Goal: Task Accomplishment & Management: Use online tool/utility

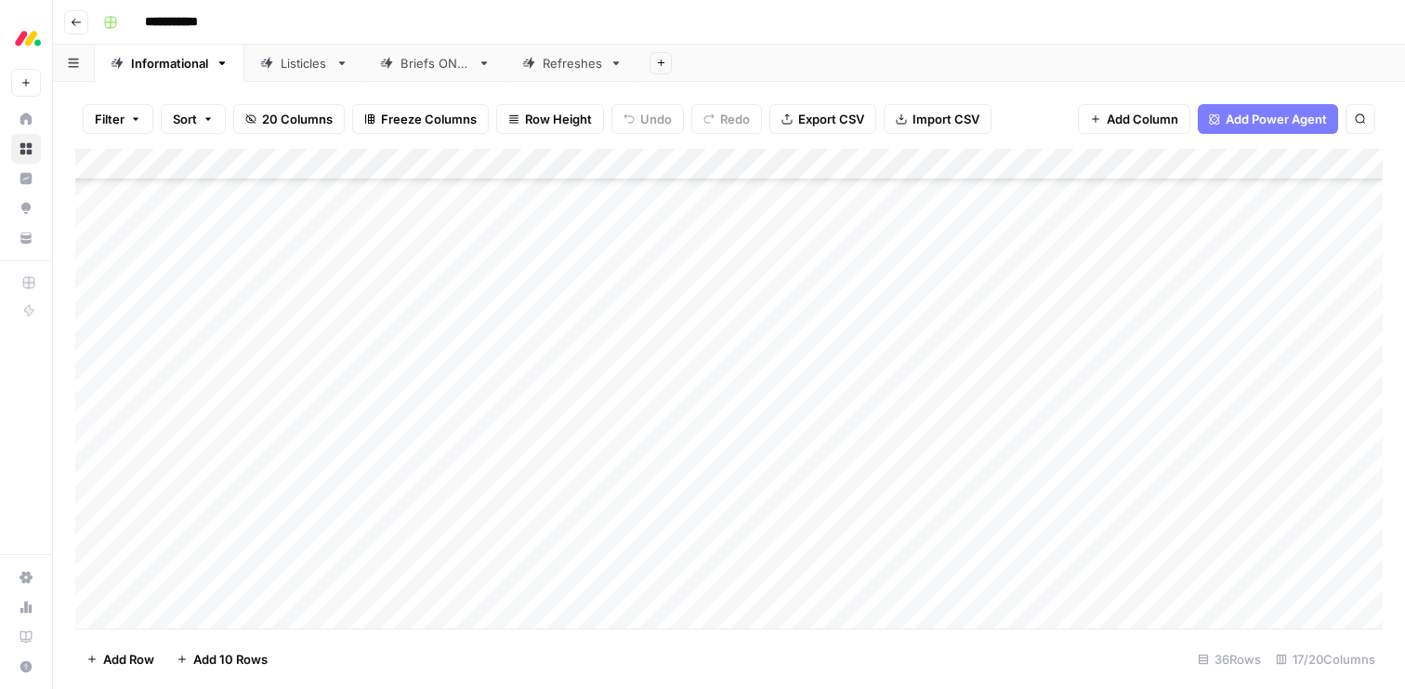
scroll to position [617, 0]
click at [480, 527] on div "Add Column" at bounding box center [729, 389] width 1308 height 480
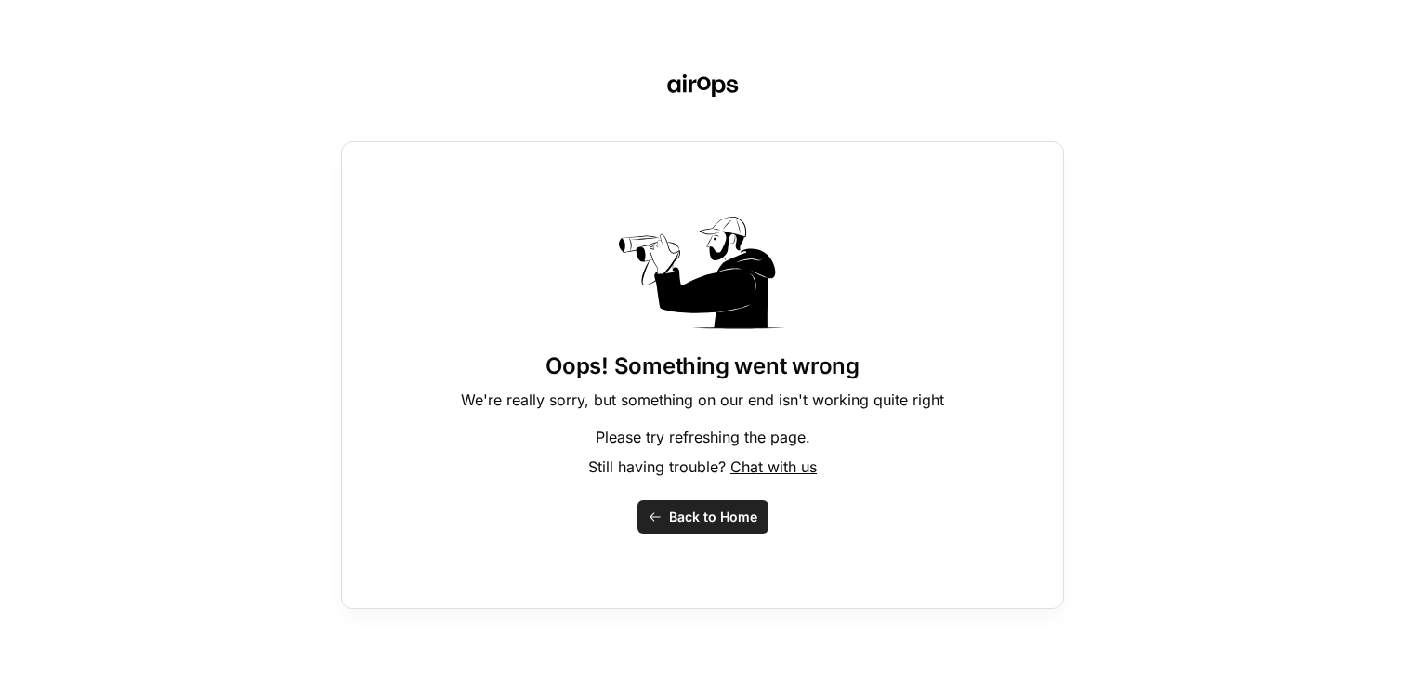
click at [702, 519] on span "Back to Home" at bounding box center [713, 516] width 88 height 19
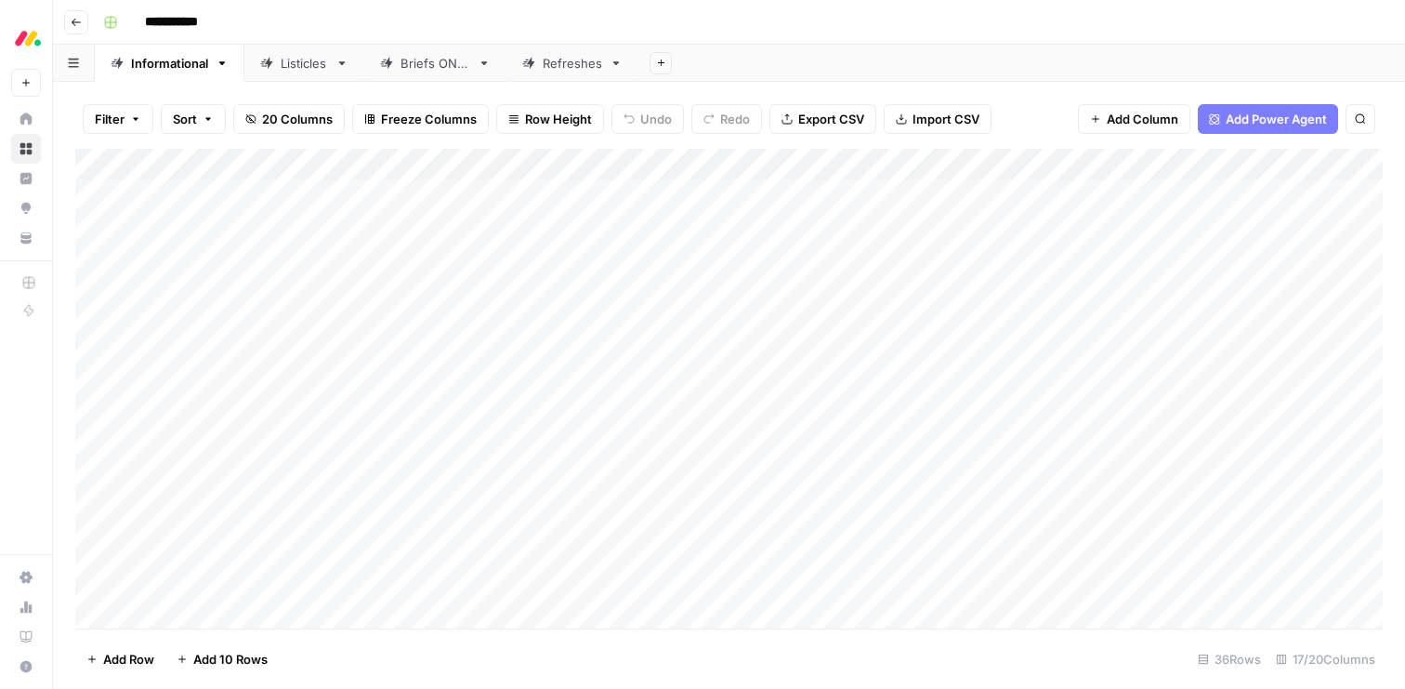
click at [560, 166] on div "Add Column" at bounding box center [729, 389] width 1308 height 480
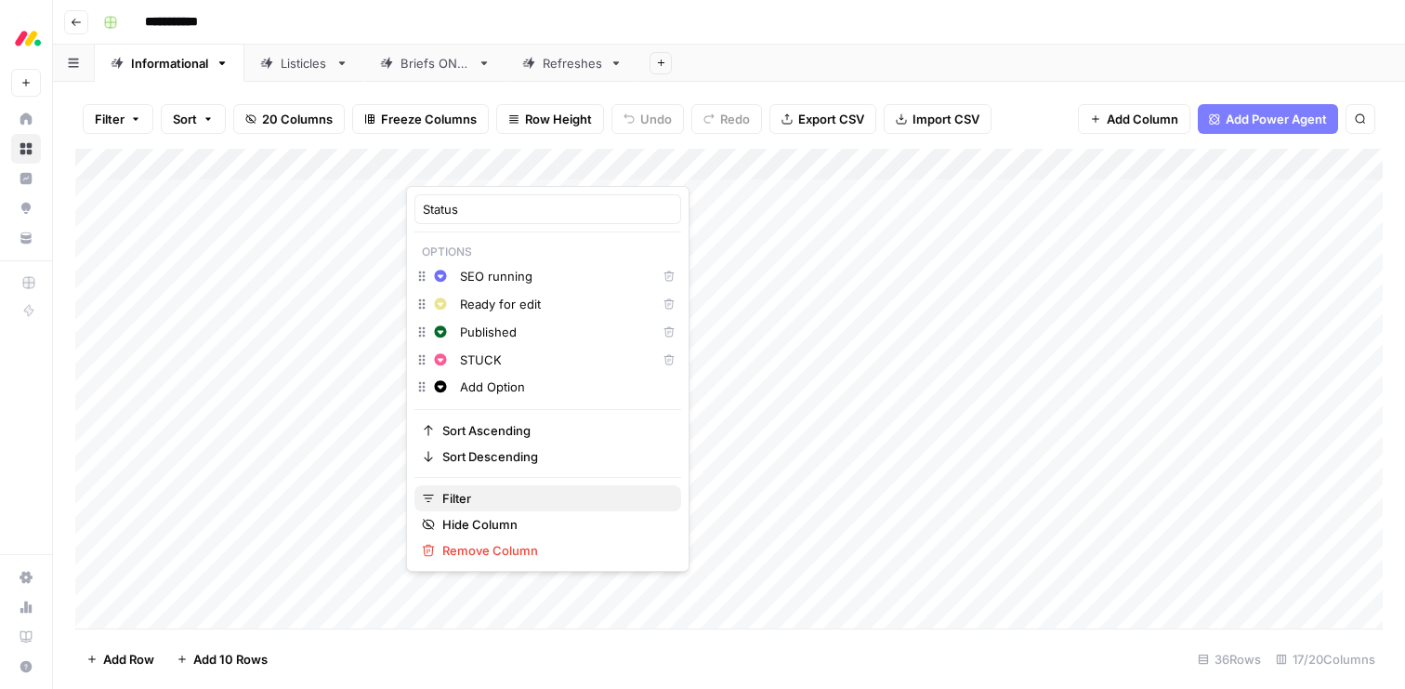
click at [478, 491] on span "Filter" at bounding box center [554, 498] width 224 height 19
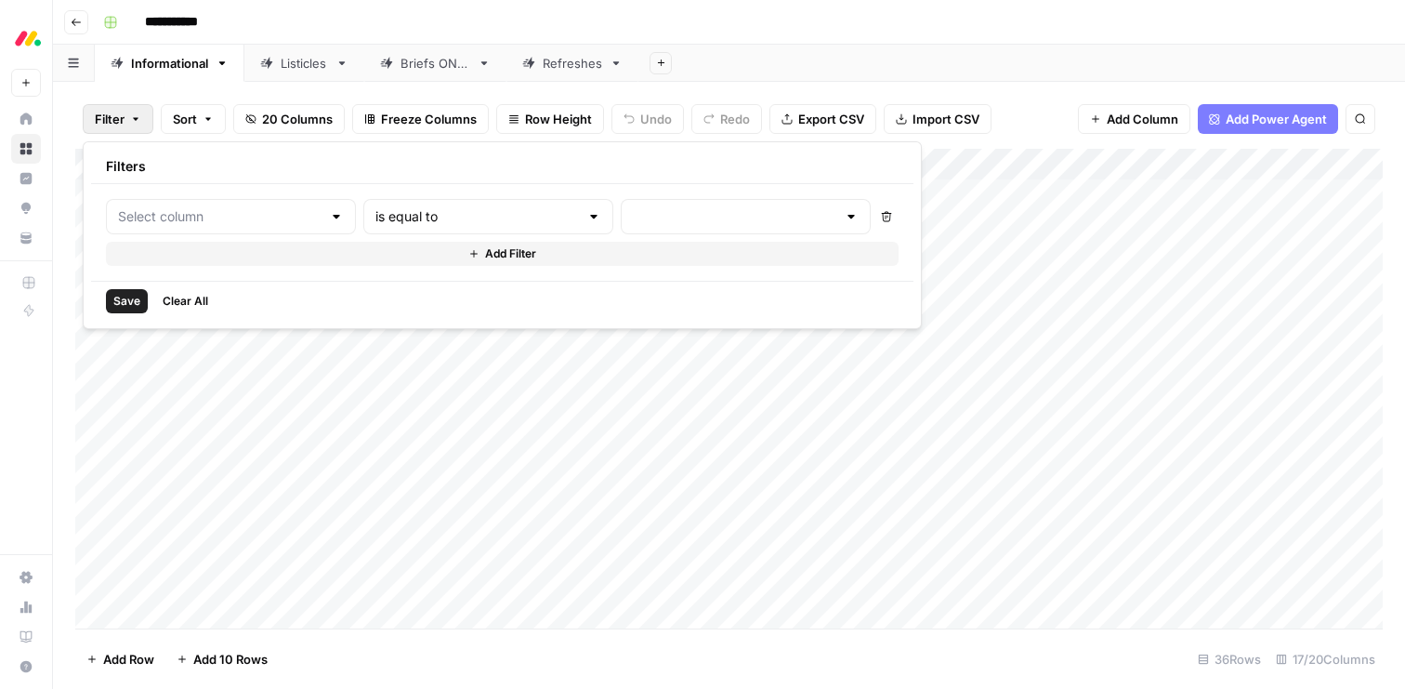
type input "Status"
click at [674, 222] on input "text" at bounding box center [786, 216] width 224 height 19
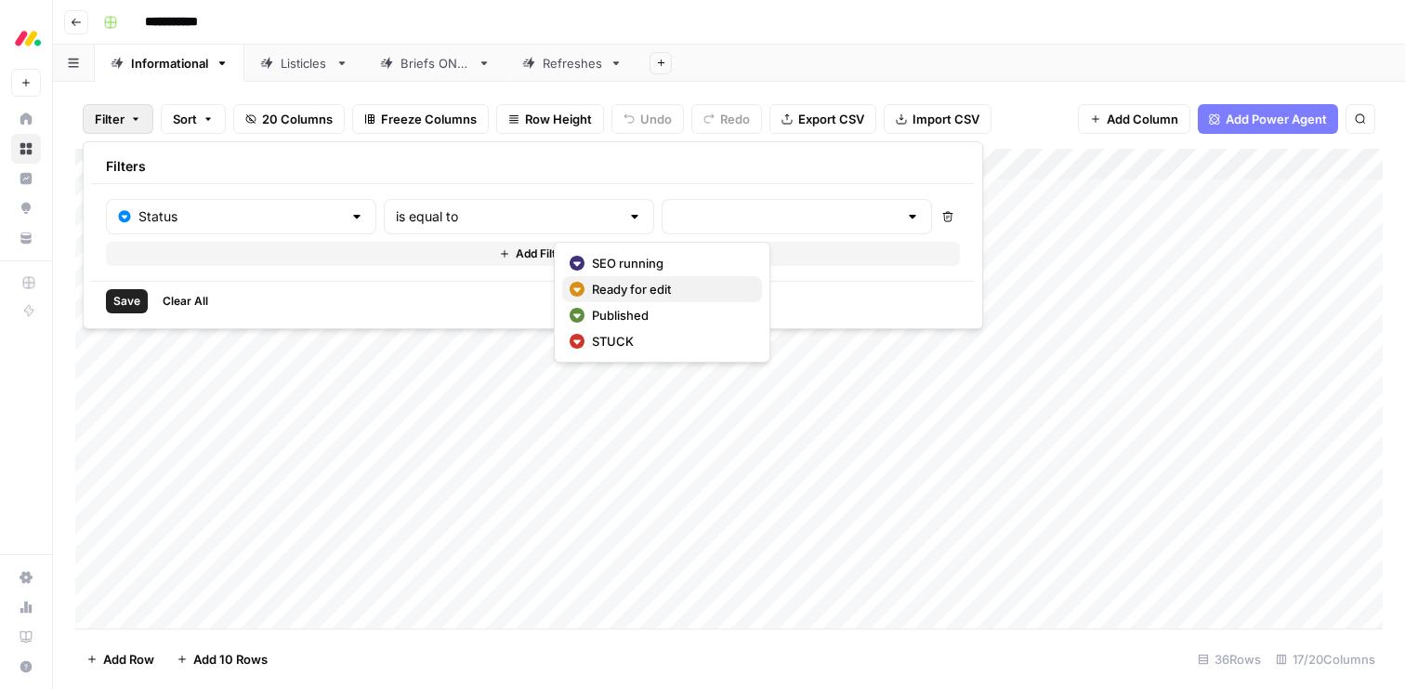
click at [607, 283] on span "Ready for edit" at bounding box center [669, 289] width 155 height 19
type input "Ready for edit"
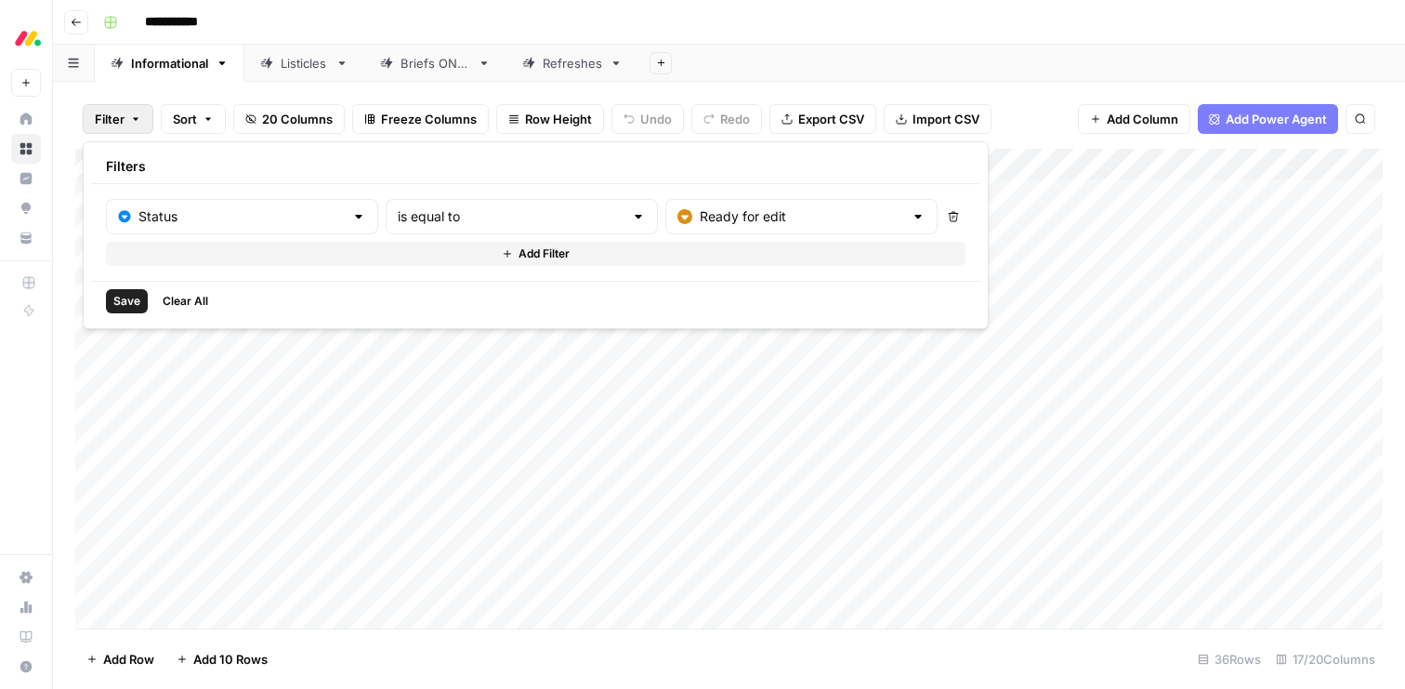
click at [119, 302] on span "Save" at bounding box center [126, 301] width 27 height 17
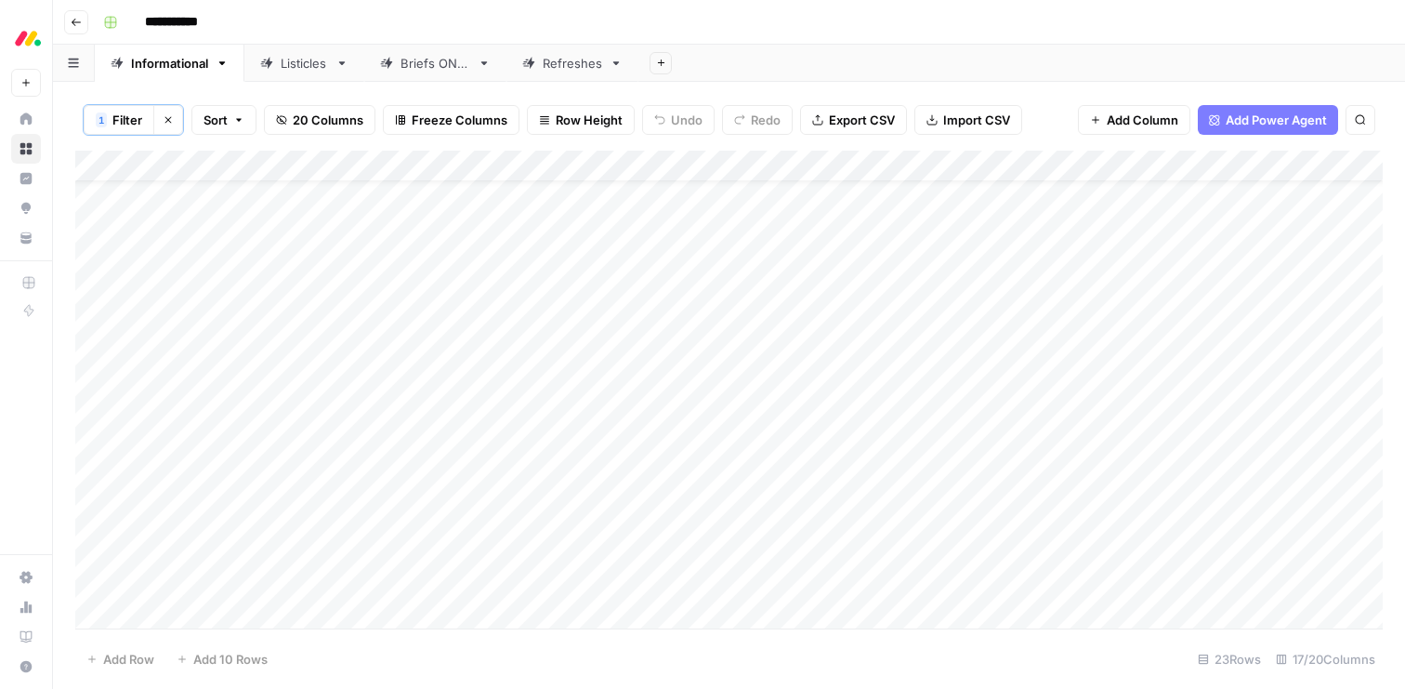
scroll to position [52, 0]
click at [462, 558] on div "Add Column" at bounding box center [729, 390] width 1308 height 478
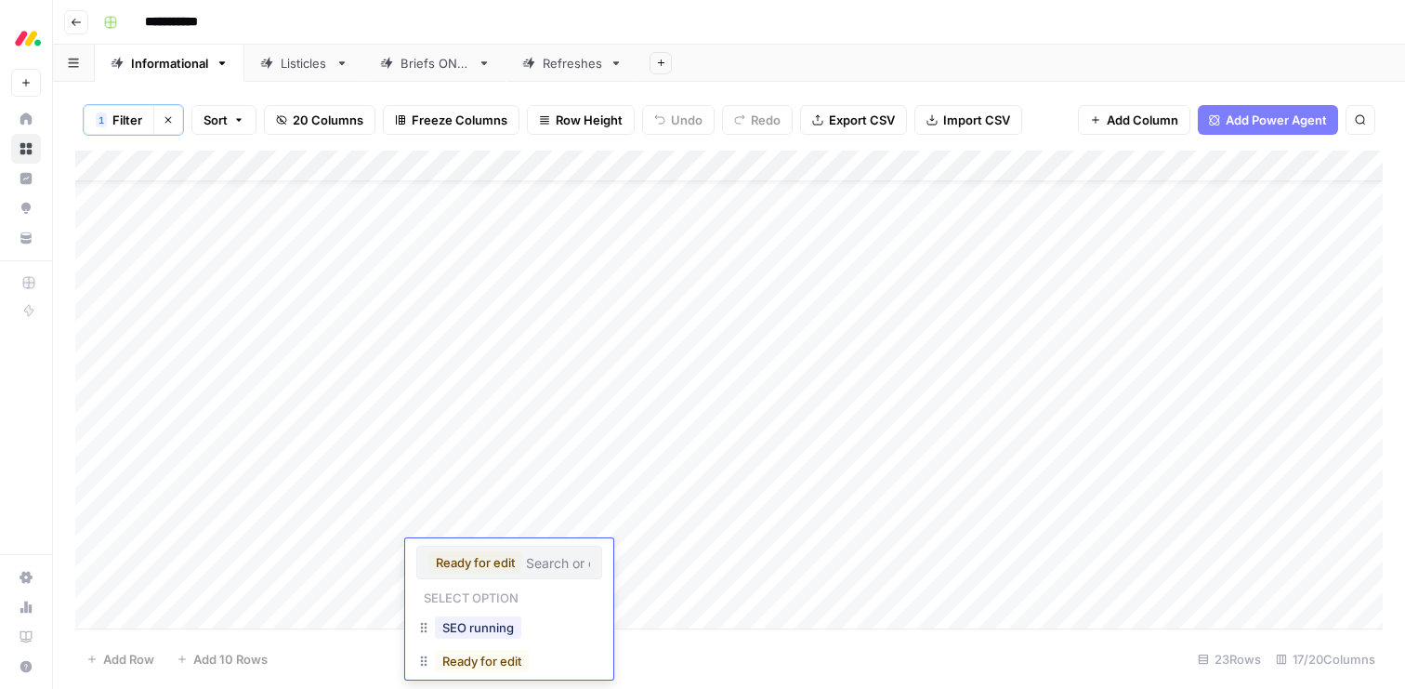
click at [450, 557] on button "Ready for edit" at bounding box center [475, 562] width 94 height 22
click at [459, 610] on button "Published" at bounding box center [471, 612] width 72 height 22
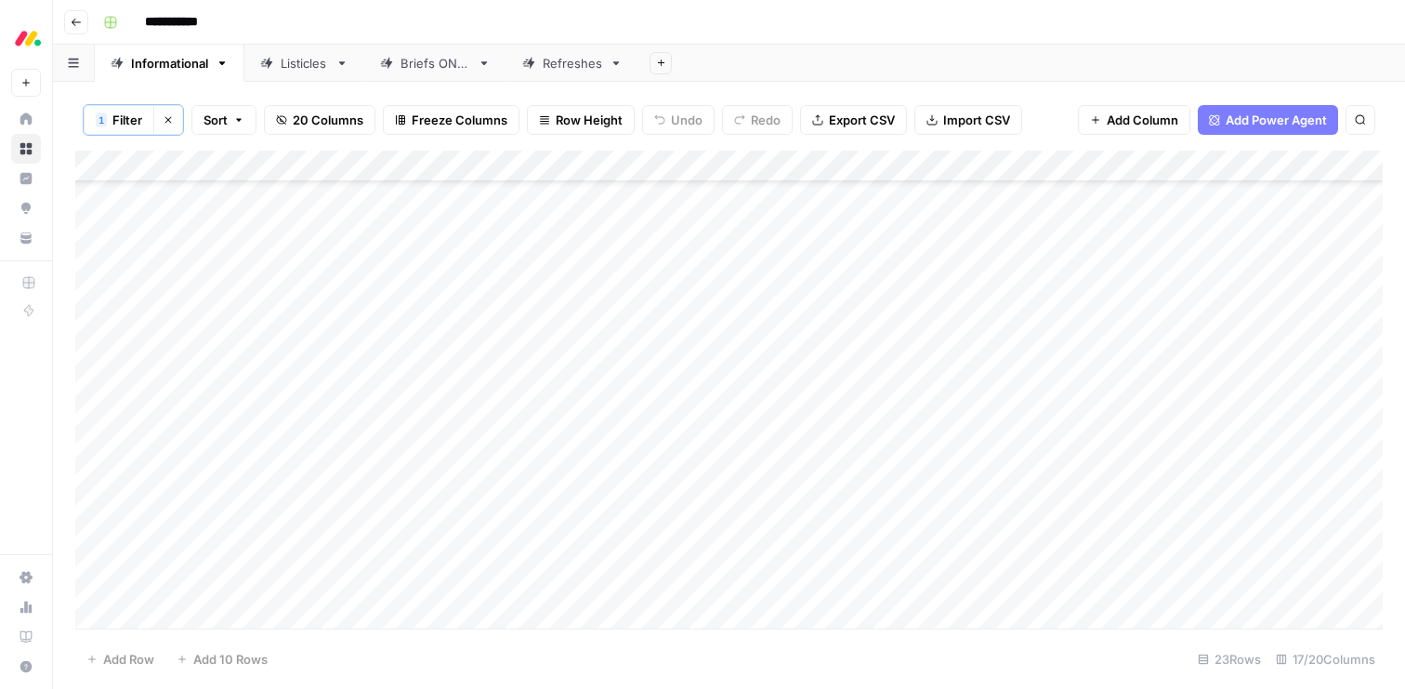
scroll to position [99, 0]
click at [462, 538] on div "Add Column" at bounding box center [729, 390] width 1308 height 478
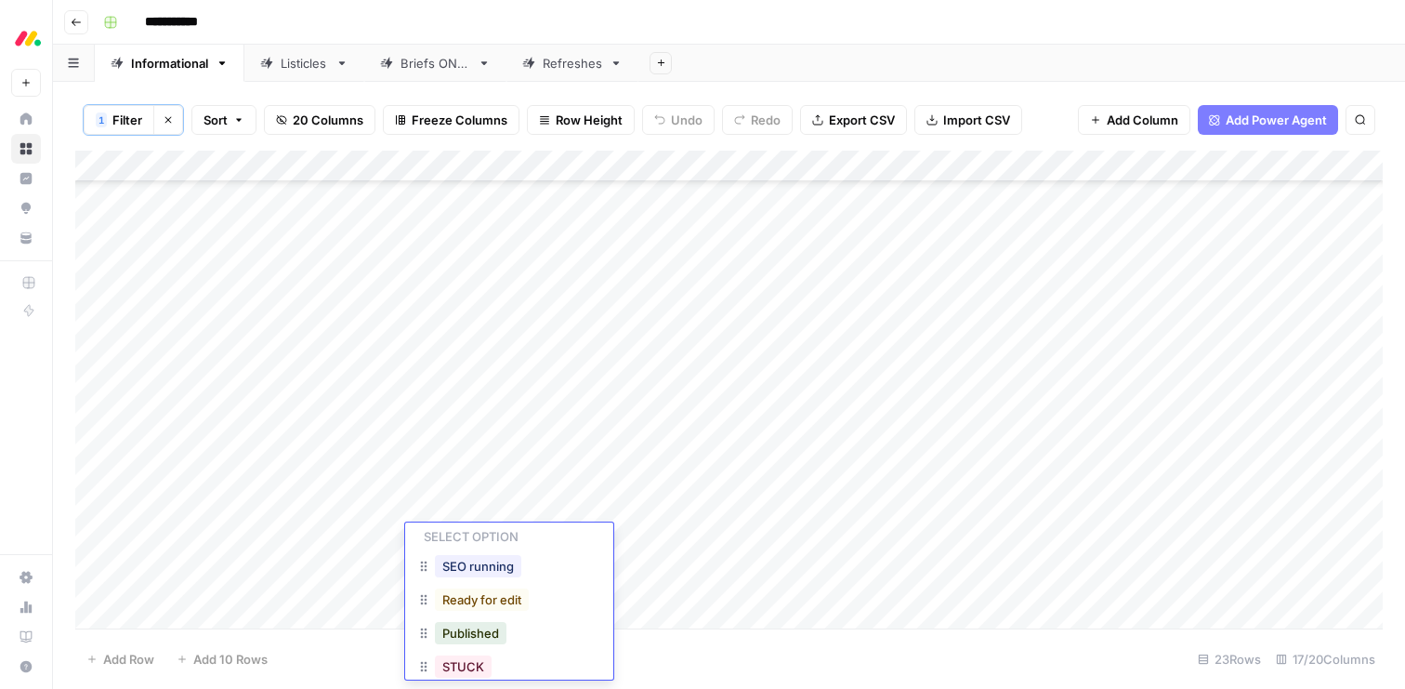
scroll to position [61, 0]
click at [481, 631] on div "Published" at bounding box center [509, 618] width 186 height 33
click at [478, 623] on button "Published" at bounding box center [471, 617] width 72 height 22
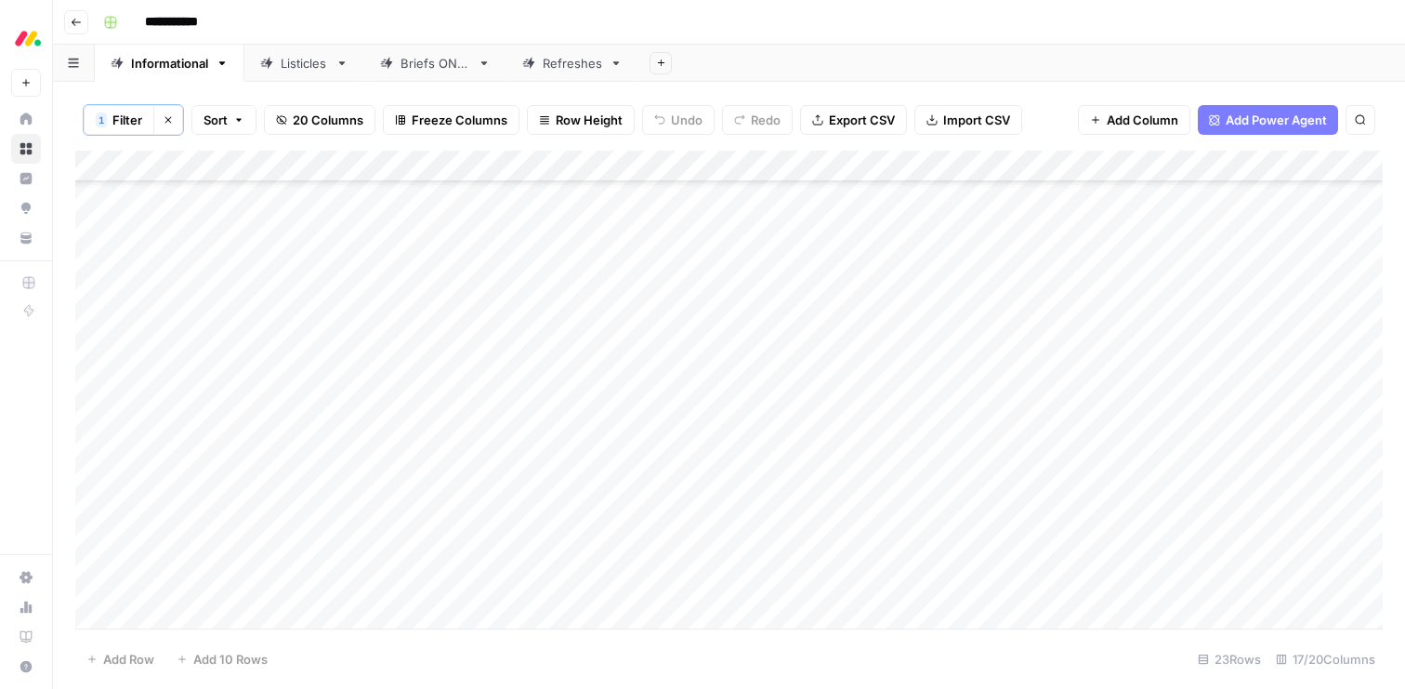
click at [452, 468] on div "Add Column" at bounding box center [729, 390] width 1308 height 478
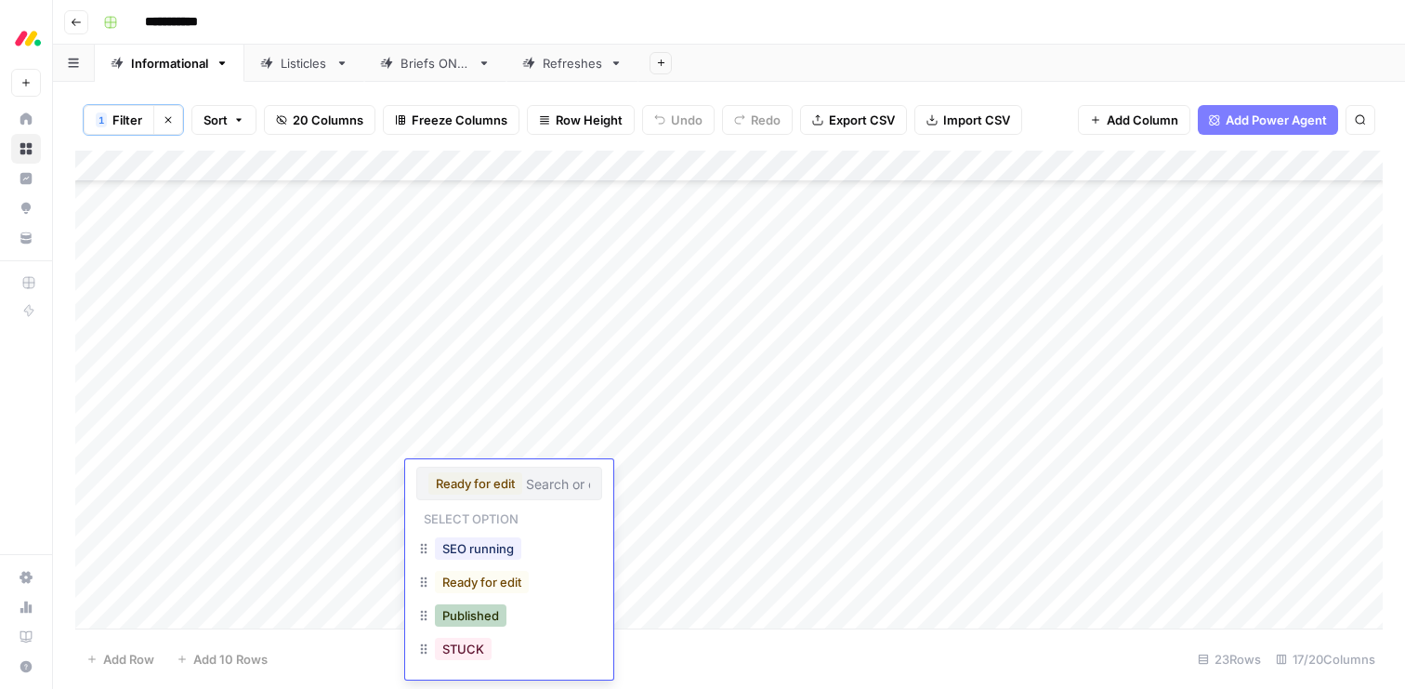
click at [461, 615] on button "Published" at bounding box center [471, 615] width 72 height 22
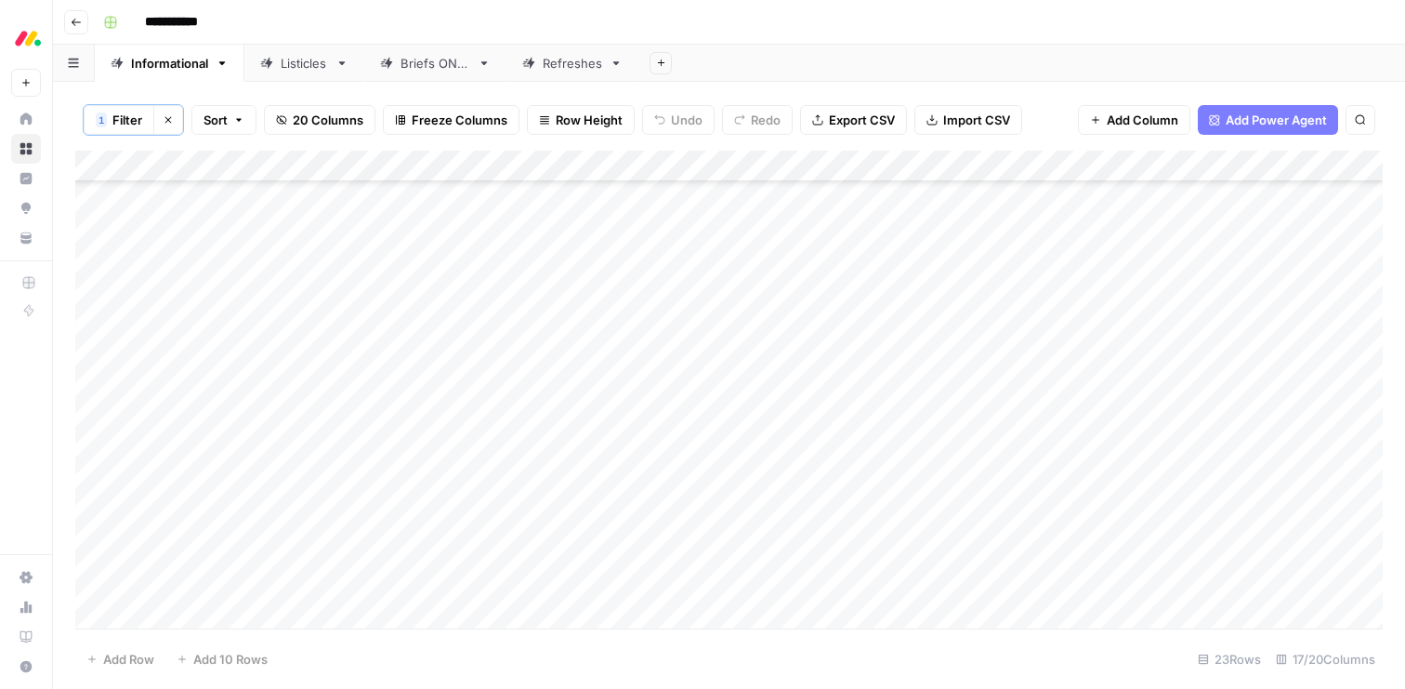
click at [453, 568] on div "Add Column" at bounding box center [729, 390] width 1308 height 478
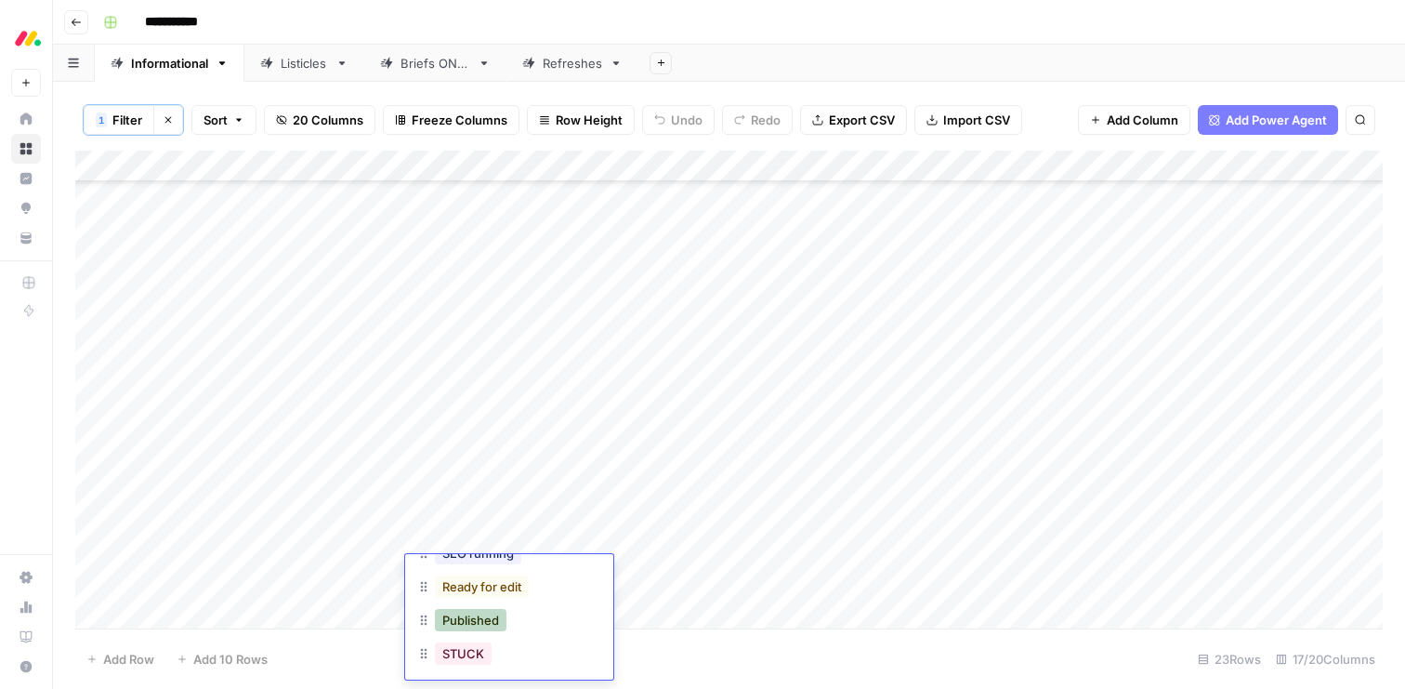
click at [460, 618] on button "Published" at bounding box center [471, 620] width 72 height 22
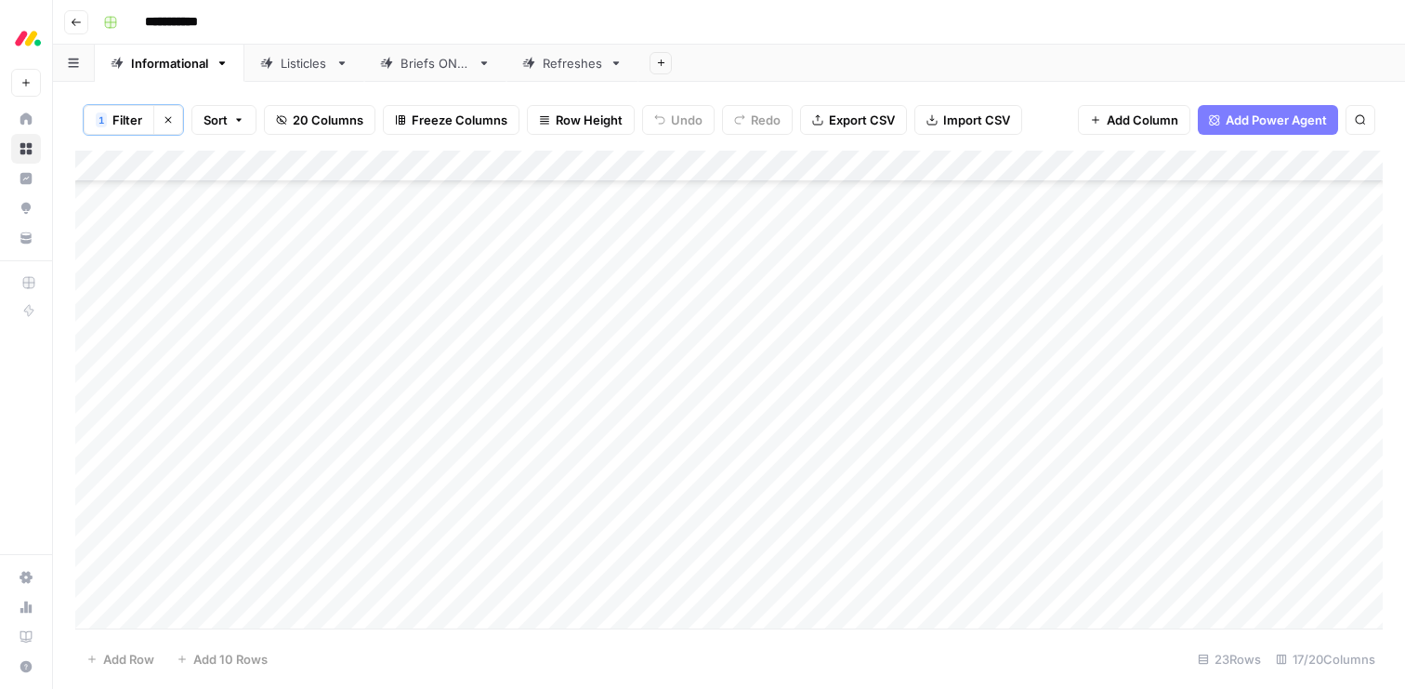
click at [465, 602] on div "Add Column" at bounding box center [729, 390] width 1308 height 478
click at [453, 631] on button "Published" at bounding box center [471, 632] width 72 height 22
click at [458, 406] on div "Add Column" at bounding box center [729, 390] width 1308 height 478
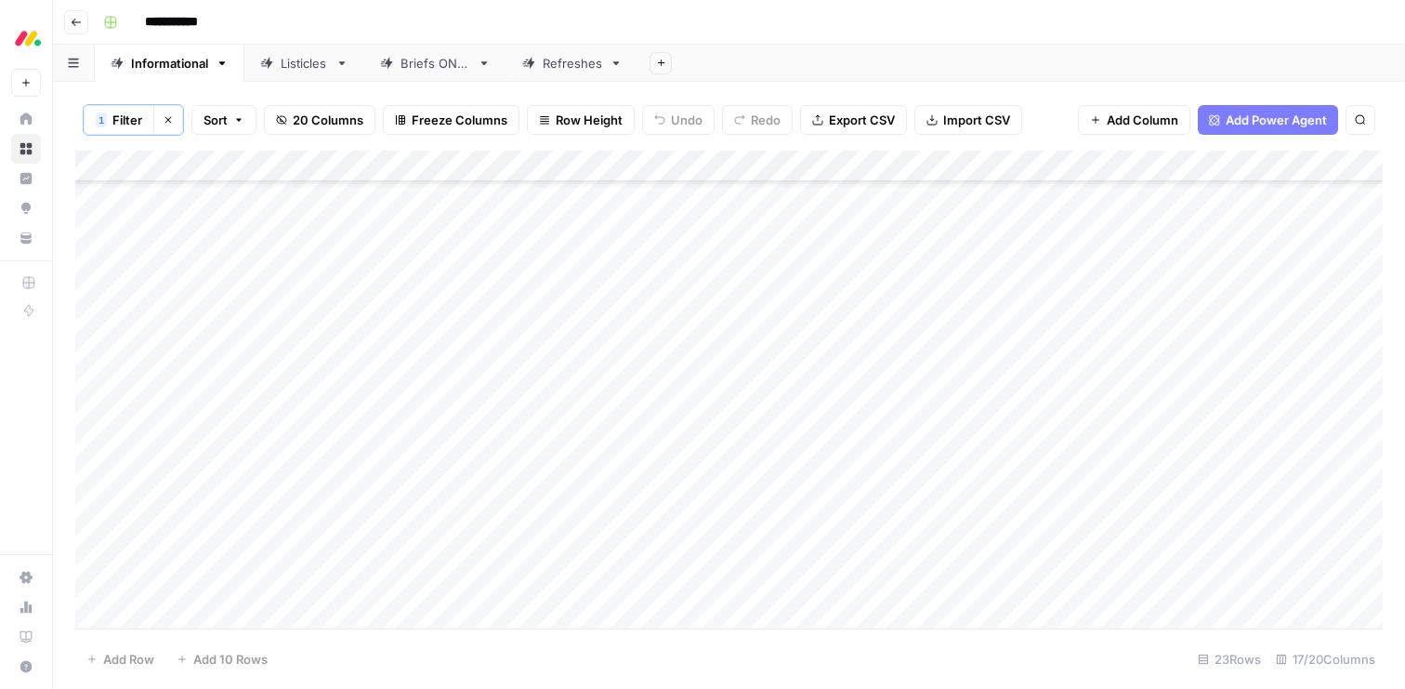
click at [458, 406] on div "Add Column" at bounding box center [729, 390] width 1308 height 478
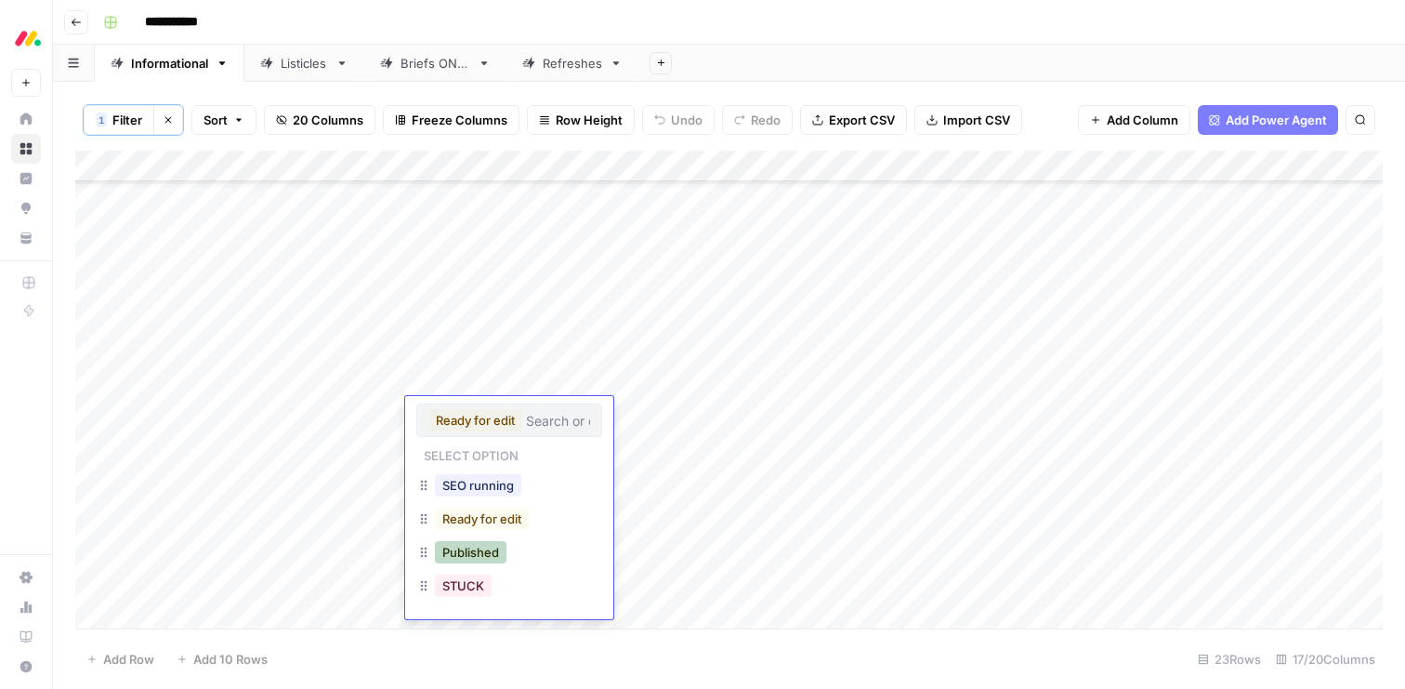
click at [461, 553] on button "Published" at bounding box center [471, 552] width 72 height 22
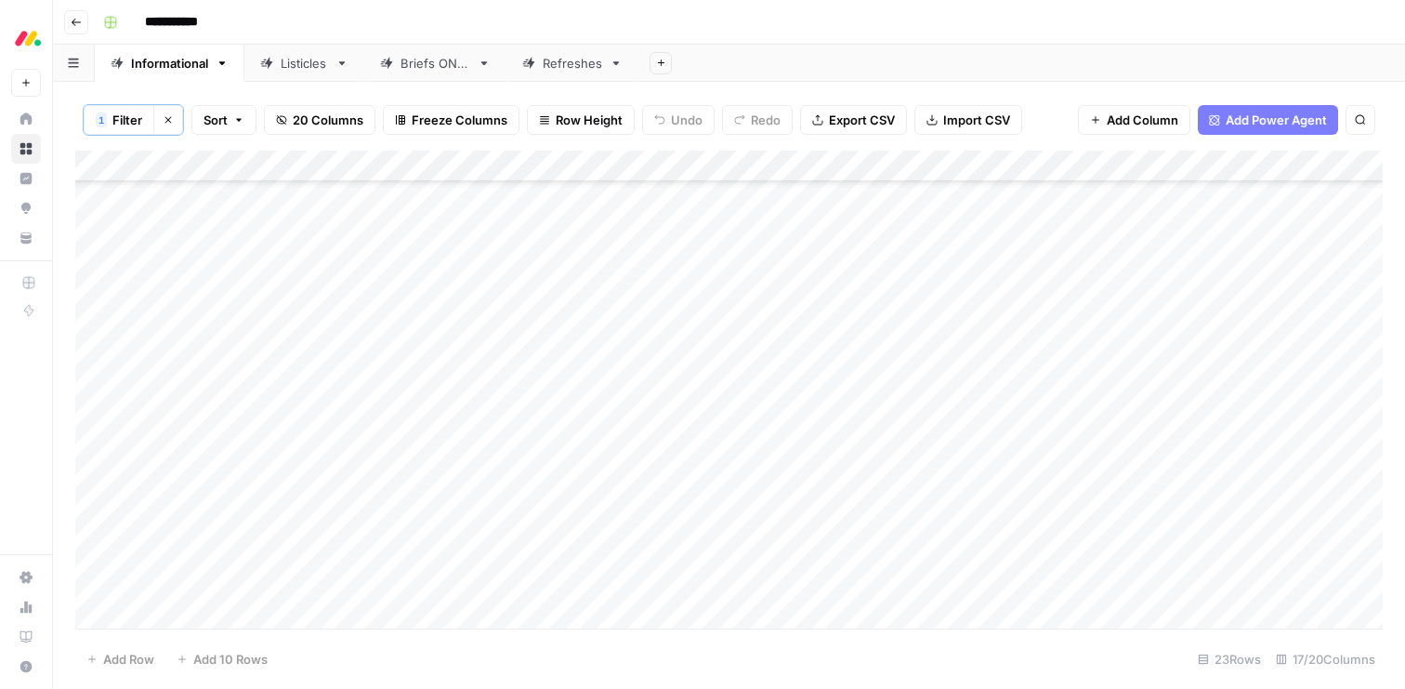
click at [451, 443] on div "Add Column" at bounding box center [729, 390] width 1308 height 478
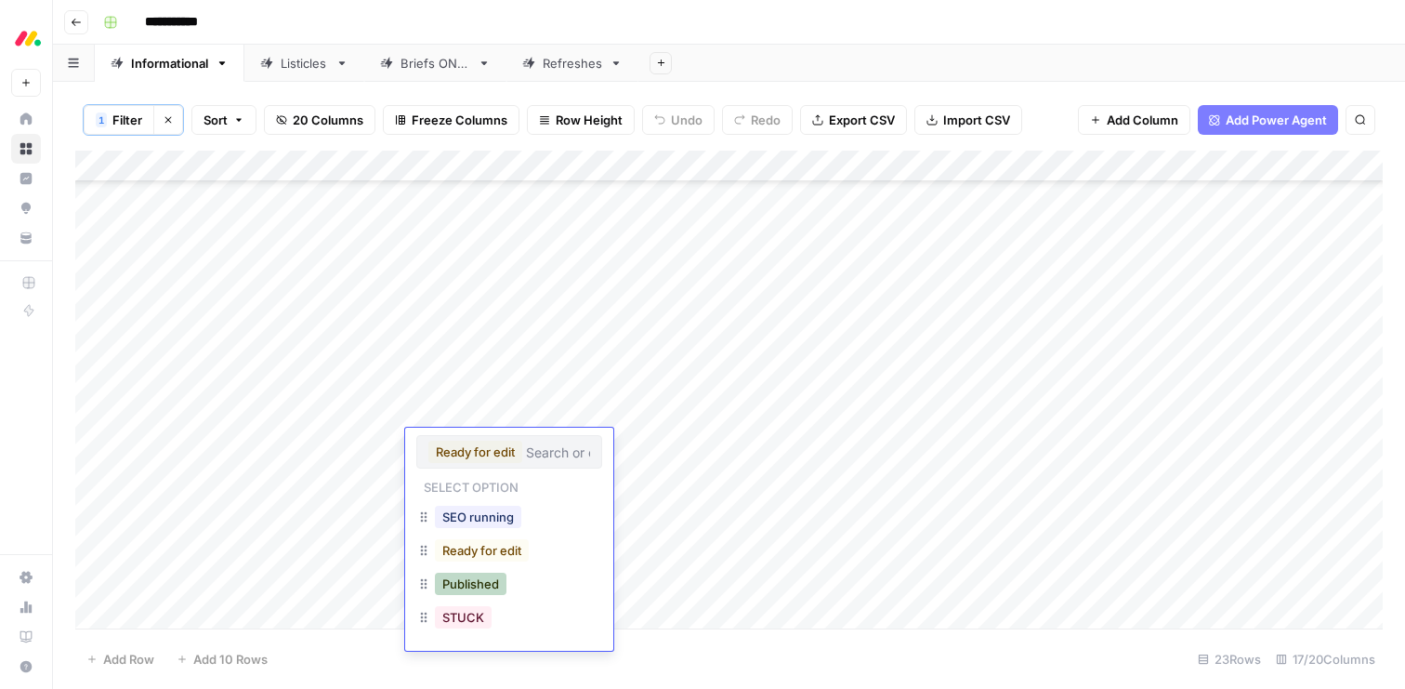
click at [457, 582] on button "Published" at bounding box center [471, 584] width 72 height 22
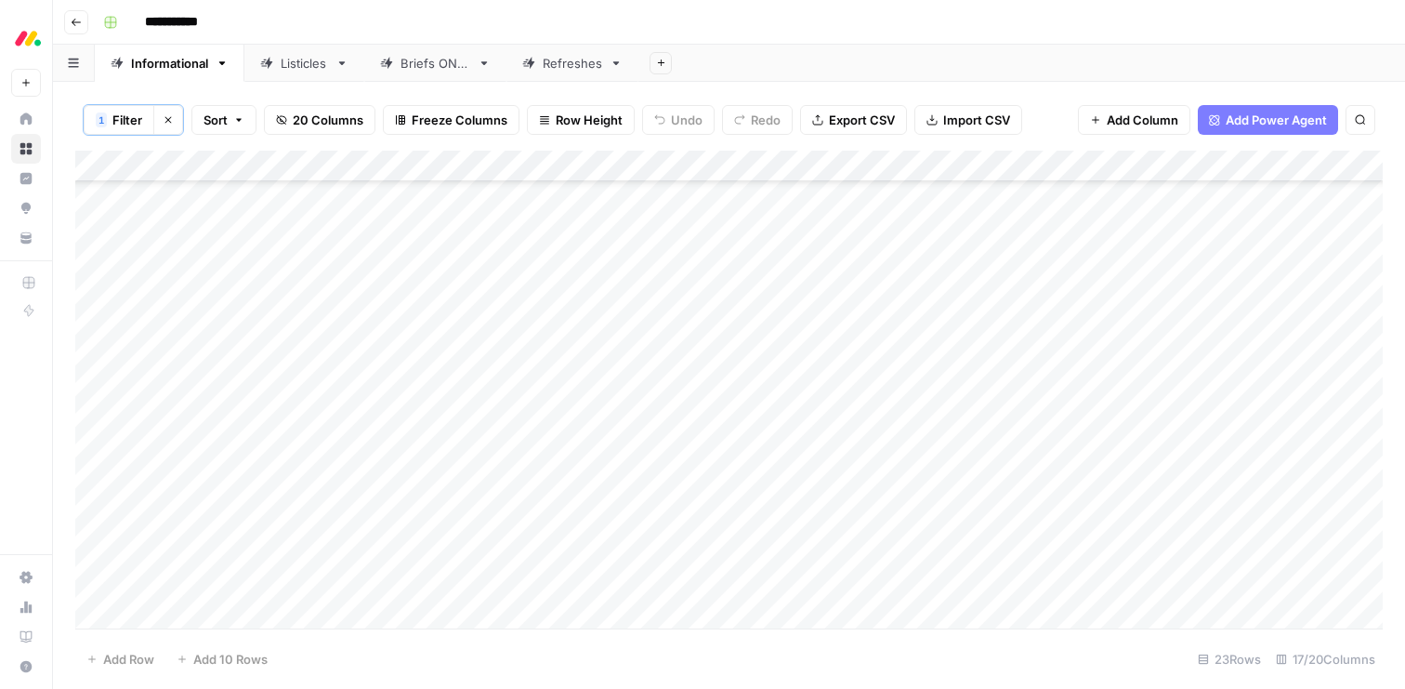
click at [455, 376] on div "Add Column" at bounding box center [729, 390] width 1308 height 478
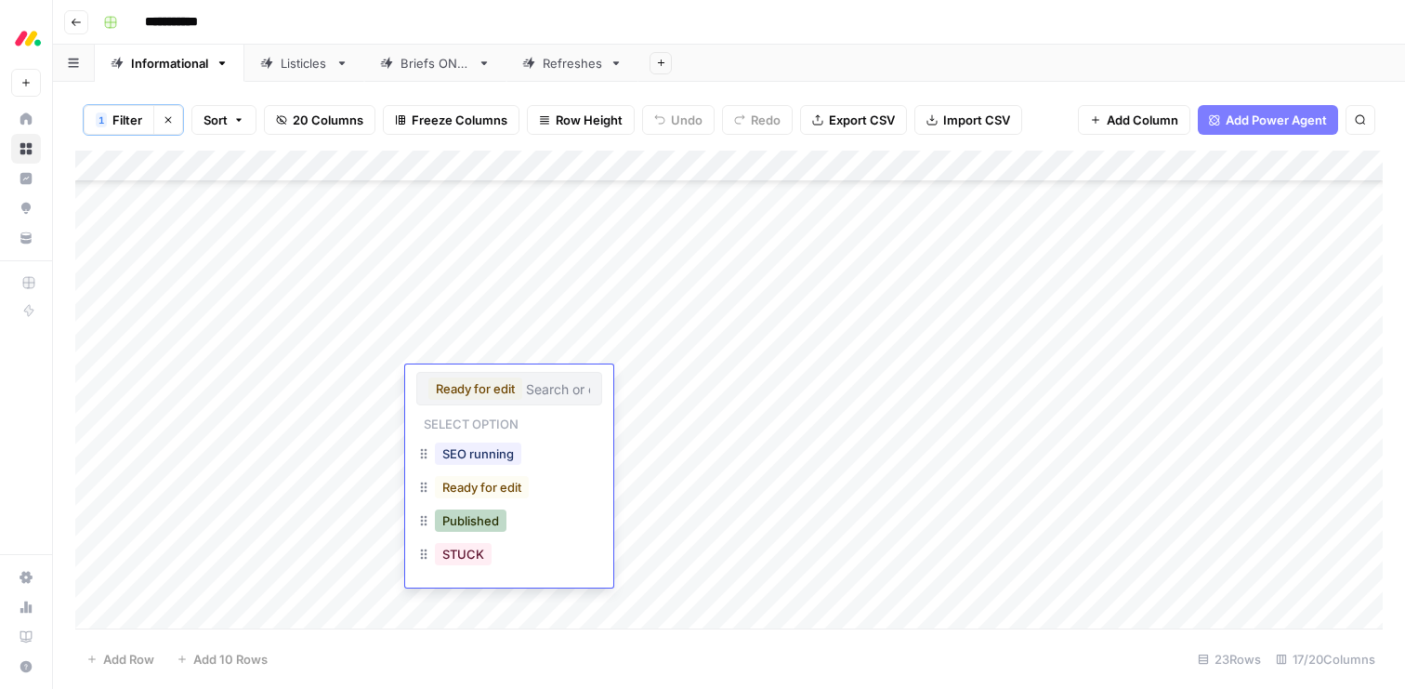
click at [454, 520] on button "Published" at bounding box center [471, 520] width 72 height 22
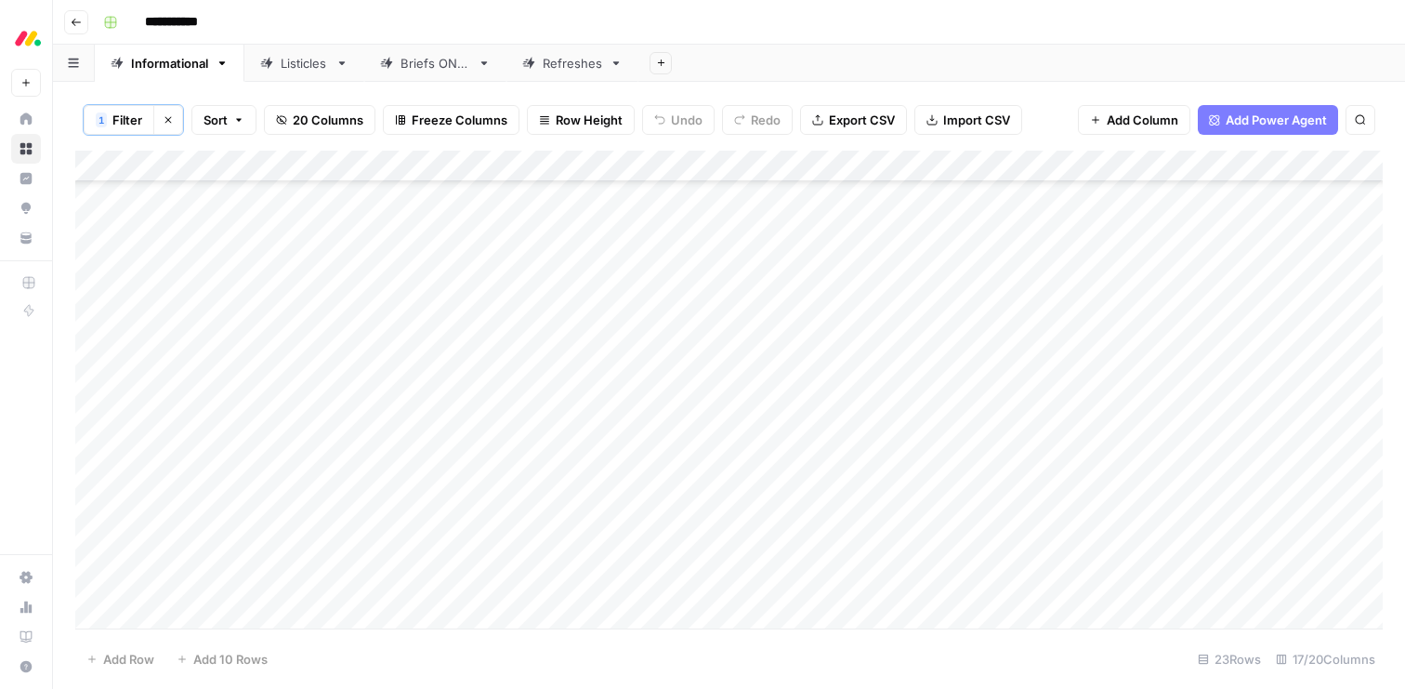
click at [470, 337] on div "Add Column" at bounding box center [729, 390] width 1308 height 478
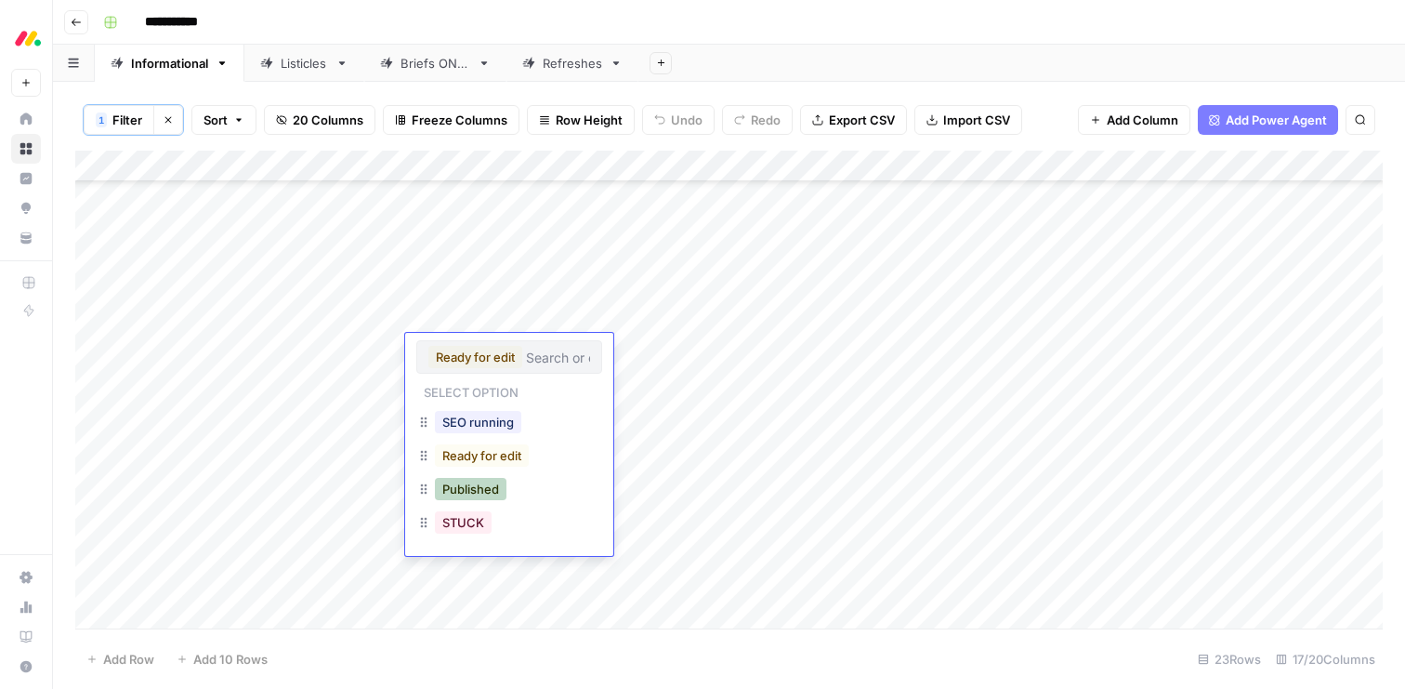
click at [452, 484] on button "Published" at bounding box center [471, 489] width 72 height 22
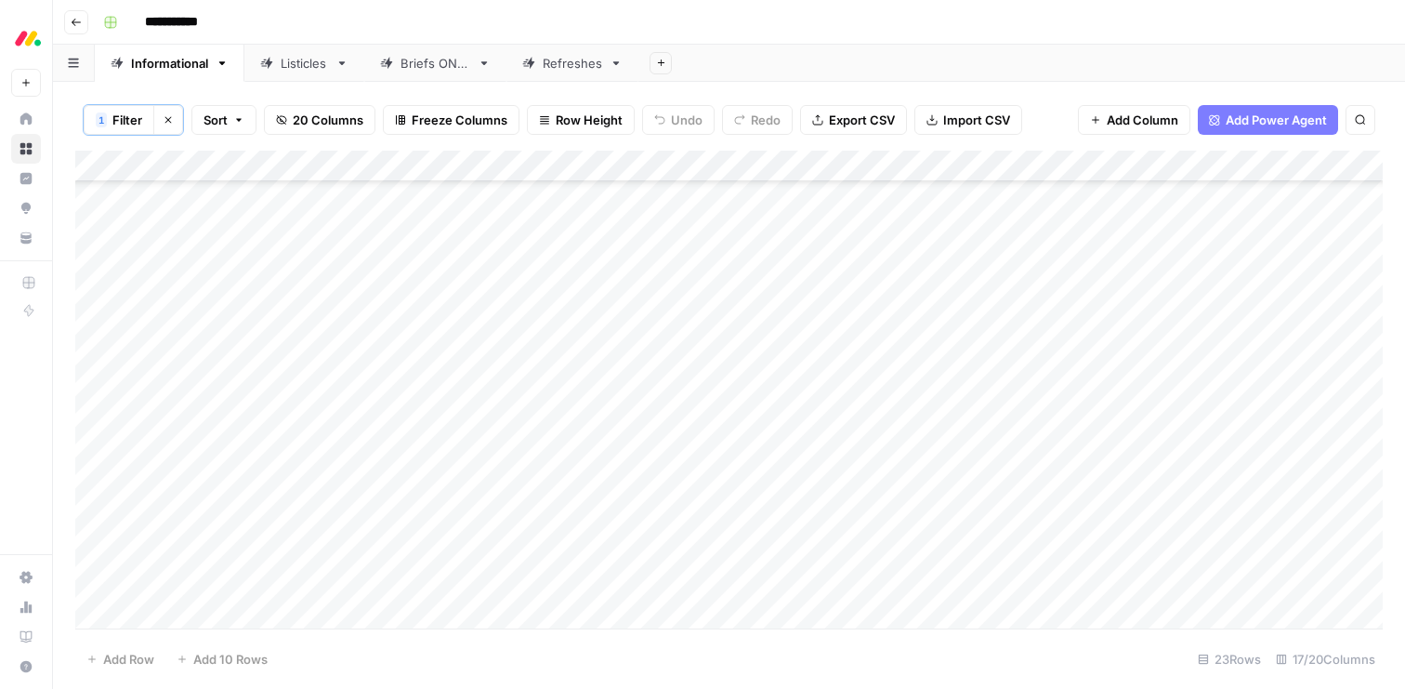
click at [888, 174] on div "Add Column" at bounding box center [729, 390] width 1308 height 478
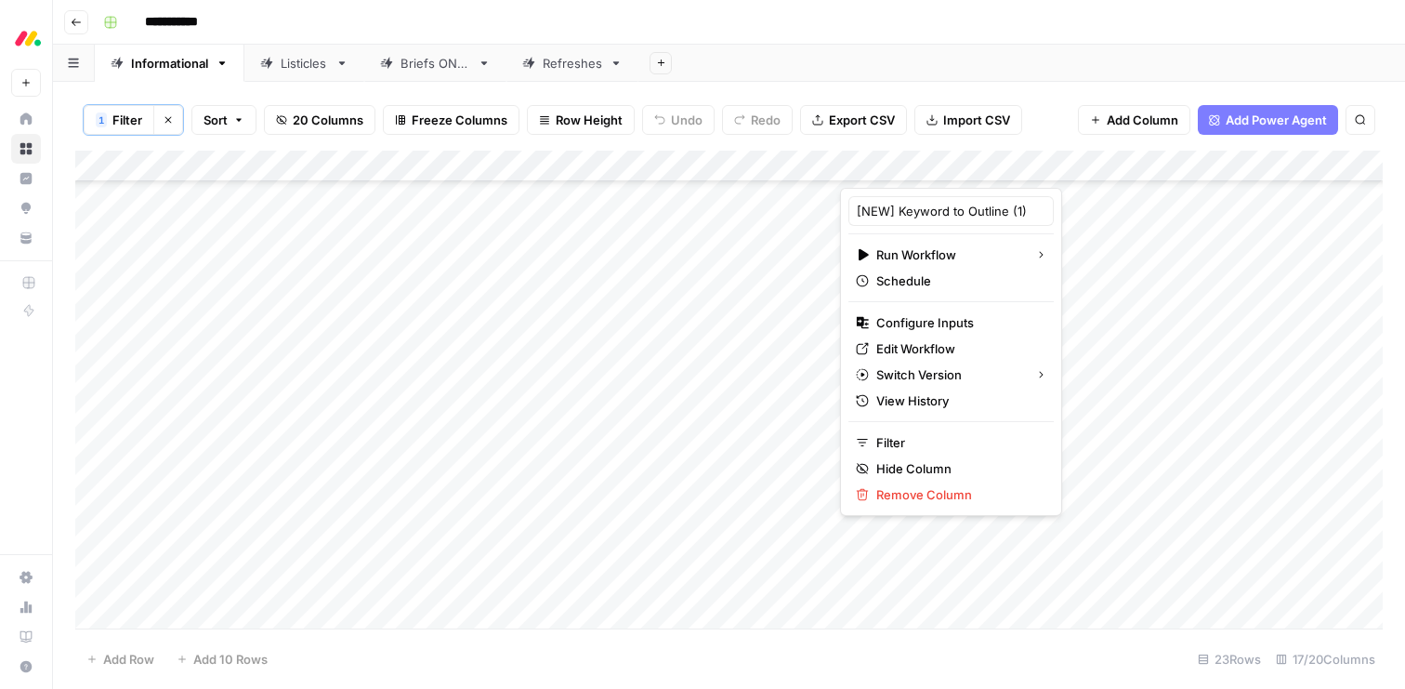
click at [982, 61] on div "Add Sheet" at bounding box center [1022, 63] width 767 height 37
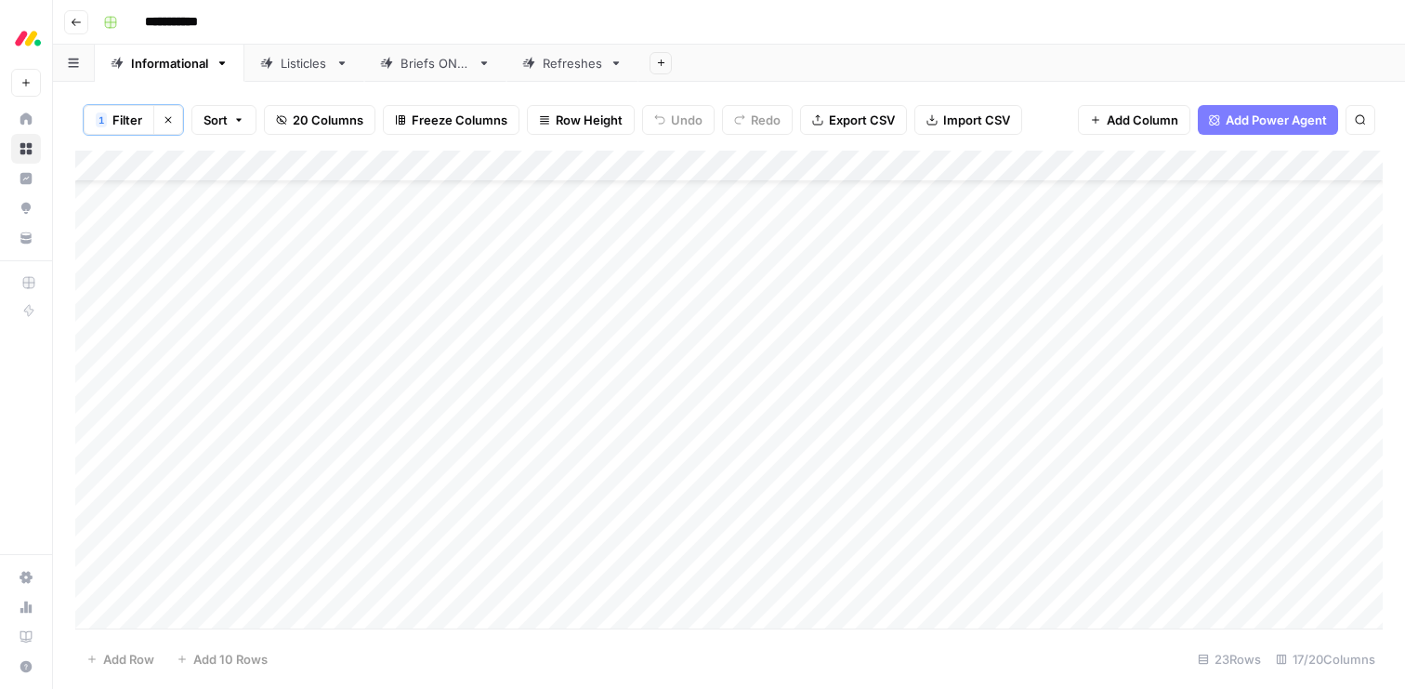
scroll to position [72, 0]
click at [463, 345] on div "Add Column" at bounding box center [729, 390] width 1308 height 478
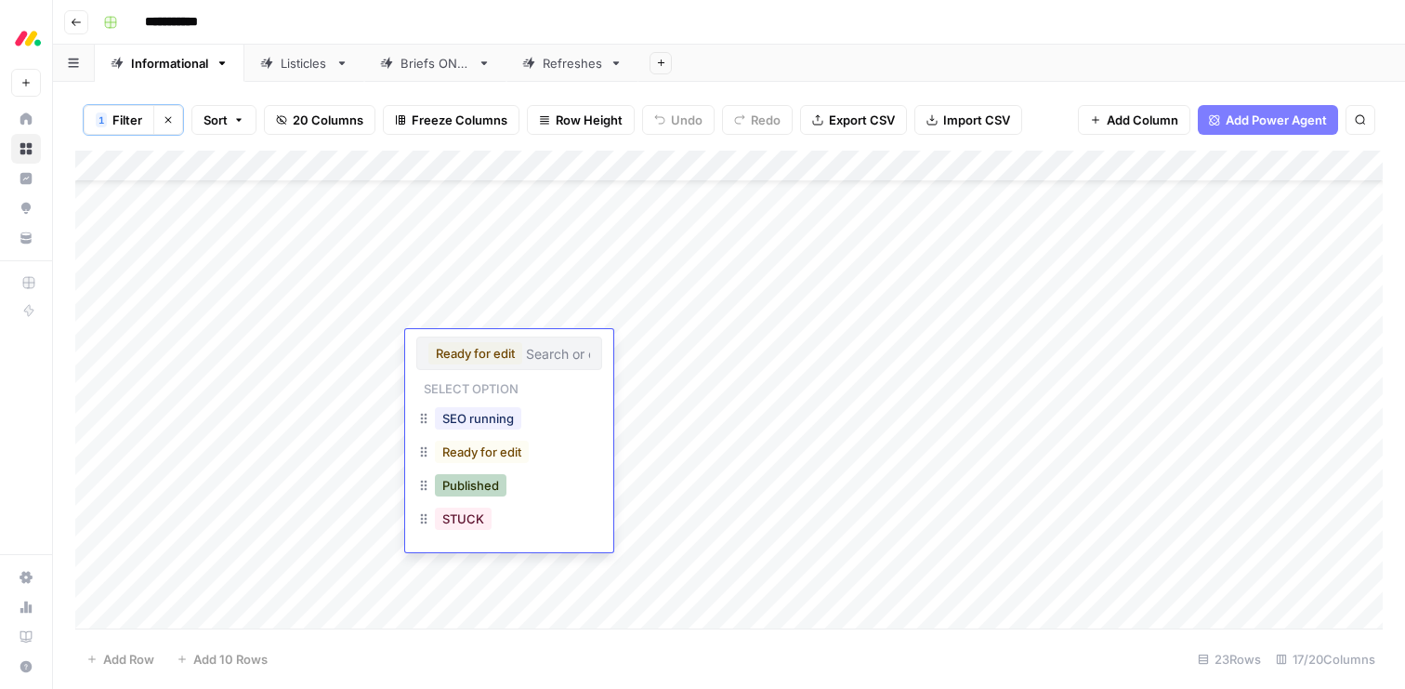
click at [470, 485] on button "Published" at bounding box center [471, 485] width 72 height 22
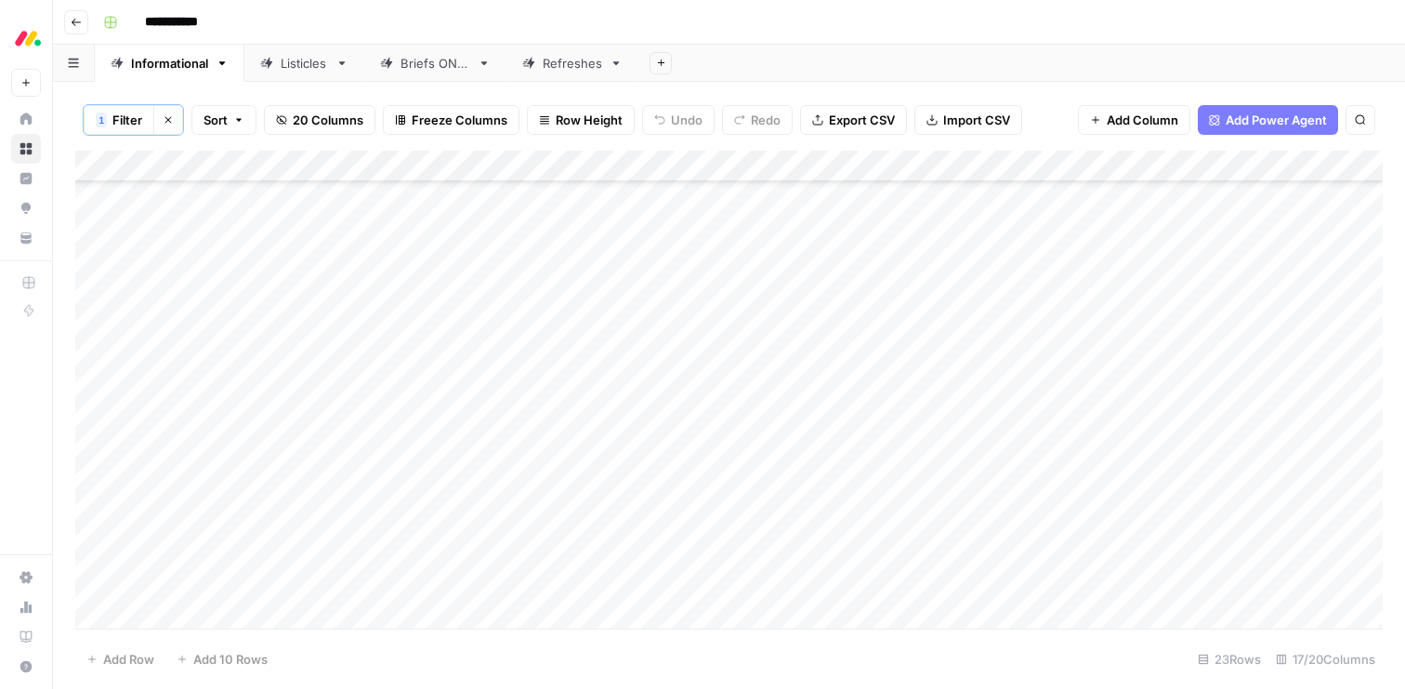
scroll to position [279, 0]
click at [458, 454] on div "Add Column" at bounding box center [729, 390] width 1308 height 478
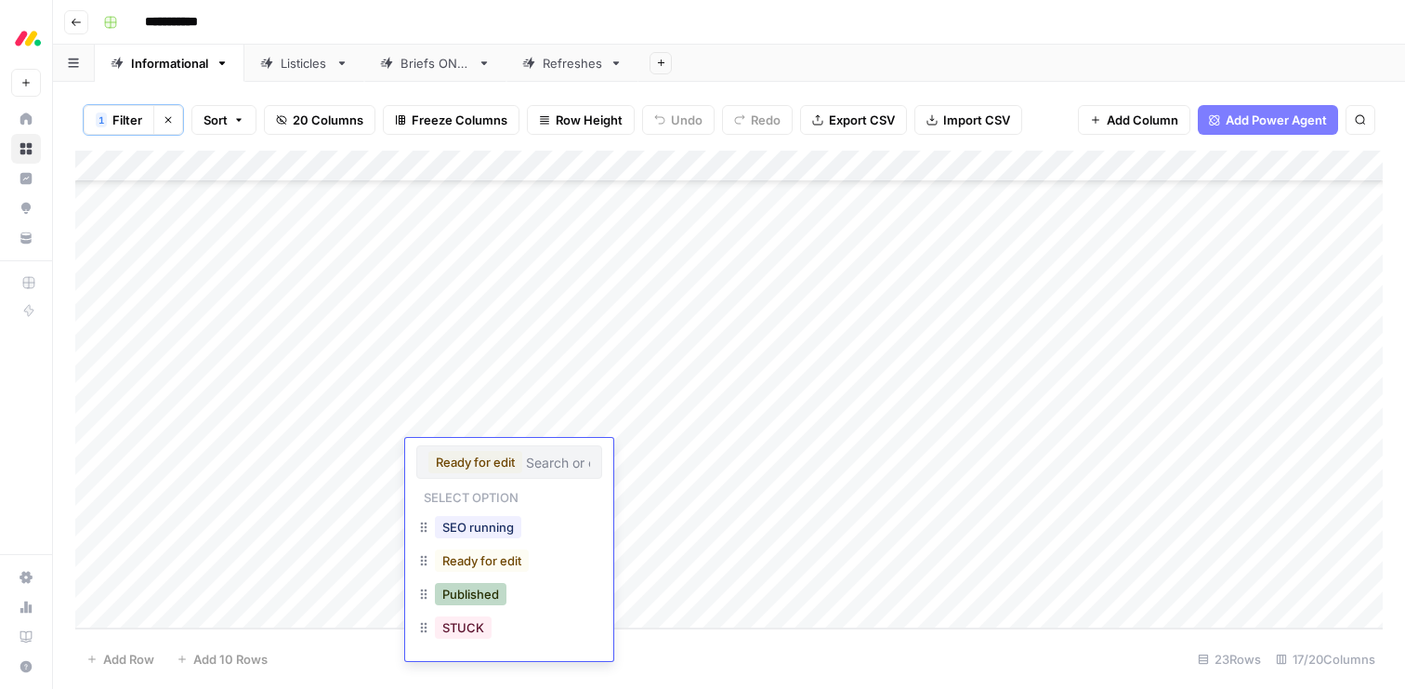
click at [454, 597] on button "Published" at bounding box center [471, 594] width 72 height 22
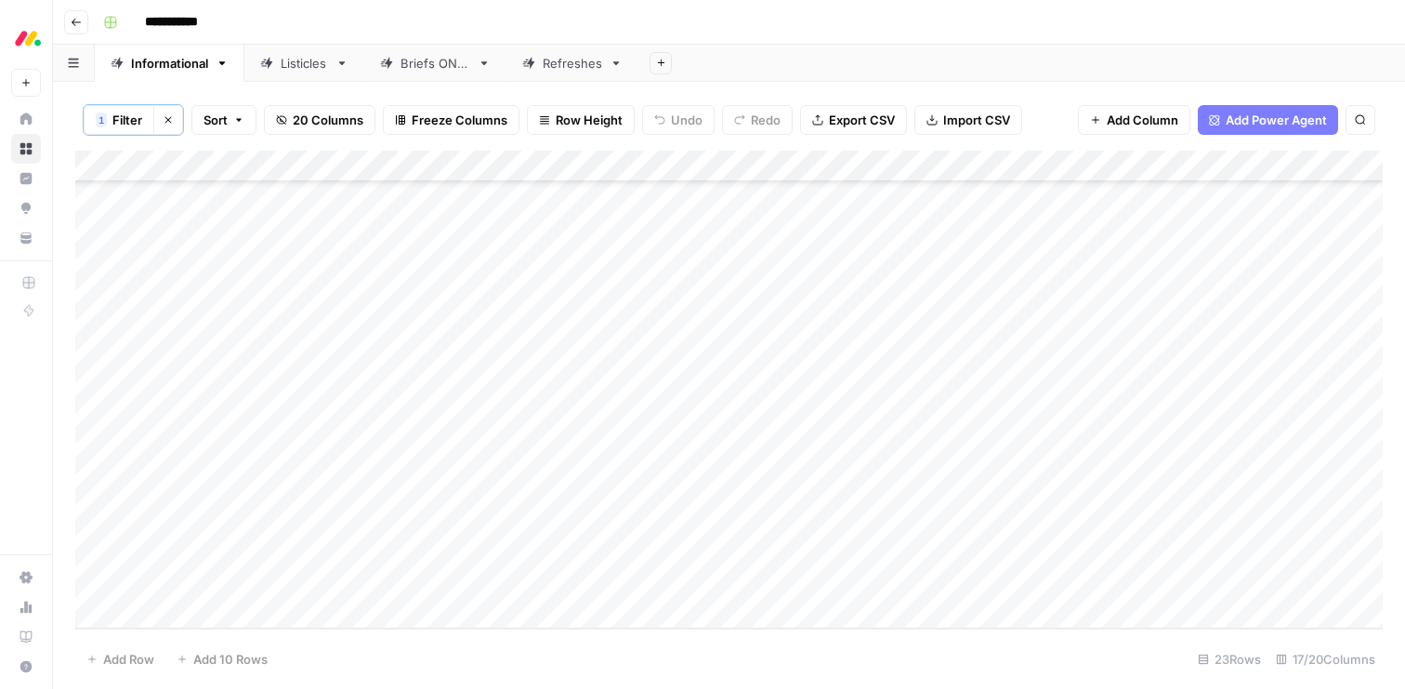
click at [454, 481] on div "Add Column" at bounding box center [729, 390] width 1308 height 478
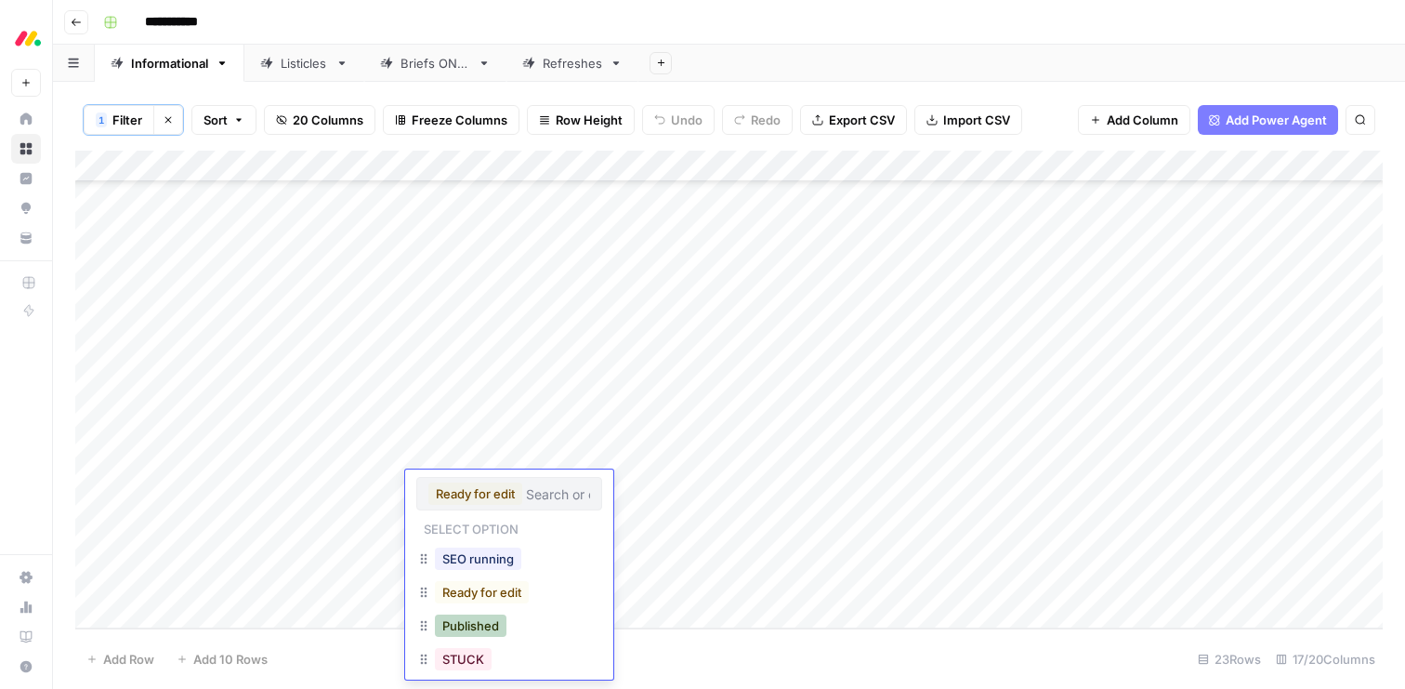
click at [468, 614] on button "Published" at bounding box center [471, 625] width 72 height 22
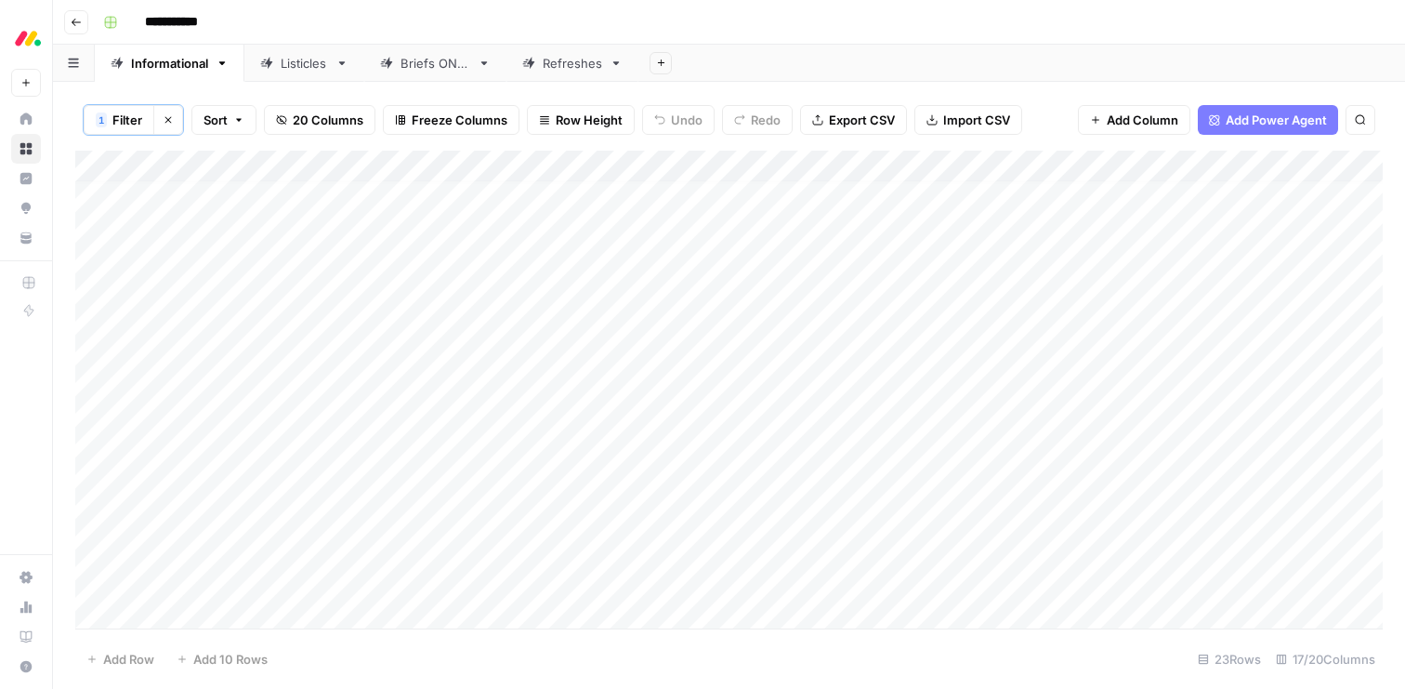
scroll to position [0, 0]
click at [170, 110] on button "Clear filters" at bounding box center [168, 120] width 30 height 30
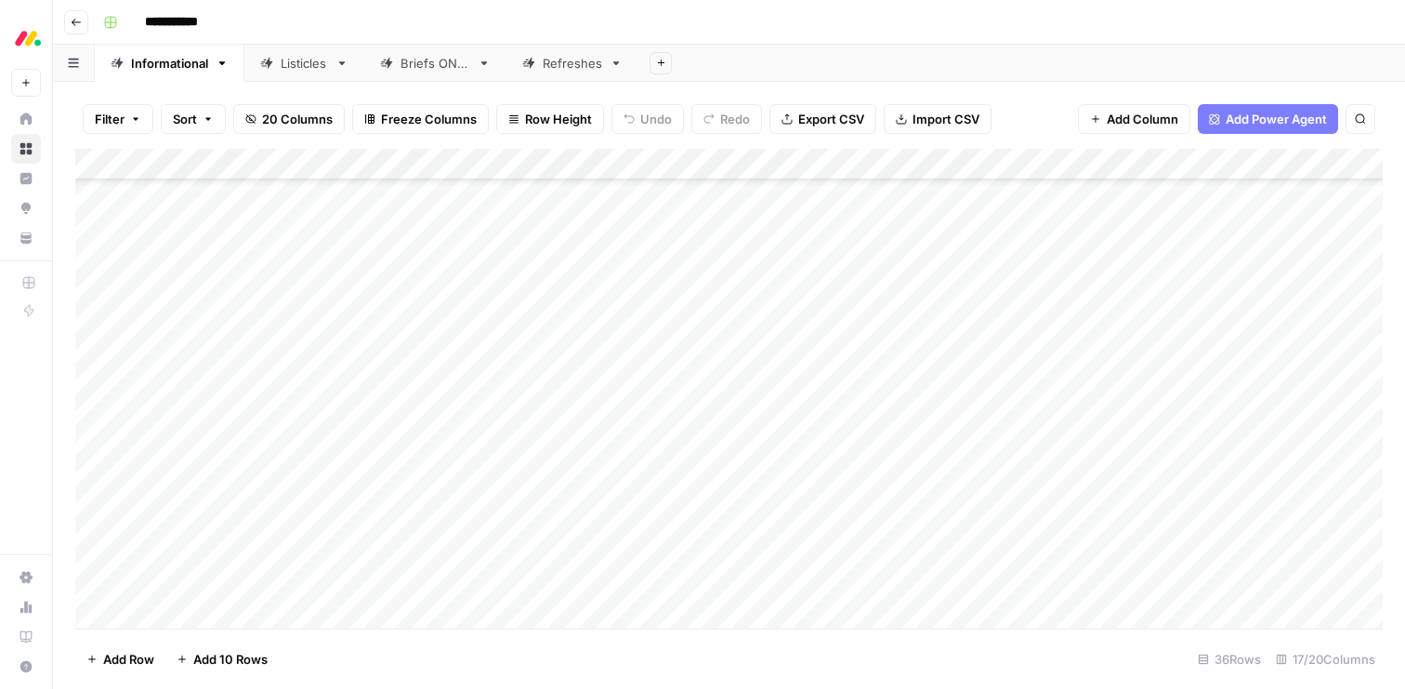
scroll to position [719, 0]
click at [186, 609] on div "Add Column" at bounding box center [729, 389] width 1308 height 480
type textarea "**********"
click at [254, 612] on div "Add Column" at bounding box center [729, 389] width 1308 height 480
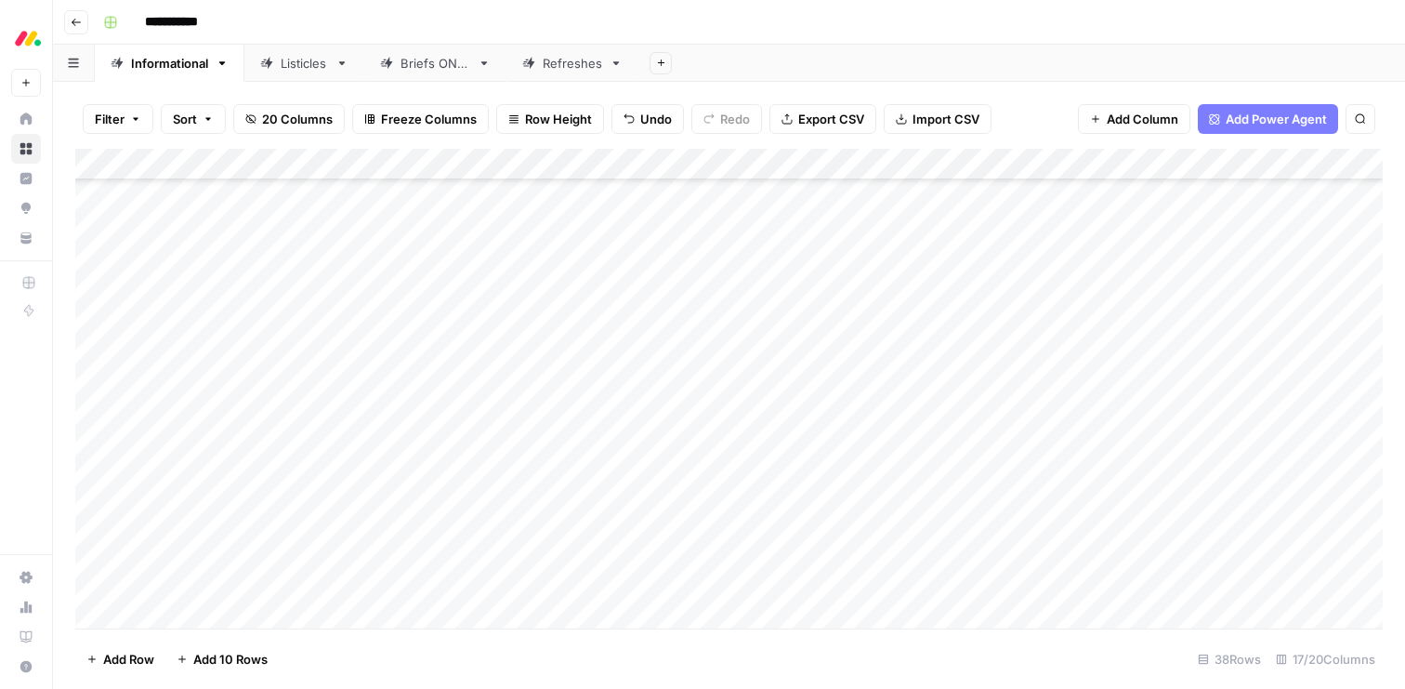
scroll to position [783, 0]
type textarea "**********"
click at [253, 612] on div "Add Column" at bounding box center [729, 389] width 1308 height 480
type textarea "**********"
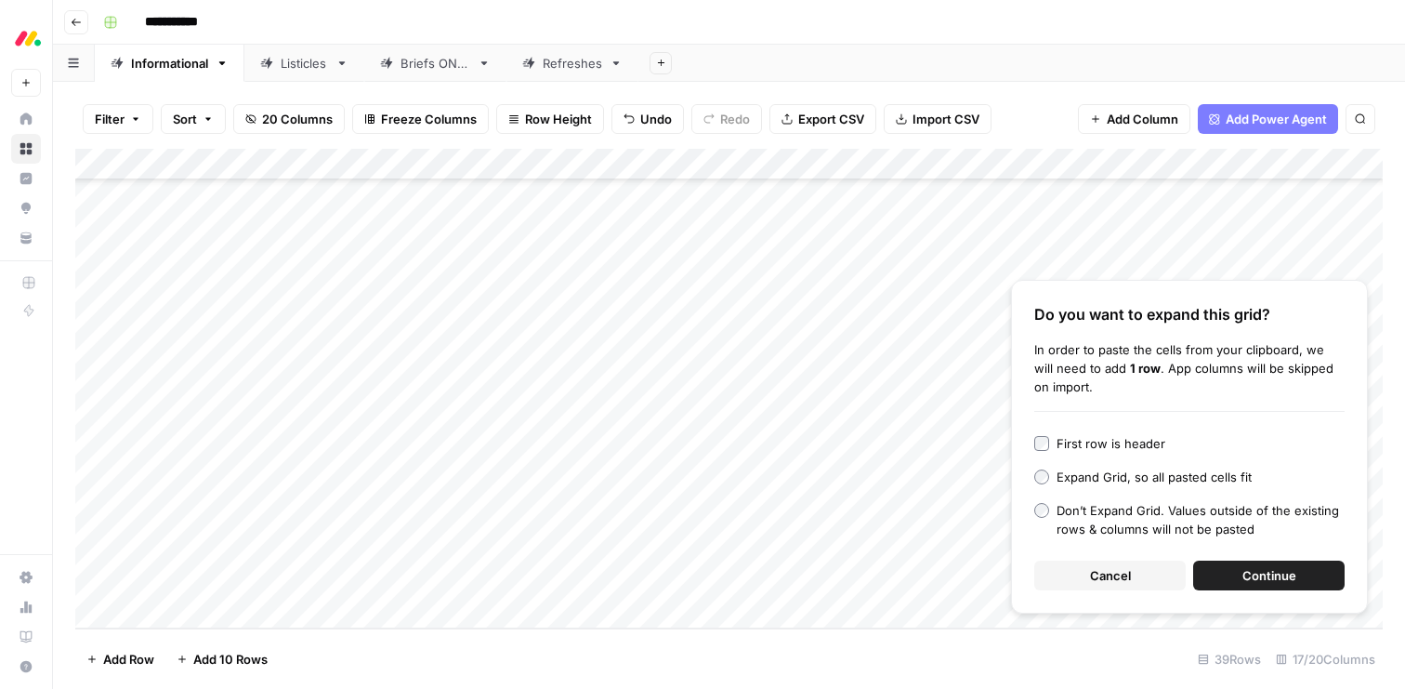
click at [234, 603] on div "Add Column" at bounding box center [729, 389] width 1308 height 480
type textarea "**********"
click at [1284, 572] on span "Continue" at bounding box center [1270, 575] width 54 height 19
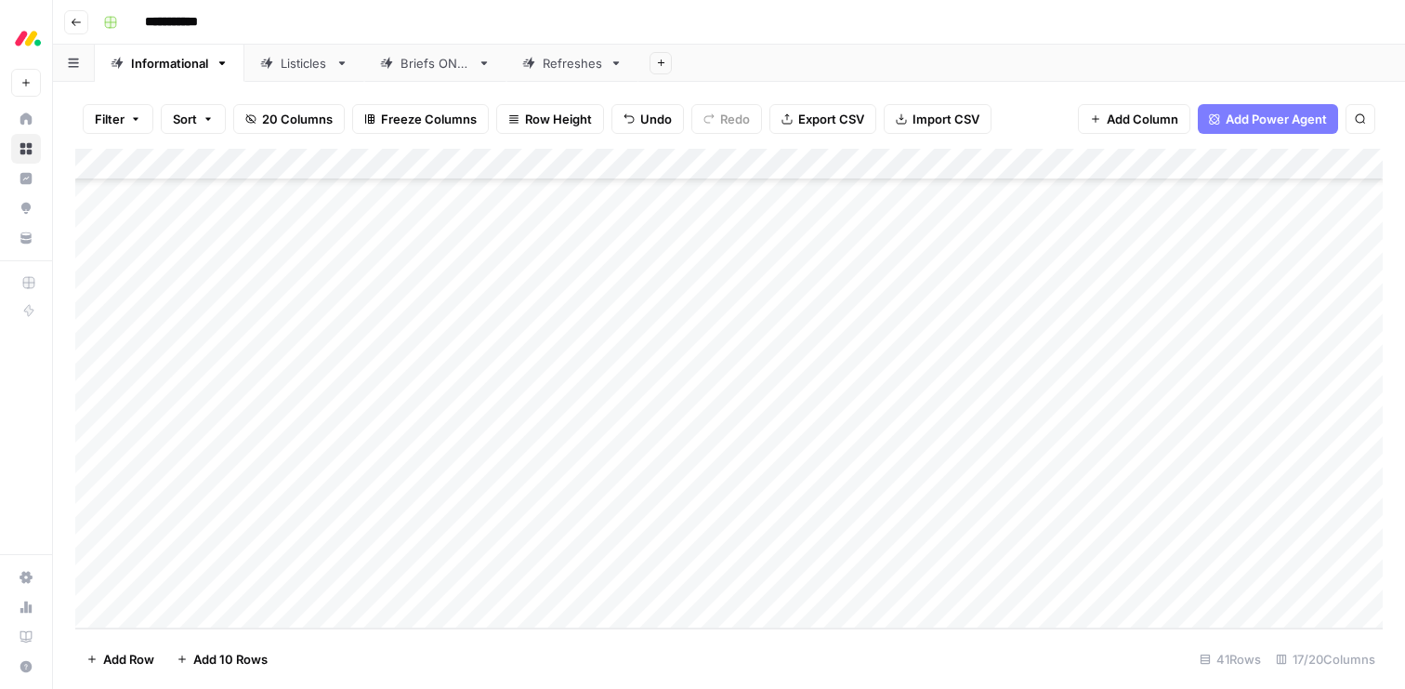
click at [204, 579] on div "Add Column" at bounding box center [729, 389] width 1308 height 480
click at [204, 579] on textarea at bounding box center [287, 583] width 297 height 26
type textarea "**********"
click at [204, 617] on div "Add Column" at bounding box center [729, 389] width 1308 height 480
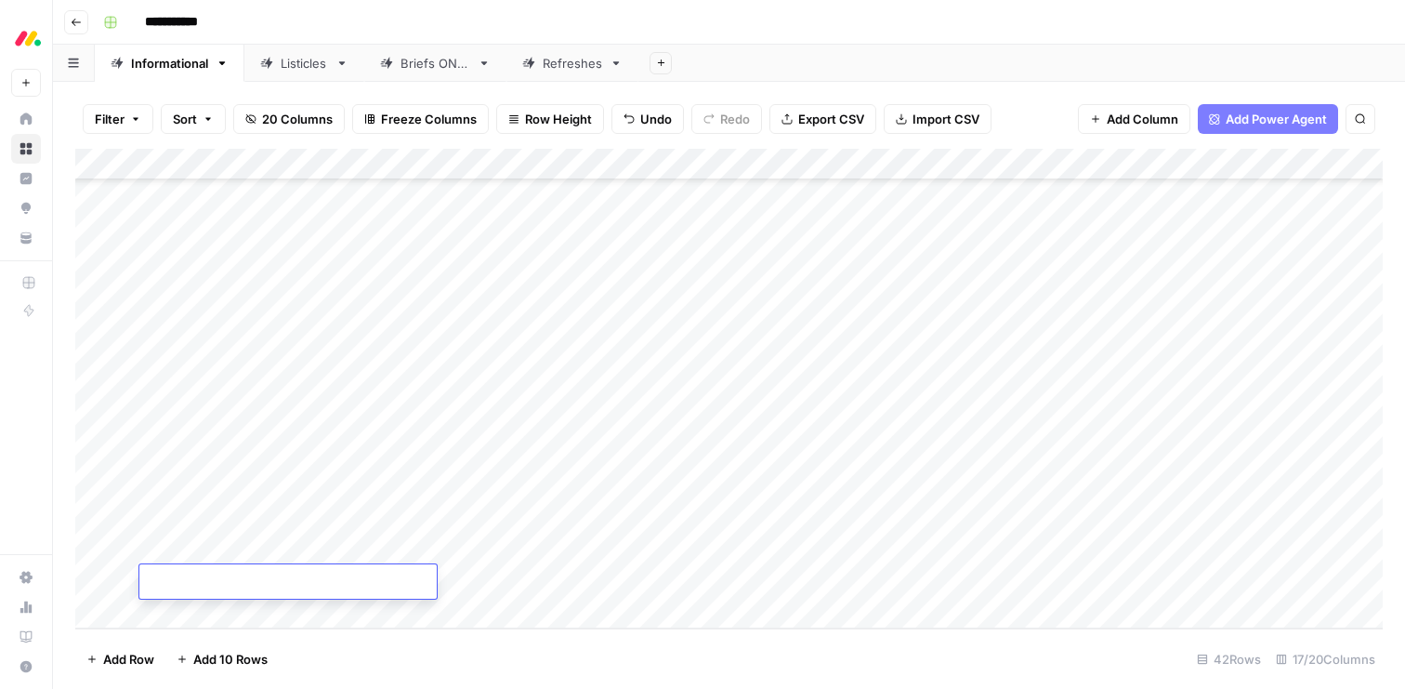
click at [202, 576] on textarea at bounding box center [287, 583] width 297 height 26
type textarea "**********"
click at [451, 423] on div "Add Column" at bounding box center [729, 389] width 1308 height 480
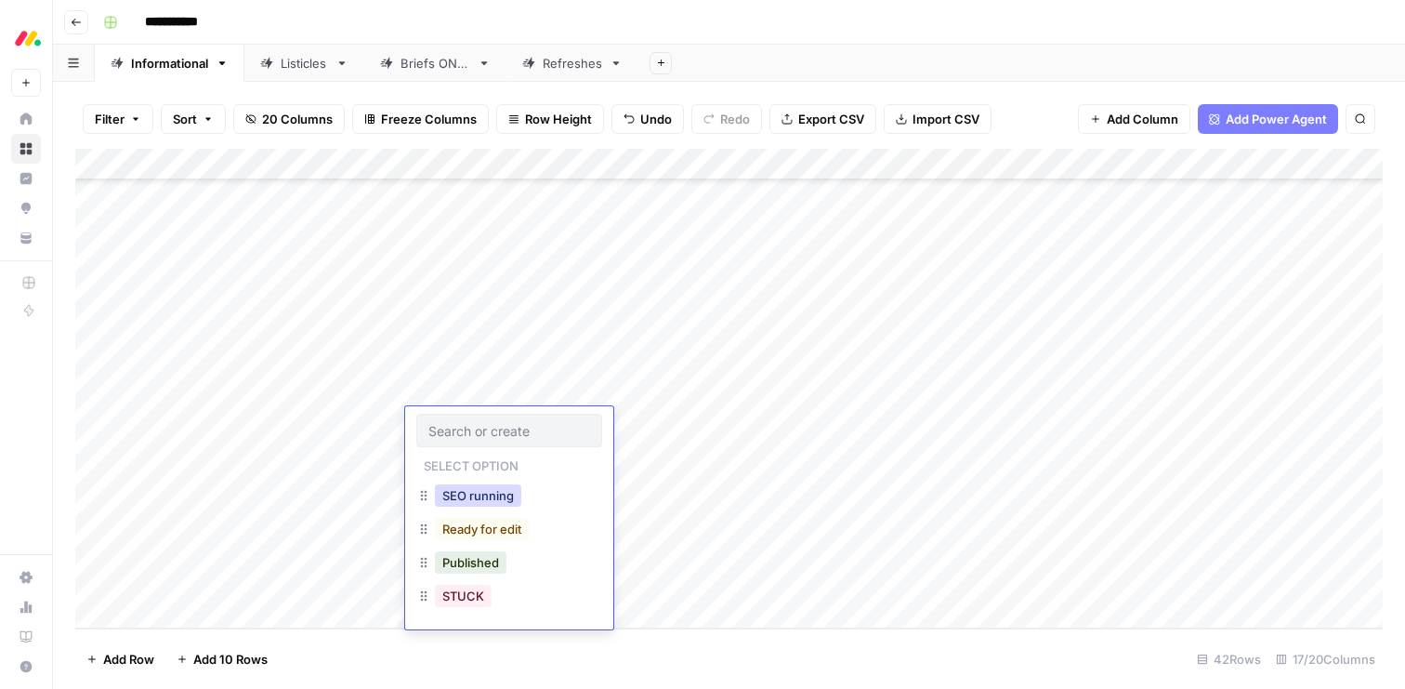
click at [473, 497] on button "SEO running" at bounding box center [478, 495] width 86 height 22
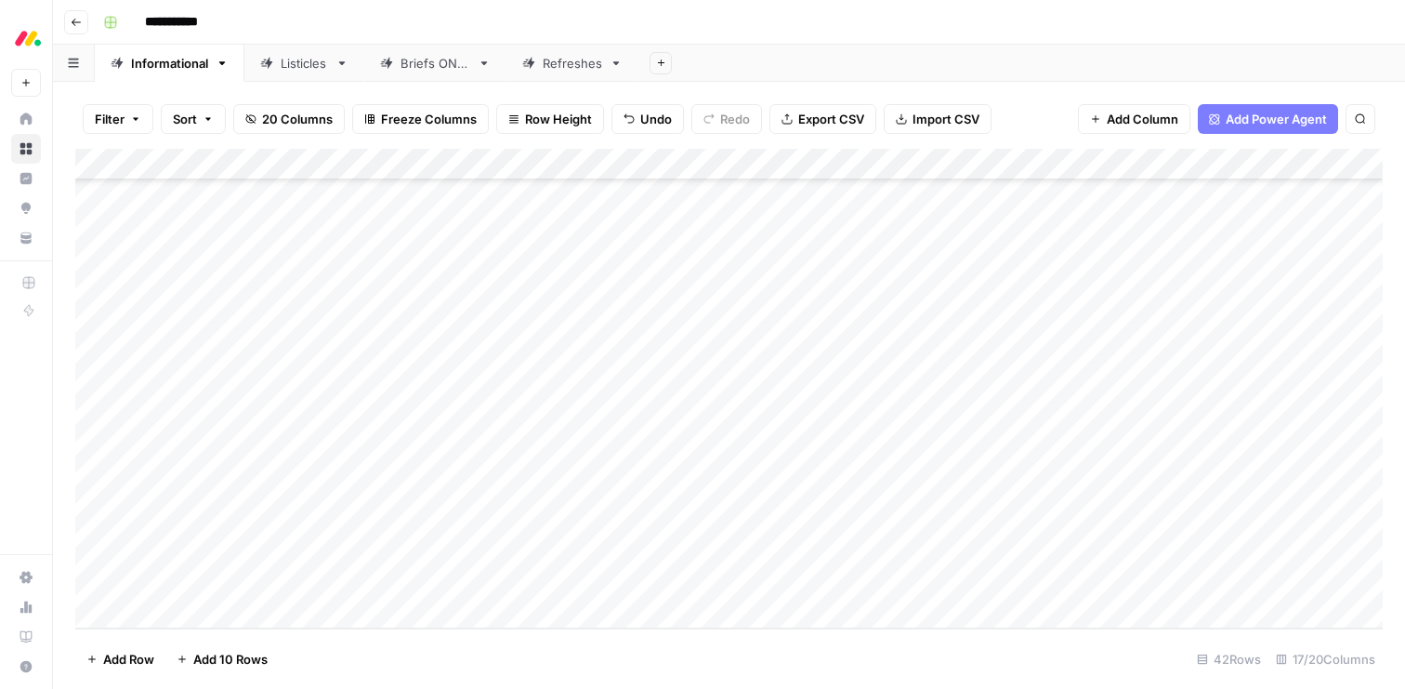
click at [469, 449] on div "Add Column" at bounding box center [729, 389] width 1308 height 480
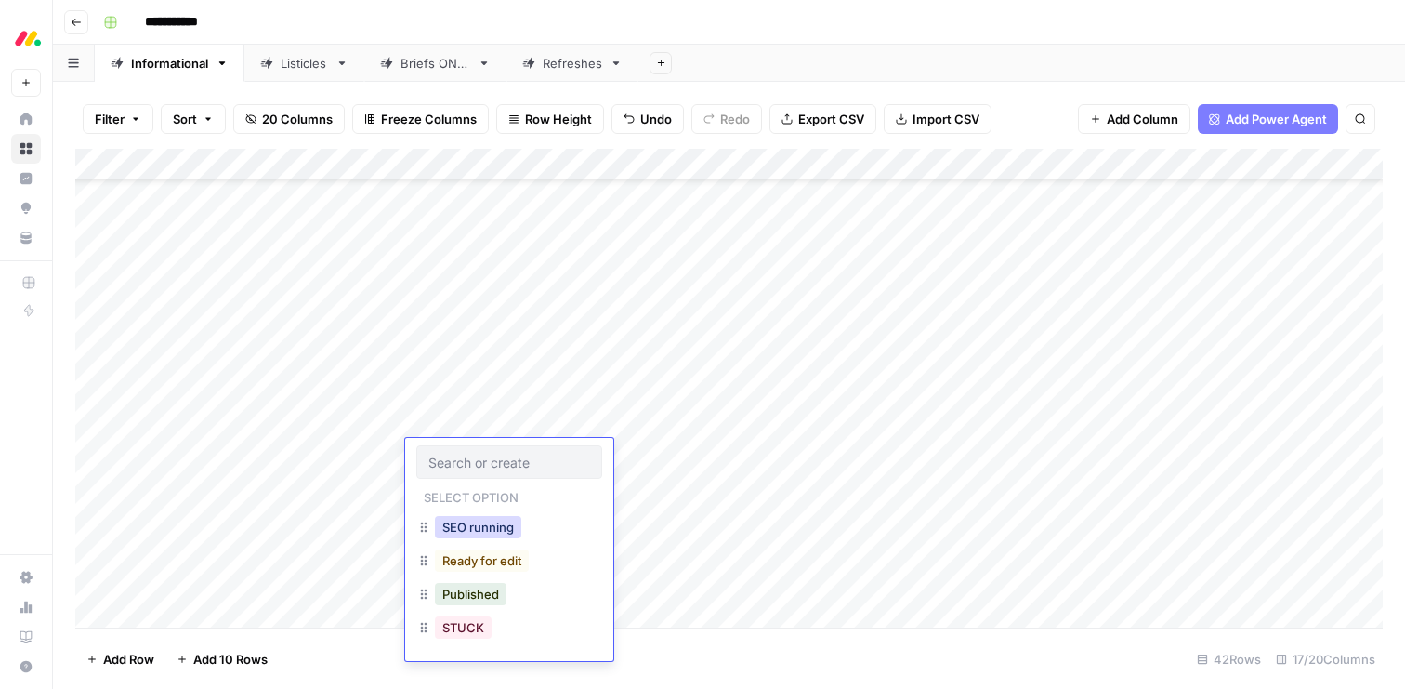
click at [473, 521] on button "SEO running" at bounding box center [478, 527] width 86 height 22
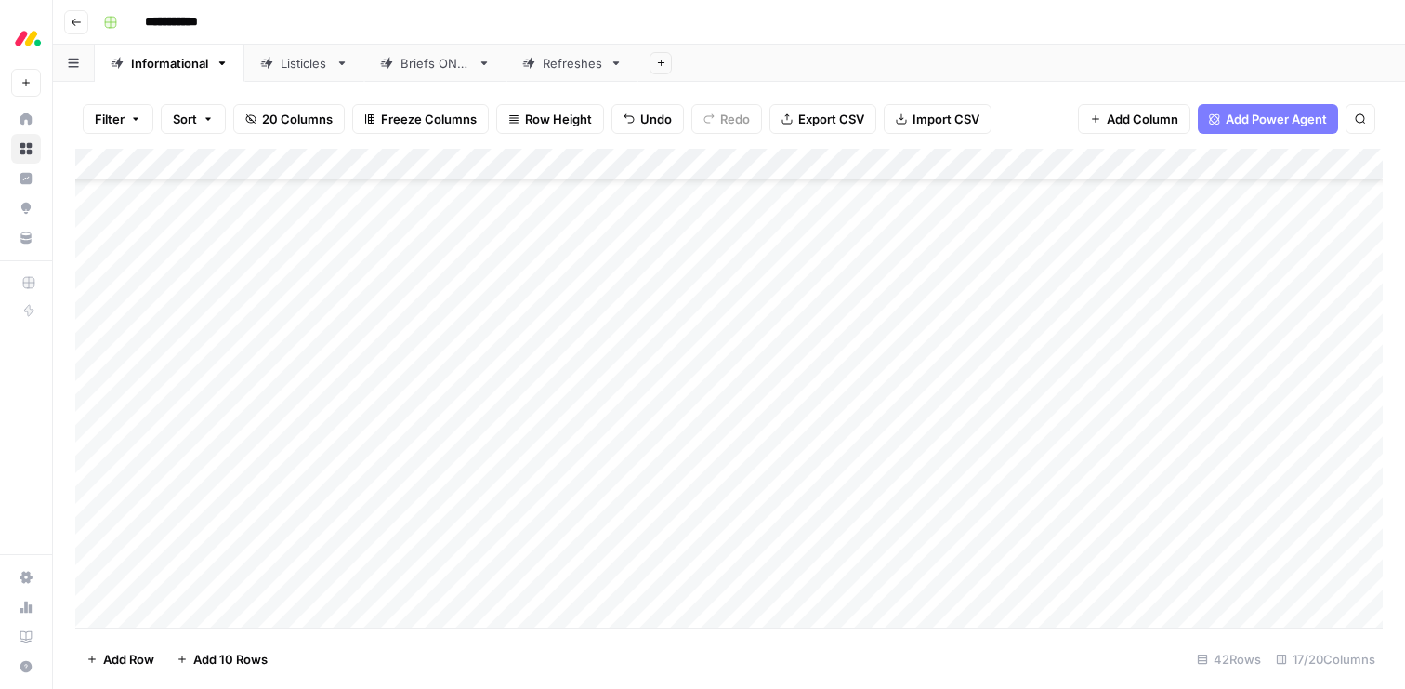
click at [466, 495] on div "Add Column" at bounding box center [729, 389] width 1308 height 480
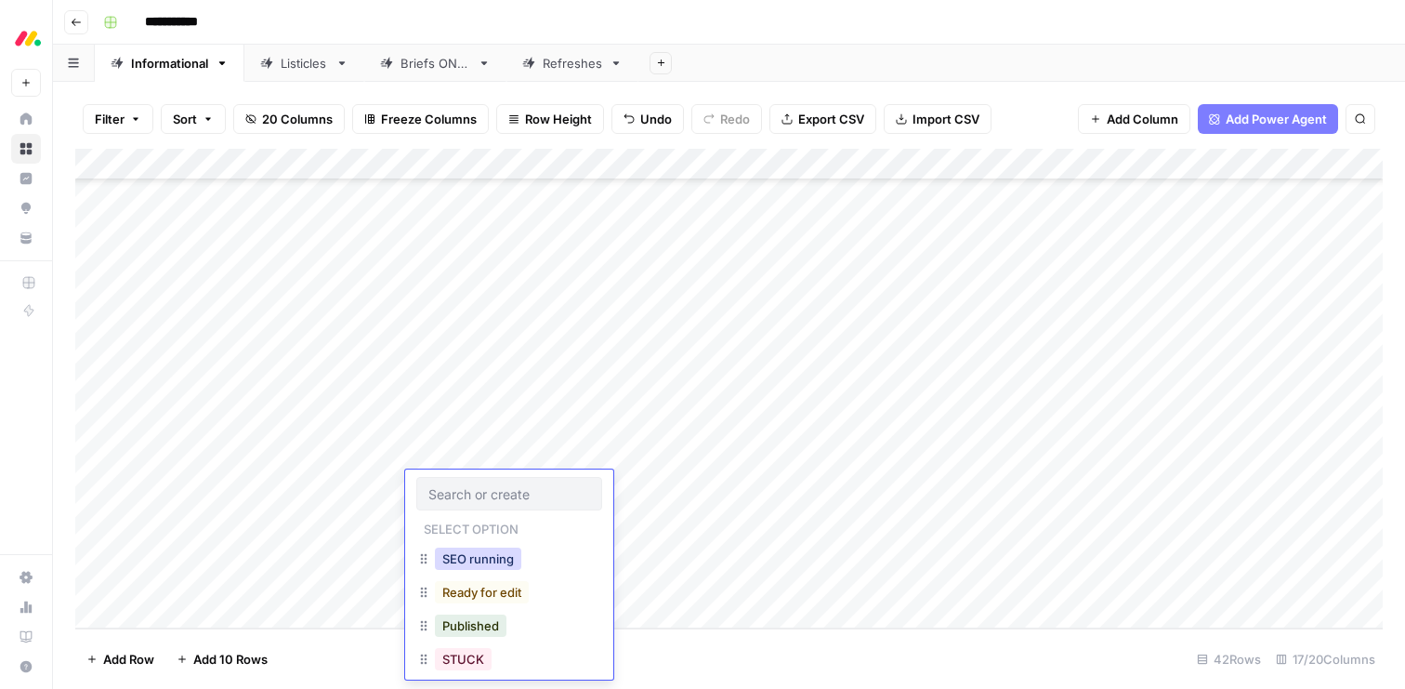
click at [478, 556] on button "SEO running" at bounding box center [478, 558] width 86 height 22
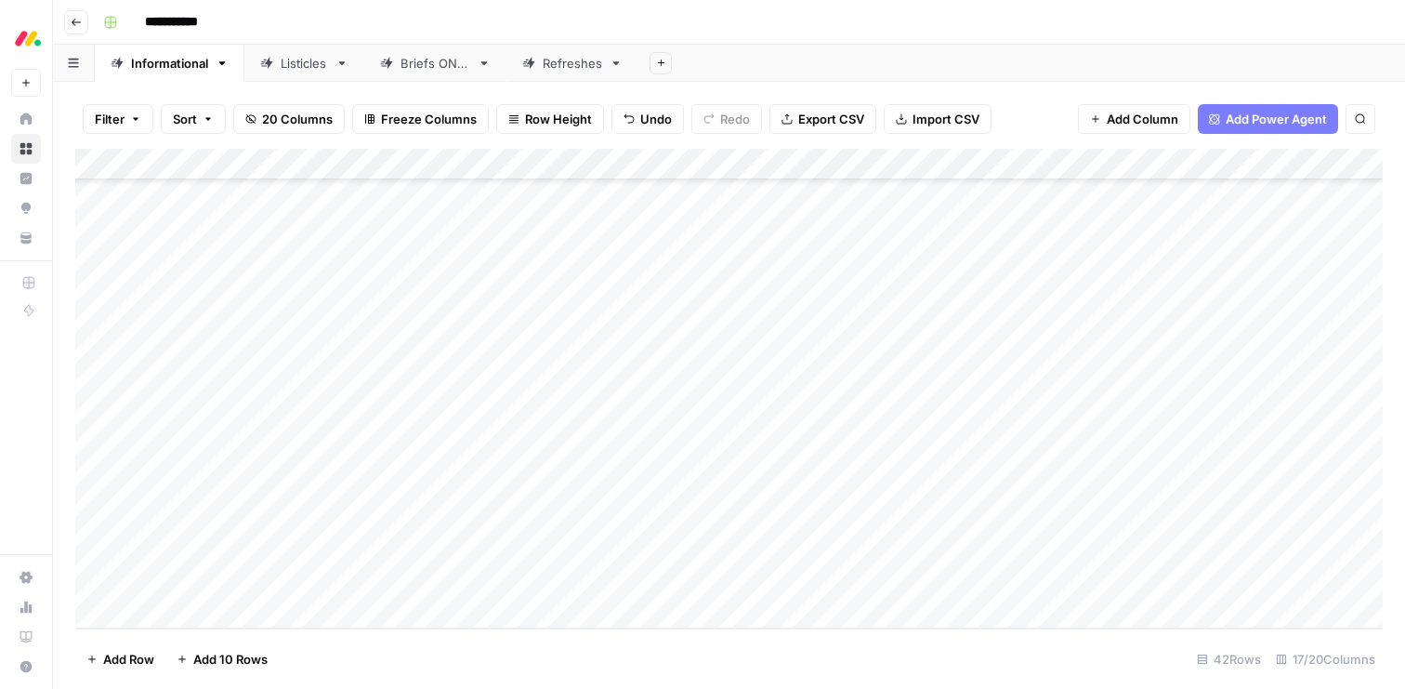
click at [467, 515] on div "Add Column" at bounding box center [729, 389] width 1308 height 480
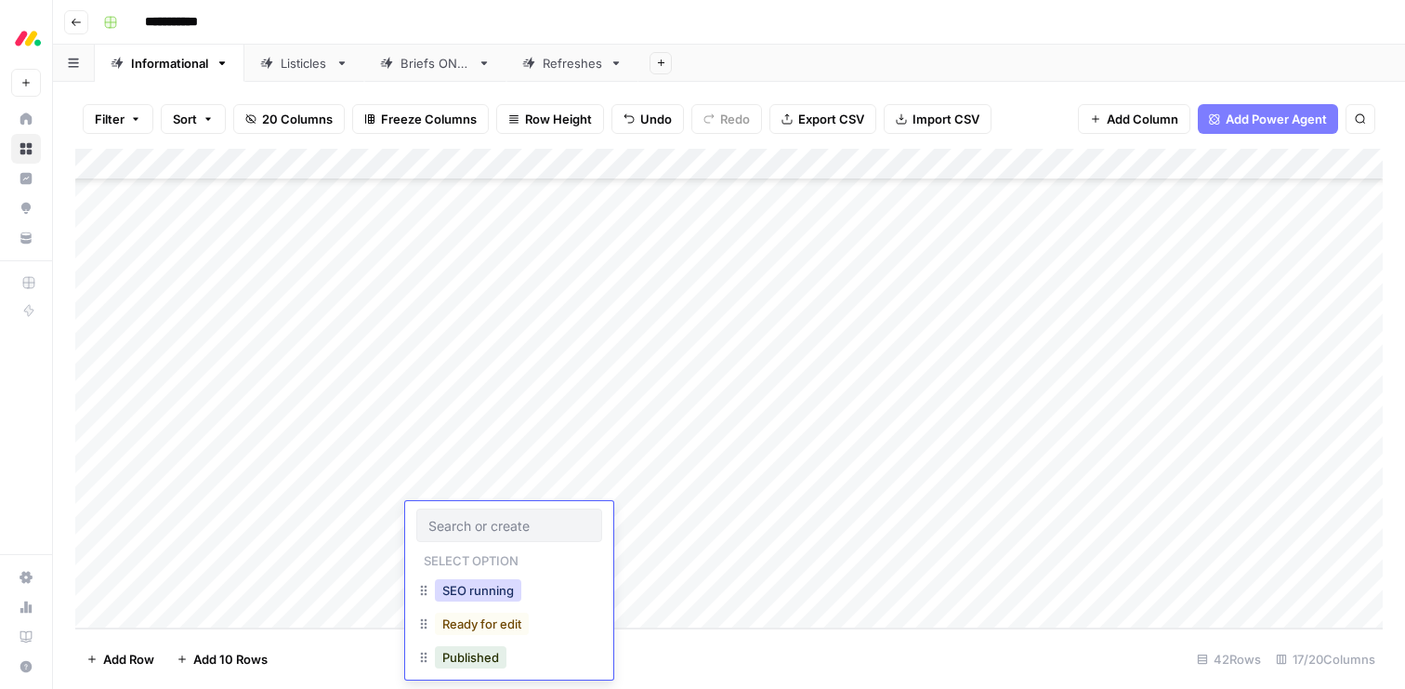
click at [477, 588] on button "SEO running" at bounding box center [478, 590] width 86 height 22
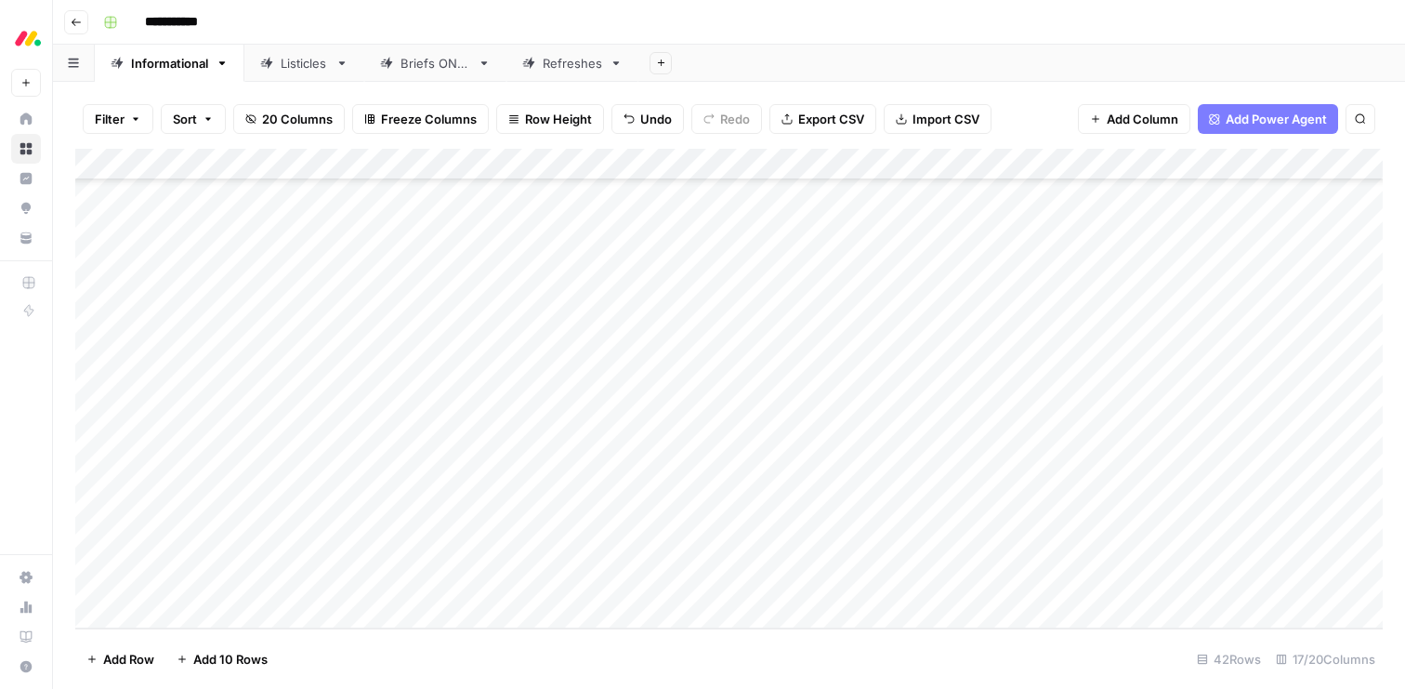
click at [462, 545] on div "Add Column" at bounding box center [729, 389] width 1308 height 480
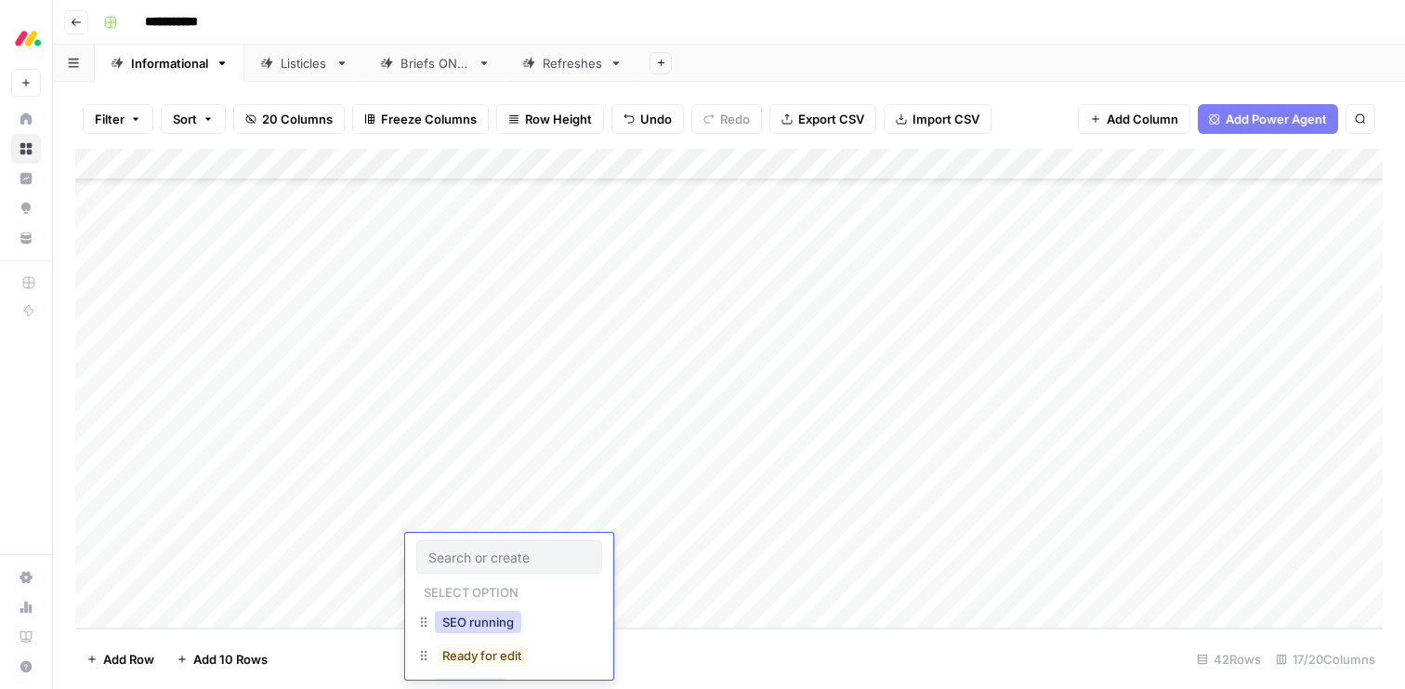
click at [469, 626] on button "SEO running" at bounding box center [478, 622] width 86 height 22
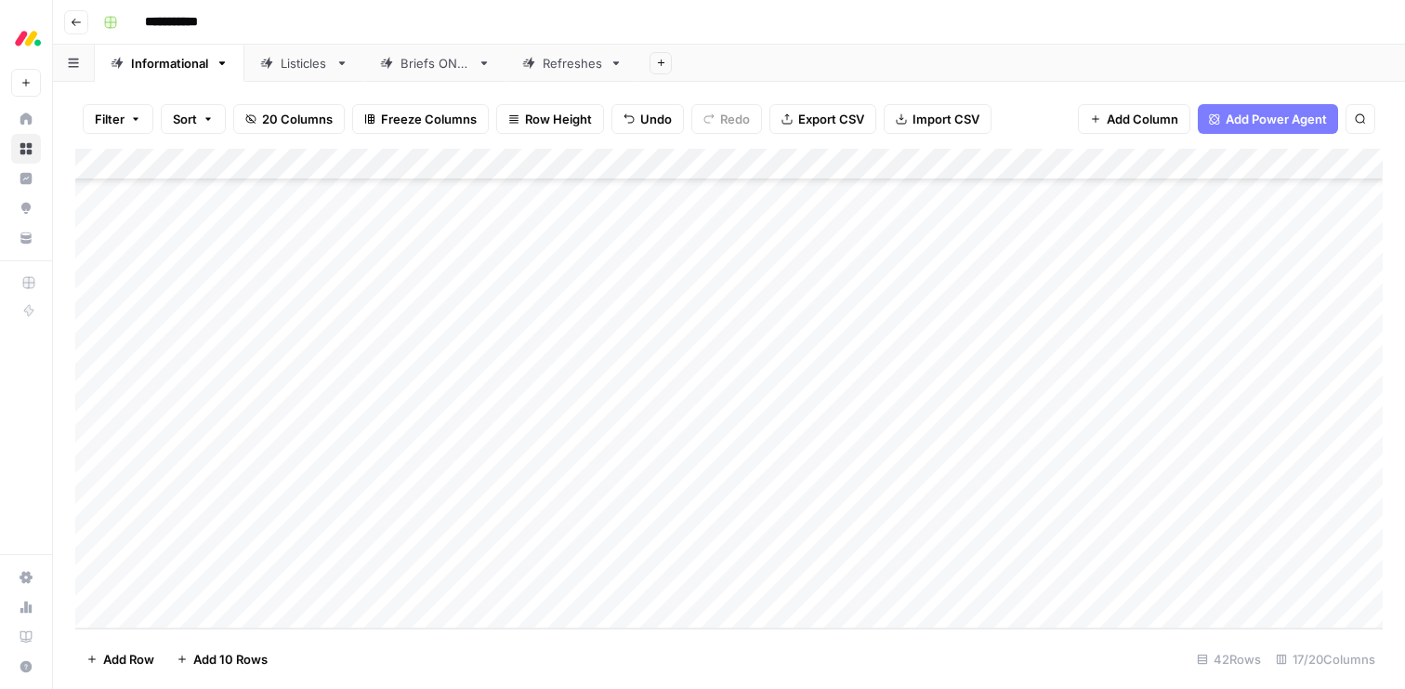
click at [453, 579] on div "Add Column" at bounding box center [729, 389] width 1308 height 480
click at [469, 652] on button "SEO running" at bounding box center [478, 653] width 86 height 22
click at [611, 423] on div "Add Column" at bounding box center [729, 389] width 1308 height 480
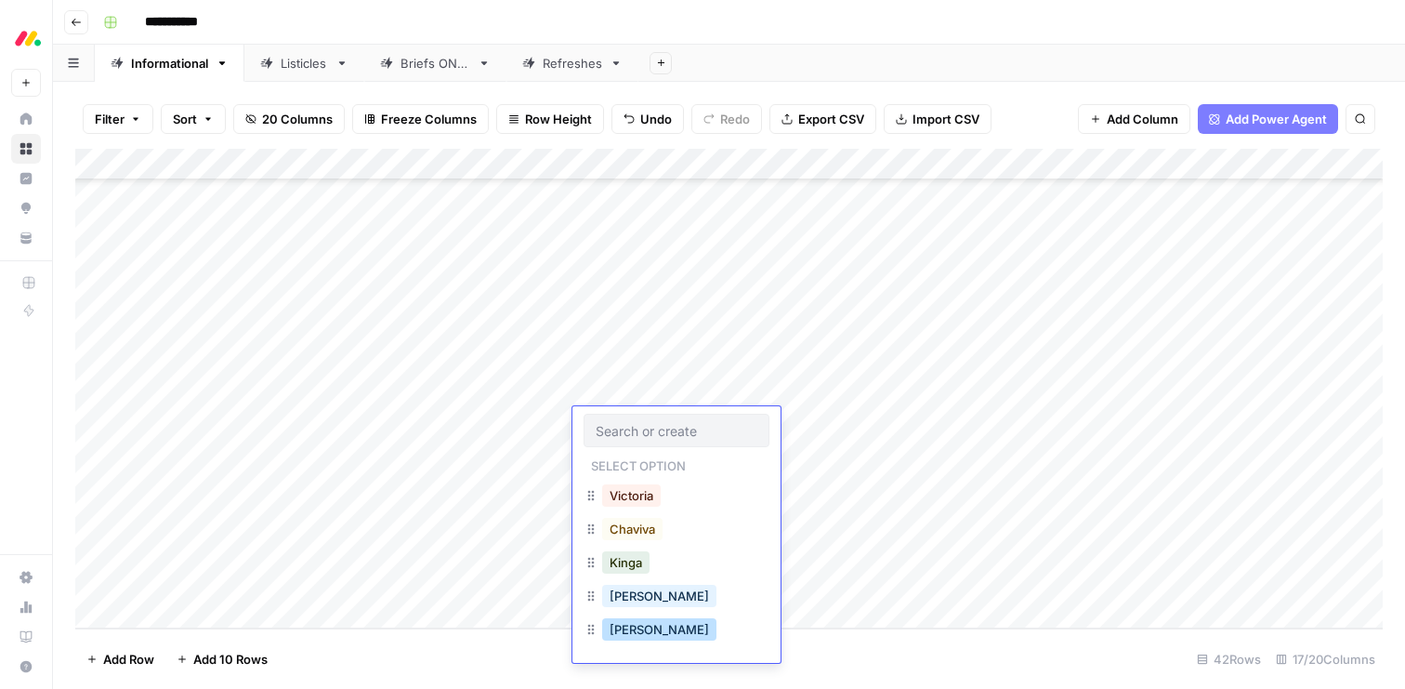
click at [633, 626] on button "Sean" at bounding box center [659, 629] width 114 height 22
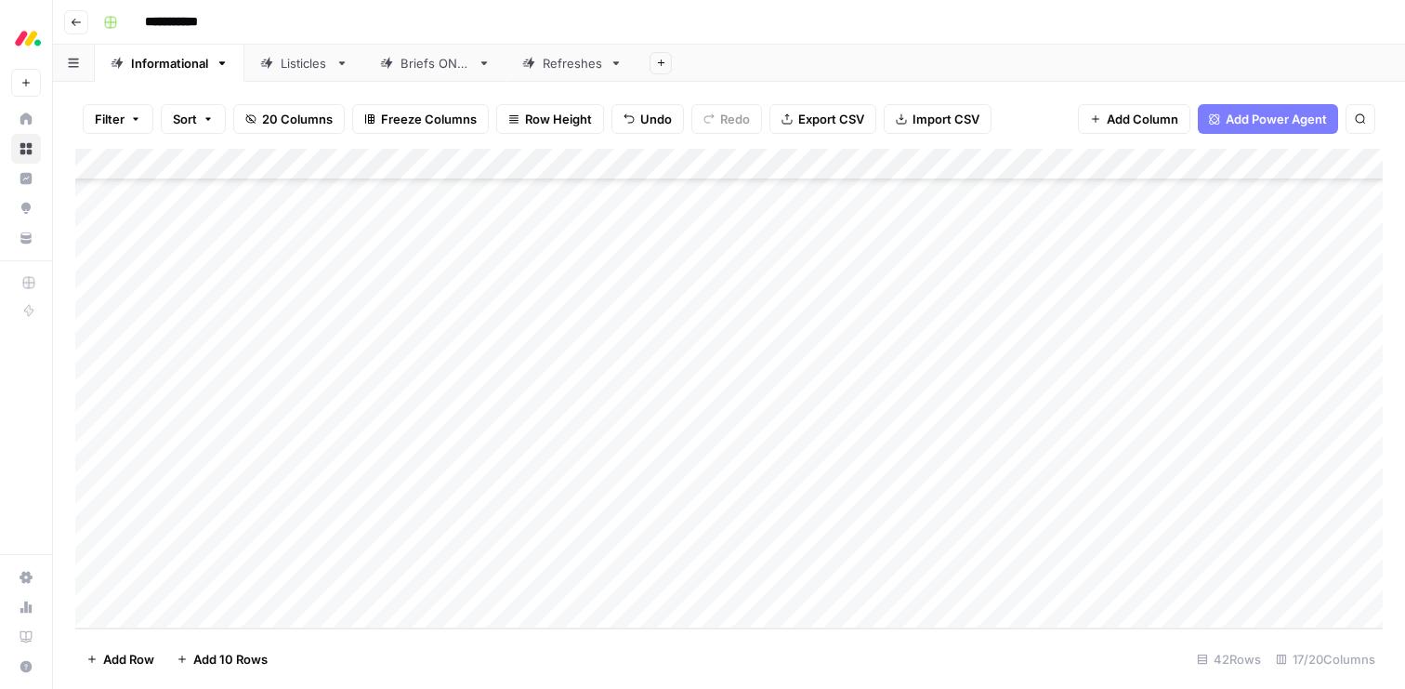
click at [617, 456] on div "Add Column" at bounding box center [729, 389] width 1308 height 480
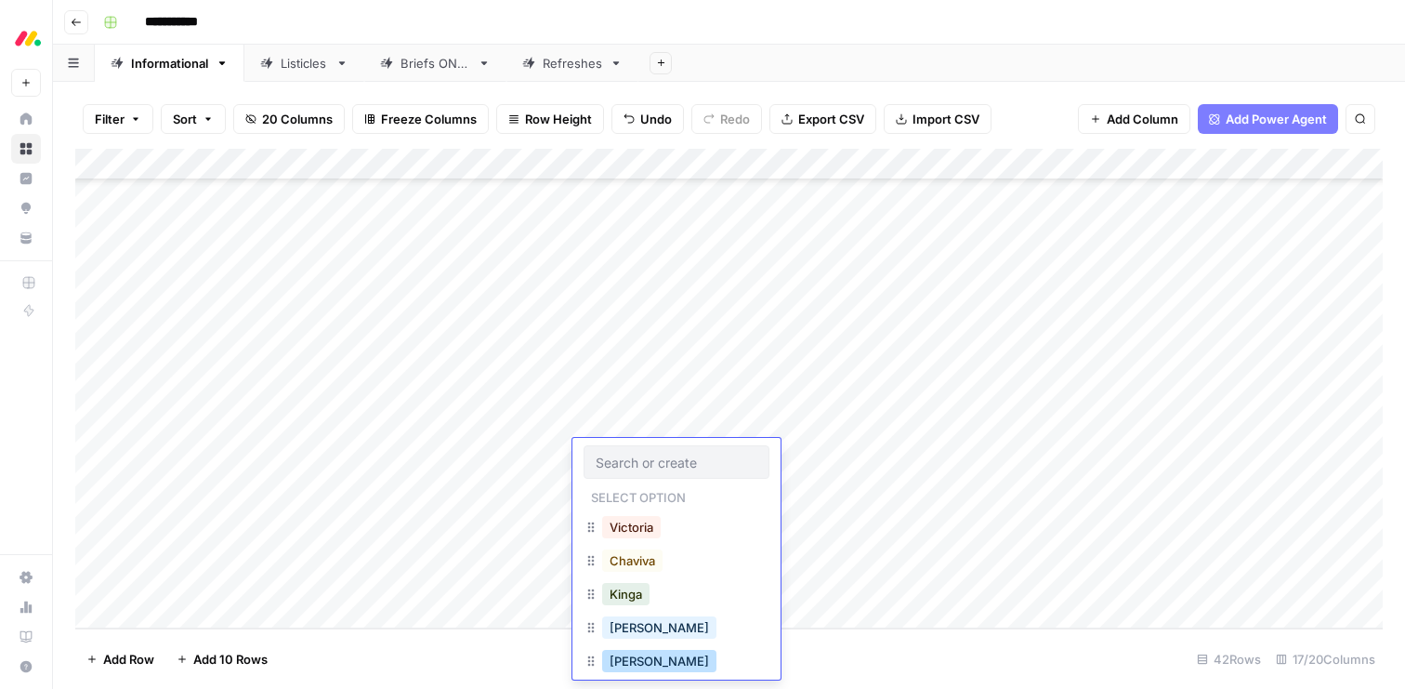
click at [625, 656] on button "Sean" at bounding box center [659, 661] width 114 height 22
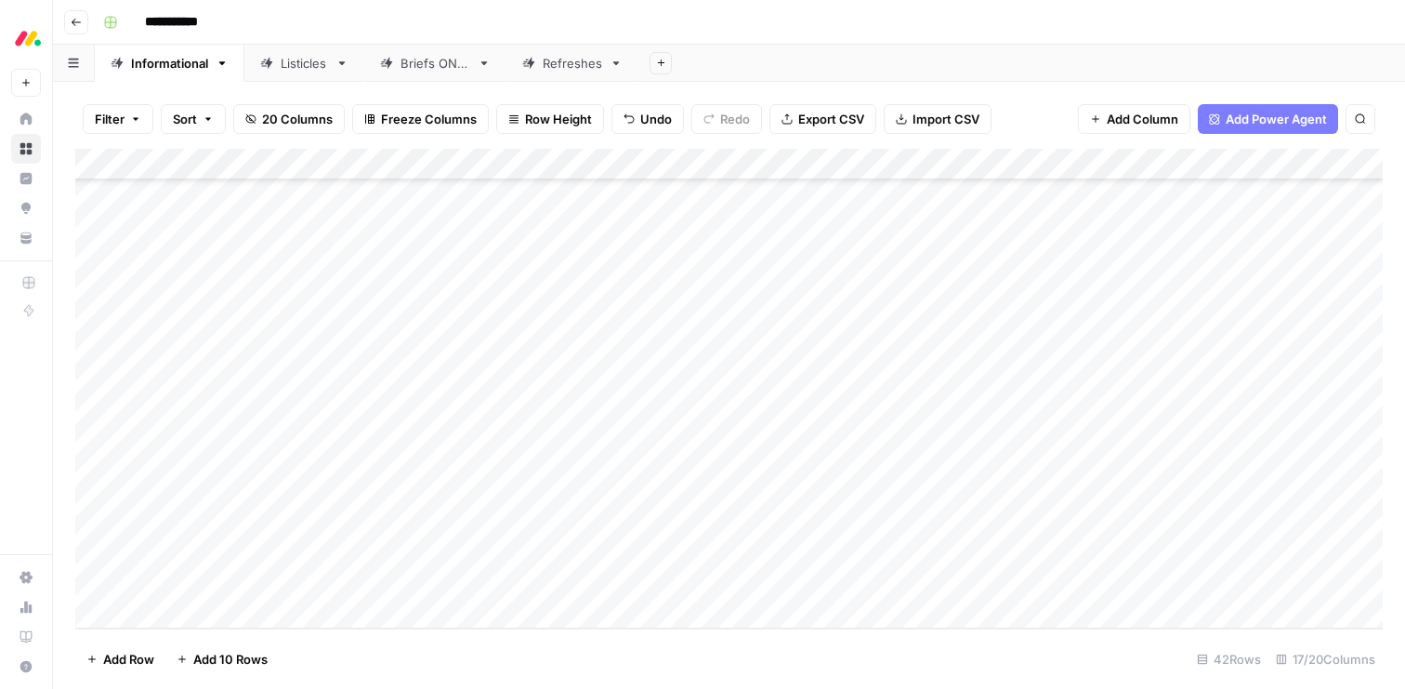
click at [614, 487] on div "Add Column" at bounding box center [729, 389] width 1308 height 480
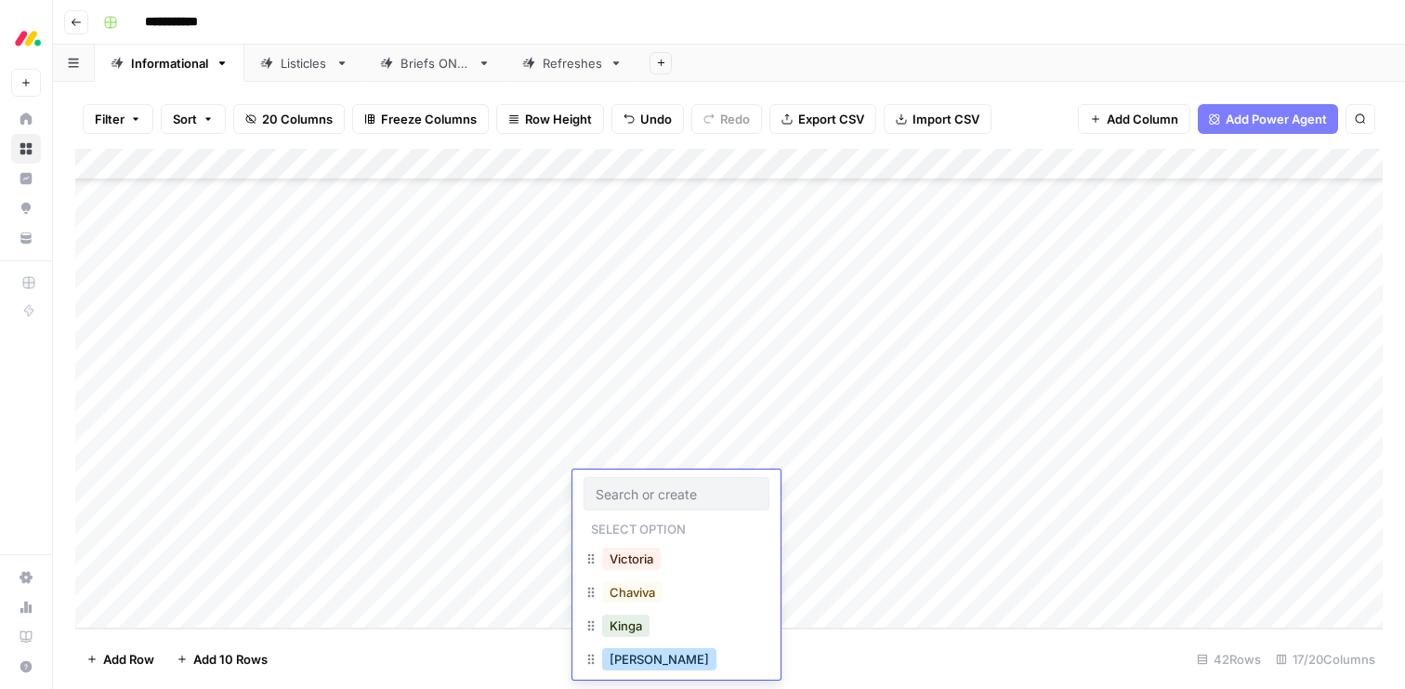
scroll to position [46, 0]
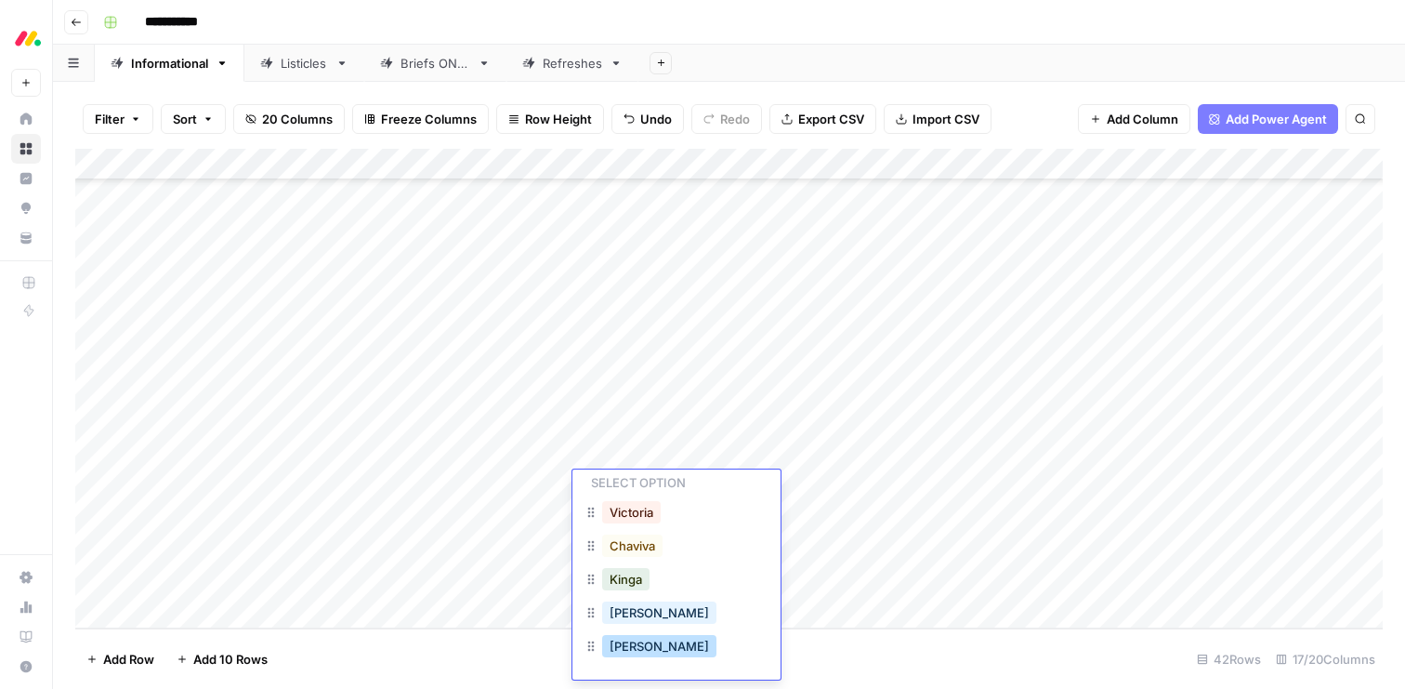
click at [621, 638] on button "Sean" at bounding box center [659, 646] width 114 height 22
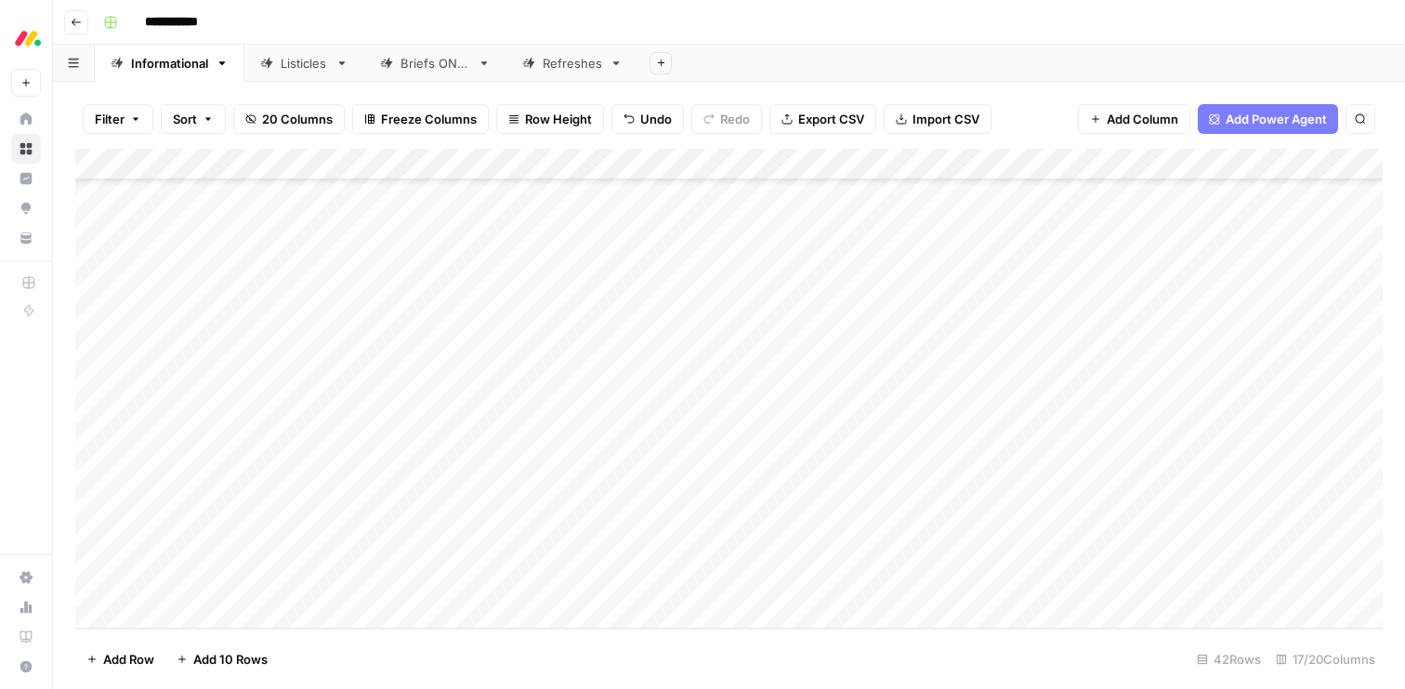
click at [609, 512] on div "Add Column" at bounding box center [729, 389] width 1308 height 480
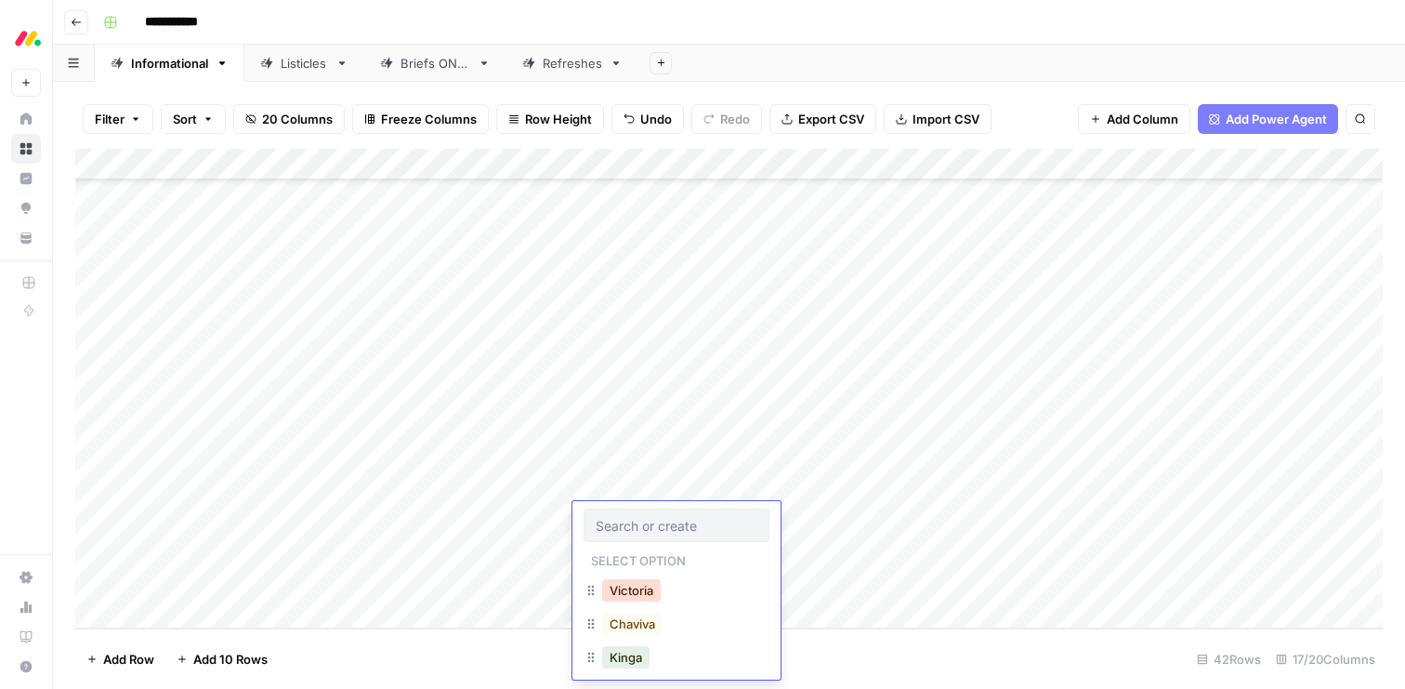
scroll to position [78, 0]
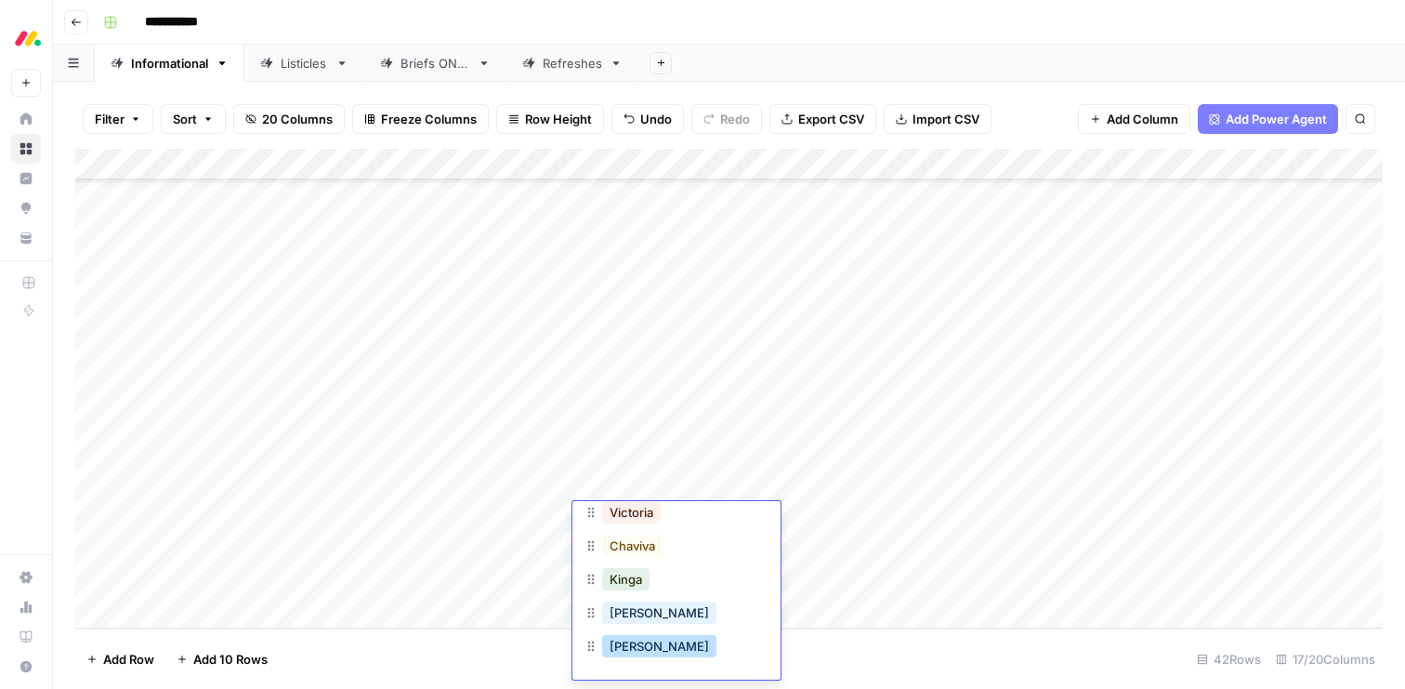
click at [619, 639] on button "Sean" at bounding box center [659, 646] width 114 height 22
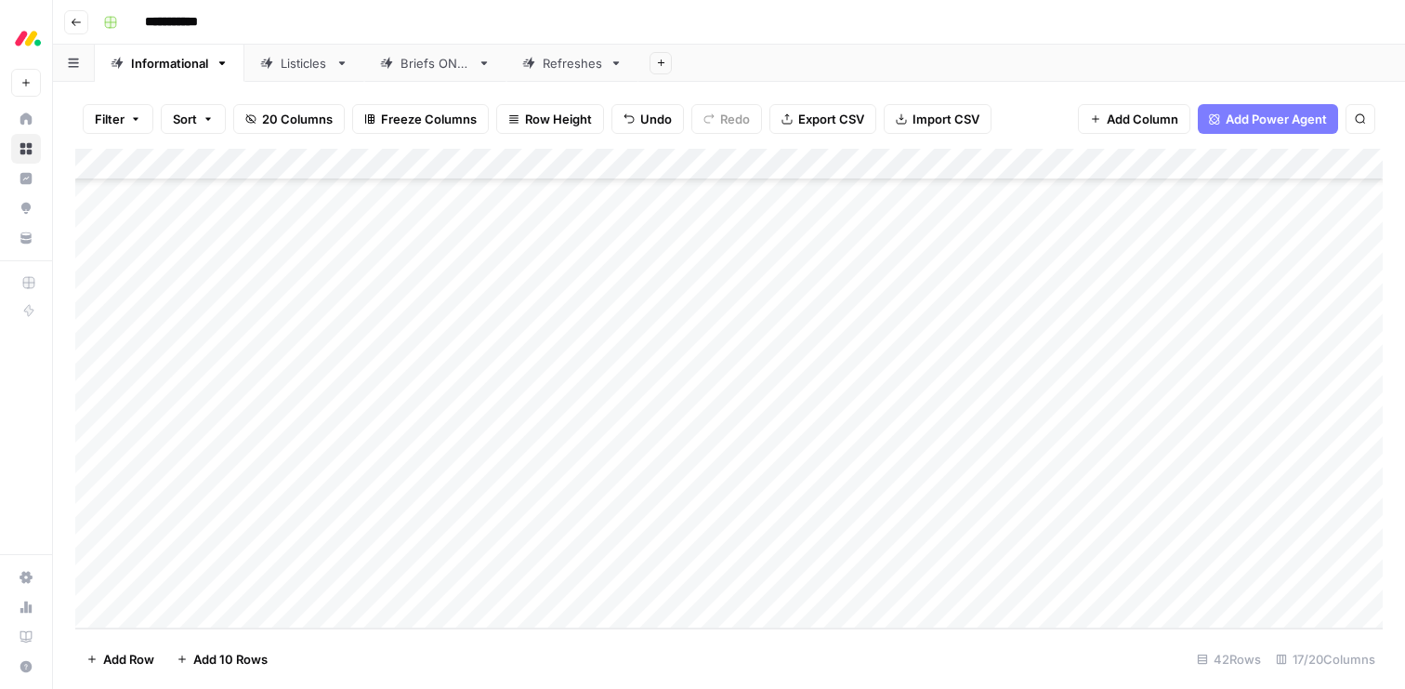
click at [598, 549] on div "Add Column" at bounding box center [729, 389] width 1308 height 480
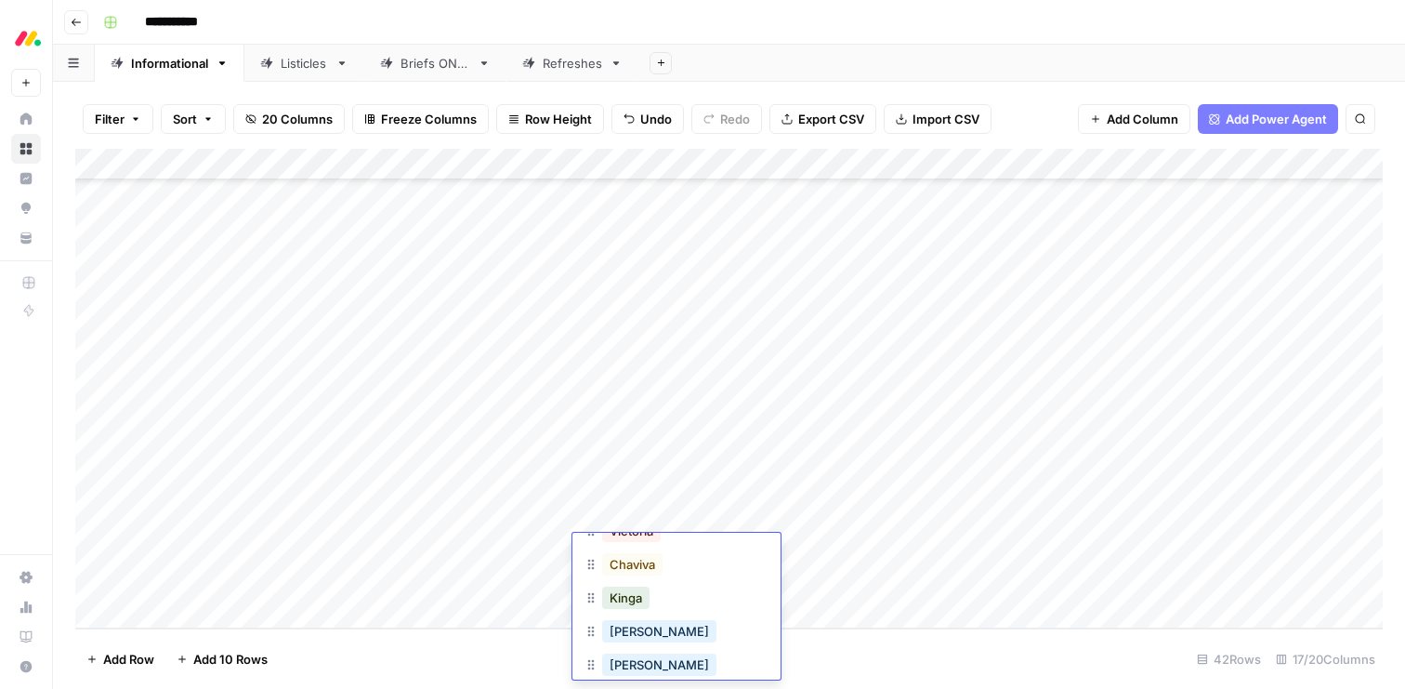
scroll to position [110, 0]
click at [619, 642] on button "Sean" at bounding box center [659, 646] width 114 height 22
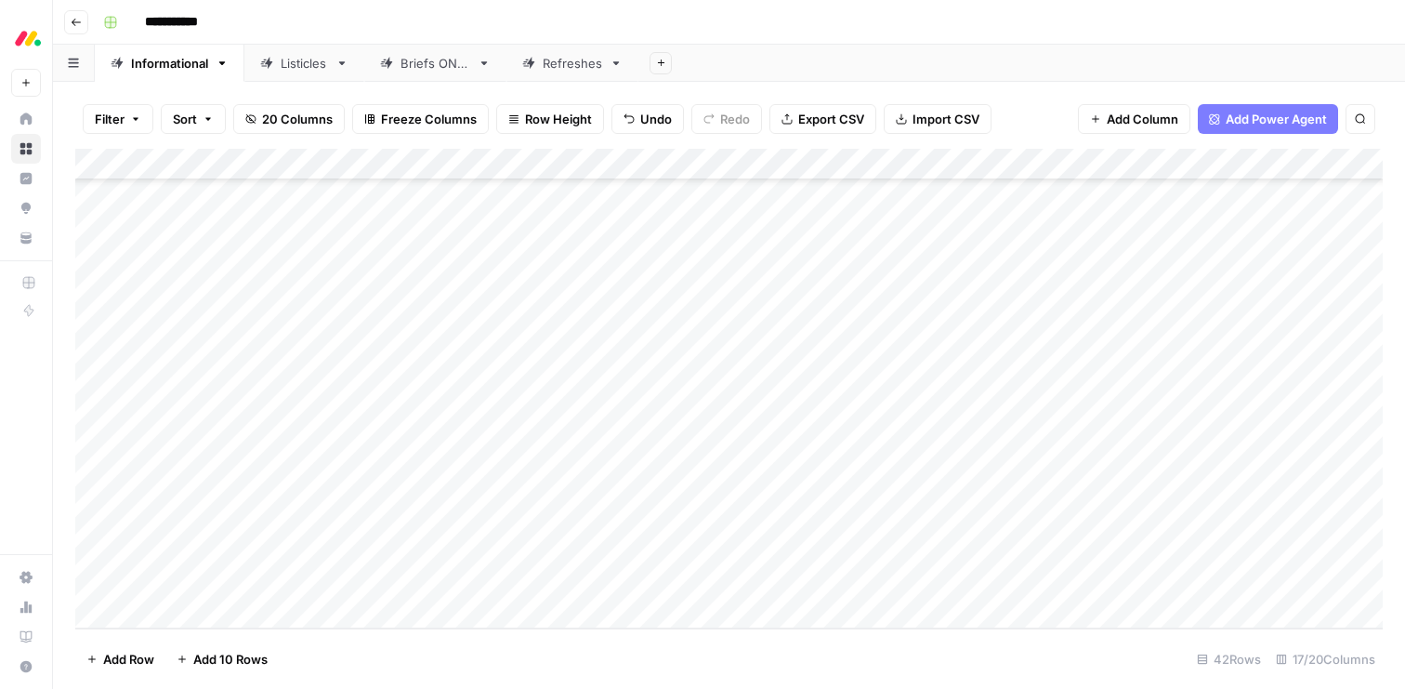
click at [604, 583] on div "Add Column" at bounding box center [729, 389] width 1308 height 480
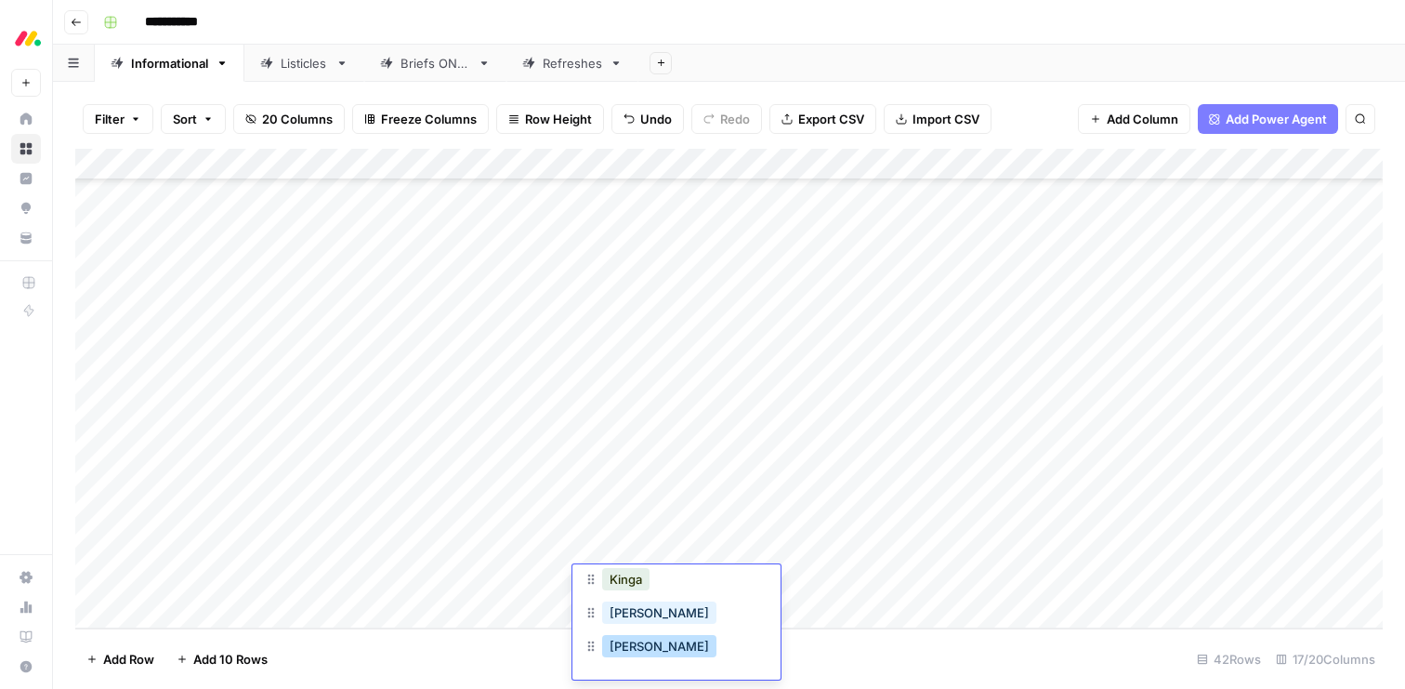
click at [619, 641] on button "Sean" at bounding box center [659, 646] width 114 height 22
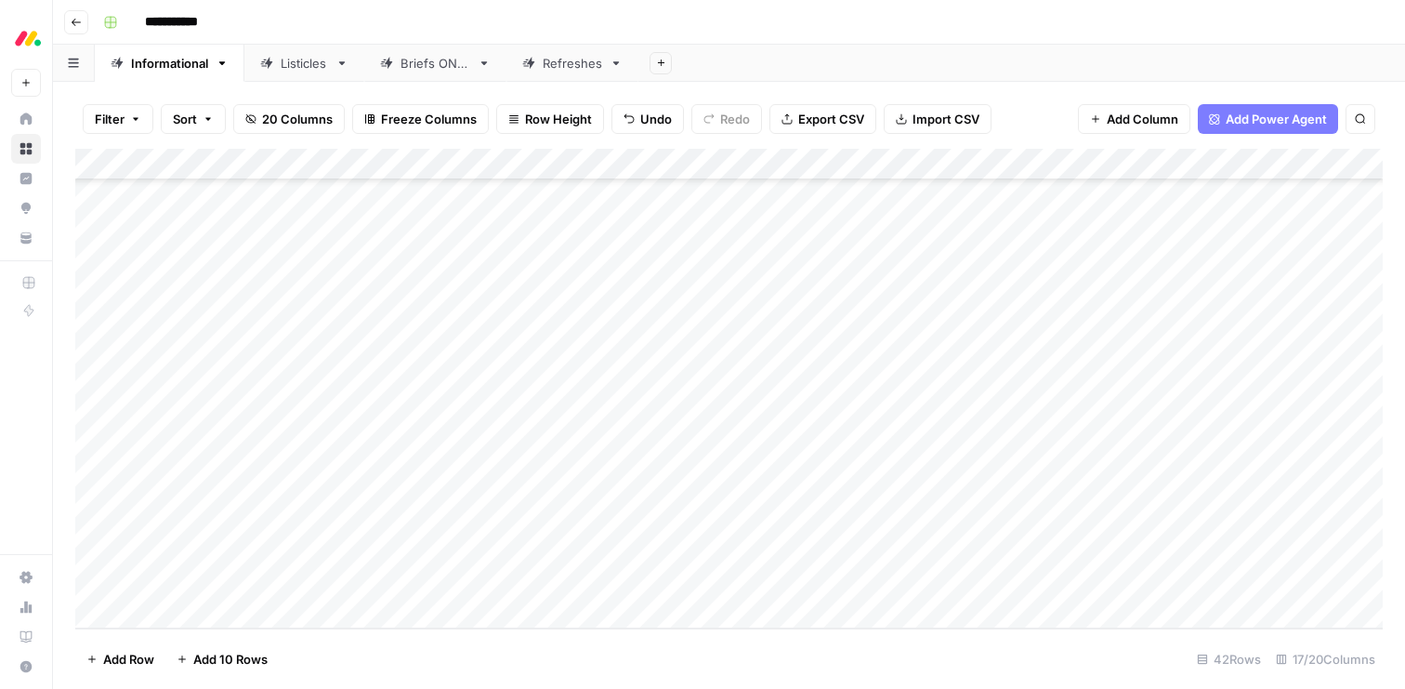
click at [735, 429] on div "Add Column" at bounding box center [729, 389] width 1308 height 480
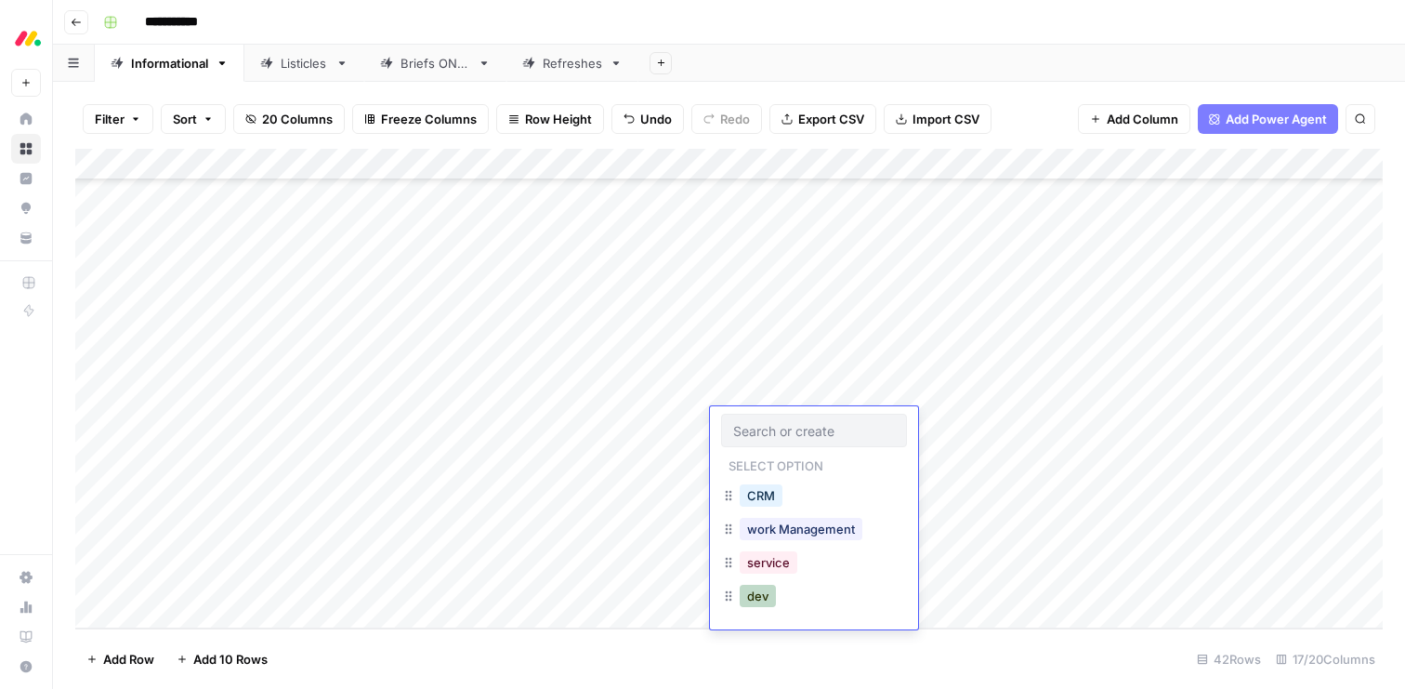
click at [760, 589] on button "dev" at bounding box center [758, 596] width 36 height 22
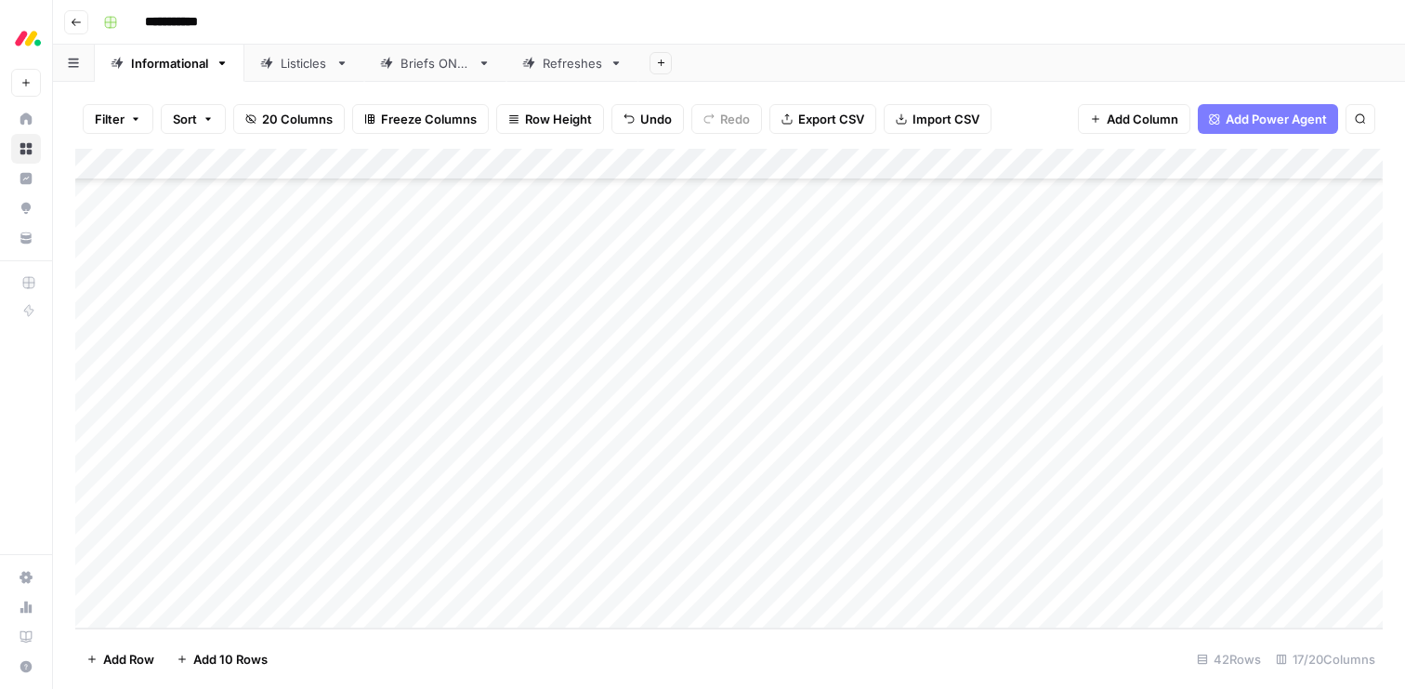
click at [750, 454] on div "Add Column" at bounding box center [729, 389] width 1308 height 480
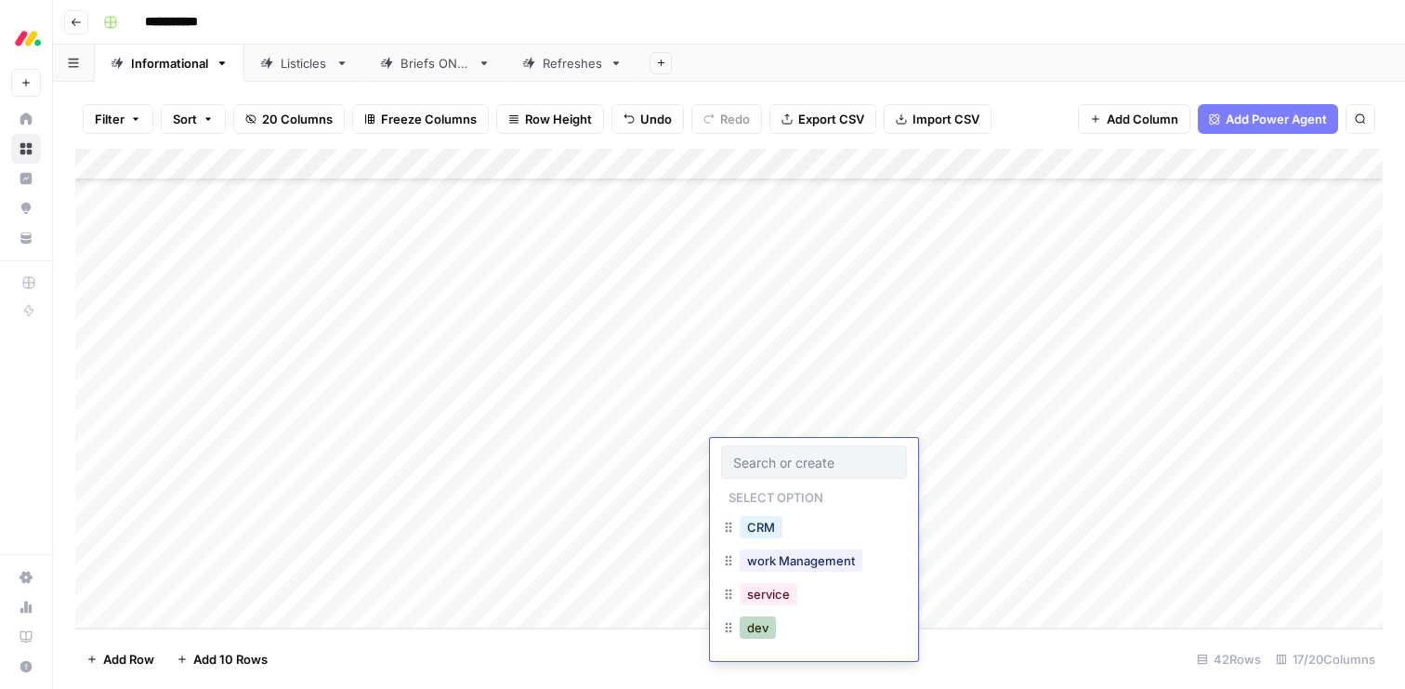
click at [758, 626] on button "dev" at bounding box center [758, 627] width 36 height 22
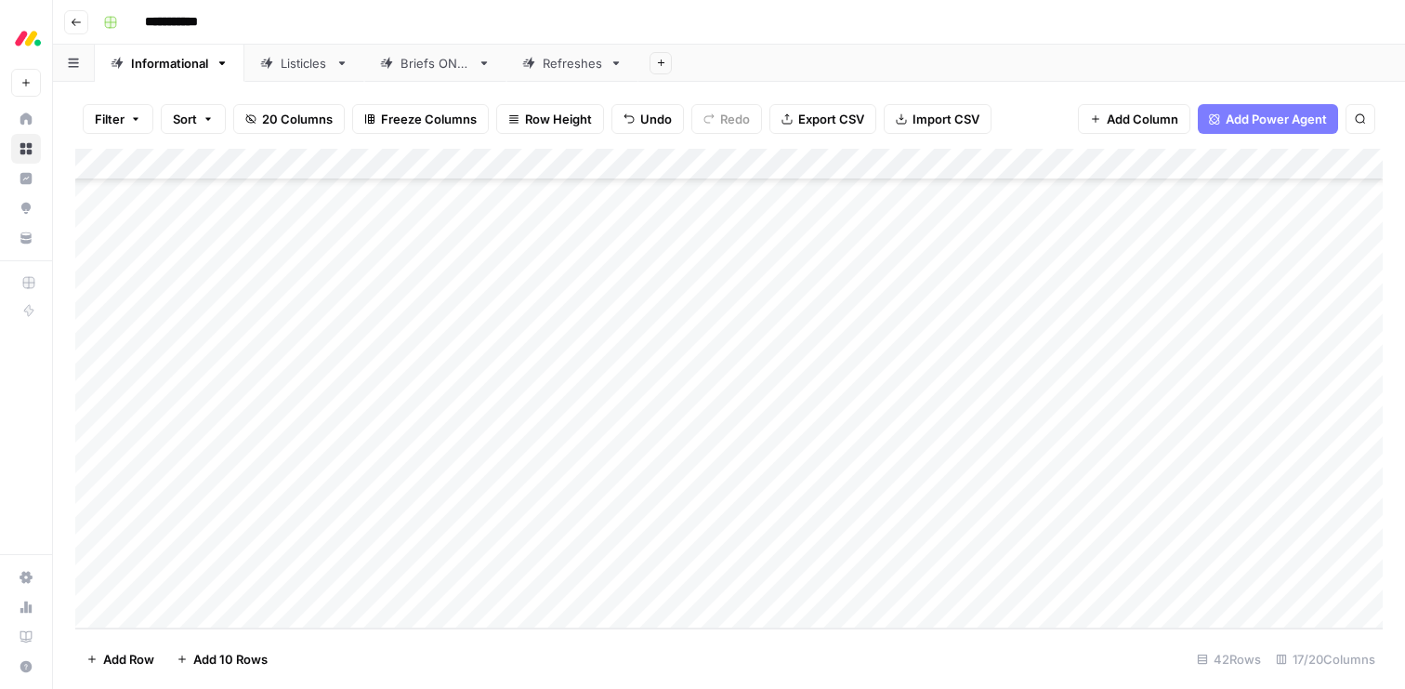
click at [974, 421] on div "Add Column" at bounding box center [729, 389] width 1308 height 480
click at [741, 484] on div "Add Column" at bounding box center [729, 389] width 1308 height 480
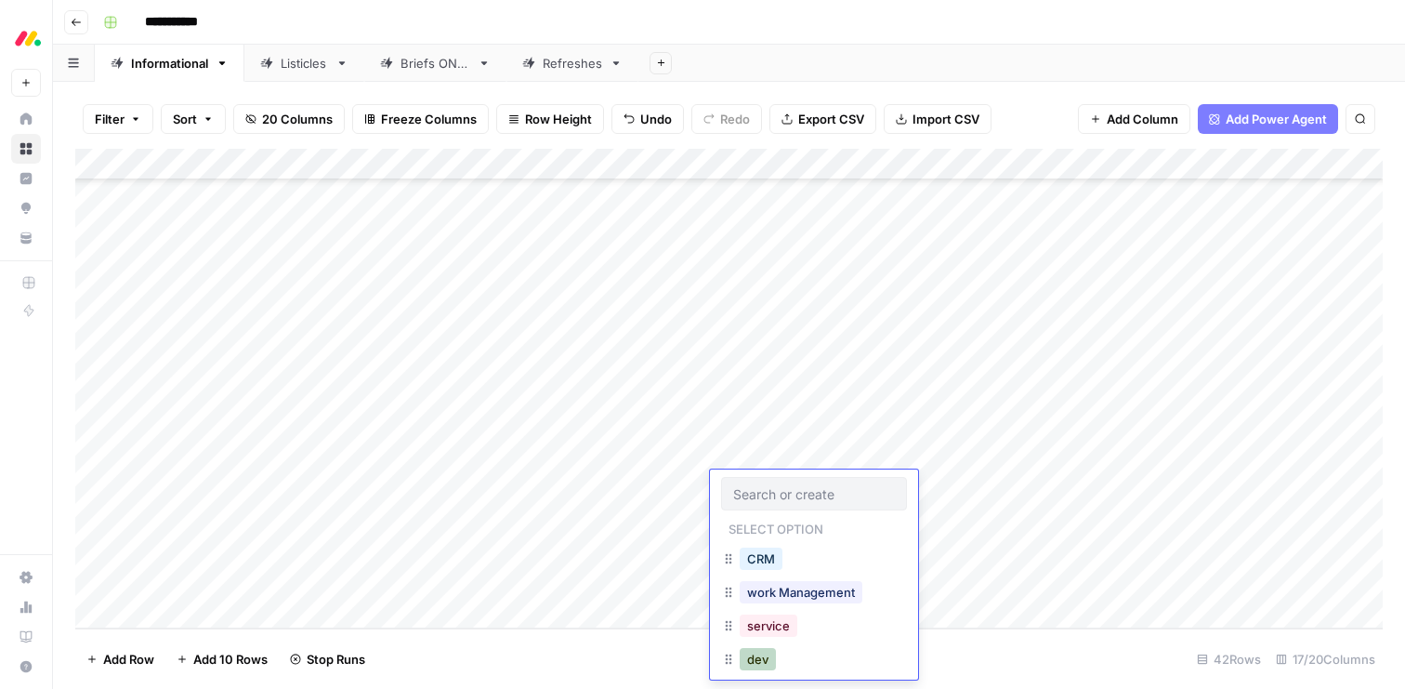
click at [758, 654] on button "dev" at bounding box center [758, 659] width 36 height 22
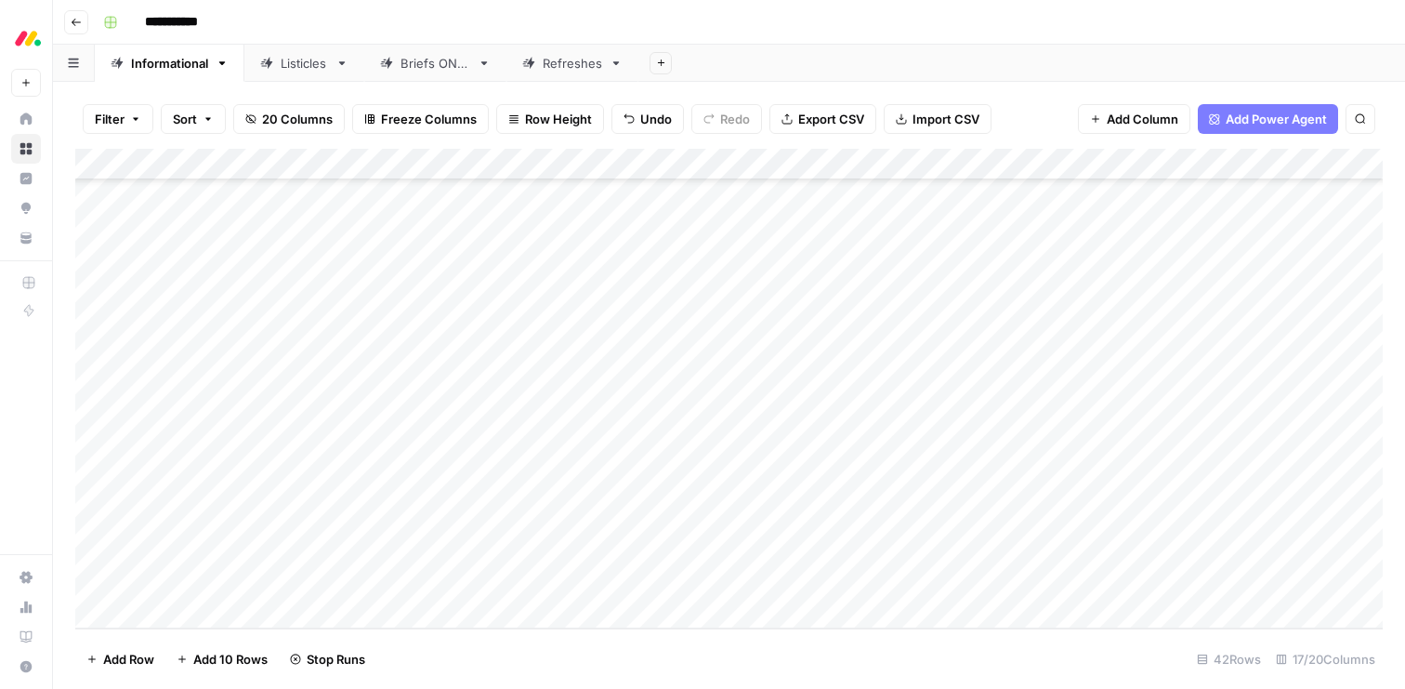
click at [974, 455] on div "Add Column" at bounding box center [729, 389] width 1308 height 480
click at [739, 515] on div "Add Column" at bounding box center [729, 389] width 1308 height 480
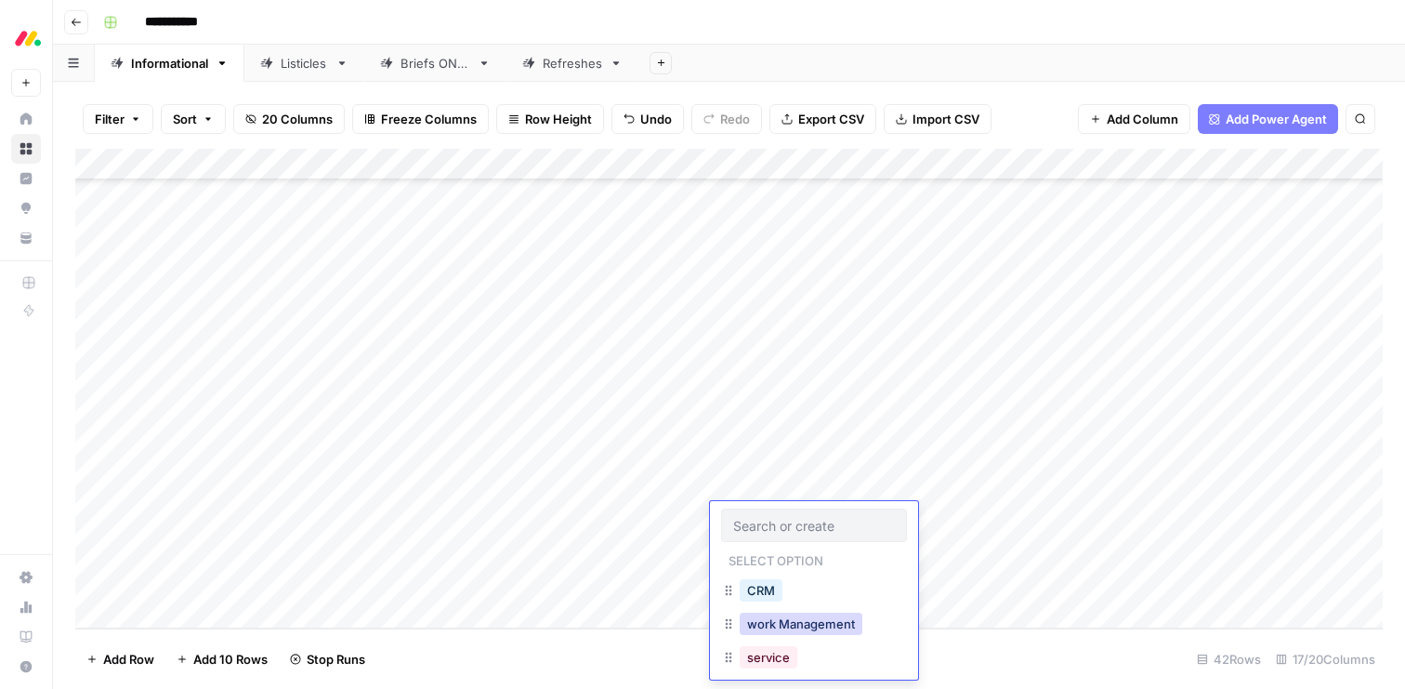
scroll to position [45, 0]
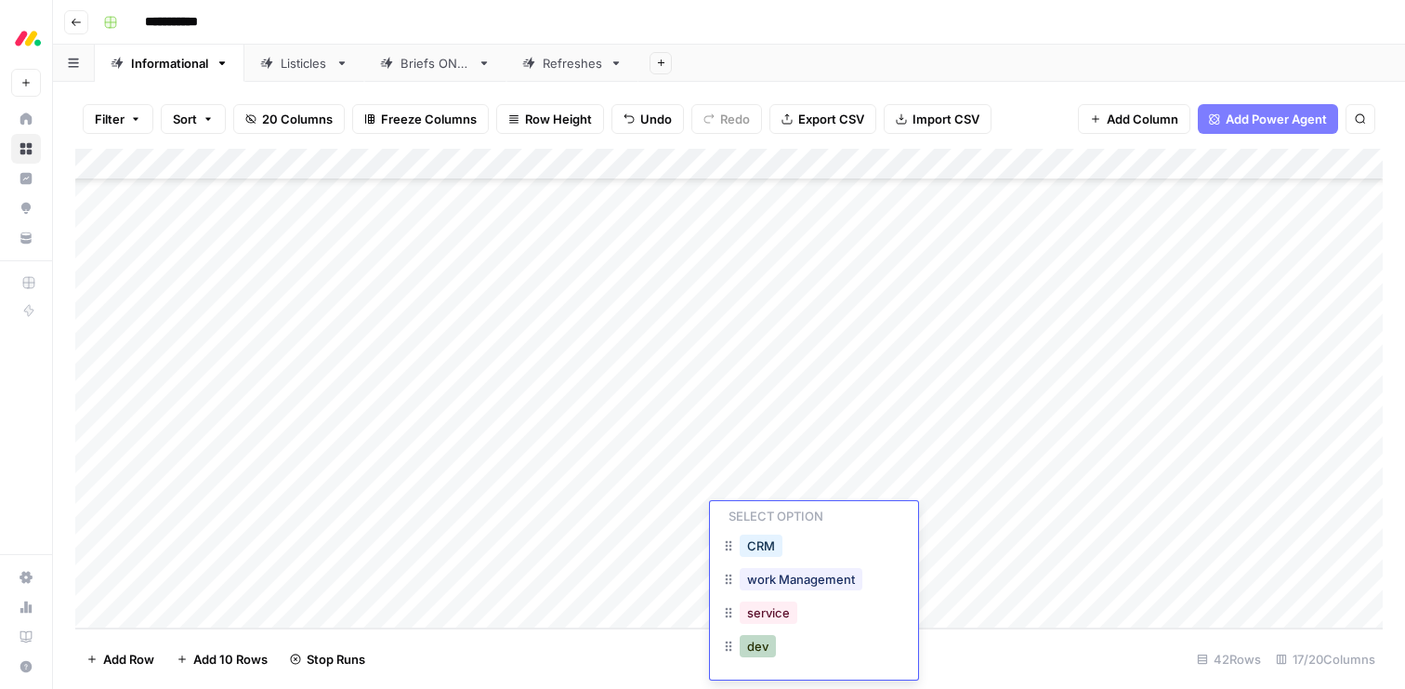
click at [753, 640] on button "dev" at bounding box center [758, 646] width 36 height 22
click at [976, 519] on div "Add Column" at bounding box center [729, 389] width 1308 height 480
click at [726, 546] on div "Add Column" at bounding box center [729, 389] width 1308 height 480
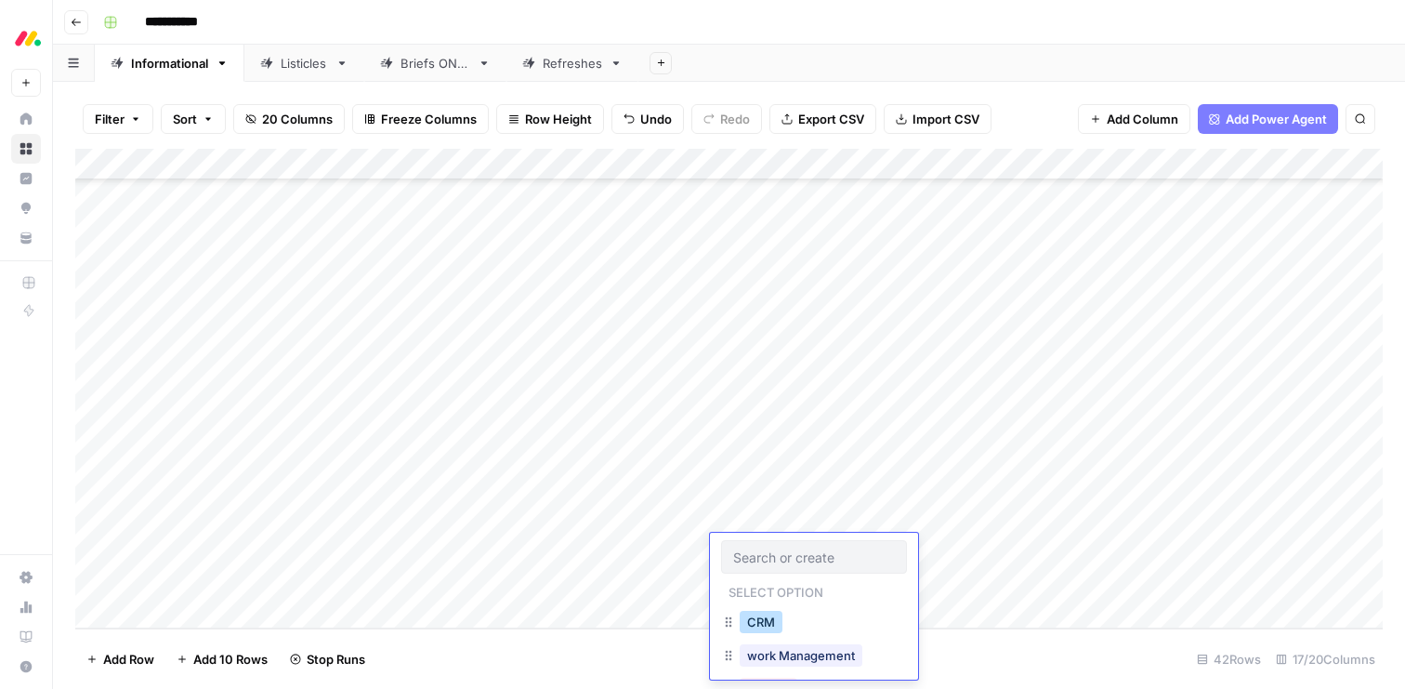
scroll to position [76, 0]
click at [752, 651] on button "dev" at bounding box center [758, 646] width 36 height 22
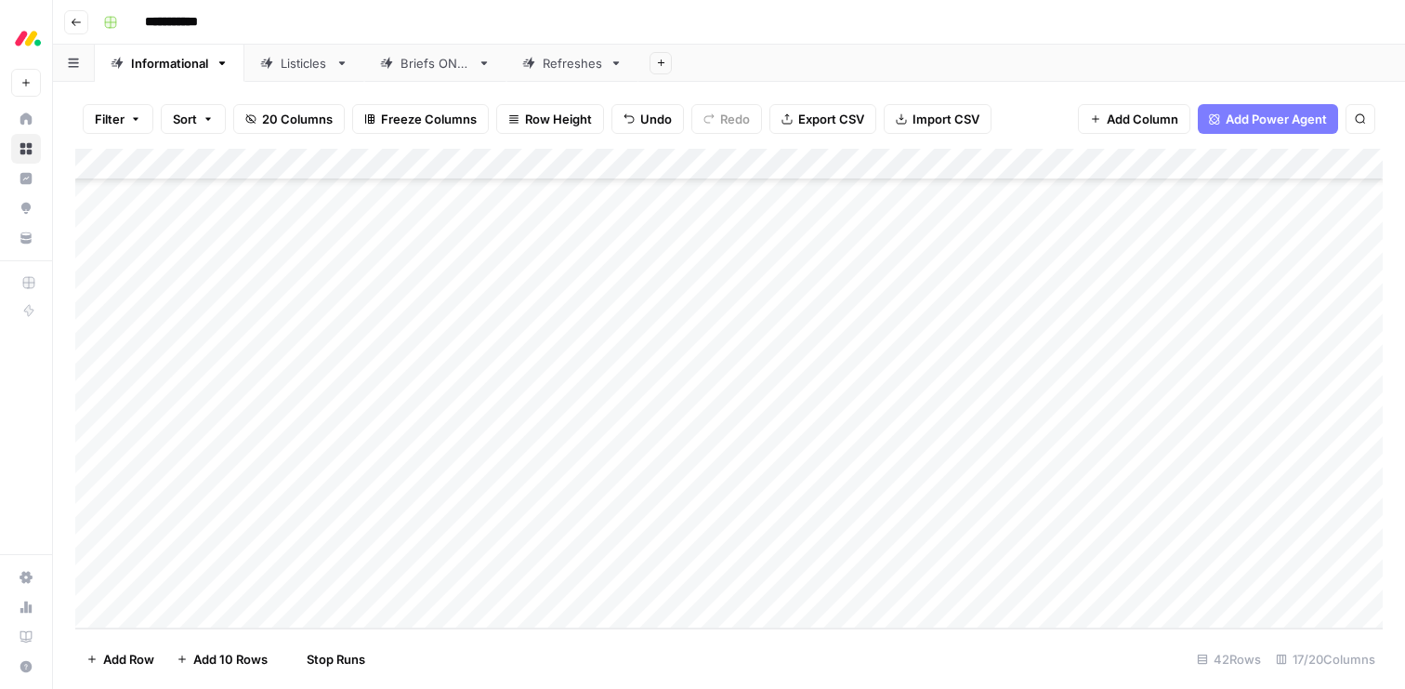
click at [915, 551] on div "Add Column" at bounding box center [729, 389] width 1308 height 480
click at [774, 587] on div "Add Column" at bounding box center [729, 389] width 1308 height 480
click at [762, 642] on button "dev" at bounding box center [758, 646] width 36 height 22
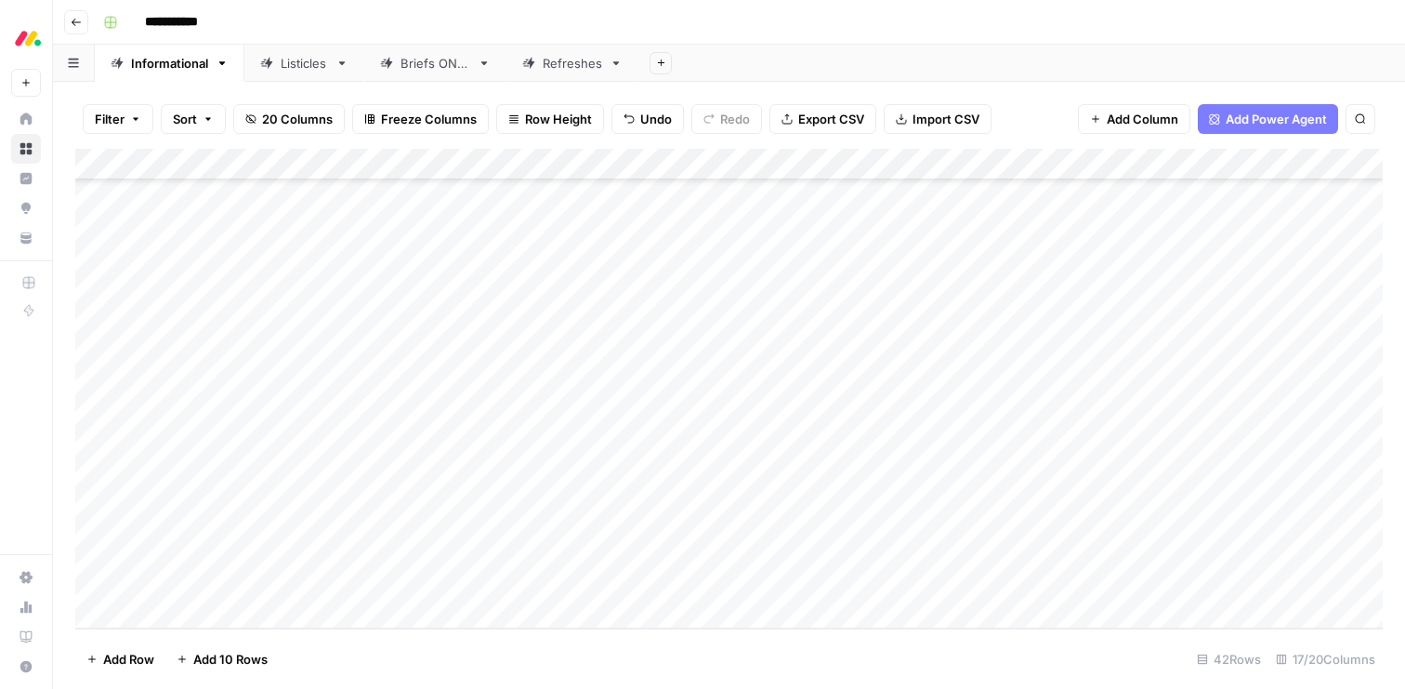
click at [973, 579] on div "Add Column" at bounding box center [729, 389] width 1308 height 480
click at [976, 487] on div "Add Column" at bounding box center [729, 389] width 1308 height 480
click at [304, 66] on div "Listicles" at bounding box center [304, 63] width 47 height 19
click at [207, 342] on div "Add Column" at bounding box center [729, 258] width 1308 height 219
type textarea "**********"
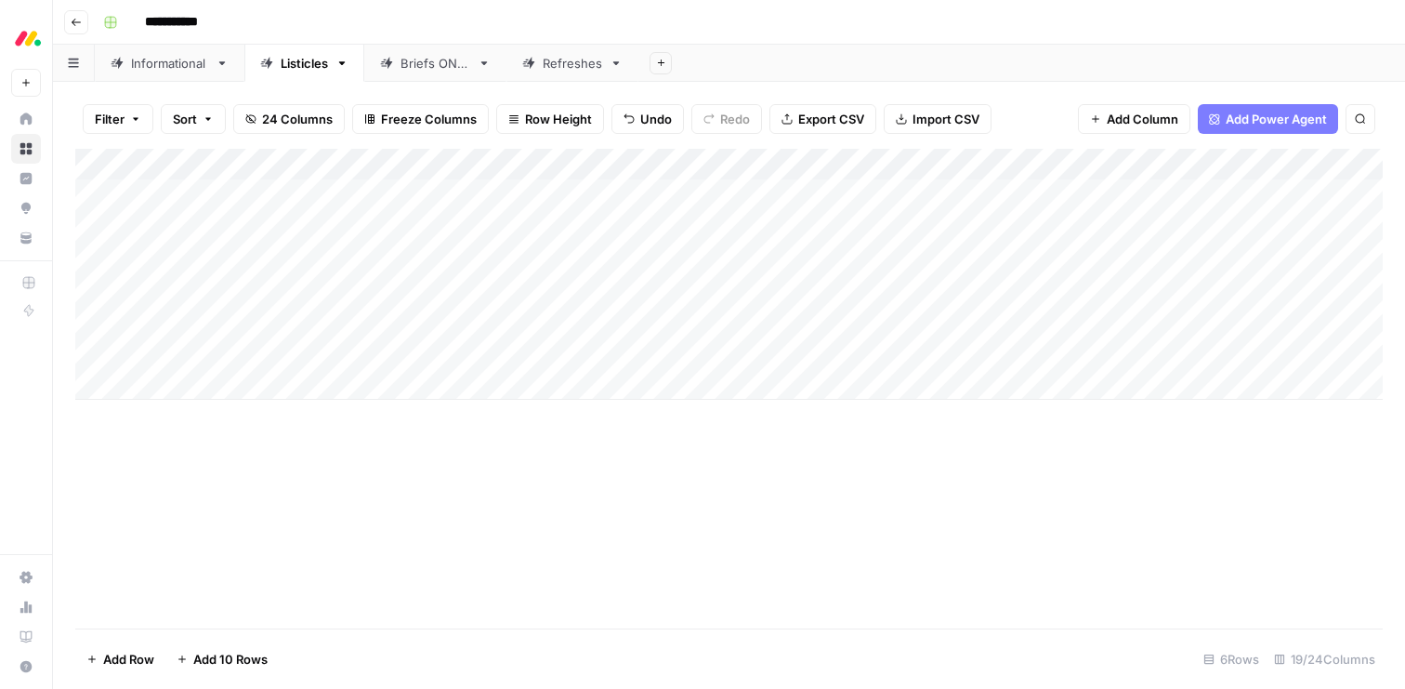
click at [1023, 287] on div "Add Column" at bounding box center [729, 274] width 1308 height 251
click at [1103, 287] on div "Add Column" at bounding box center [729, 274] width 1308 height 251
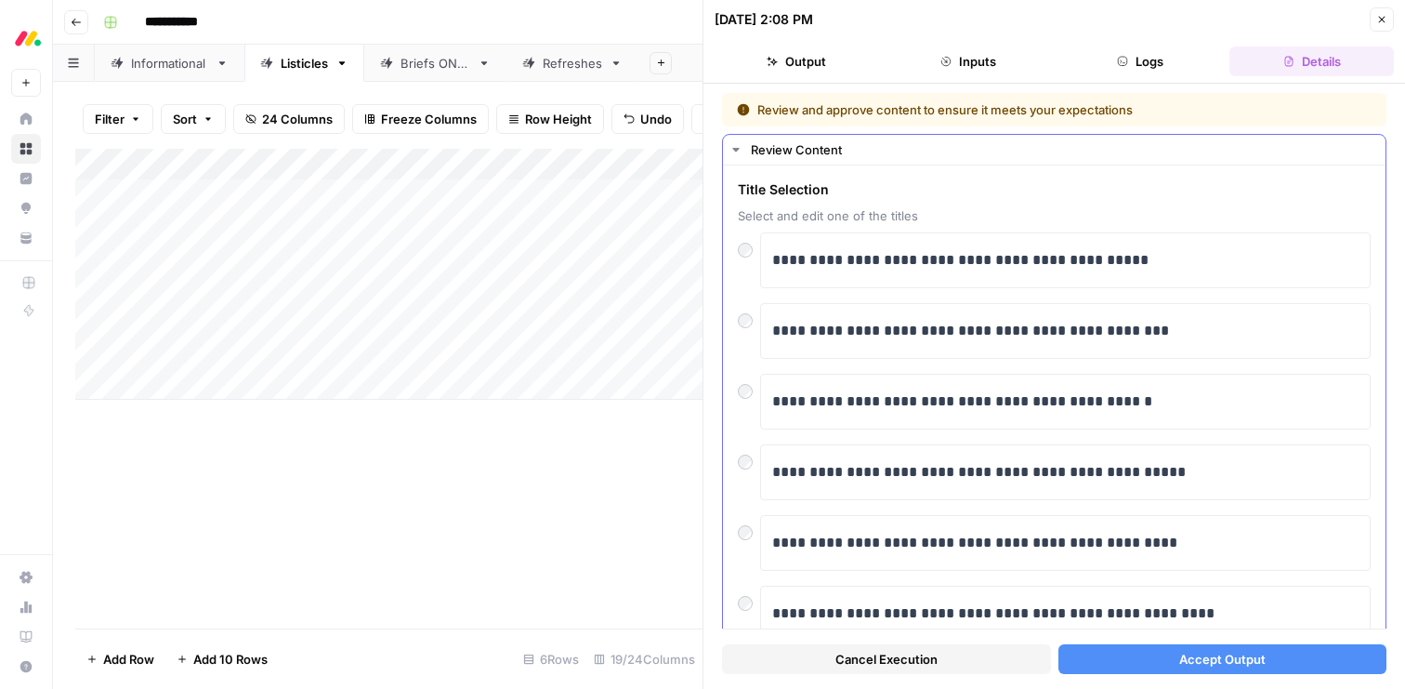
click at [736, 314] on div "**********" at bounding box center [1054, 551] width 663 height 773
click at [95, 286] on div "Add Column" at bounding box center [388, 274] width 627 height 251
click at [1383, 19] on icon "button" at bounding box center [1382, 20] width 7 height 7
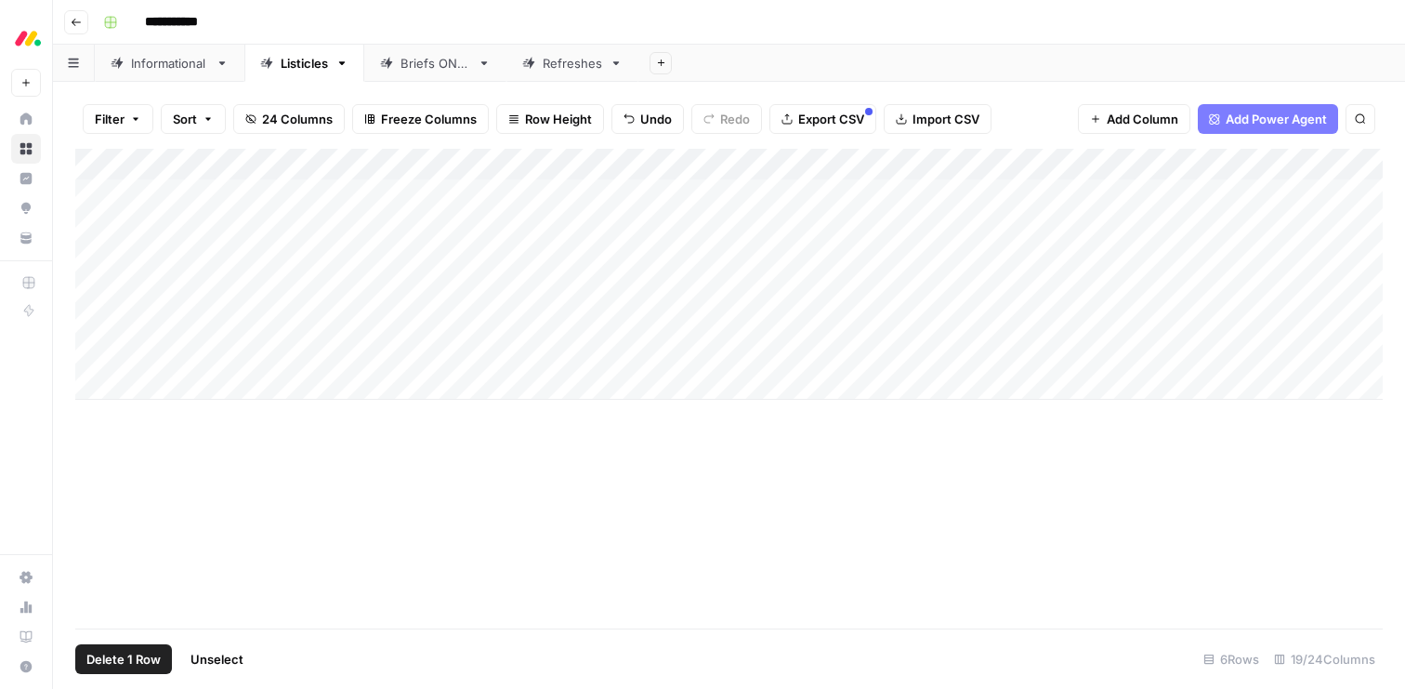
click at [138, 664] on span "Delete 1 Row" at bounding box center [123, 659] width 74 height 19
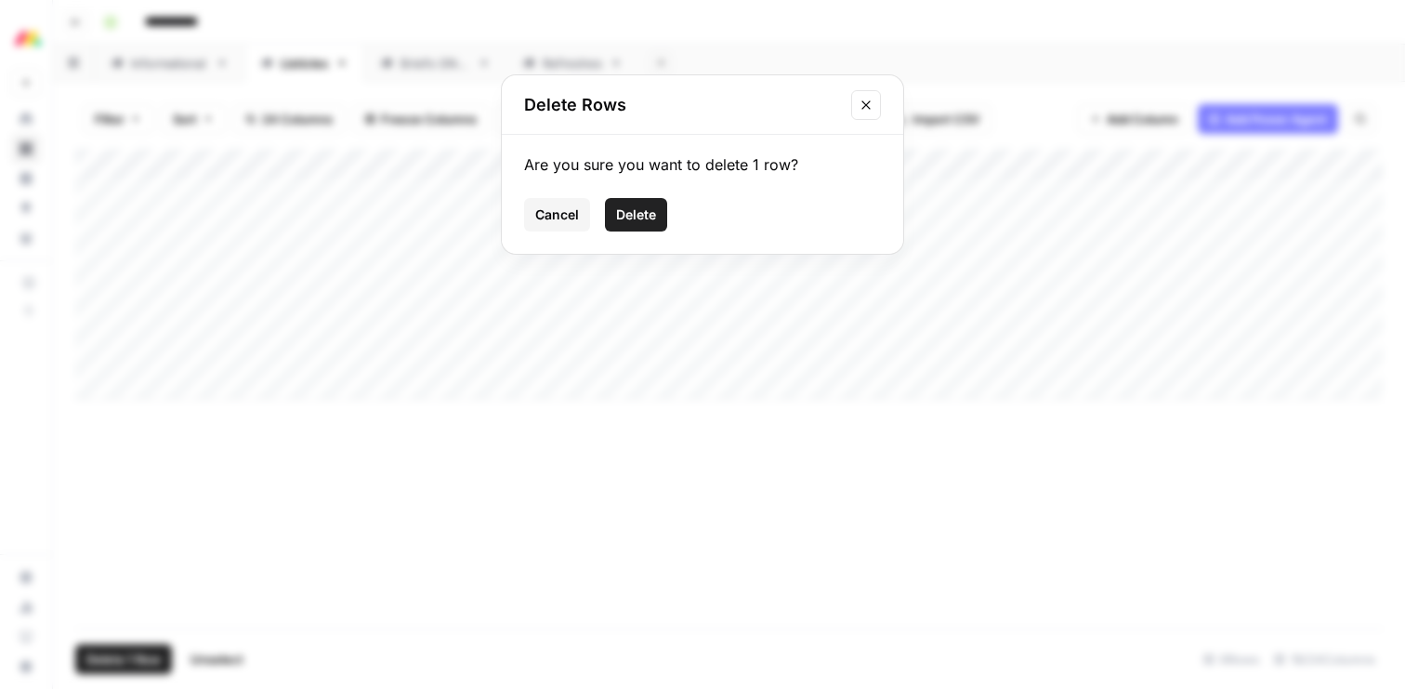
click at [650, 214] on span "Delete" at bounding box center [636, 214] width 40 height 19
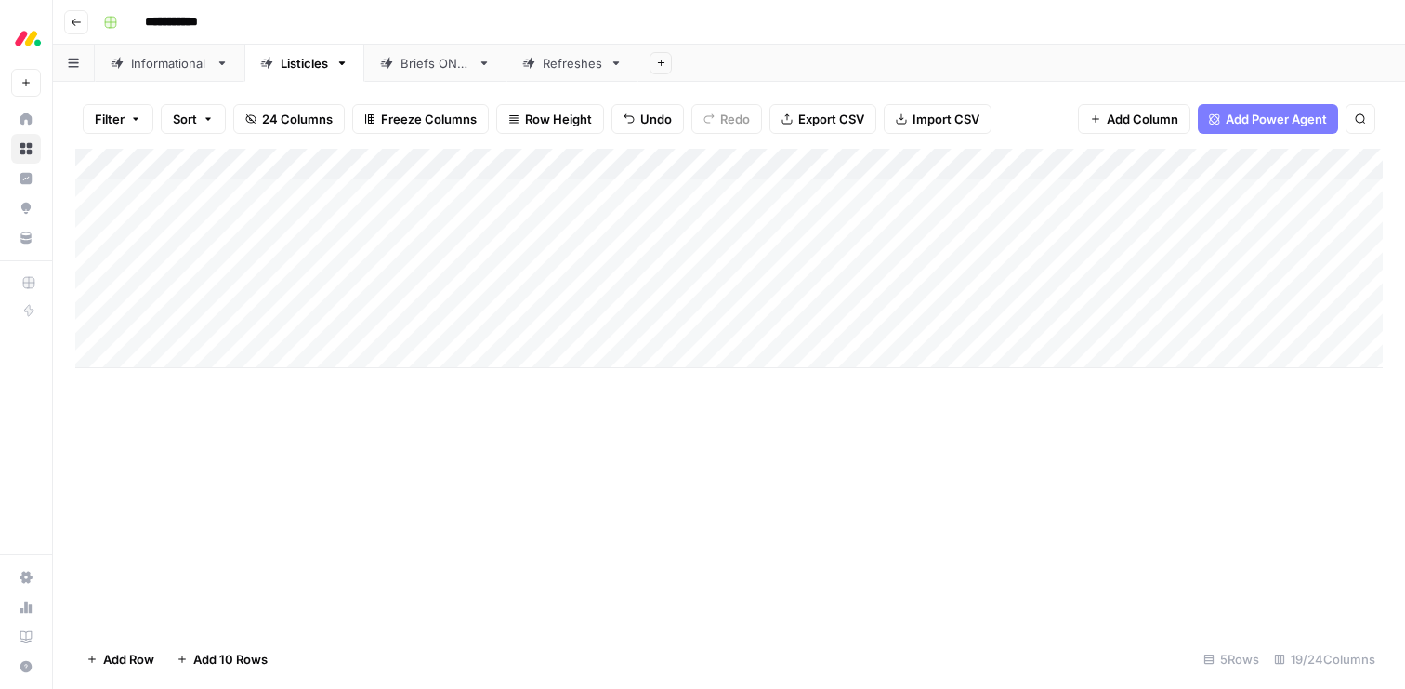
click at [377, 463] on div "Add Column" at bounding box center [729, 389] width 1308 height 480
click at [286, 346] on div "Add Column" at bounding box center [729, 258] width 1308 height 219
type textarea "**********"
click at [292, 380] on div "Add Column" at bounding box center [729, 274] width 1308 height 251
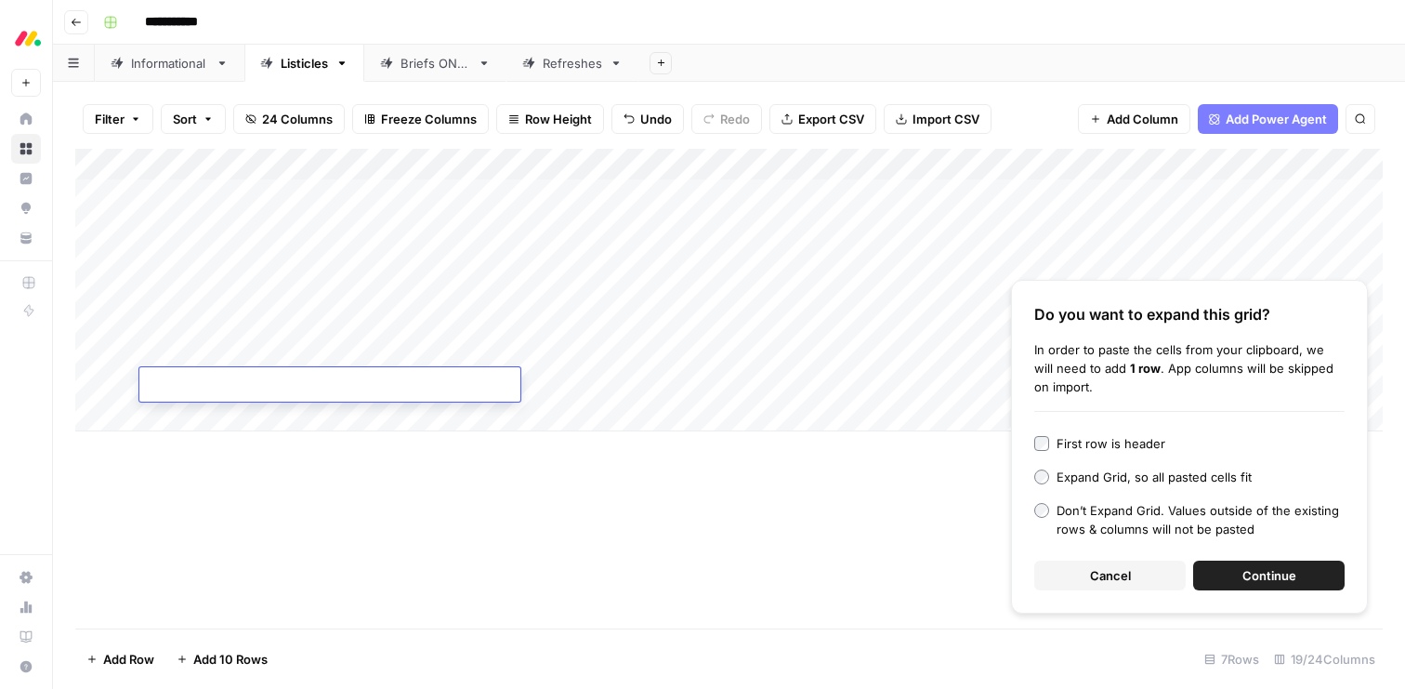
type textarea "**********"
click at [264, 424] on div "Add Column" at bounding box center [729, 290] width 1308 height 283
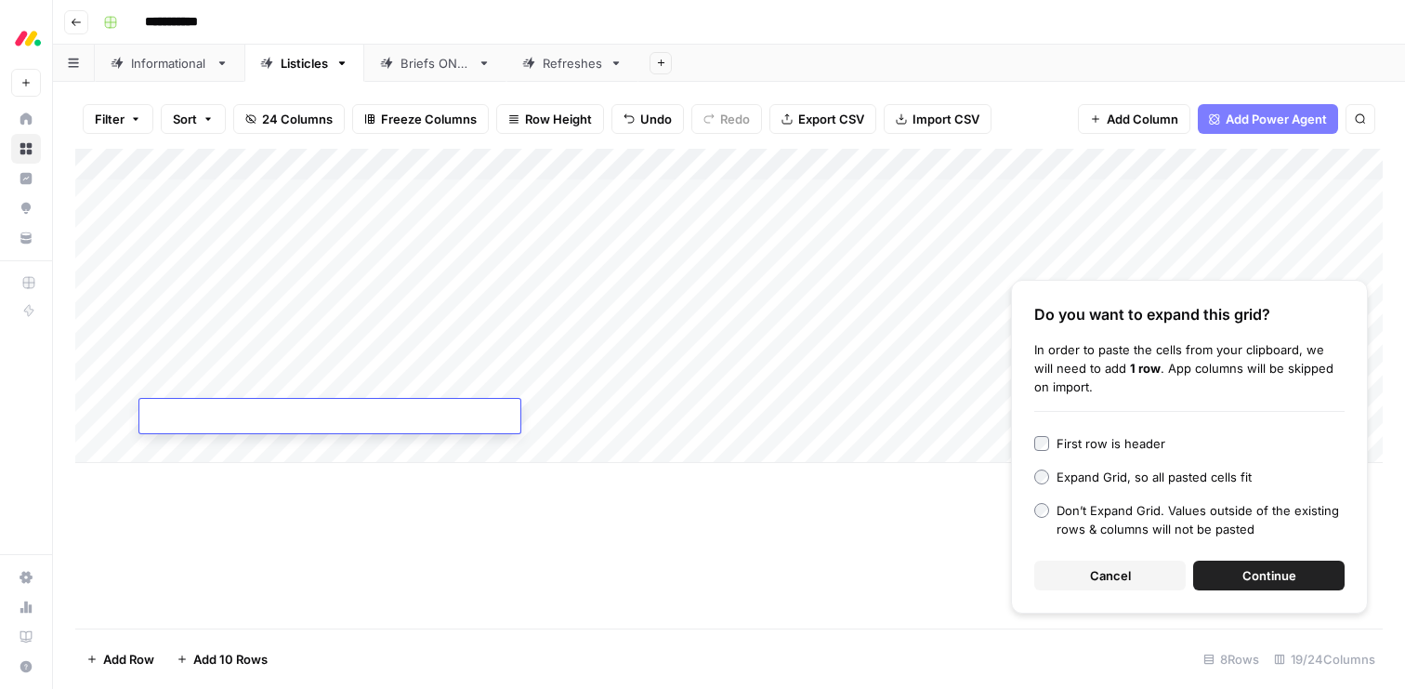
type textarea "**********"
click at [559, 316] on div "Add Column" at bounding box center [729, 306] width 1308 height 314
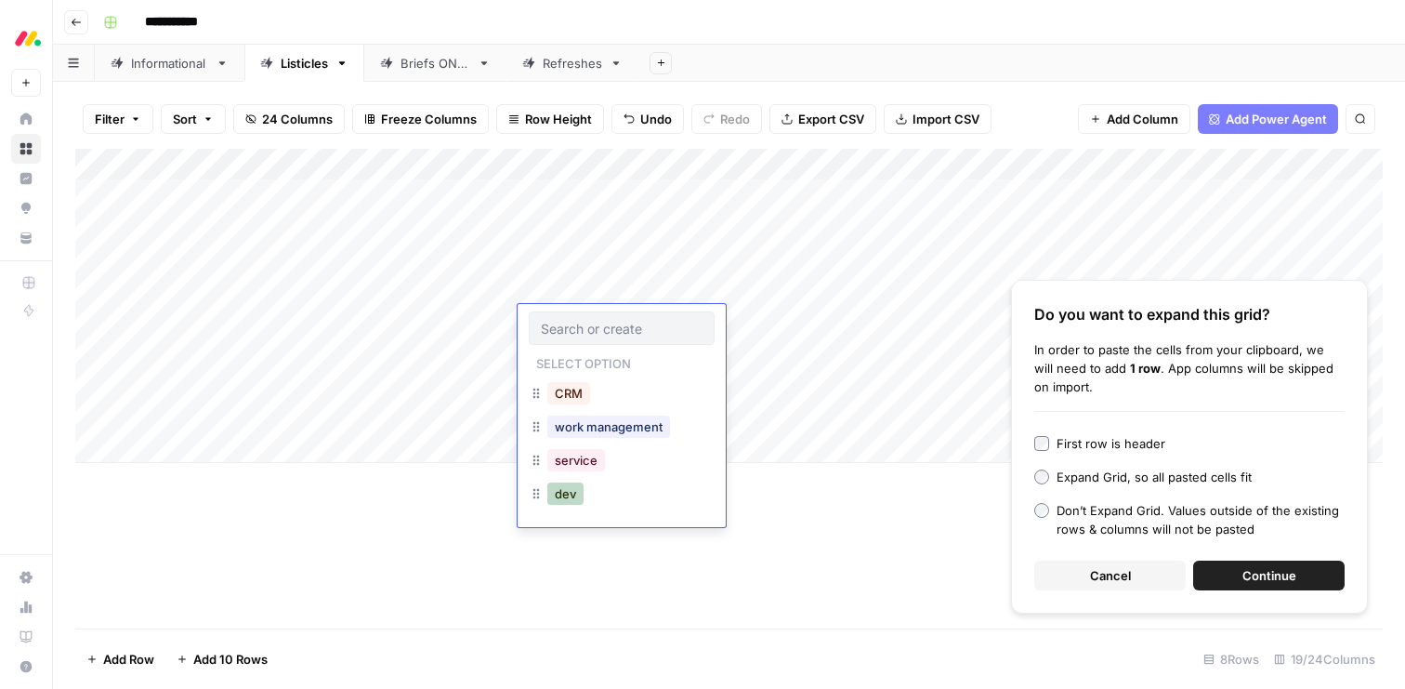
click at [573, 492] on button "dev" at bounding box center [565, 493] width 36 height 22
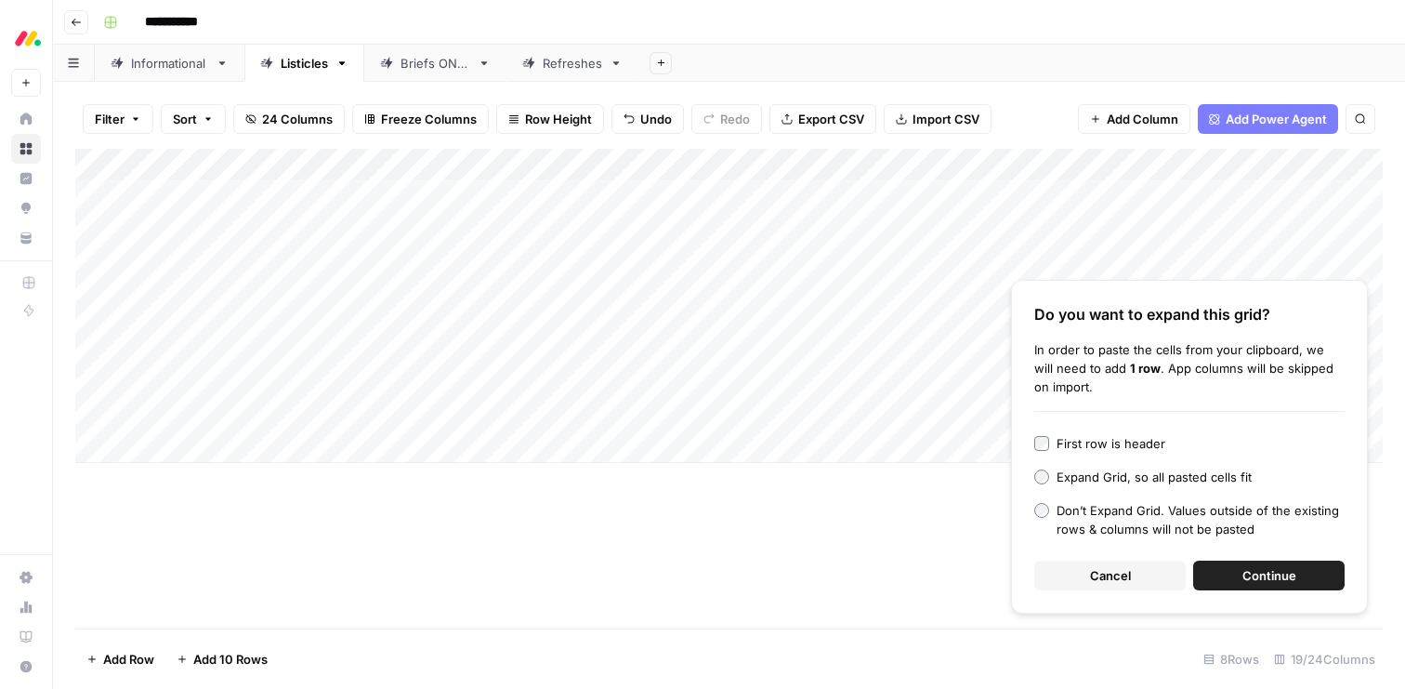
click at [563, 355] on div "Add Column" at bounding box center [729, 306] width 1308 height 314
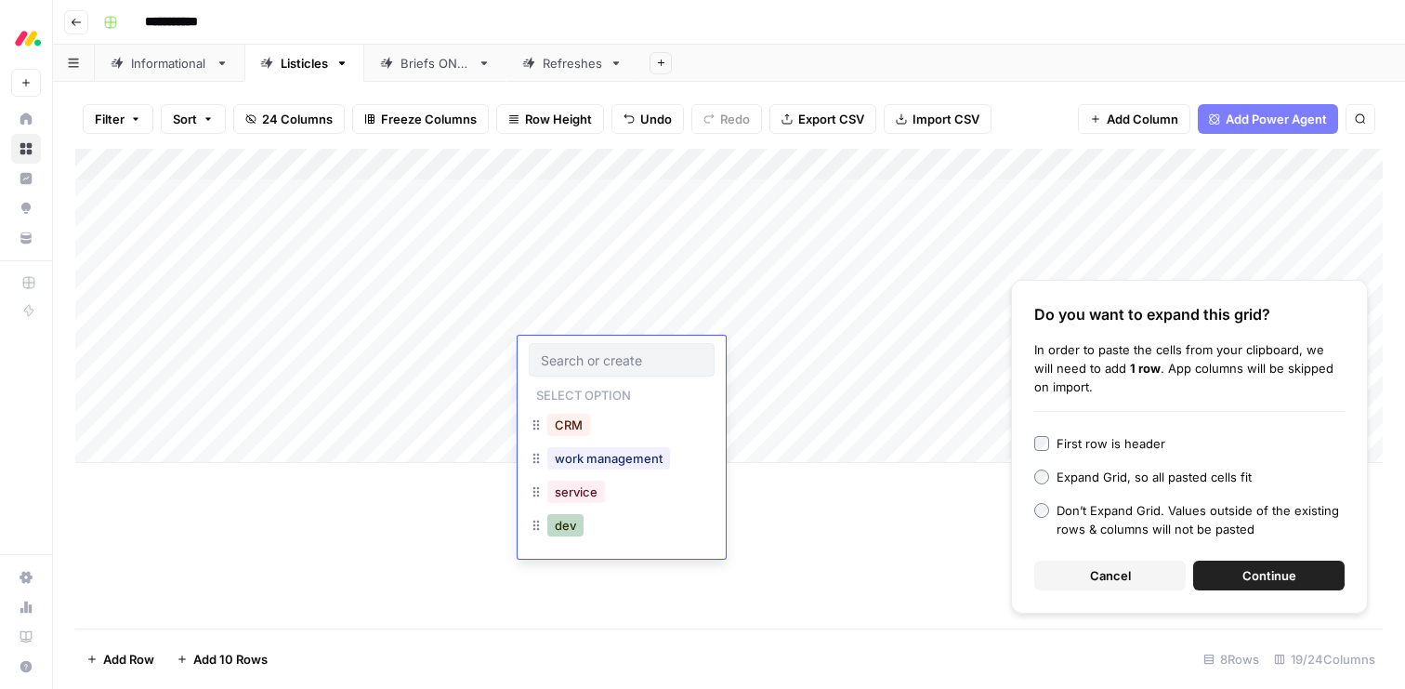
click at [573, 527] on button "dev" at bounding box center [565, 525] width 36 height 22
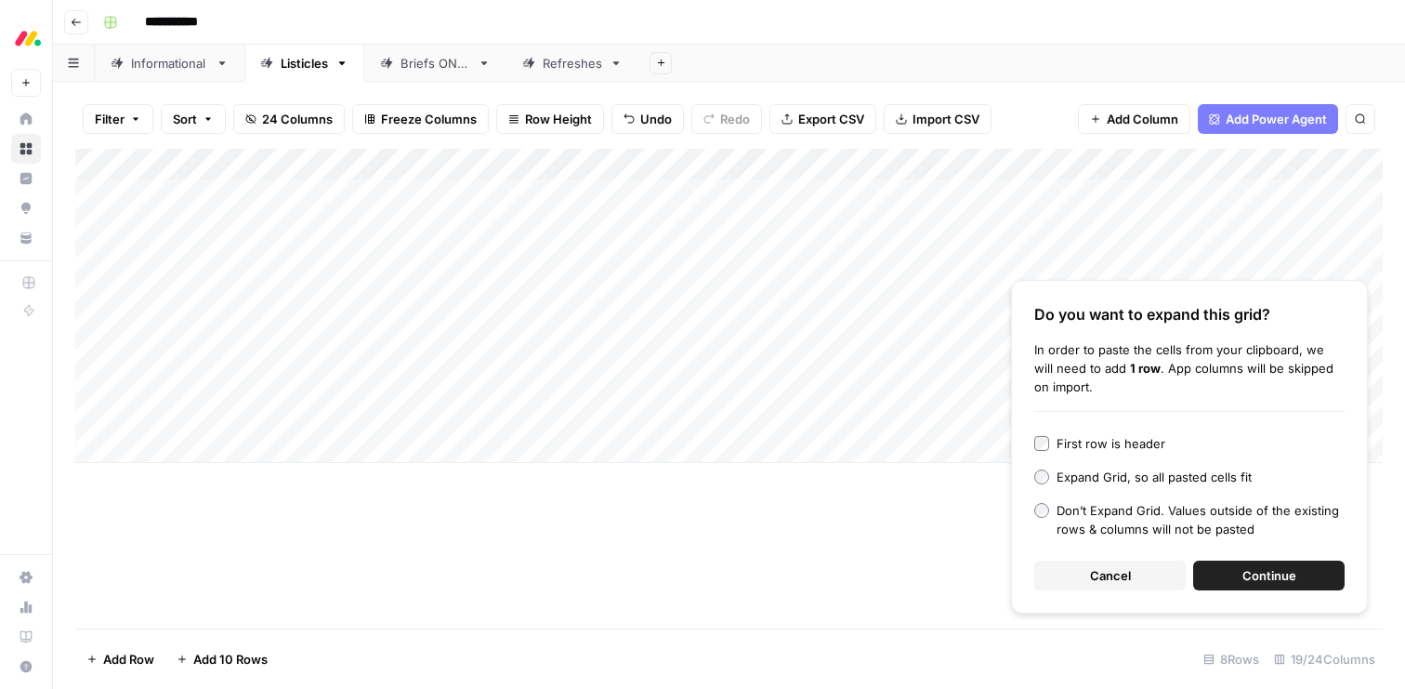
click at [1103, 579] on span "Cancel" at bounding box center [1110, 575] width 41 height 19
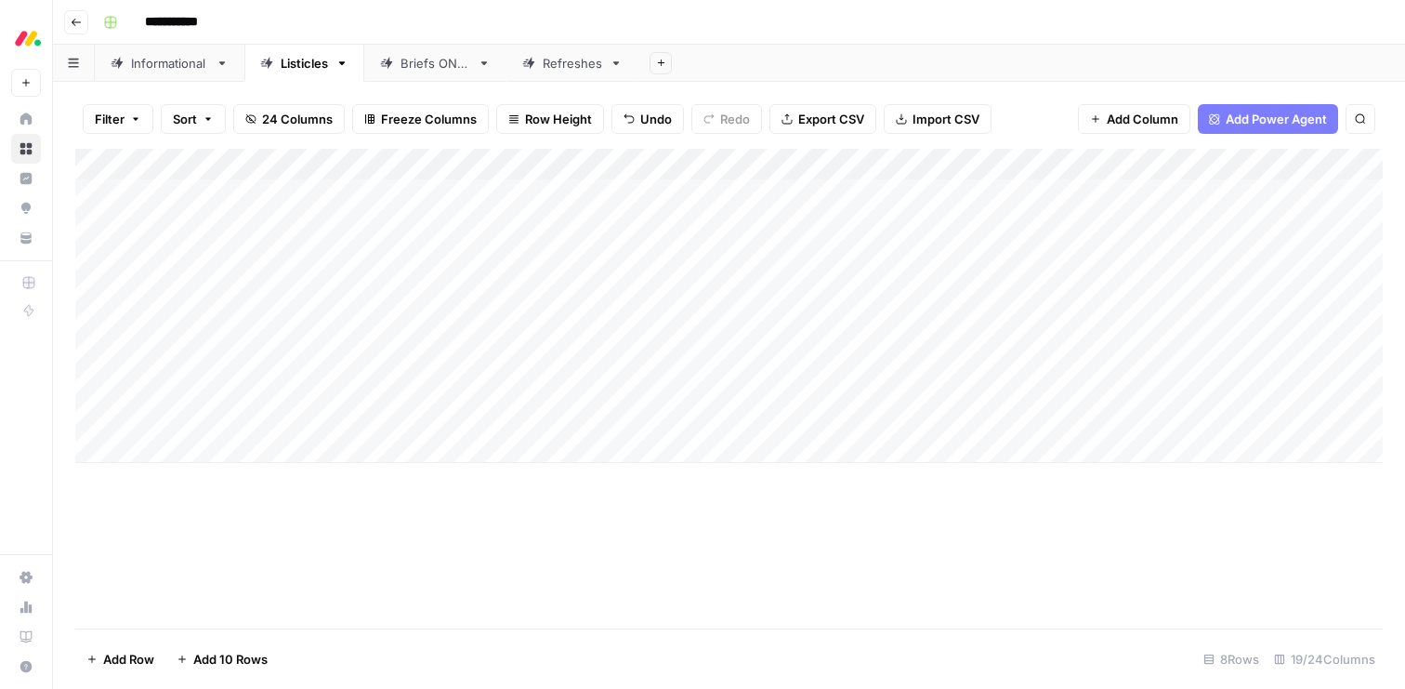
click at [564, 385] on div "Add Column" at bounding box center [729, 306] width 1308 height 314
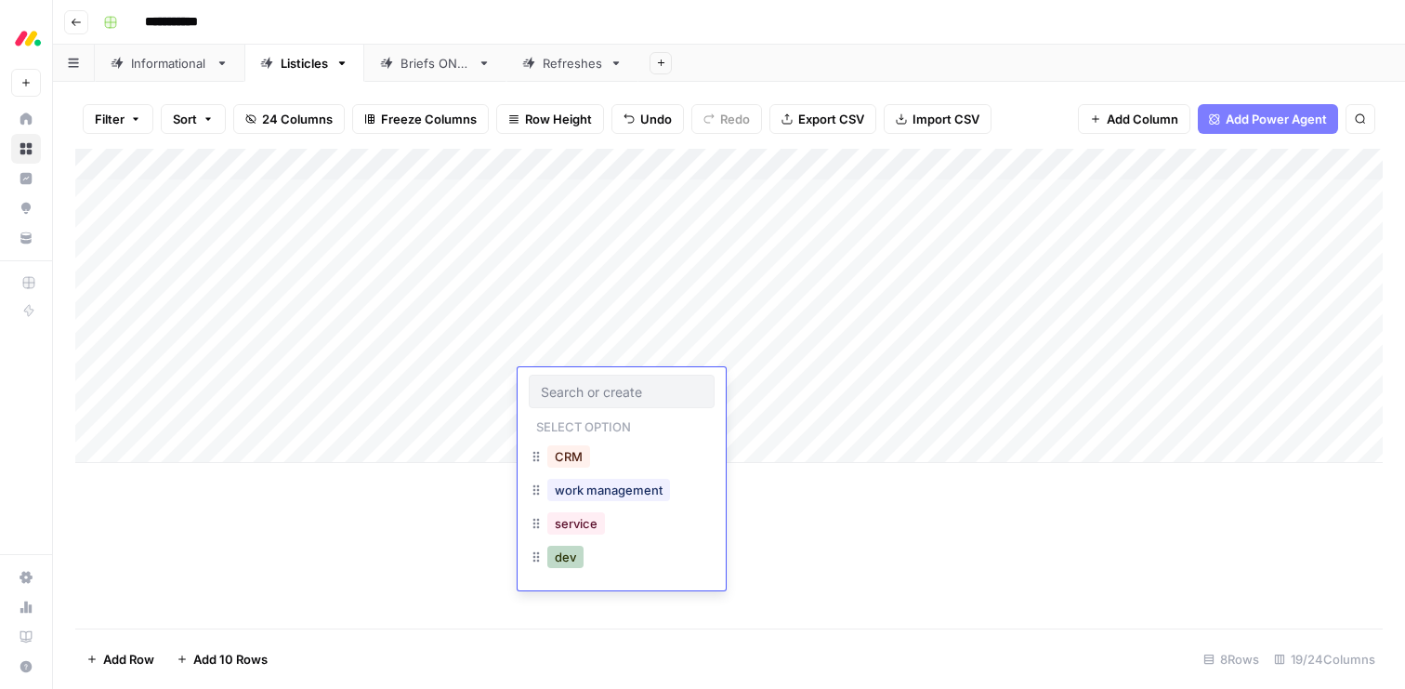
click at [572, 557] on button "dev" at bounding box center [565, 557] width 36 height 22
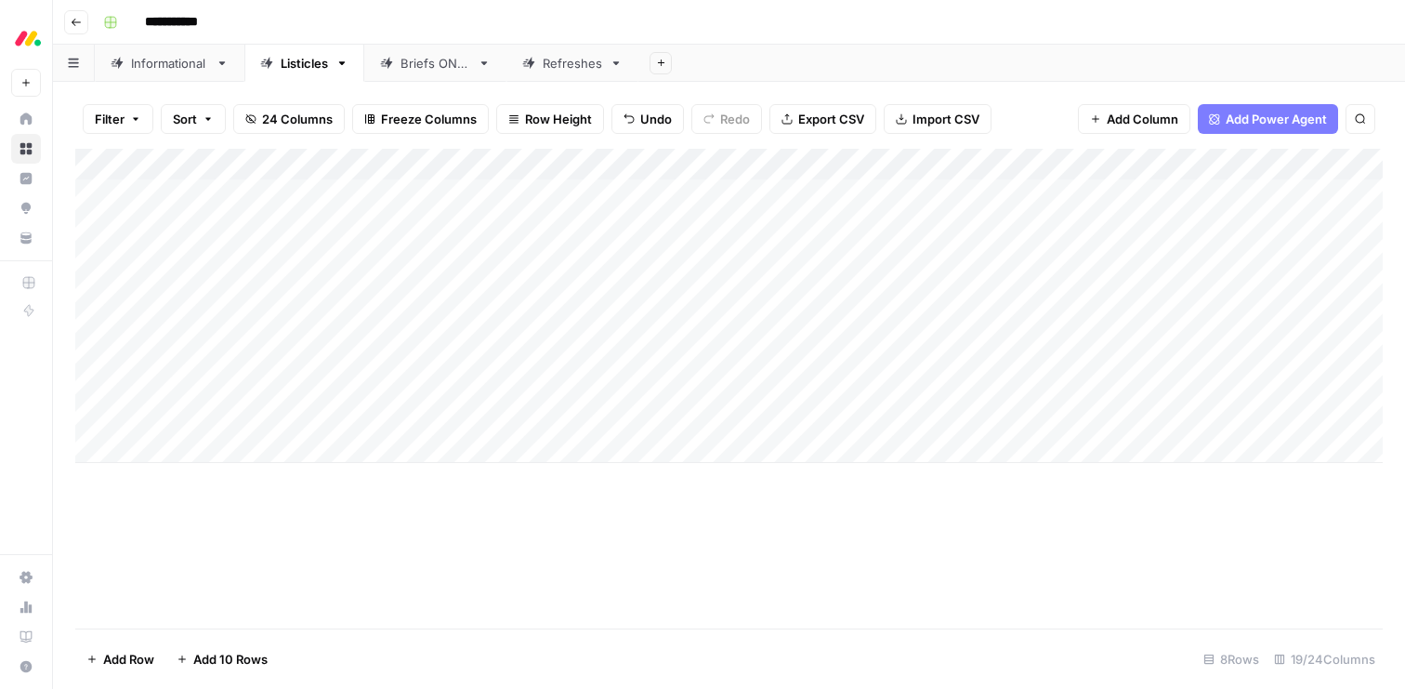
click at [565, 418] on div "Add Column" at bounding box center [729, 306] width 1308 height 314
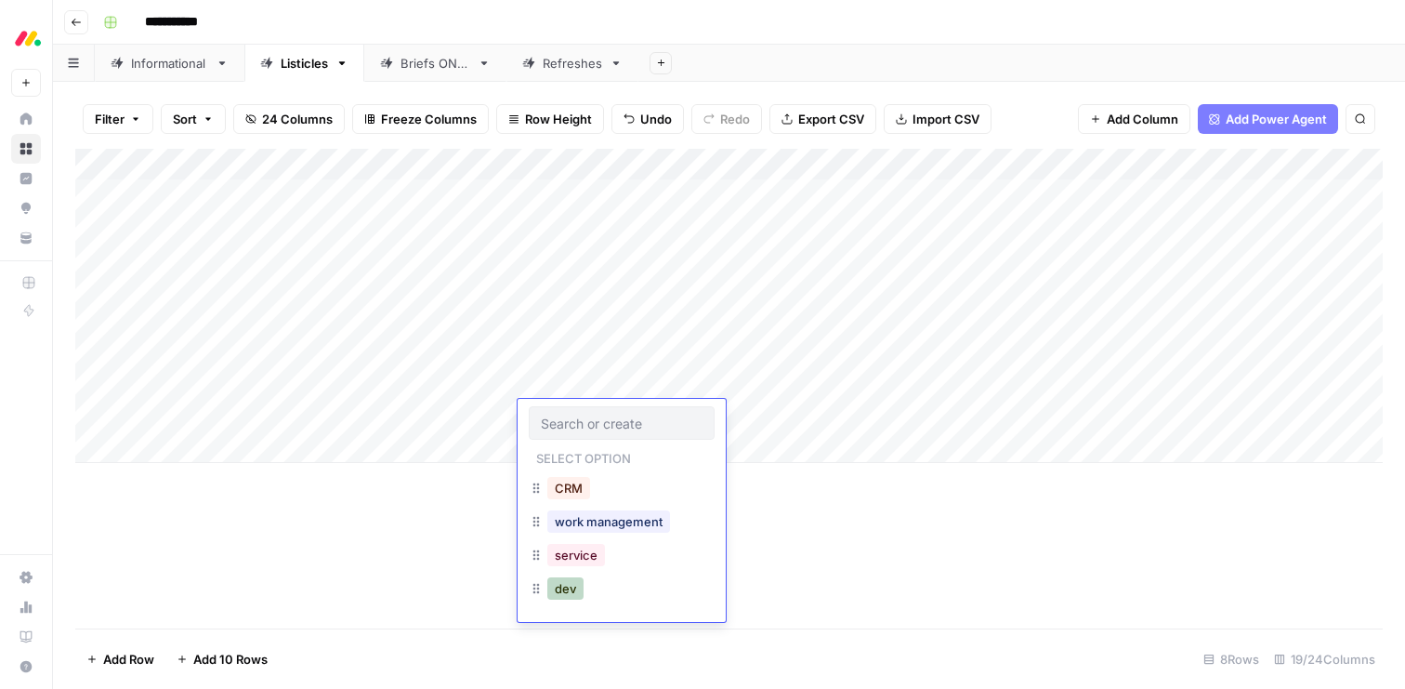
click at [566, 588] on button "dev" at bounding box center [565, 588] width 36 height 22
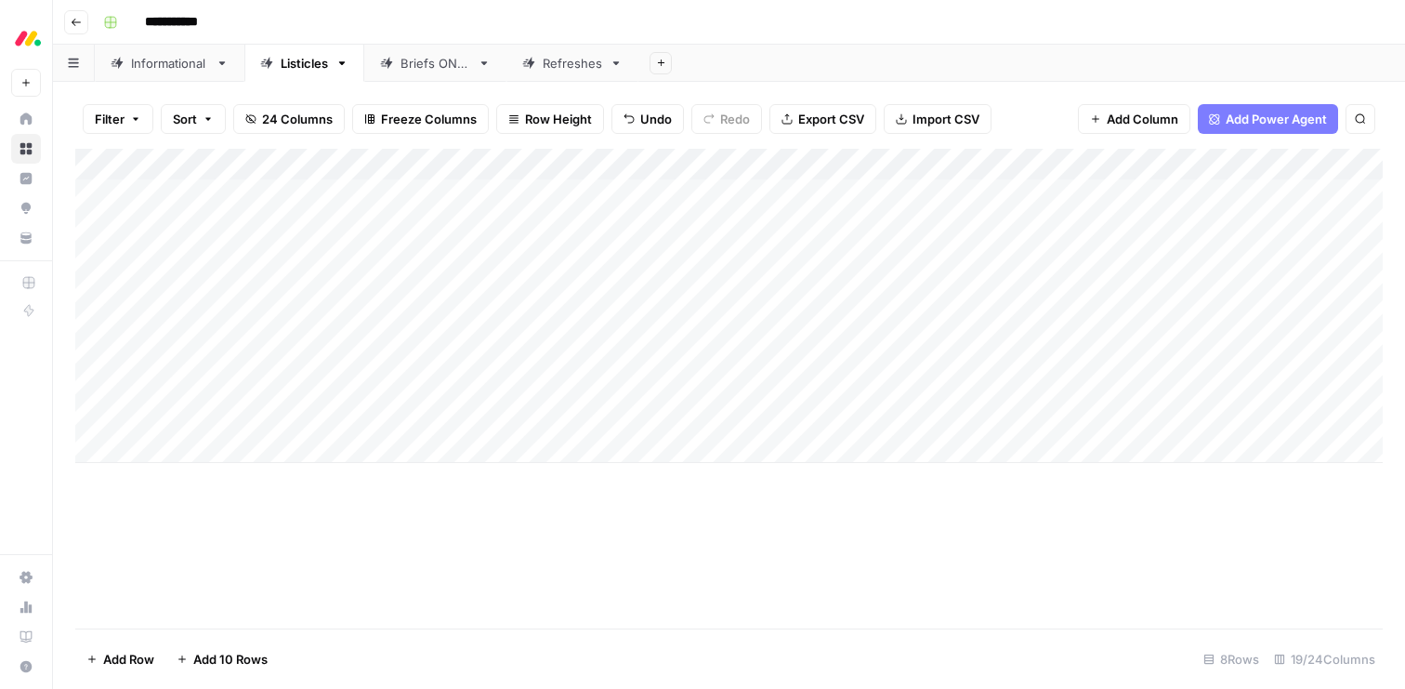
click at [719, 318] on div "Add Column" at bounding box center [729, 306] width 1308 height 314
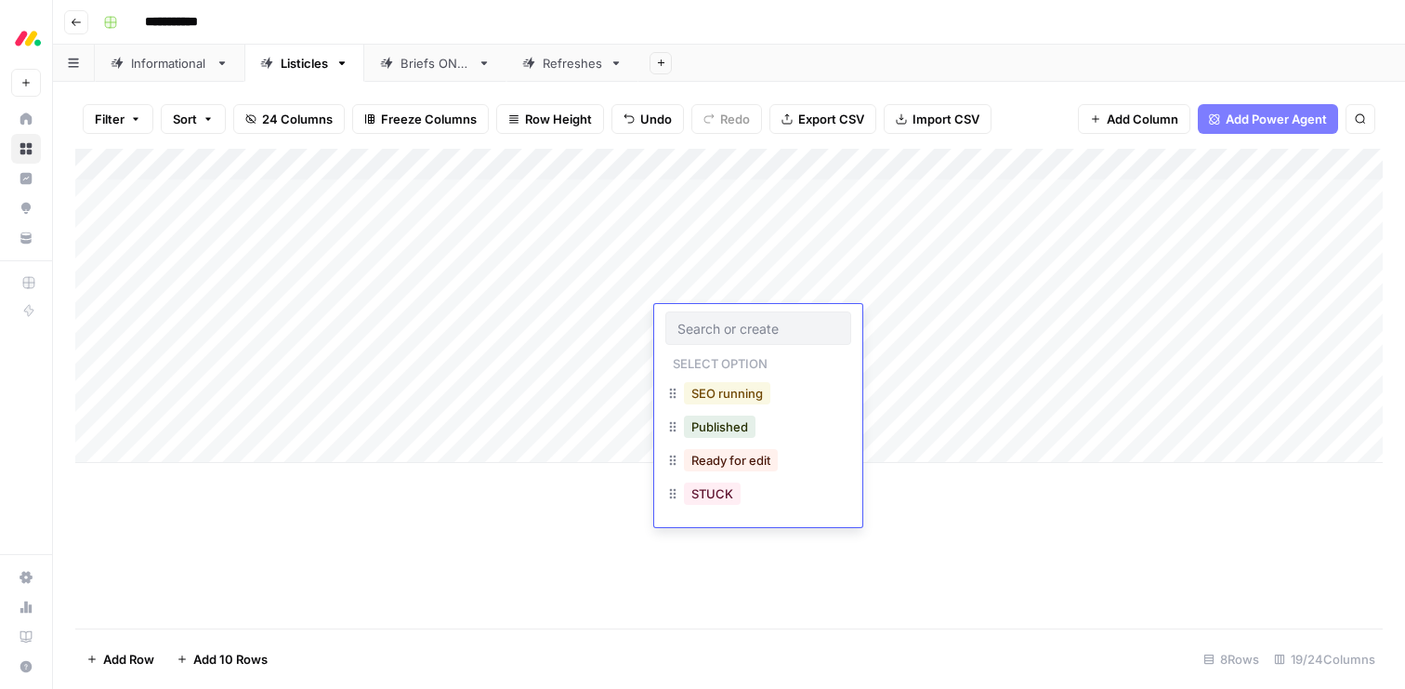
click at [719, 397] on button "SEO running" at bounding box center [727, 393] width 86 height 22
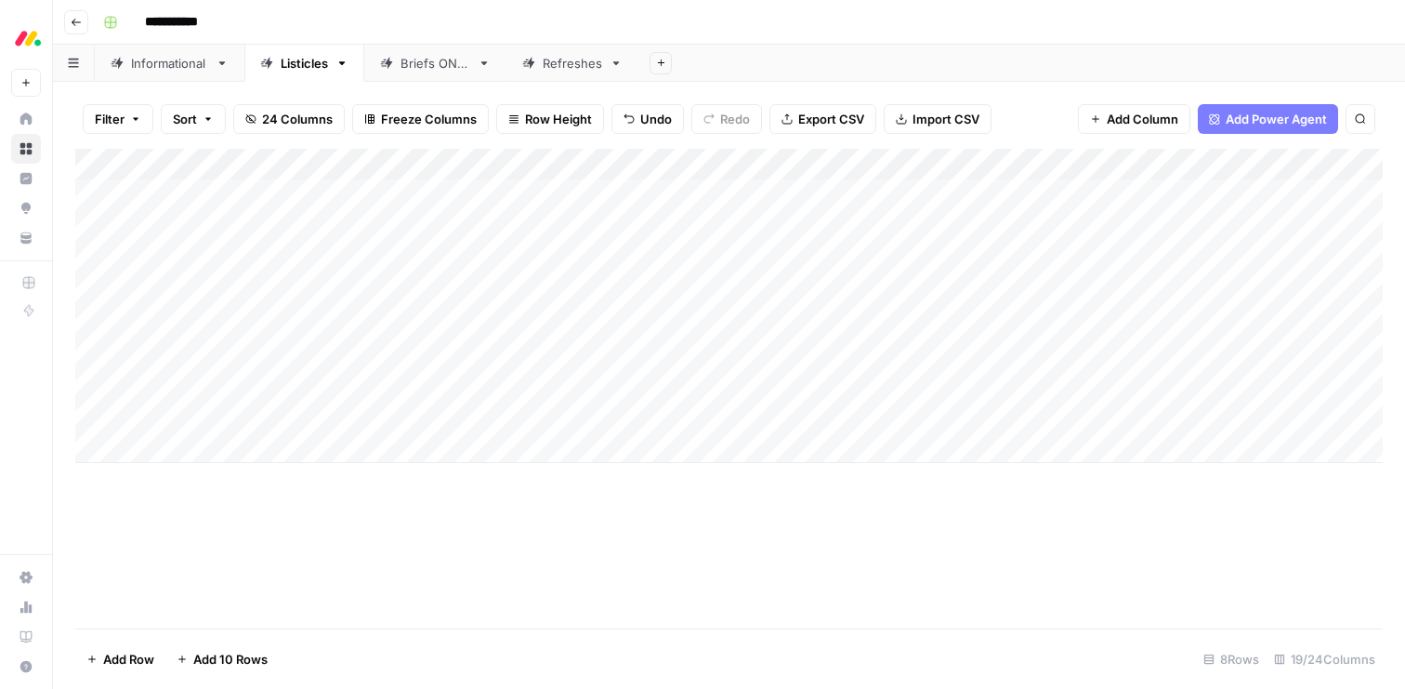
click at [707, 354] on div "Add Column" at bounding box center [729, 306] width 1308 height 314
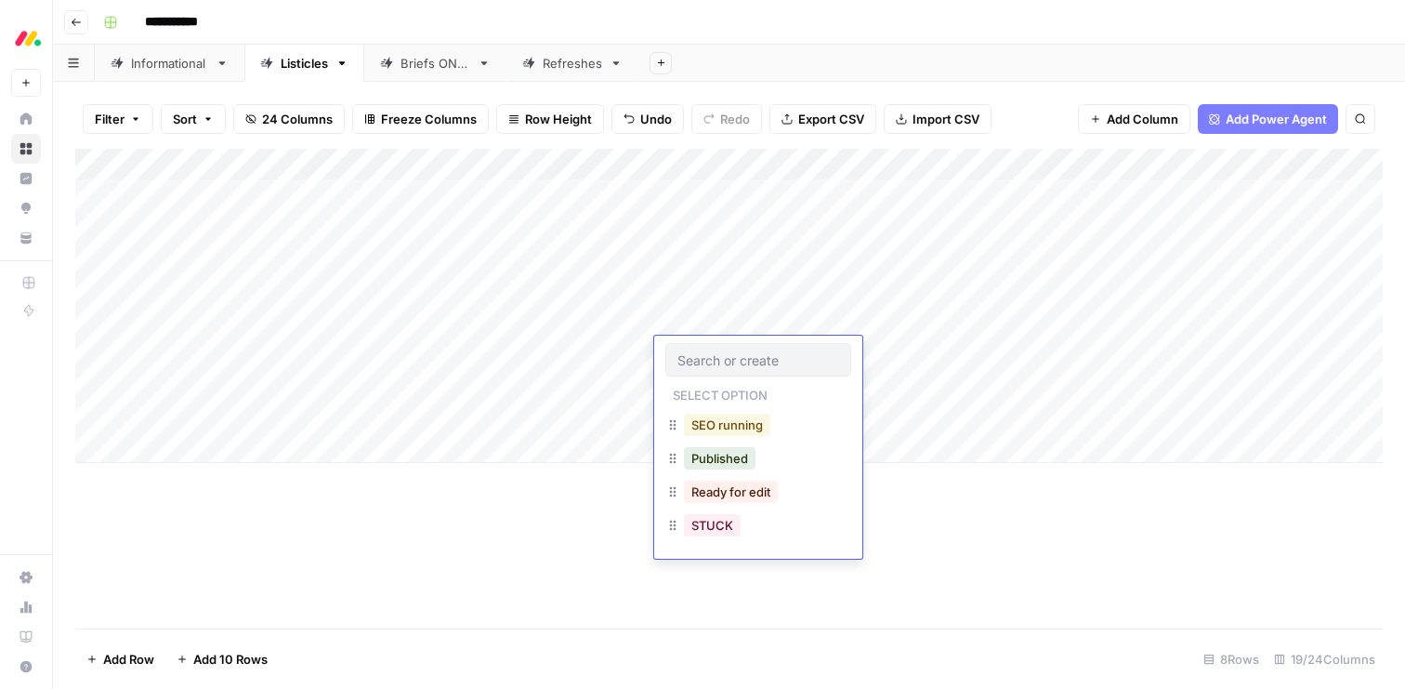
click at [721, 422] on button "SEO running" at bounding box center [727, 425] width 86 height 22
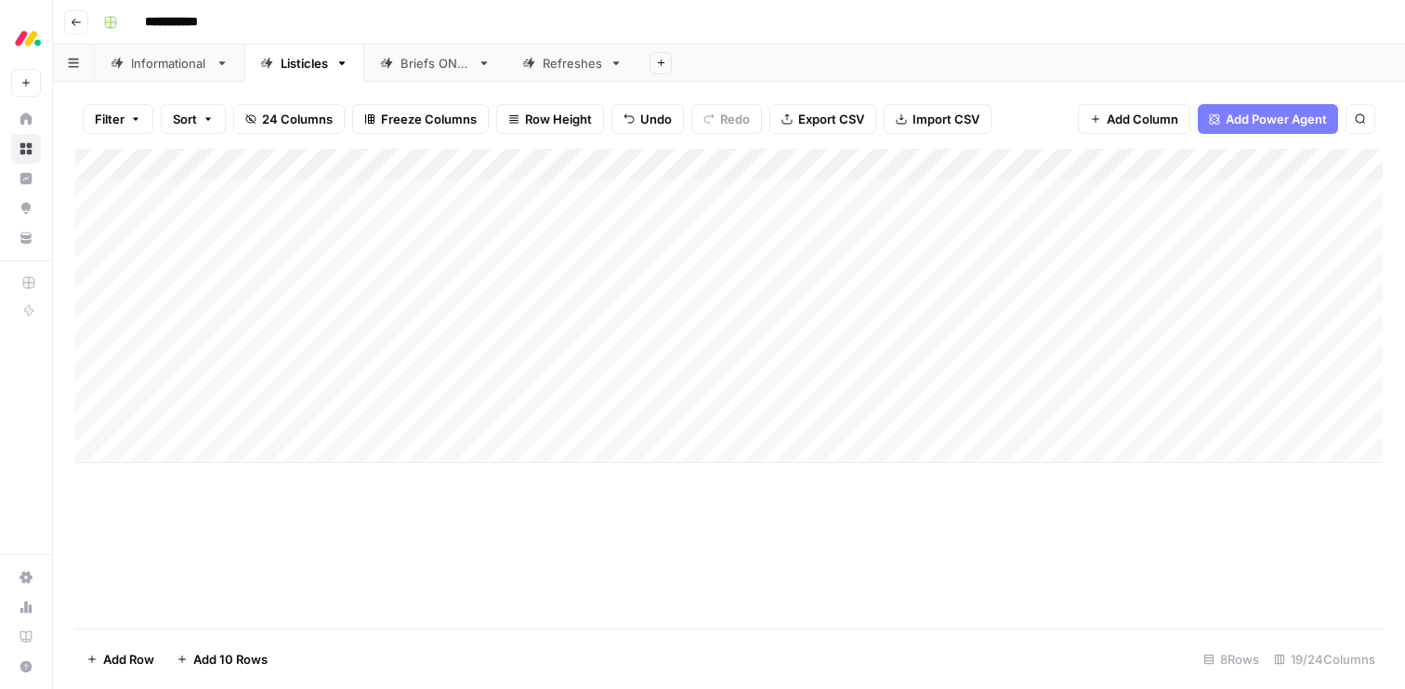
click at [708, 387] on div "Add Column" at bounding box center [729, 306] width 1308 height 314
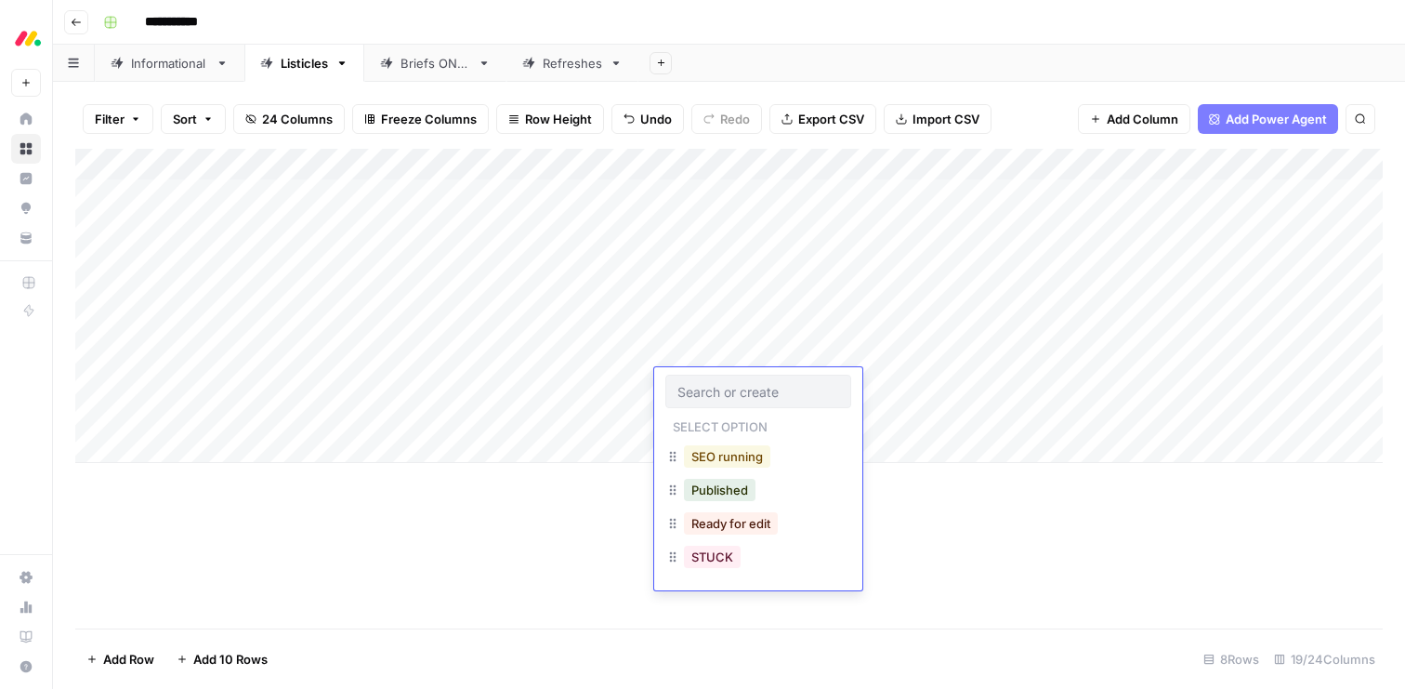
click at [727, 458] on button "SEO running" at bounding box center [727, 456] width 86 height 22
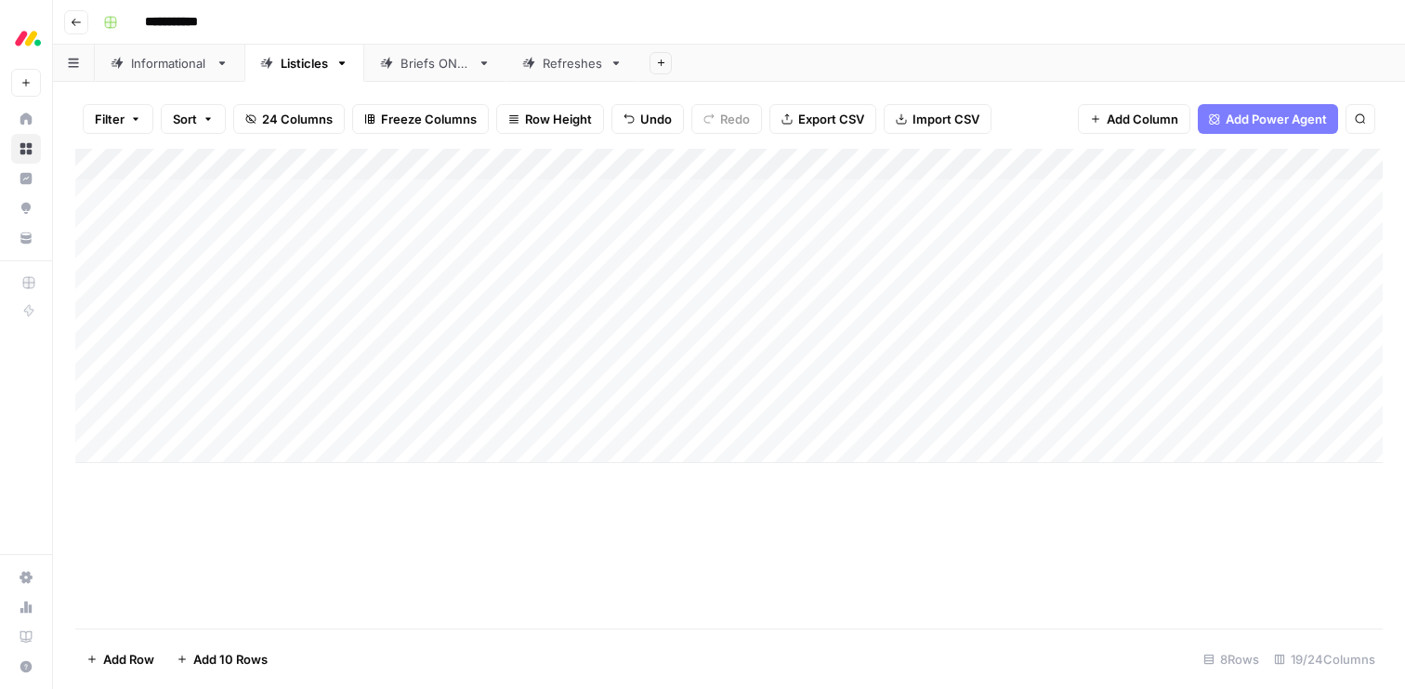
click at [709, 414] on div "Add Column" at bounding box center [729, 306] width 1308 height 314
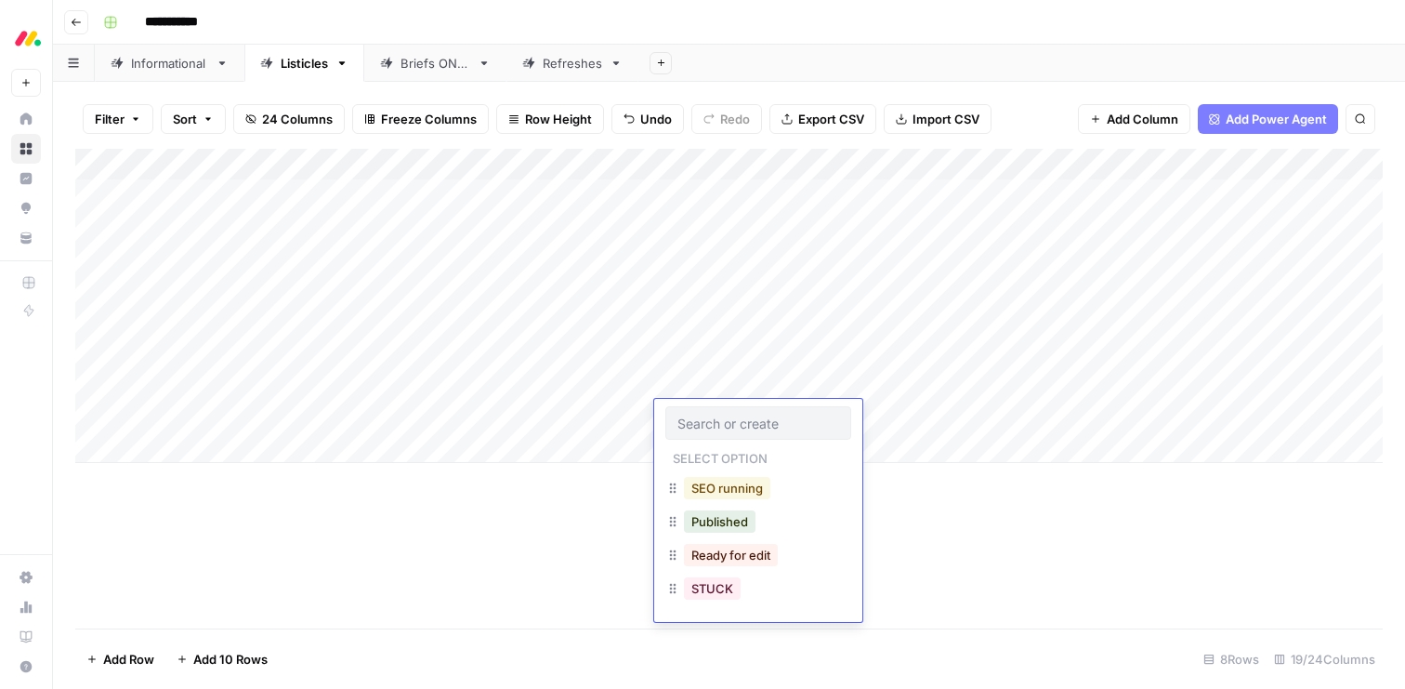
click at [713, 496] on button "SEO running" at bounding box center [727, 488] width 86 height 22
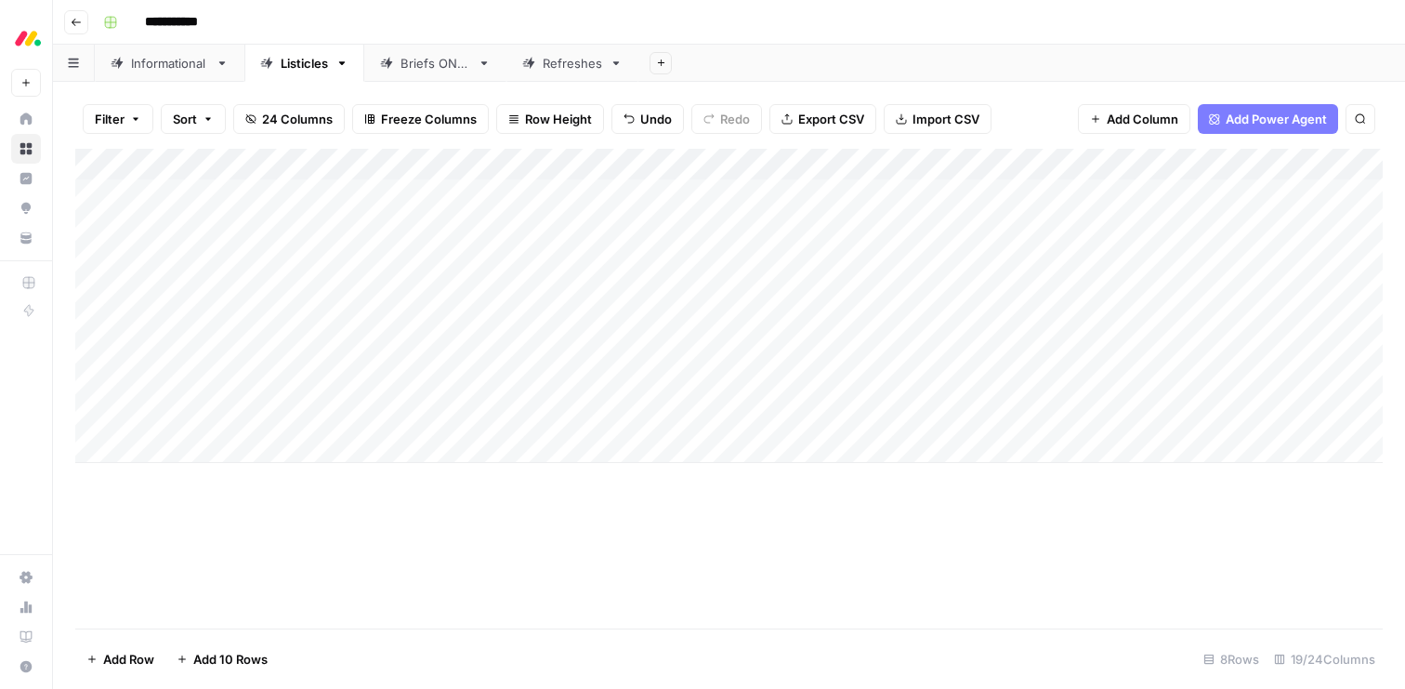
click at [864, 274] on div "Add Column" at bounding box center [729, 306] width 1308 height 314
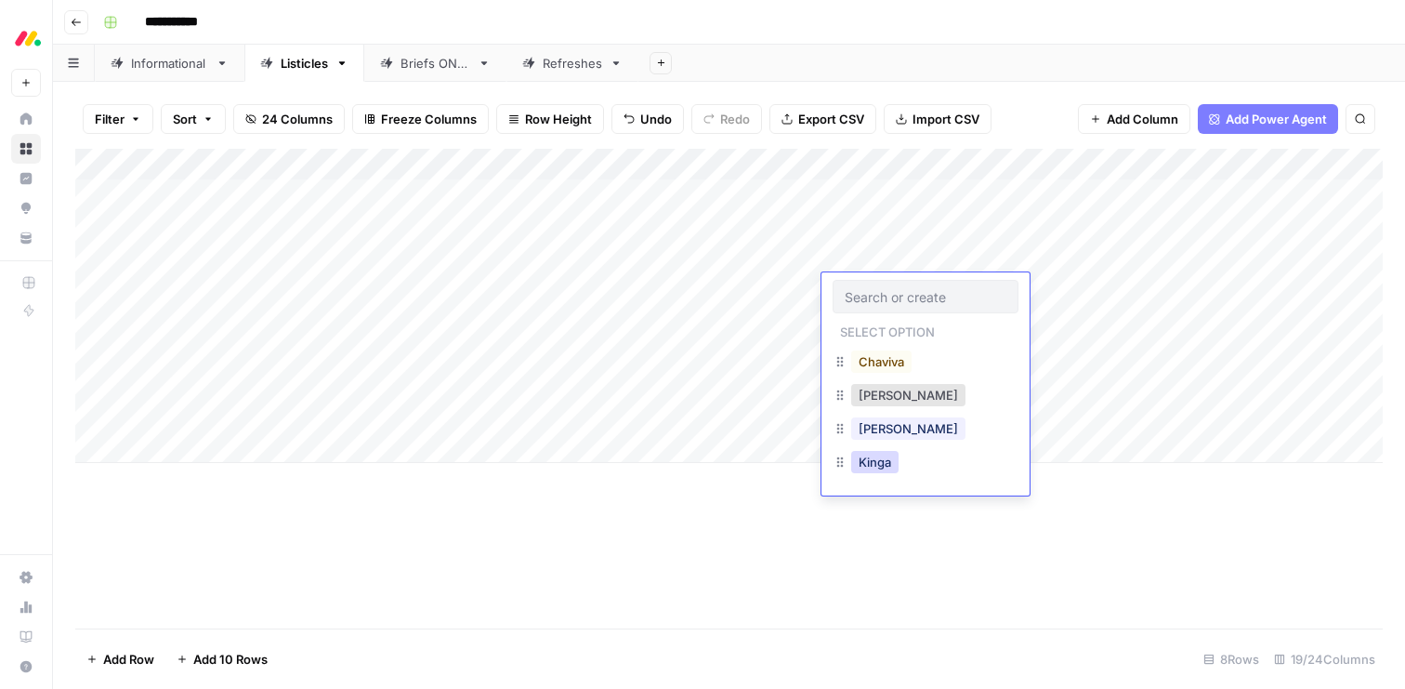
click at [875, 456] on button "Kinga" at bounding box center [874, 462] width 47 height 22
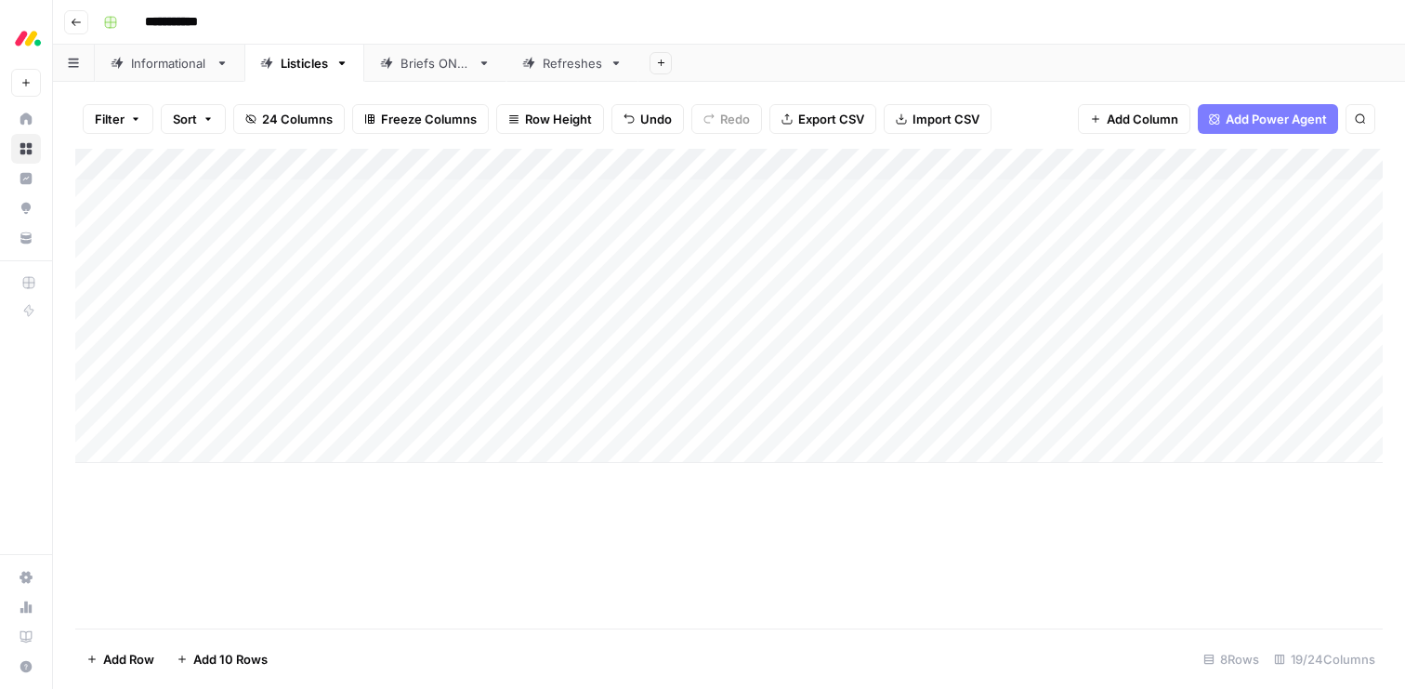
click at [864, 316] on div "Add Column" at bounding box center [729, 306] width 1308 height 314
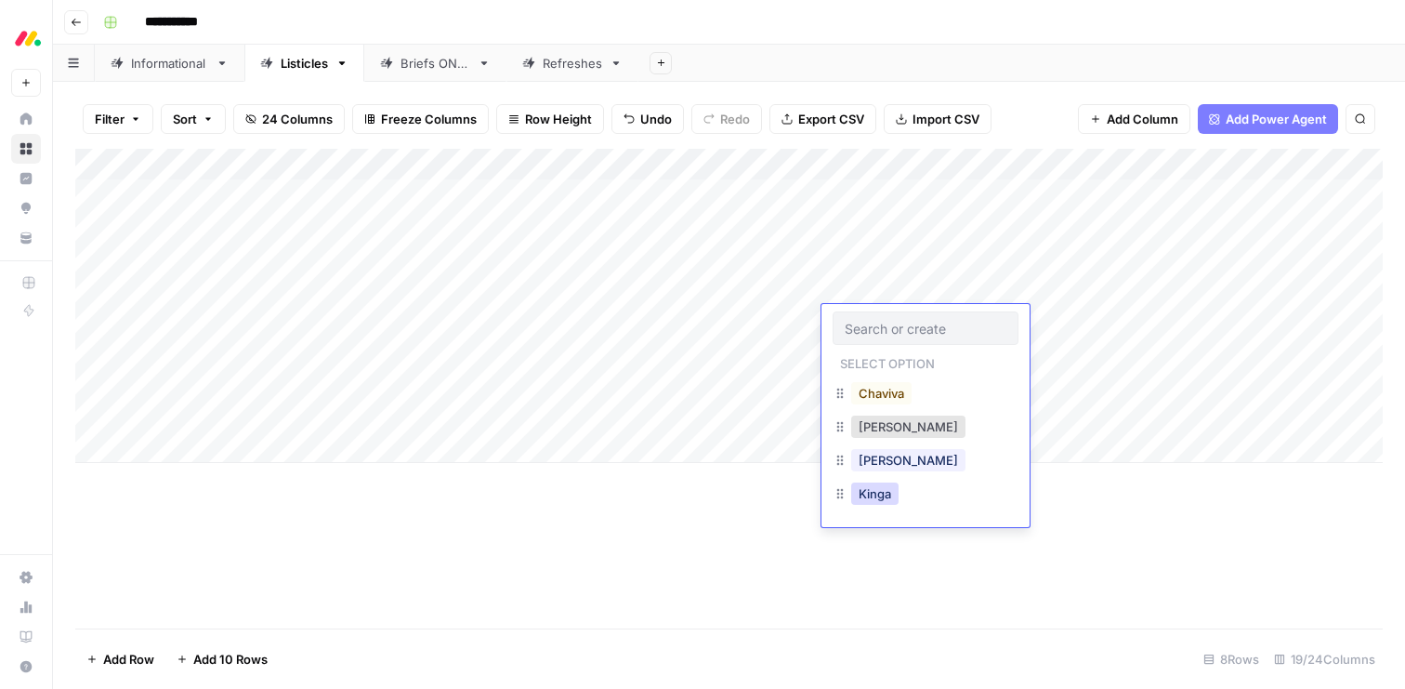
click at [873, 491] on button "Kinga" at bounding box center [874, 493] width 47 height 22
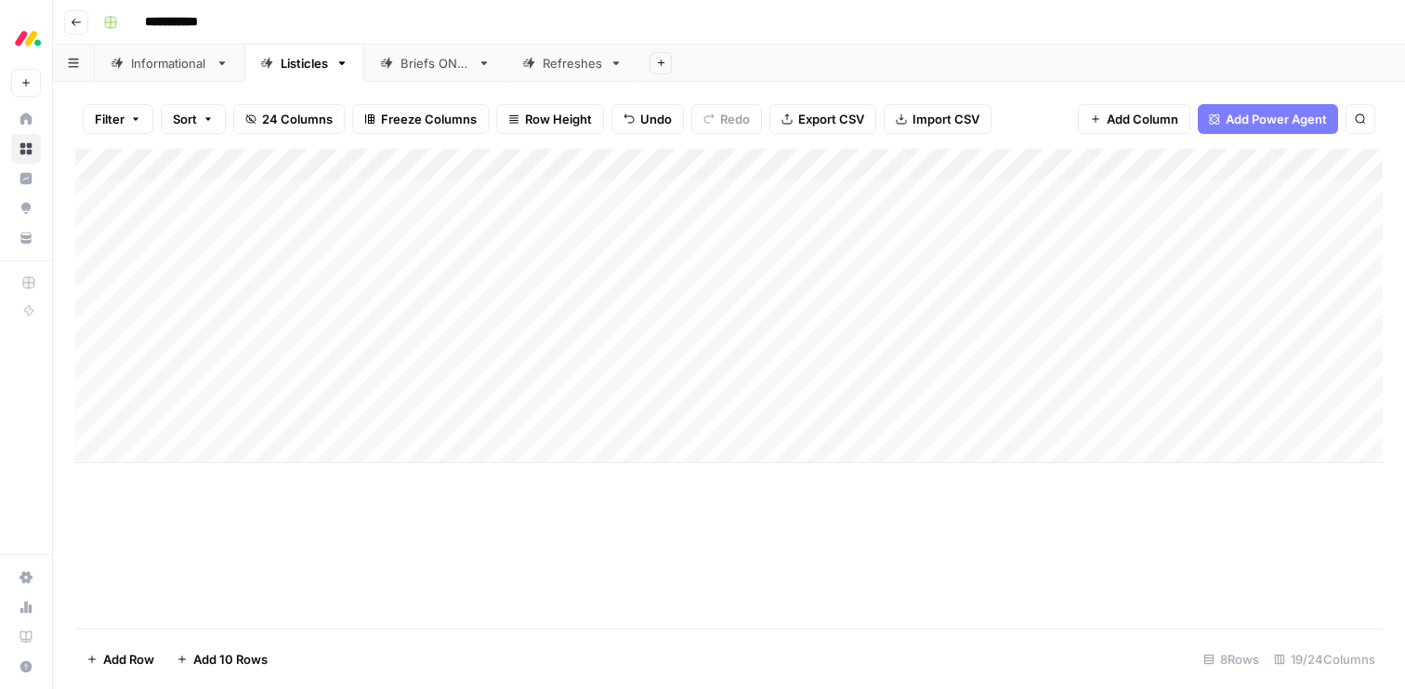
click at [870, 352] on div "Add Column" at bounding box center [729, 306] width 1308 height 314
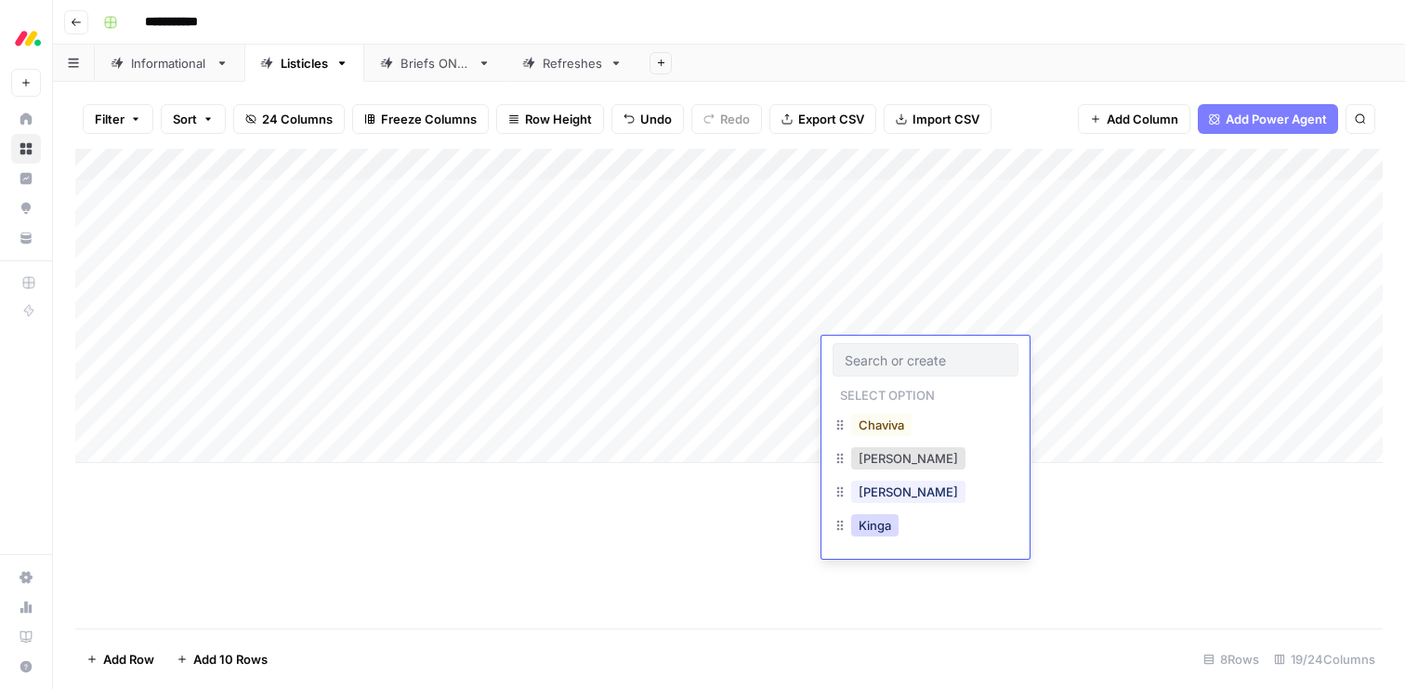
click at [877, 530] on button "Kinga" at bounding box center [874, 525] width 47 height 22
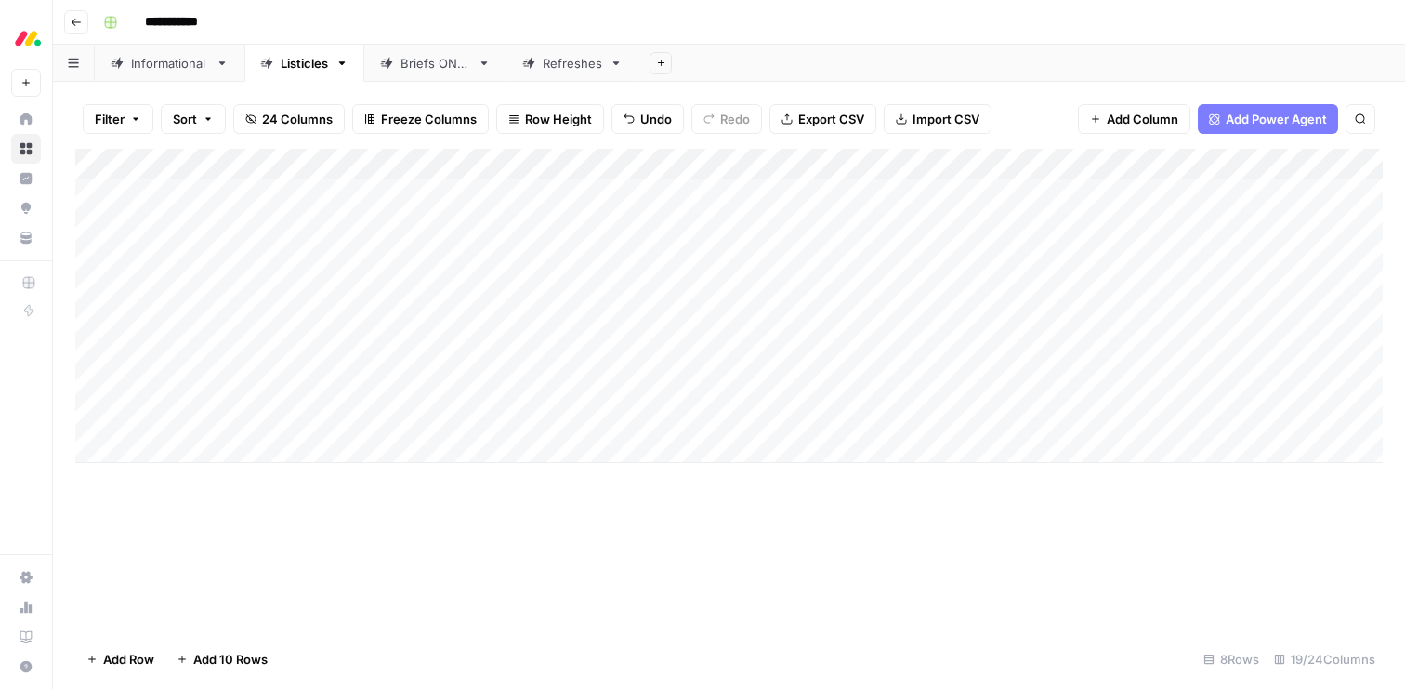
click at [874, 384] on div "Add Column" at bounding box center [729, 306] width 1308 height 314
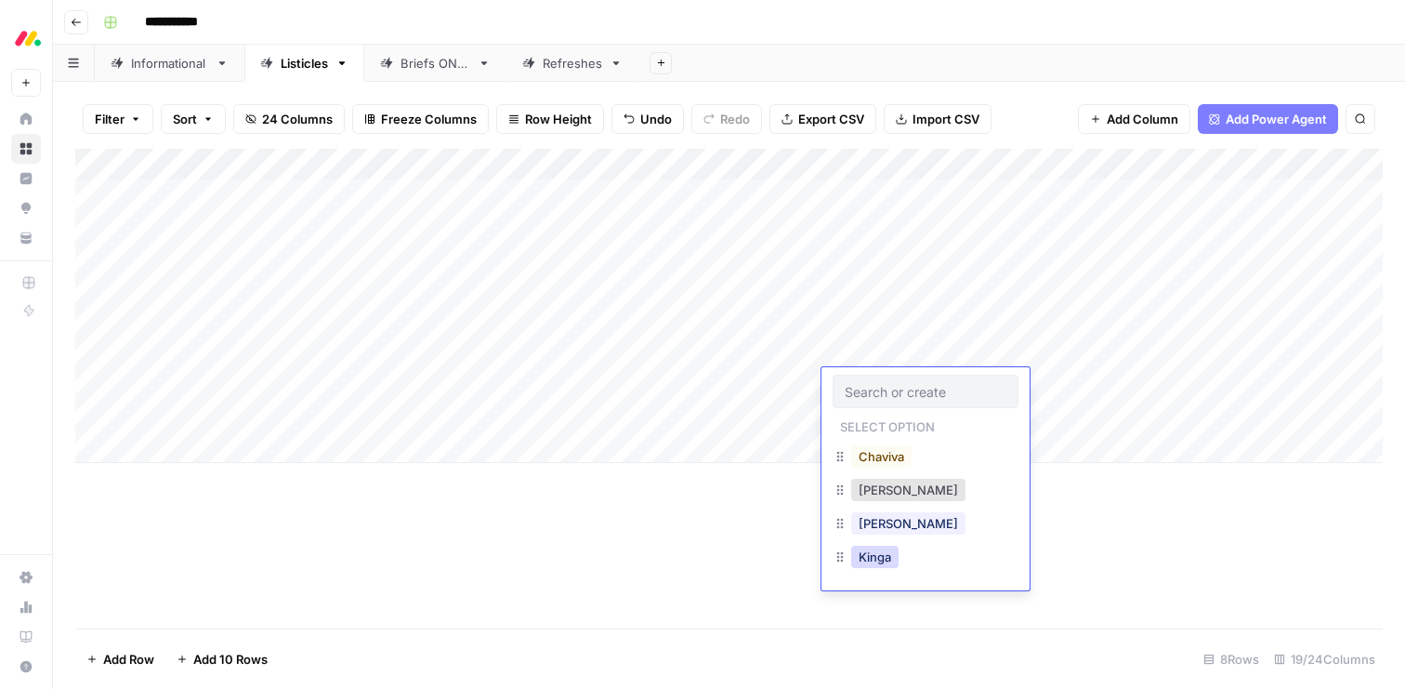
click at [877, 556] on button "Kinga" at bounding box center [874, 557] width 47 height 22
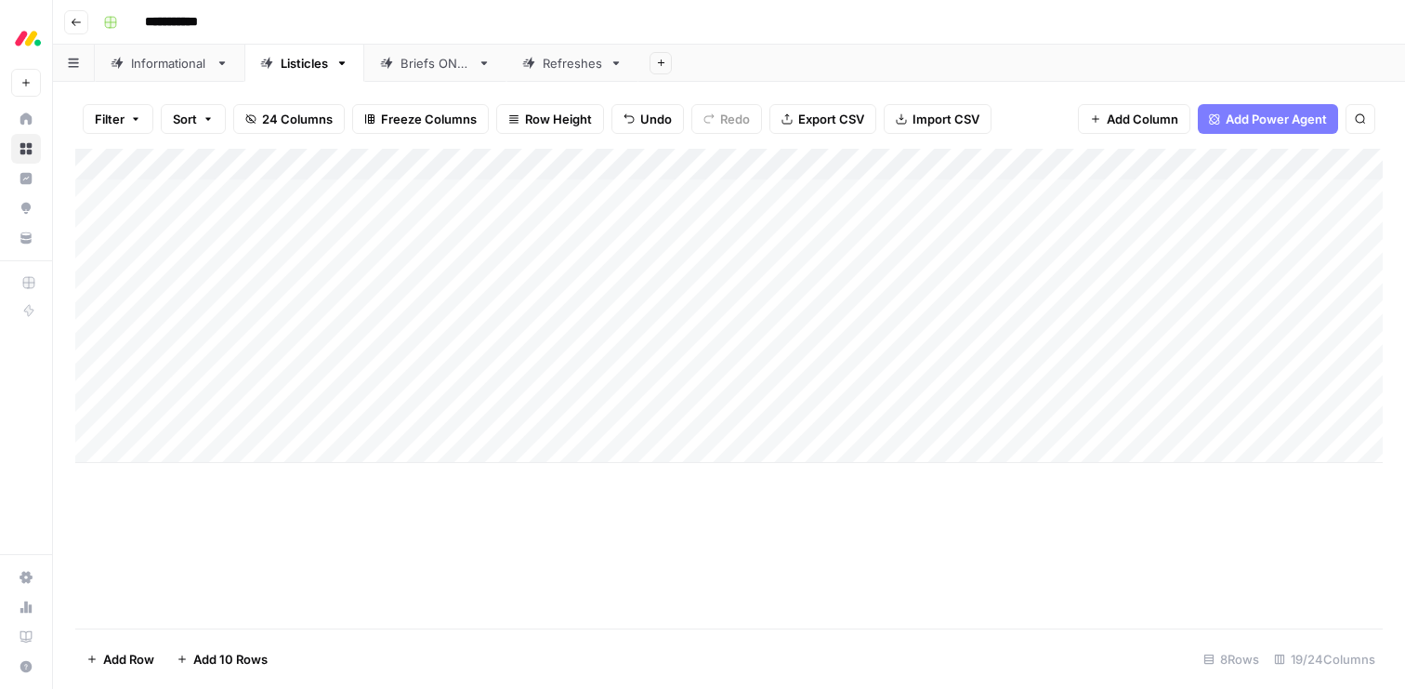
click at [858, 424] on div "Add Column" at bounding box center [729, 306] width 1308 height 314
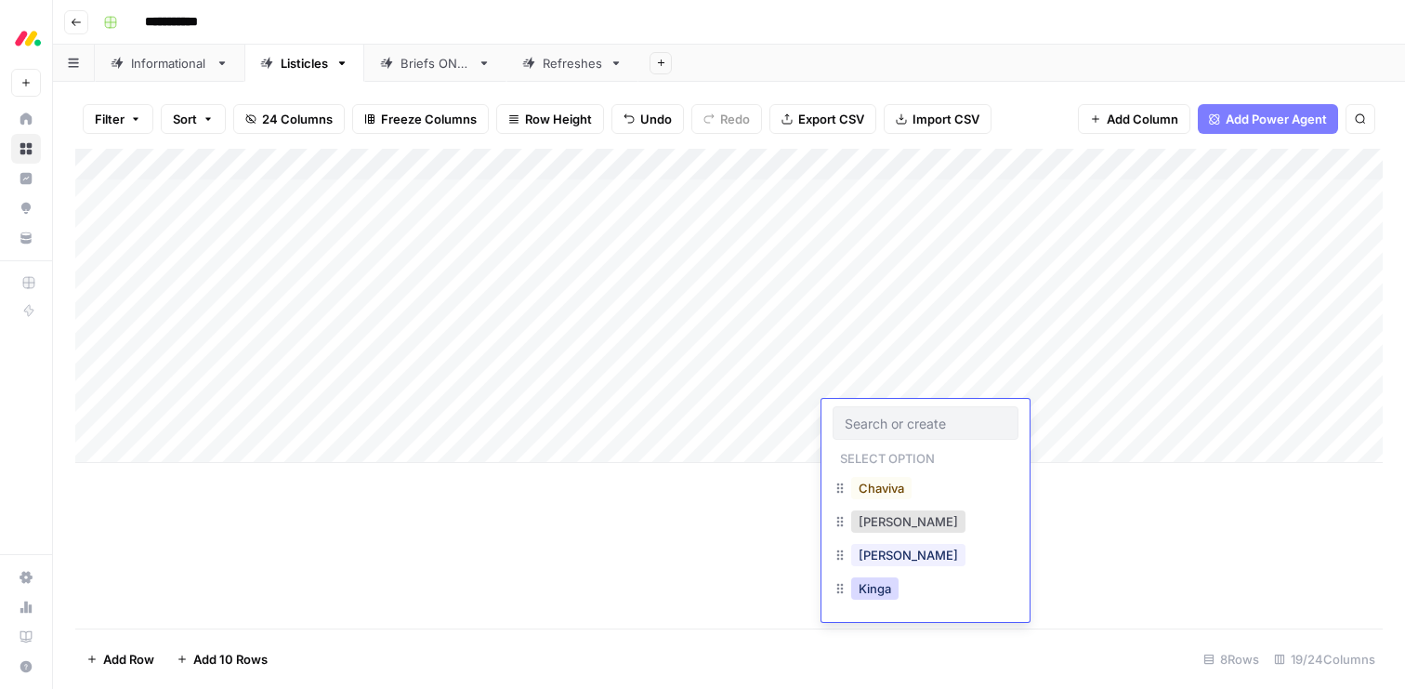
click at [877, 595] on button "Kinga" at bounding box center [874, 588] width 47 height 22
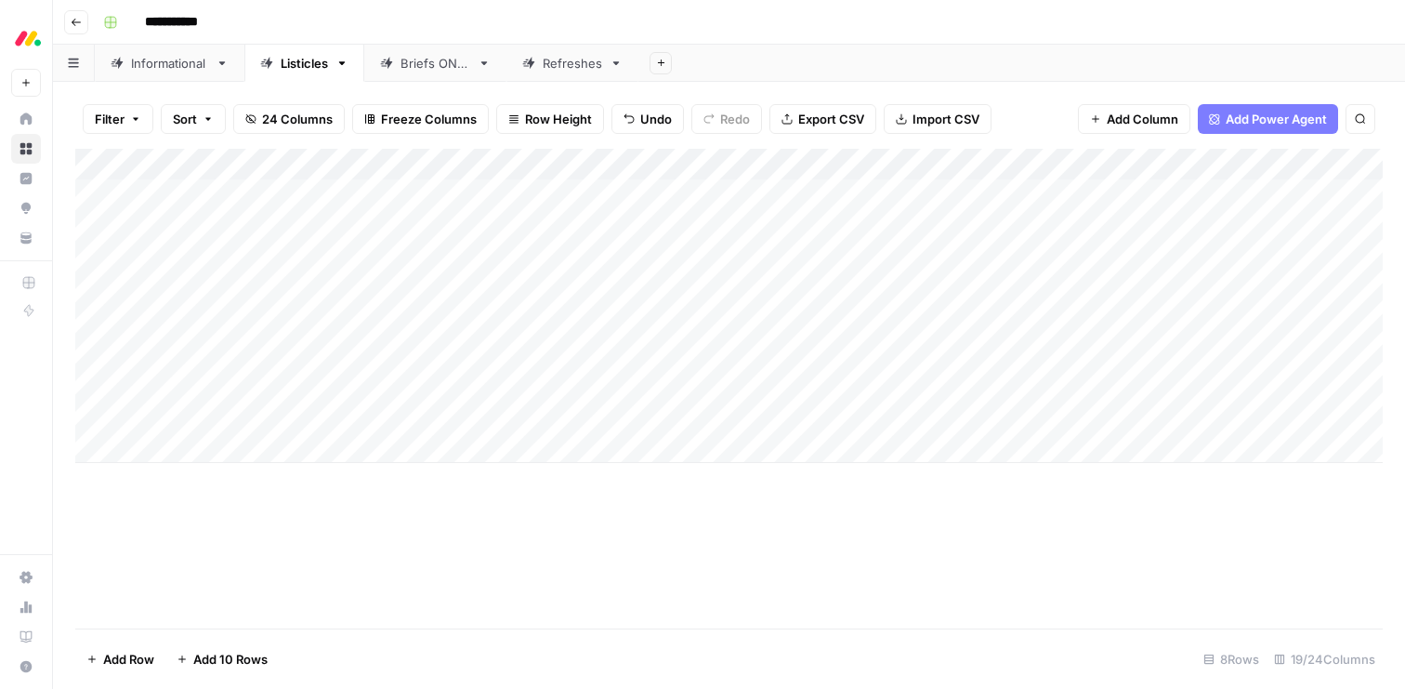
click at [1043, 317] on div "Add Column" at bounding box center [729, 306] width 1308 height 314
click at [1041, 352] on div "Add Column" at bounding box center [729, 306] width 1308 height 314
click at [1038, 387] on div "Add Column" at bounding box center [729, 306] width 1308 height 314
click at [1040, 417] on div "Add Column" at bounding box center [729, 306] width 1308 height 314
click at [240, 256] on div "Add Column" at bounding box center [729, 306] width 1308 height 314
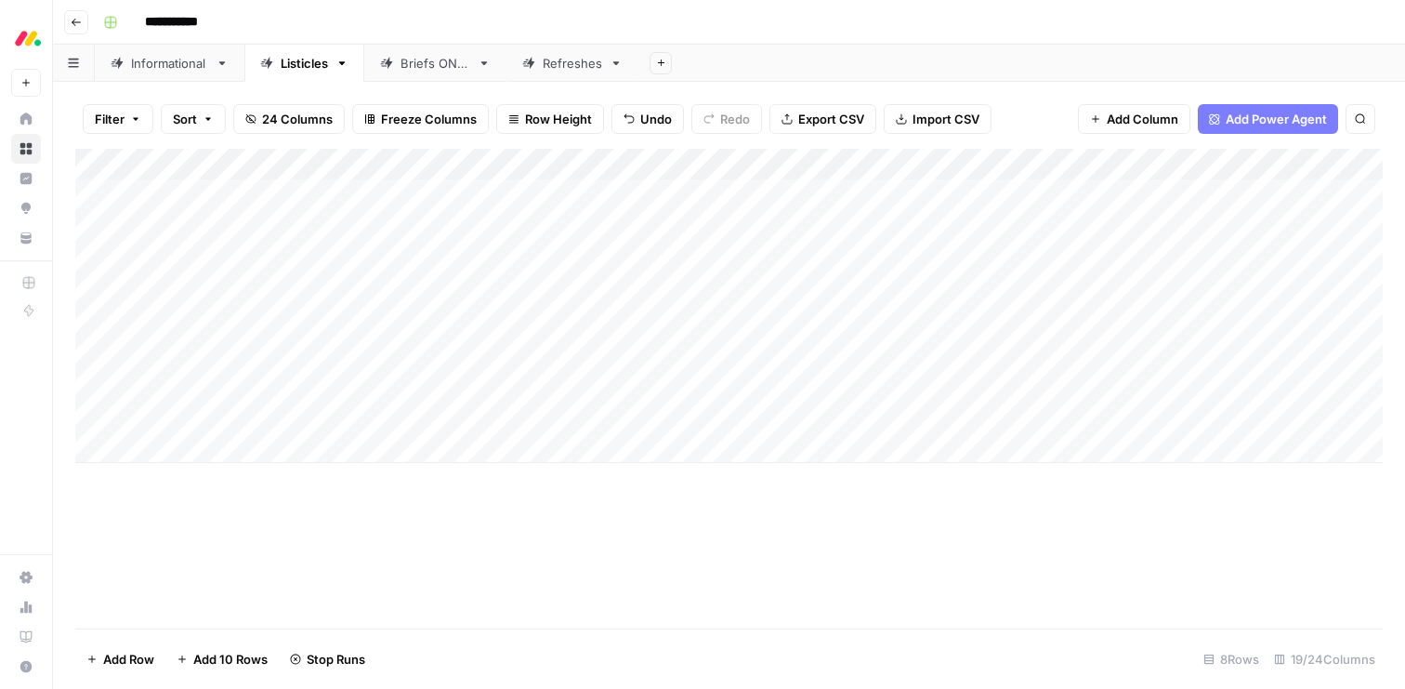
click at [348, 287] on div "Add Column" at bounding box center [729, 306] width 1308 height 314
click at [1019, 289] on div "Add Column" at bounding box center [729, 306] width 1308 height 314
click at [1104, 289] on div "Add Column" at bounding box center [729, 306] width 1308 height 314
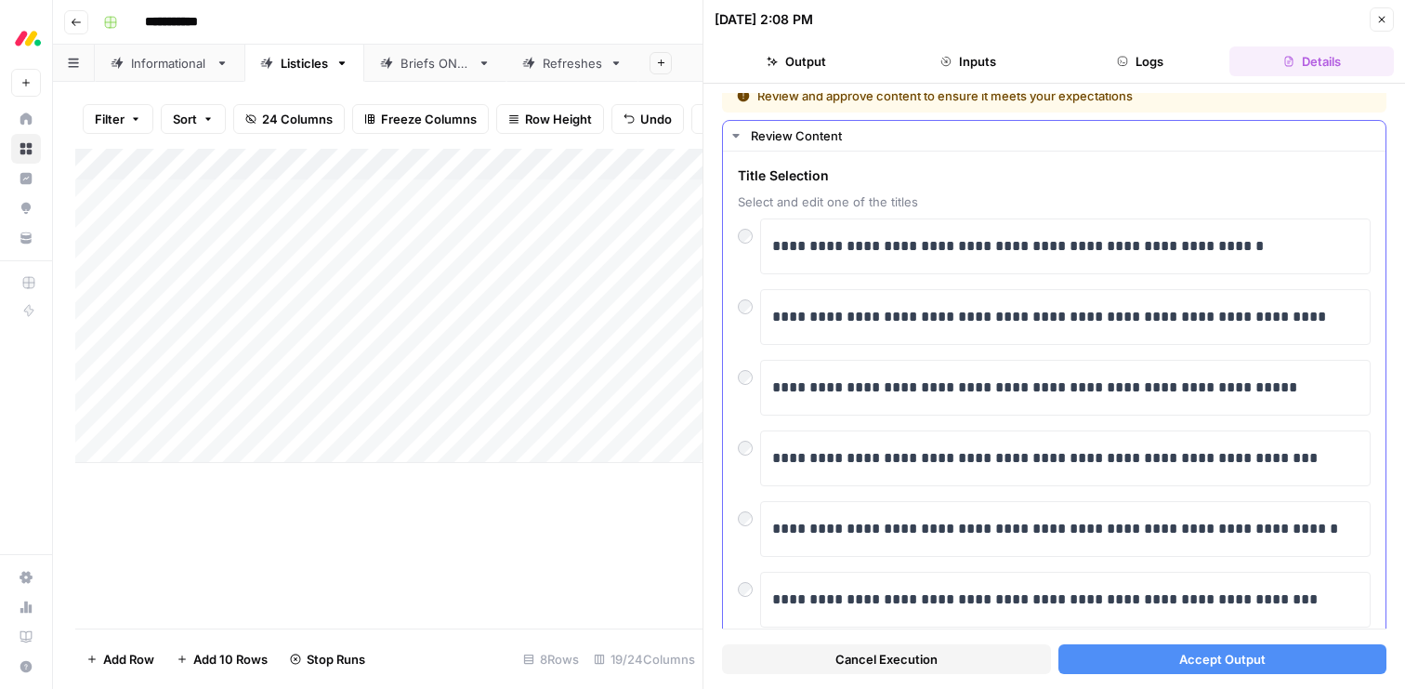
scroll to position [18, 0]
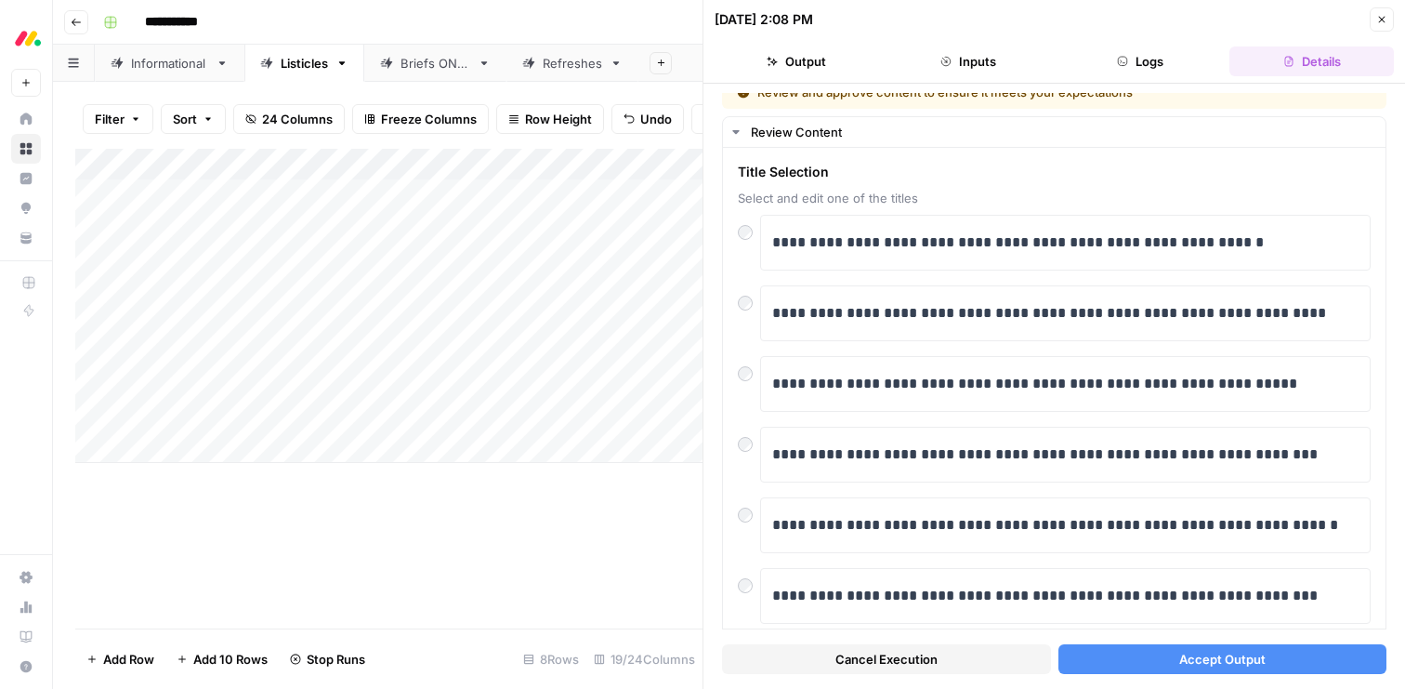
click at [1231, 658] on span "Accept Output" at bounding box center [1222, 659] width 86 height 19
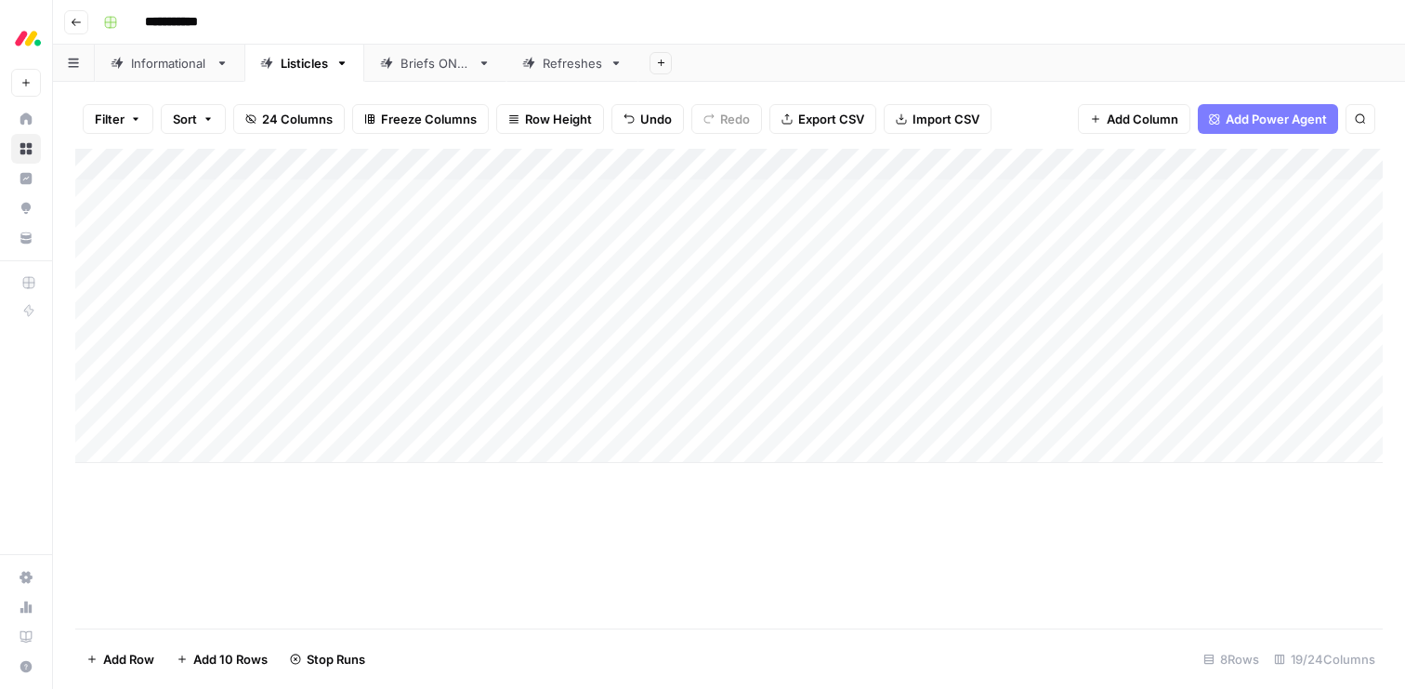
click at [170, 65] on div "Informational" at bounding box center [169, 63] width 77 height 19
click at [908, 455] on div "Add Column" at bounding box center [729, 389] width 1308 height 480
click at [1099, 454] on div "Add Column" at bounding box center [729, 389] width 1308 height 480
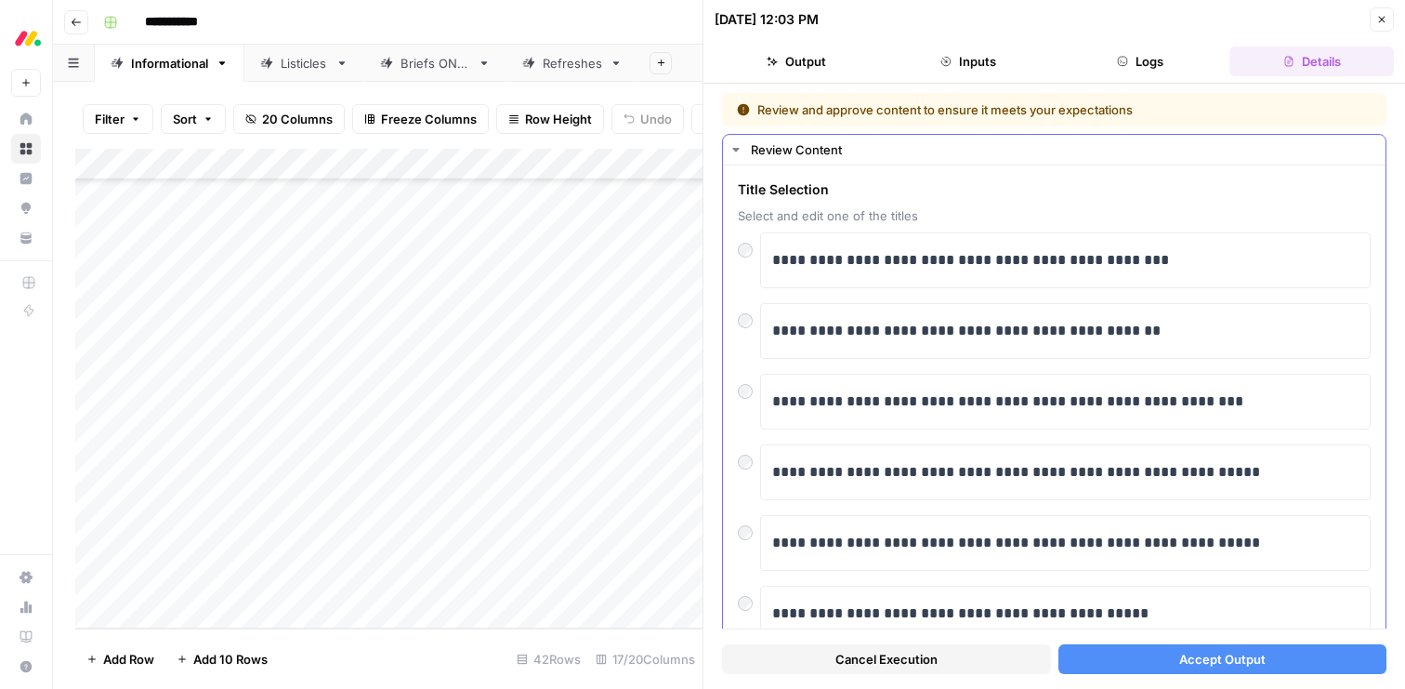
scroll to position [1, 0]
click at [1021, 398] on p "**********" at bounding box center [1065, 400] width 586 height 24
click at [1182, 660] on span "Accept Output" at bounding box center [1222, 659] width 86 height 19
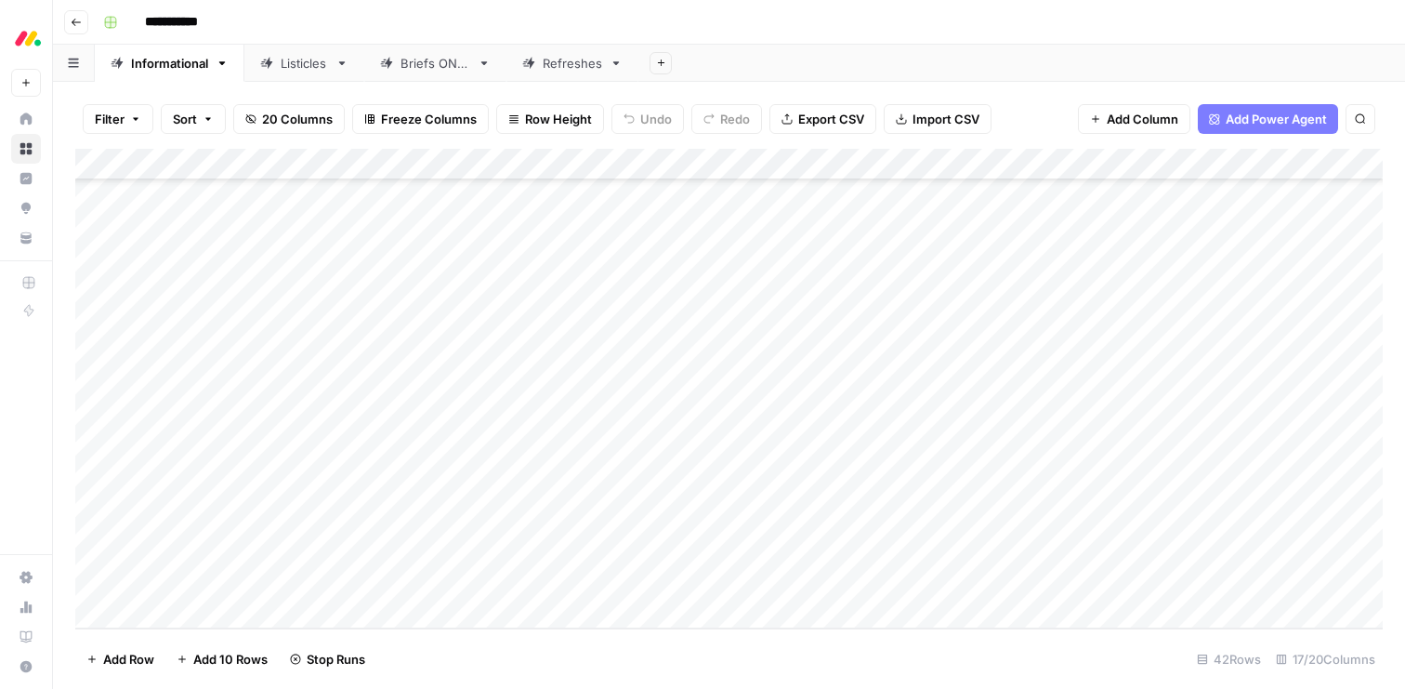
click at [911, 484] on div "Add Column" at bounding box center [729, 389] width 1308 height 480
click at [97, 485] on div "Add Column" at bounding box center [729, 389] width 1308 height 480
click at [123, 654] on span "Delete 1 Row" at bounding box center [123, 659] width 74 height 19
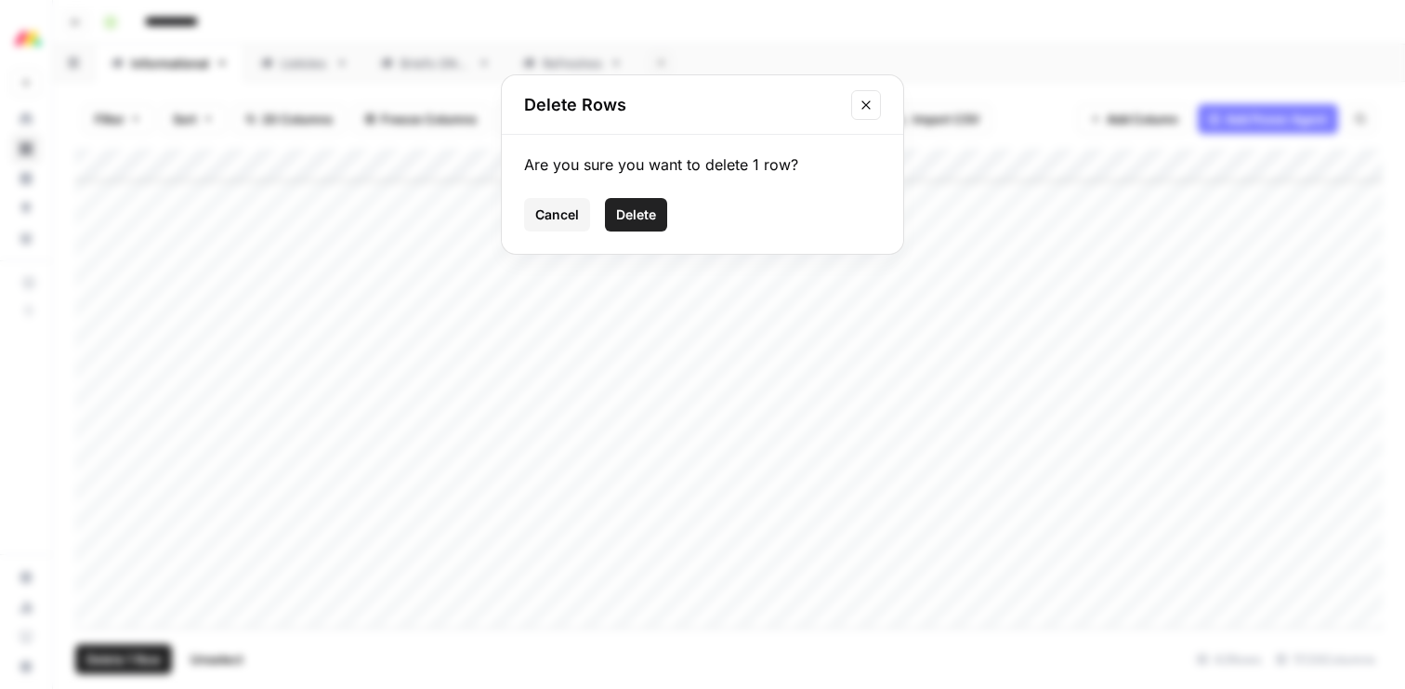
click at [647, 207] on span "Delete" at bounding box center [636, 214] width 40 height 19
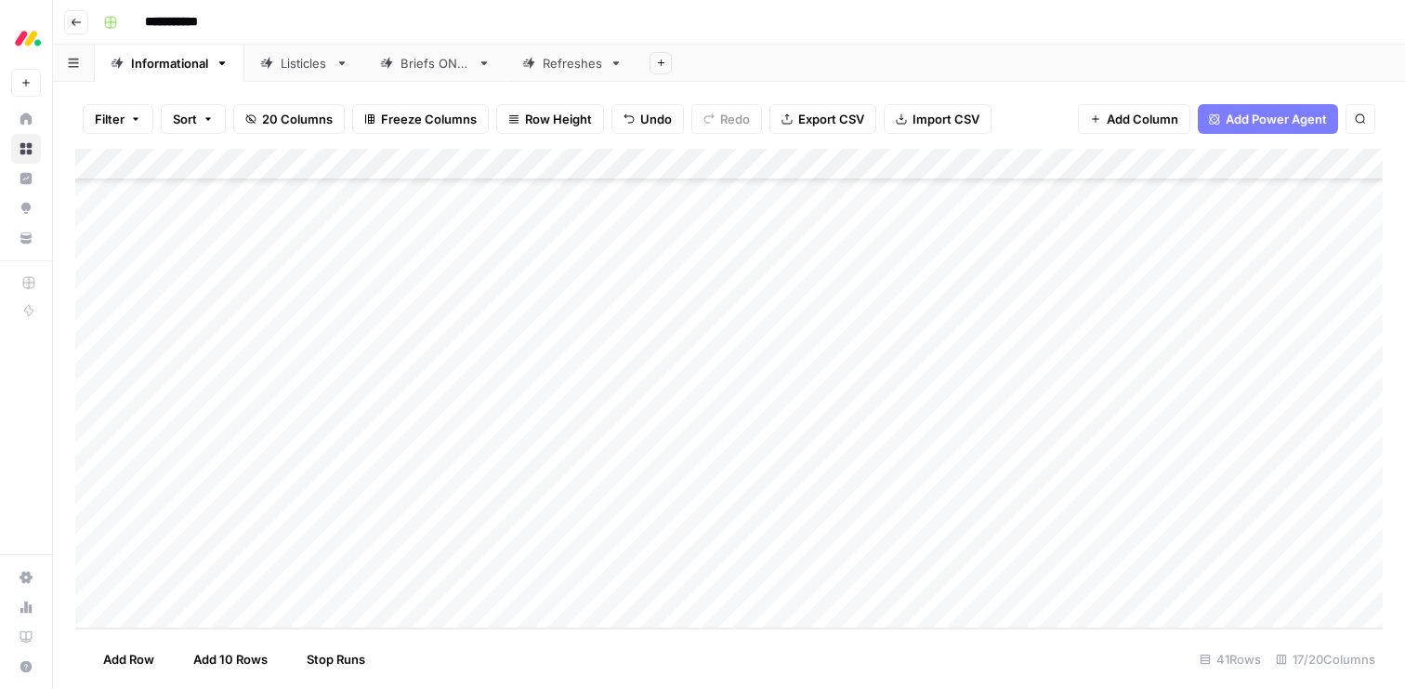
scroll to position [877, 0]
click at [934, 520] on div "Add Column" at bounding box center [729, 389] width 1308 height 480
click at [1095, 522] on div "Add Column" at bounding box center [729, 389] width 1308 height 480
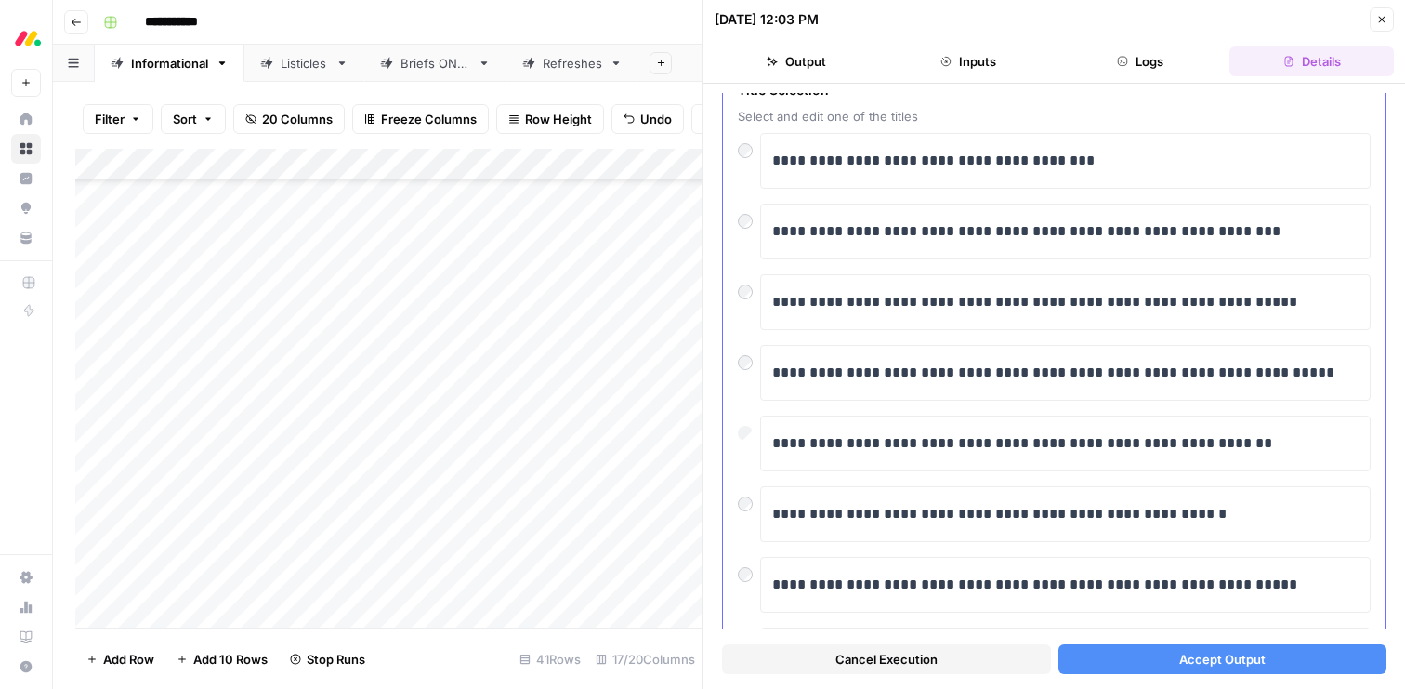
scroll to position [101, 0]
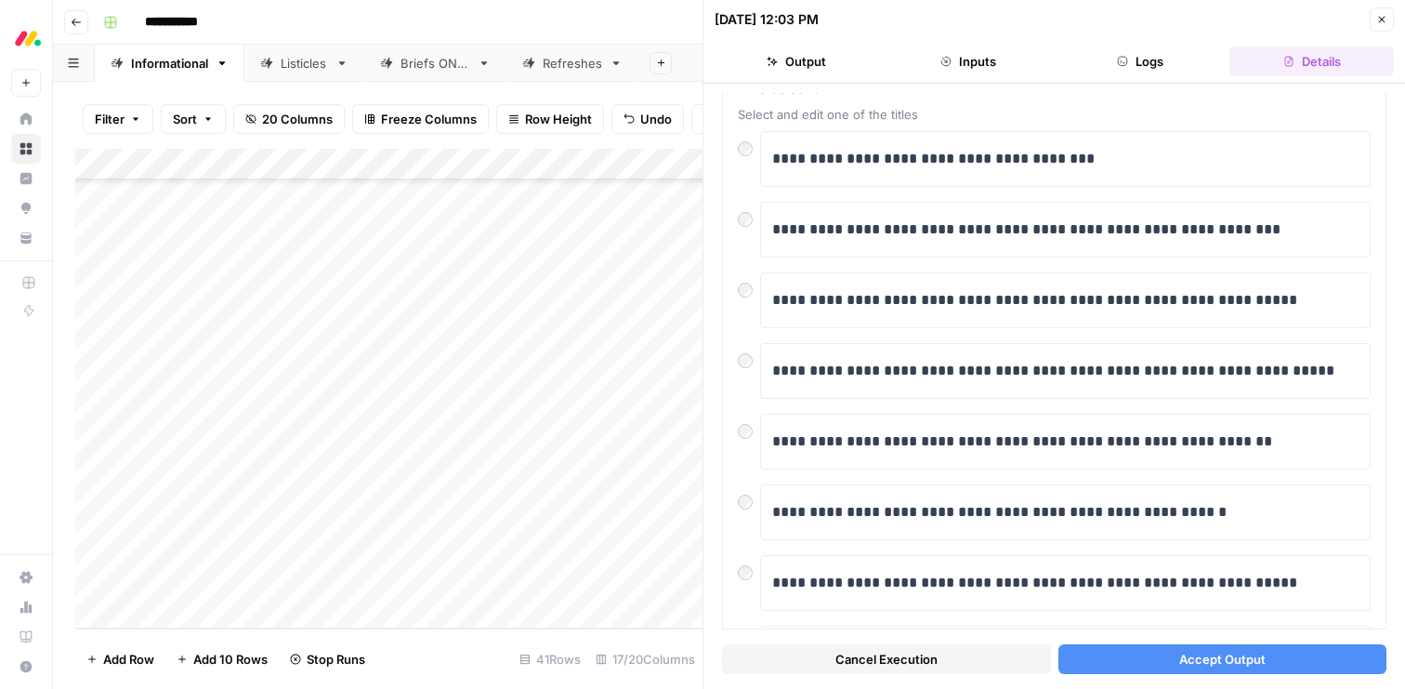
click at [1166, 659] on button "Accept Output" at bounding box center [1223, 659] width 329 height 30
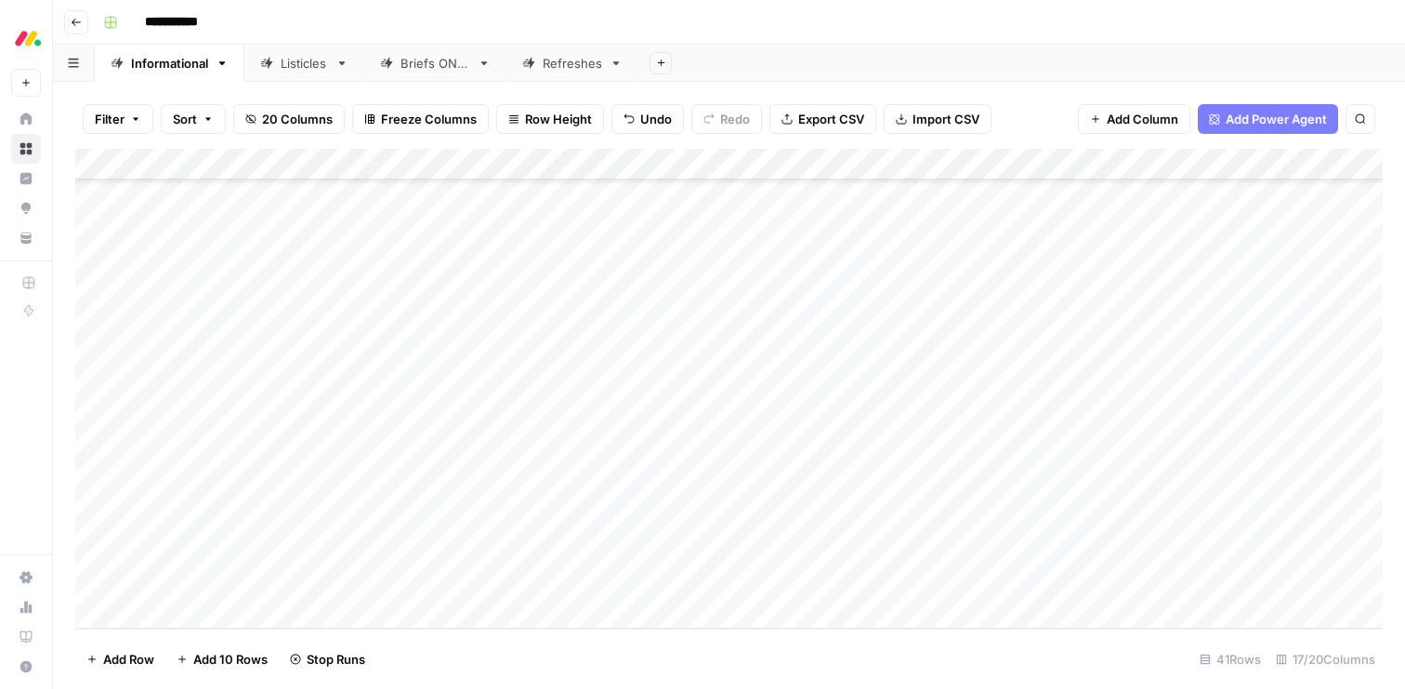
click at [1092, 454] on div "Add Column" at bounding box center [729, 389] width 1308 height 480
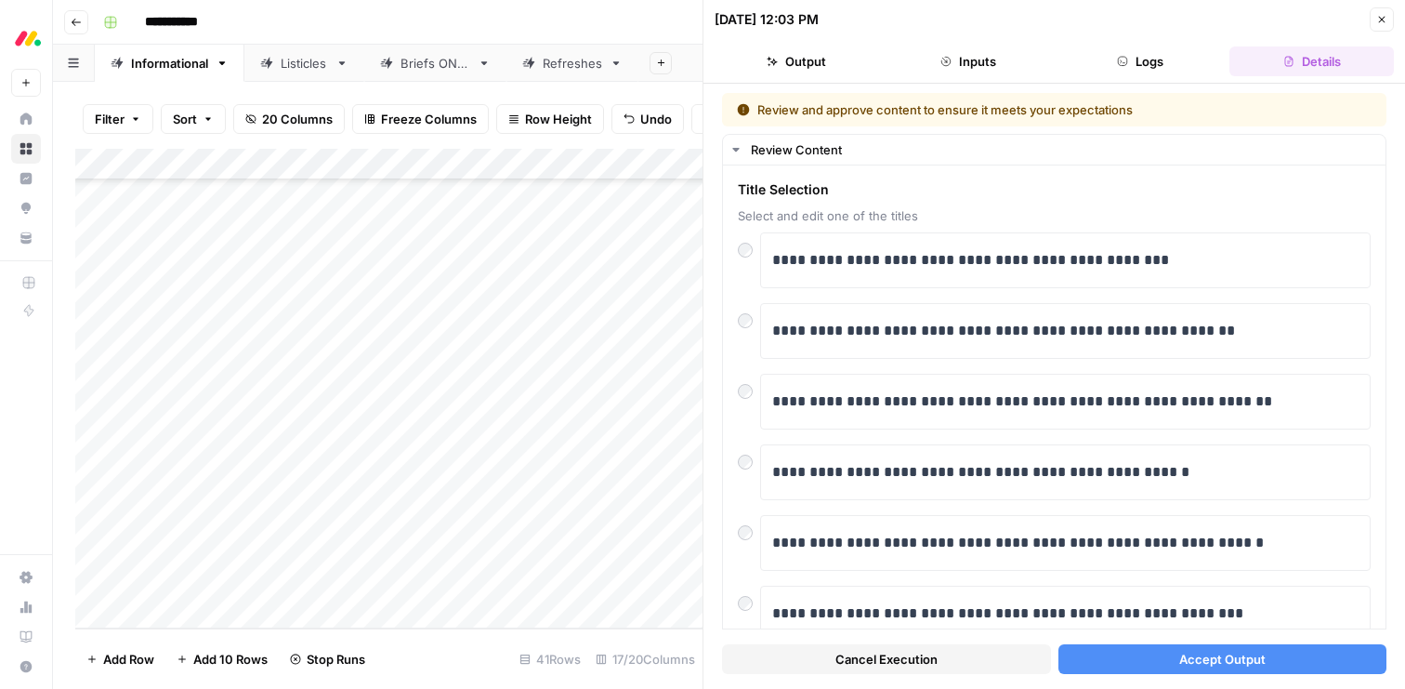
click at [1163, 658] on button "Accept Output" at bounding box center [1223, 659] width 329 height 30
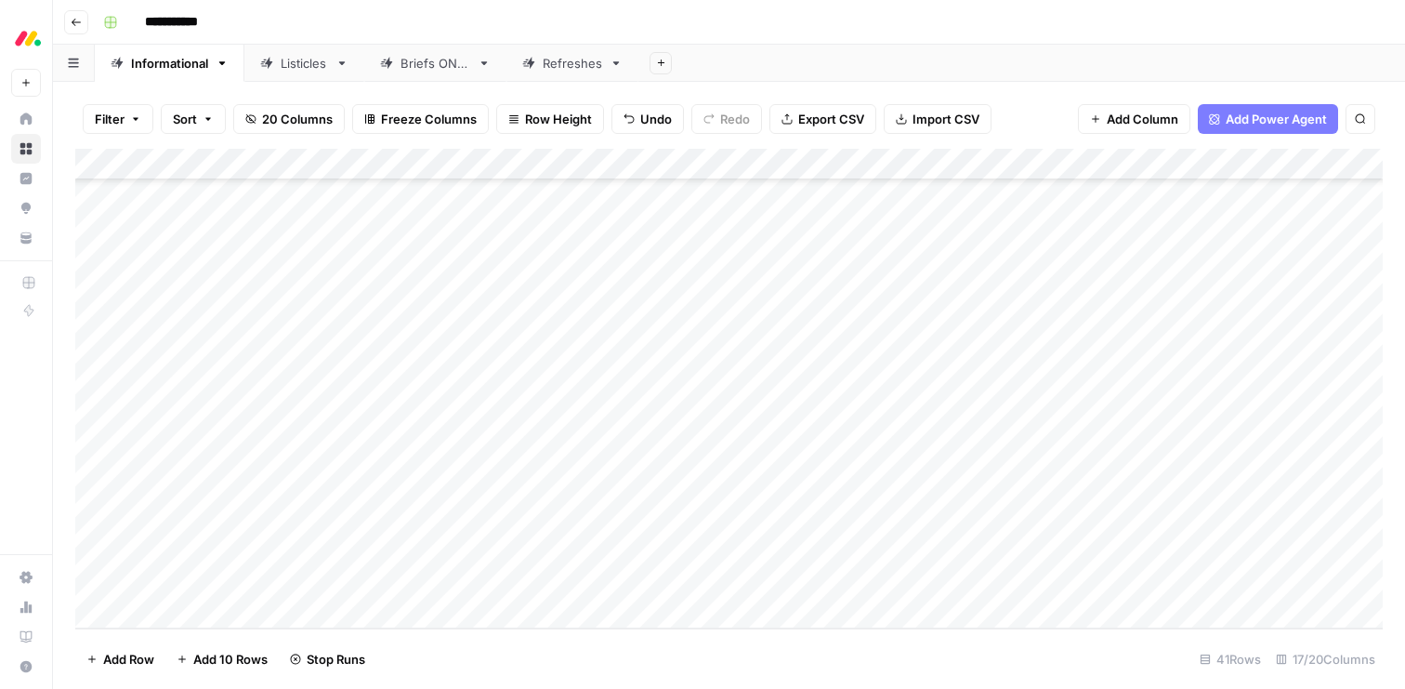
click at [1092, 546] on div "Add Column" at bounding box center [729, 389] width 1308 height 480
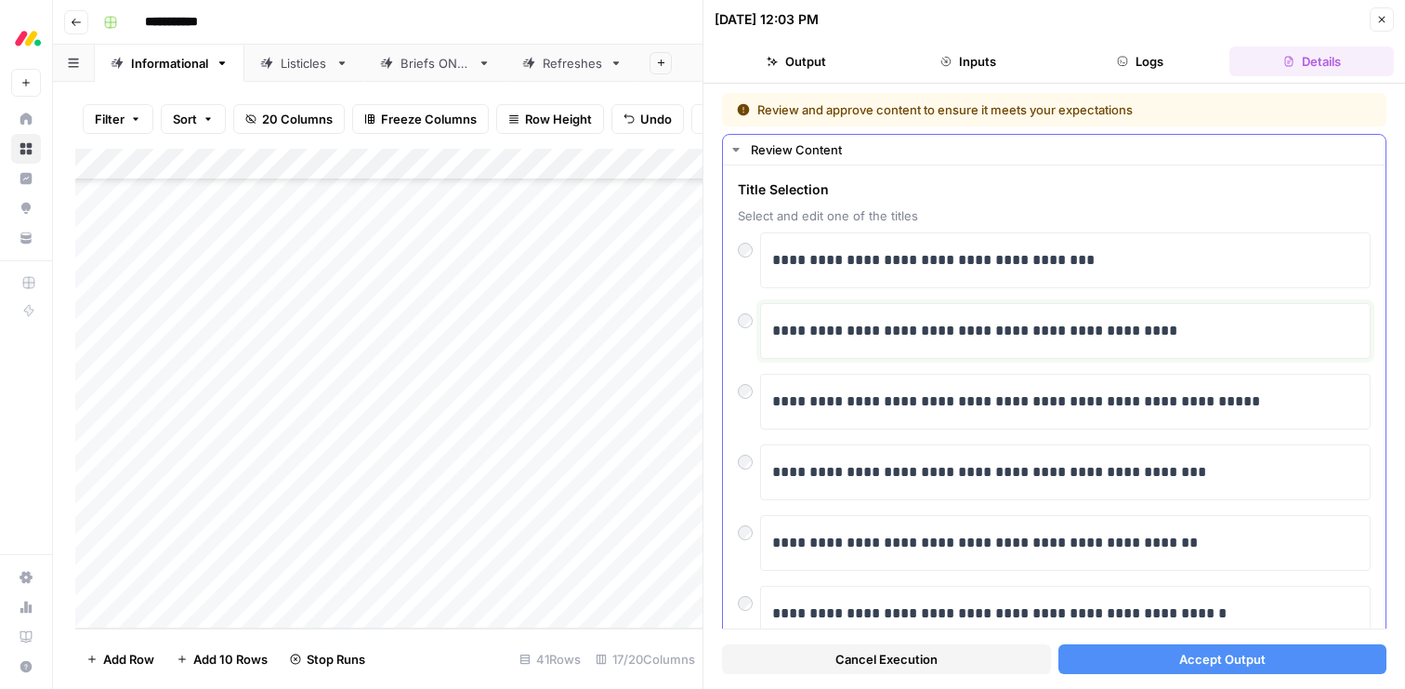
click at [823, 326] on p "**********" at bounding box center [1065, 331] width 586 height 24
click at [1137, 661] on button "Accept Output" at bounding box center [1223, 659] width 329 height 30
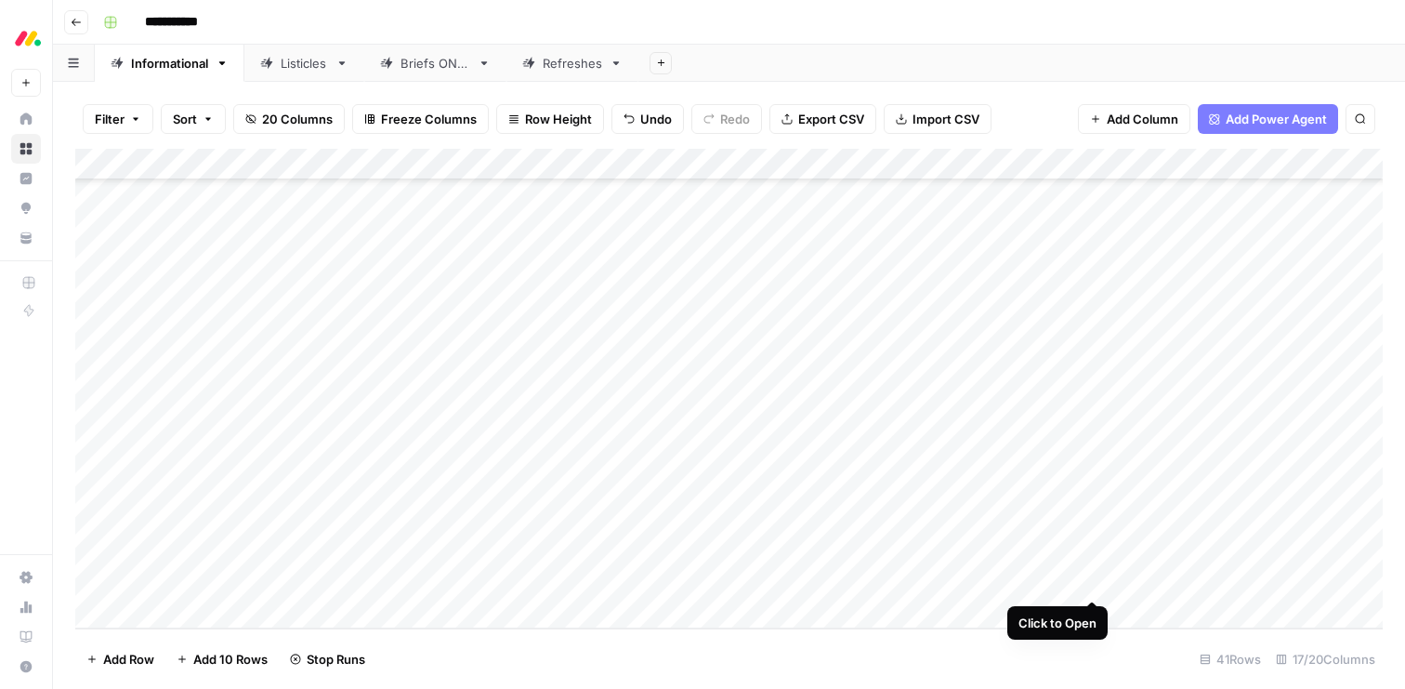
click at [1087, 582] on div "Add Column" at bounding box center [729, 389] width 1308 height 480
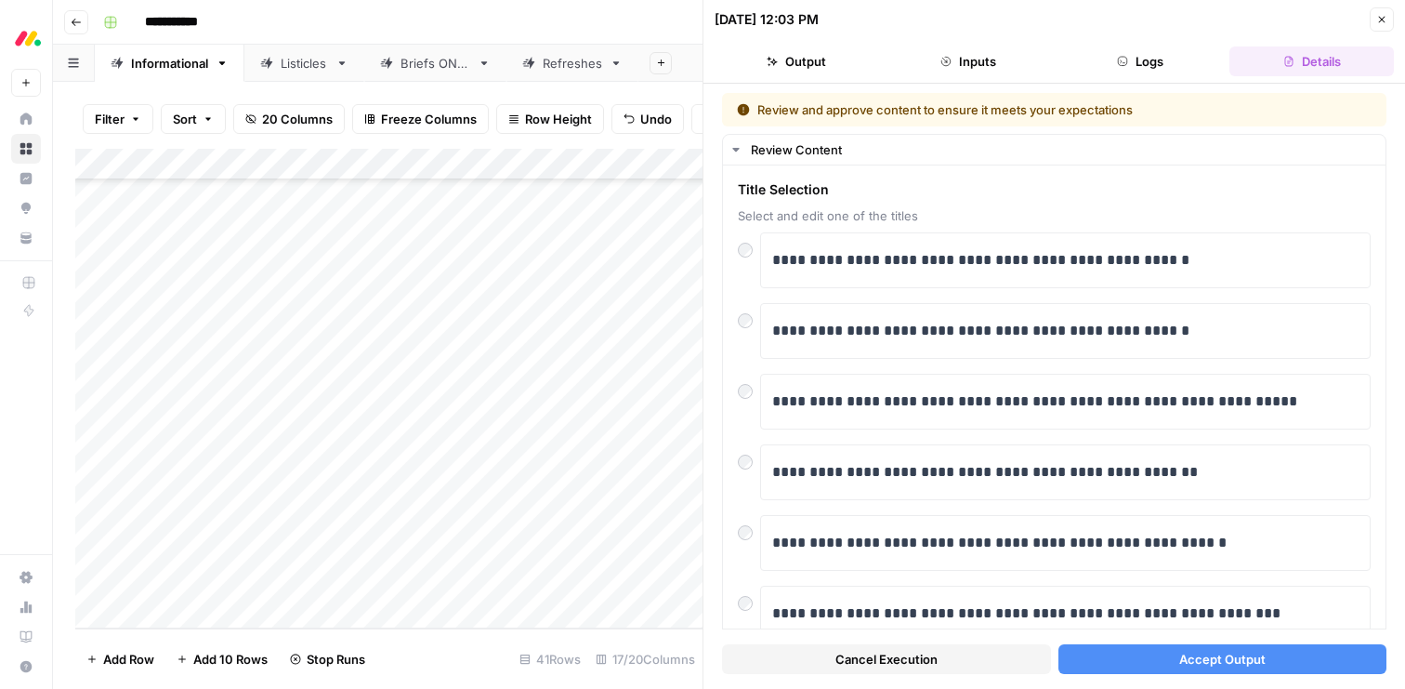
click at [1174, 658] on button "Accept Output" at bounding box center [1223, 659] width 329 height 30
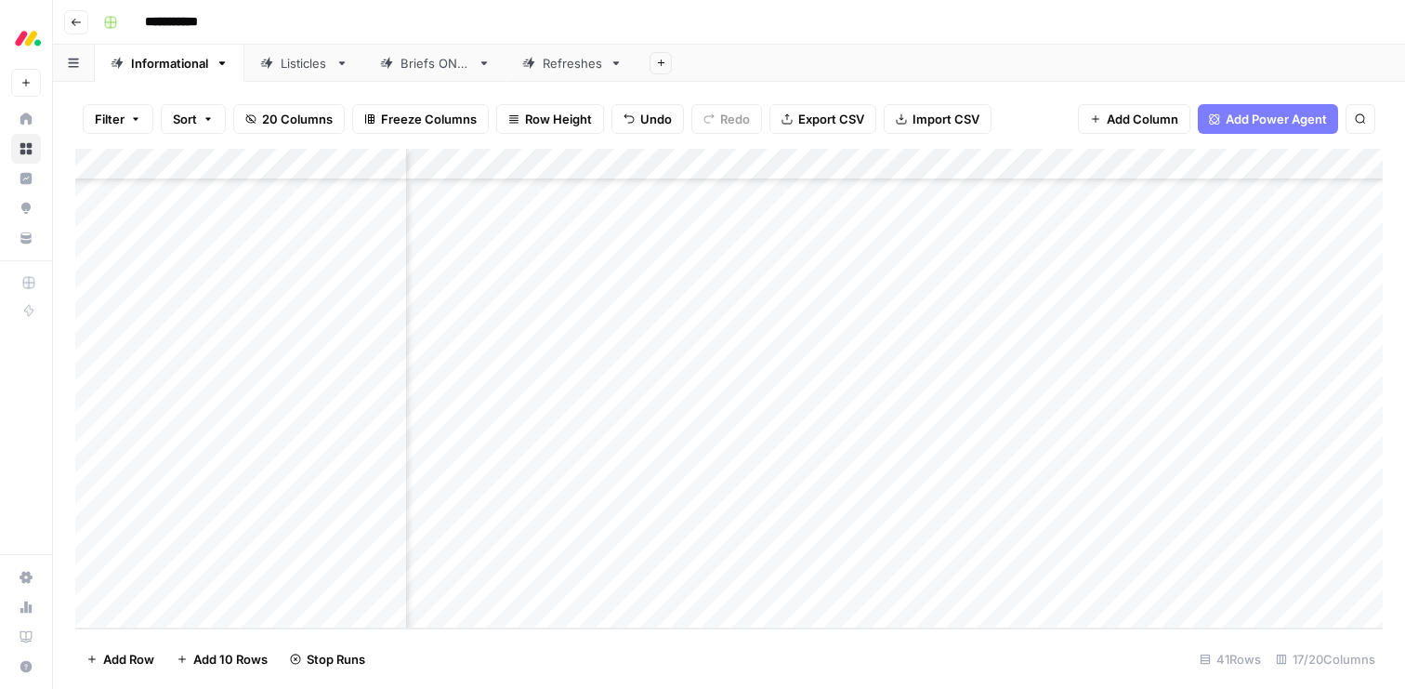
scroll to position [875, 348]
click at [291, 67] on div "Listicles" at bounding box center [304, 63] width 47 height 19
click at [1020, 322] on div "Add Column" at bounding box center [729, 306] width 1308 height 314
click at [1105, 317] on div "Add Column" at bounding box center [729, 306] width 1308 height 314
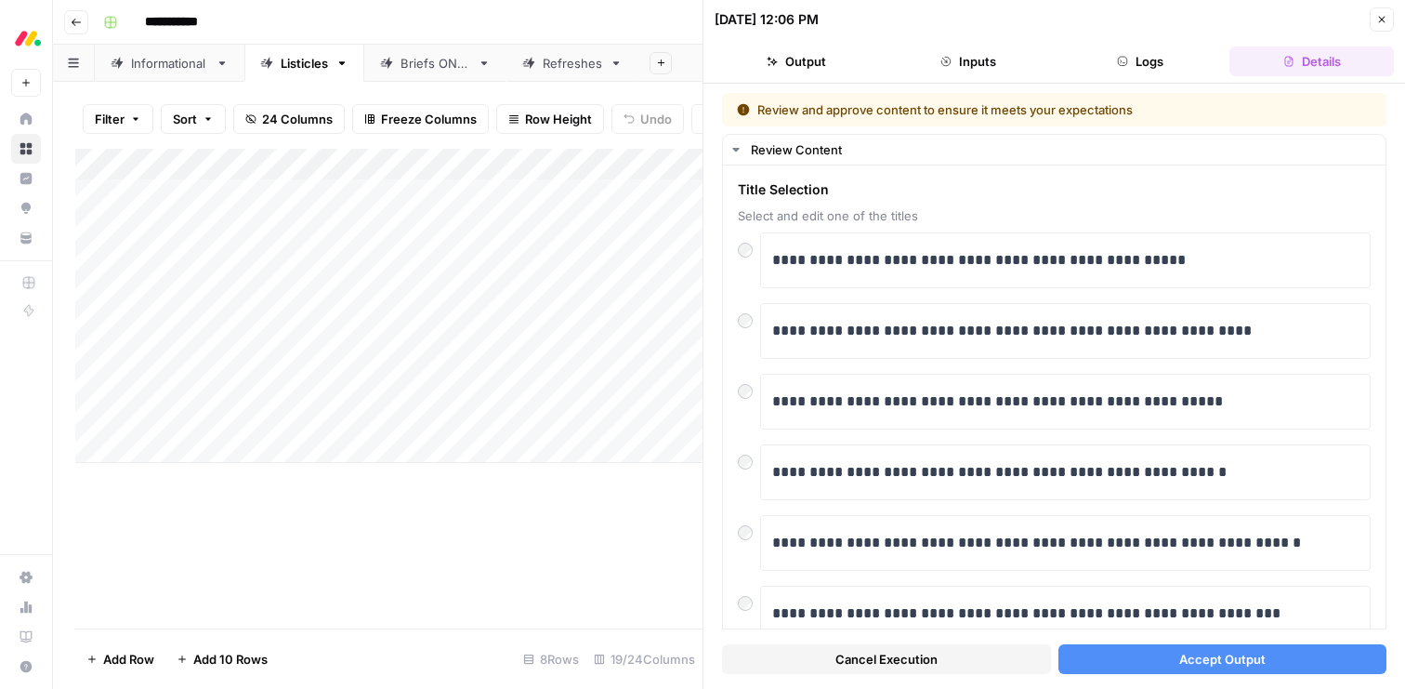
click at [1175, 668] on button "Accept Output" at bounding box center [1223, 659] width 329 height 30
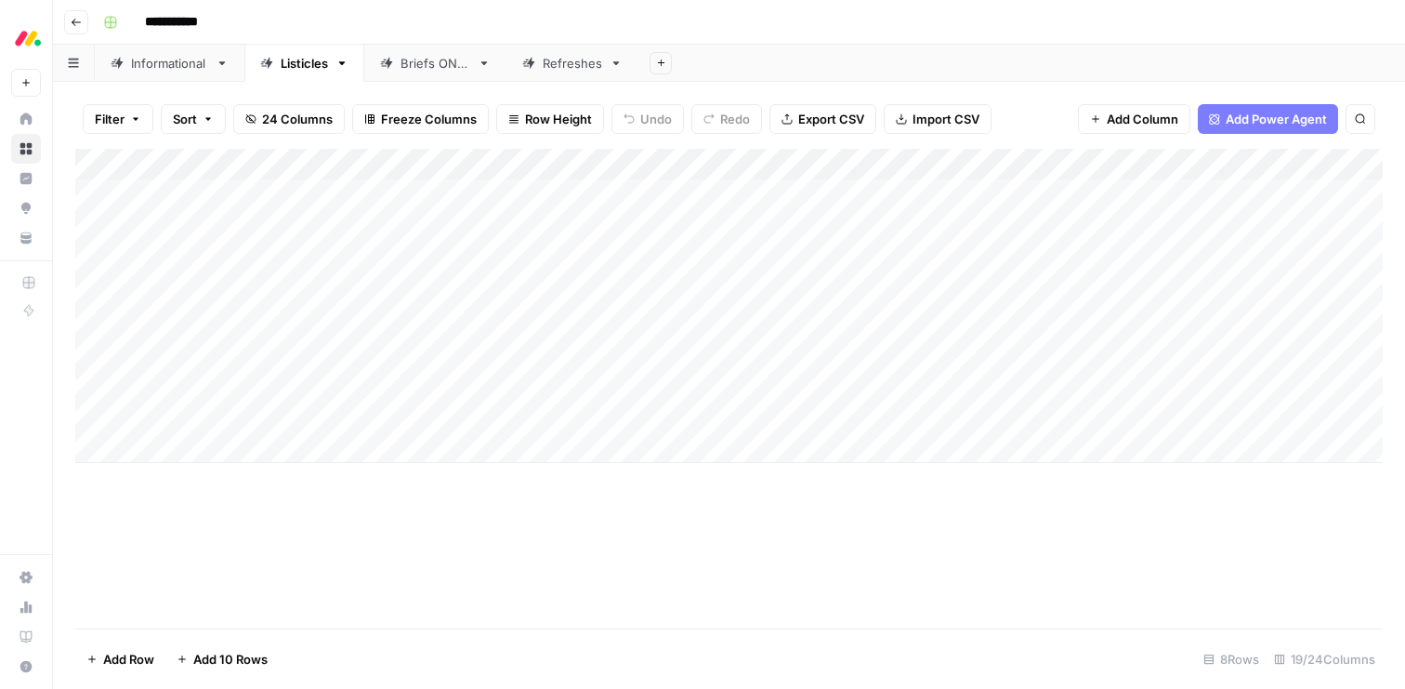
click at [1051, 354] on div "Add Column" at bounding box center [729, 306] width 1308 height 314
click at [1019, 355] on div "Add Column" at bounding box center [729, 306] width 1308 height 314
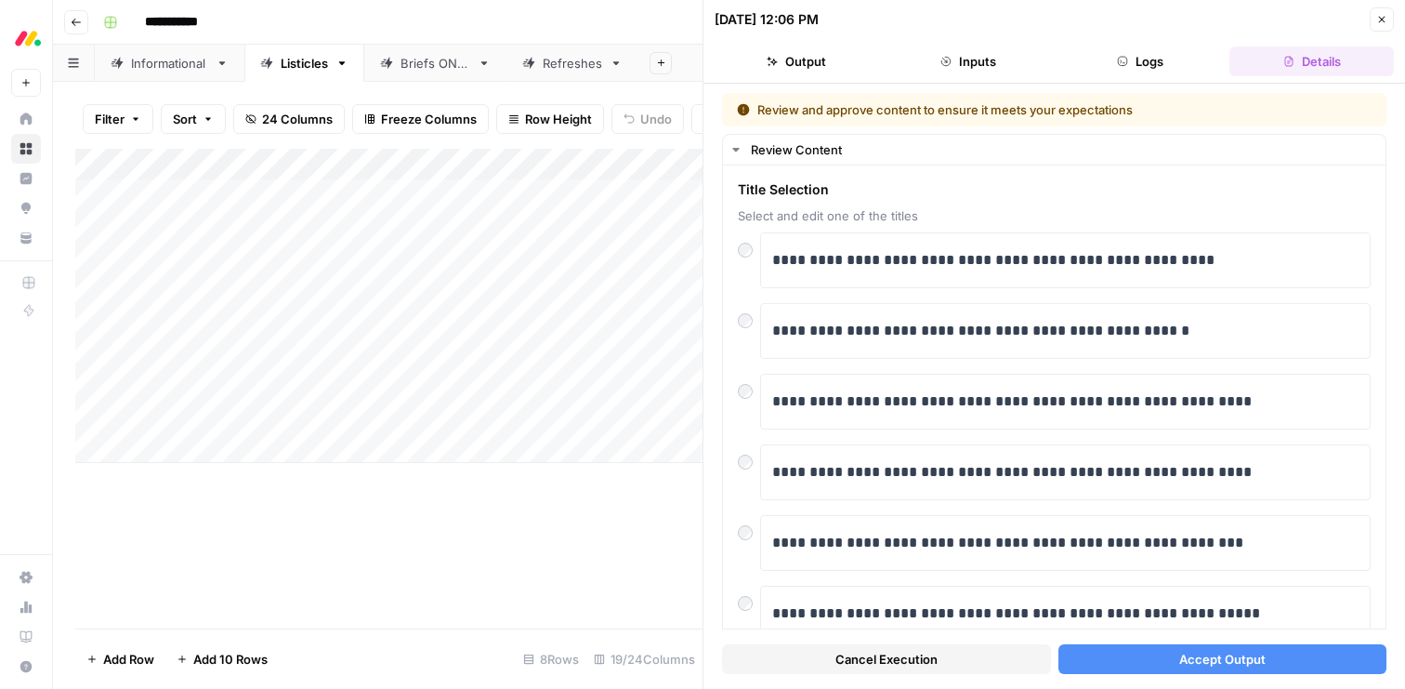
click at [1160, 659] on button "Accept Output" at bounding box center [1223, 659] width 329 height 30
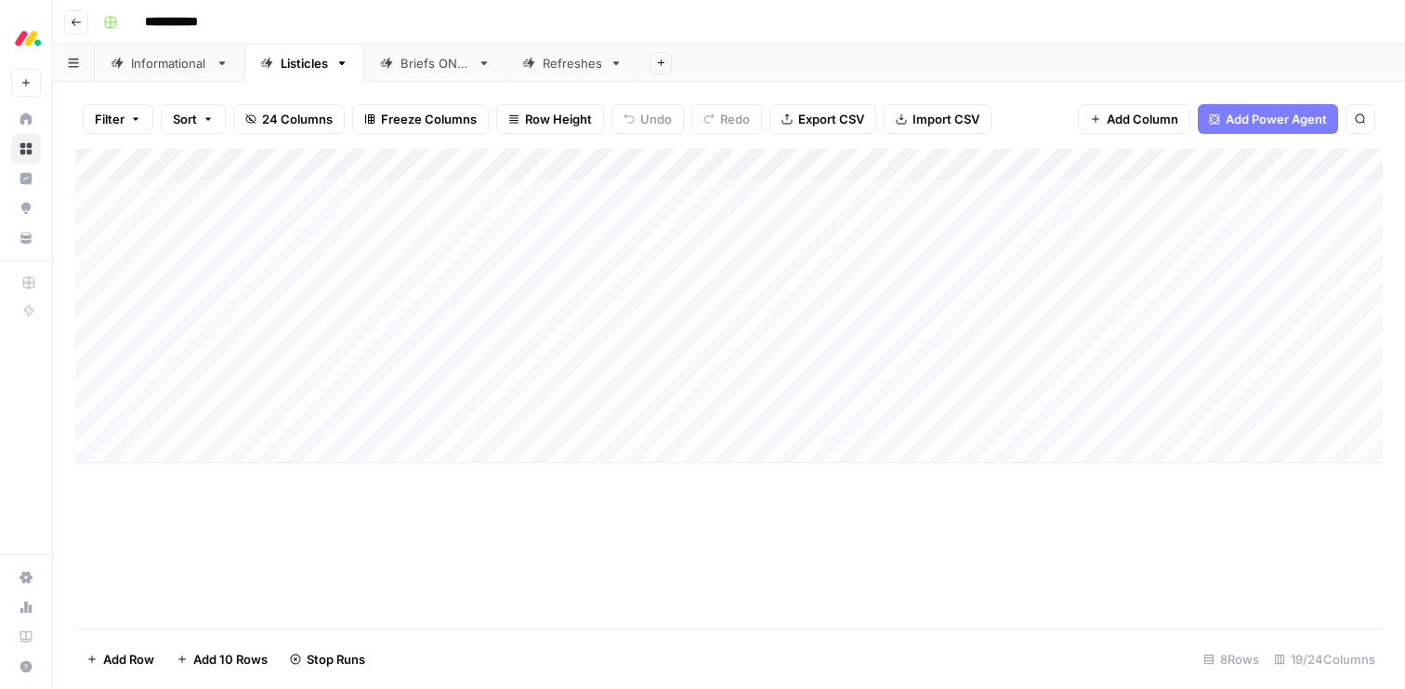
click at [1064, 386] on div "Add Column" at bounding box center [729, 306] width 1308 height 314
click at [1101, 384] on div "Add Column" at bounding box center [729, 306] width 1308 height 314
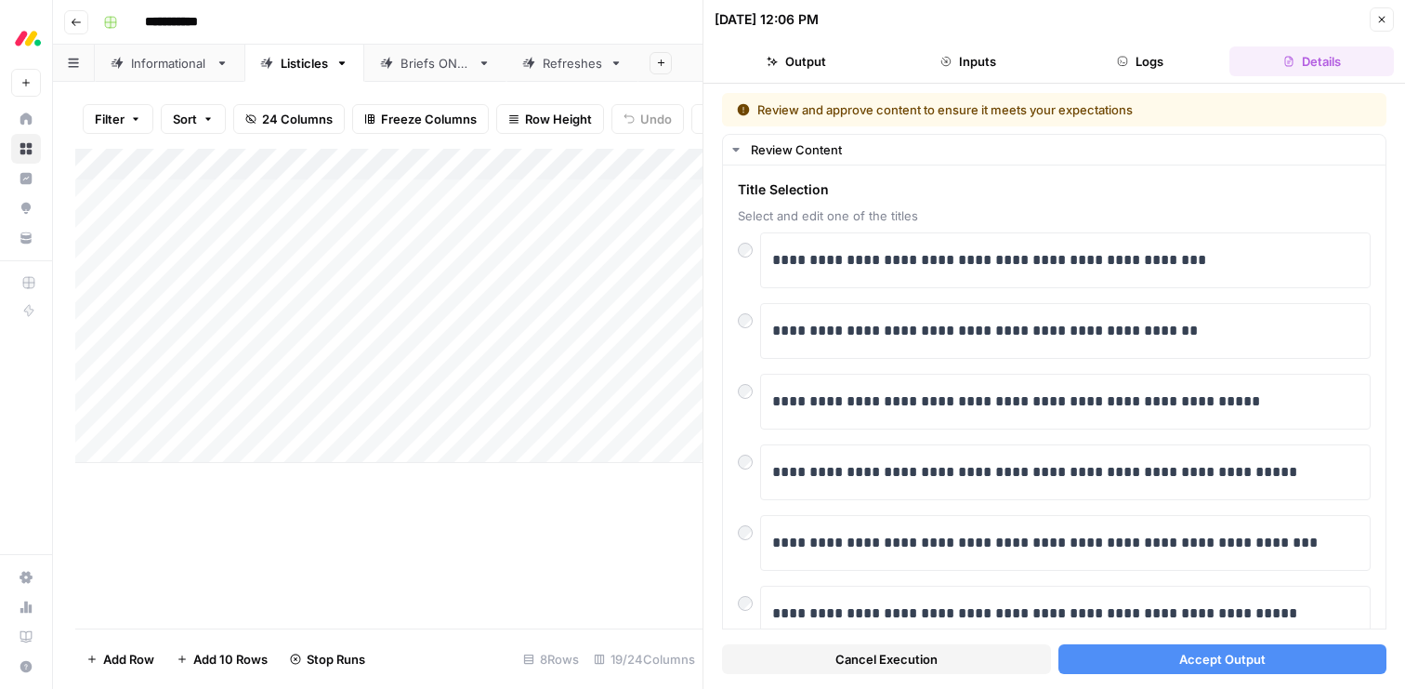
click at [1200, 664] on span "Accept Output" at bounding box center [1222, 659] width 86 height 19
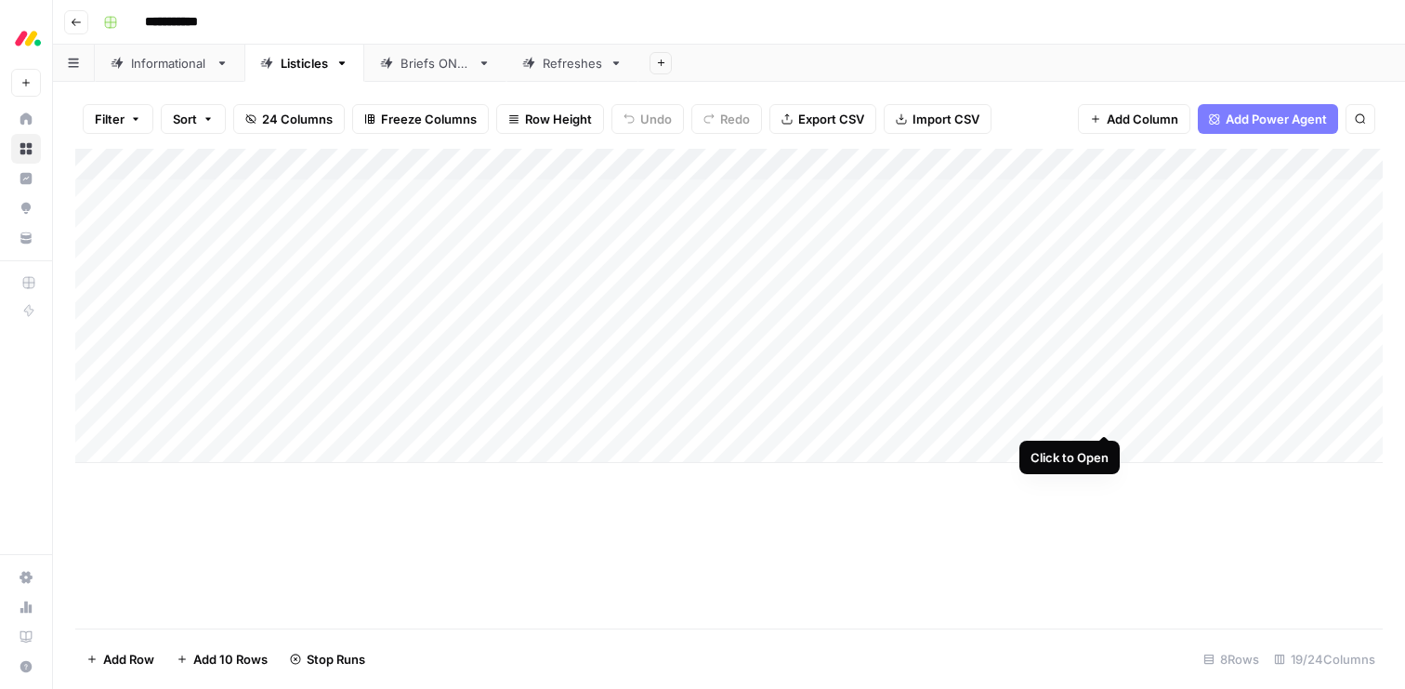
click at [1110, 417] on div "Add Column" at bounding box center [729, 306] width 1308 height 314
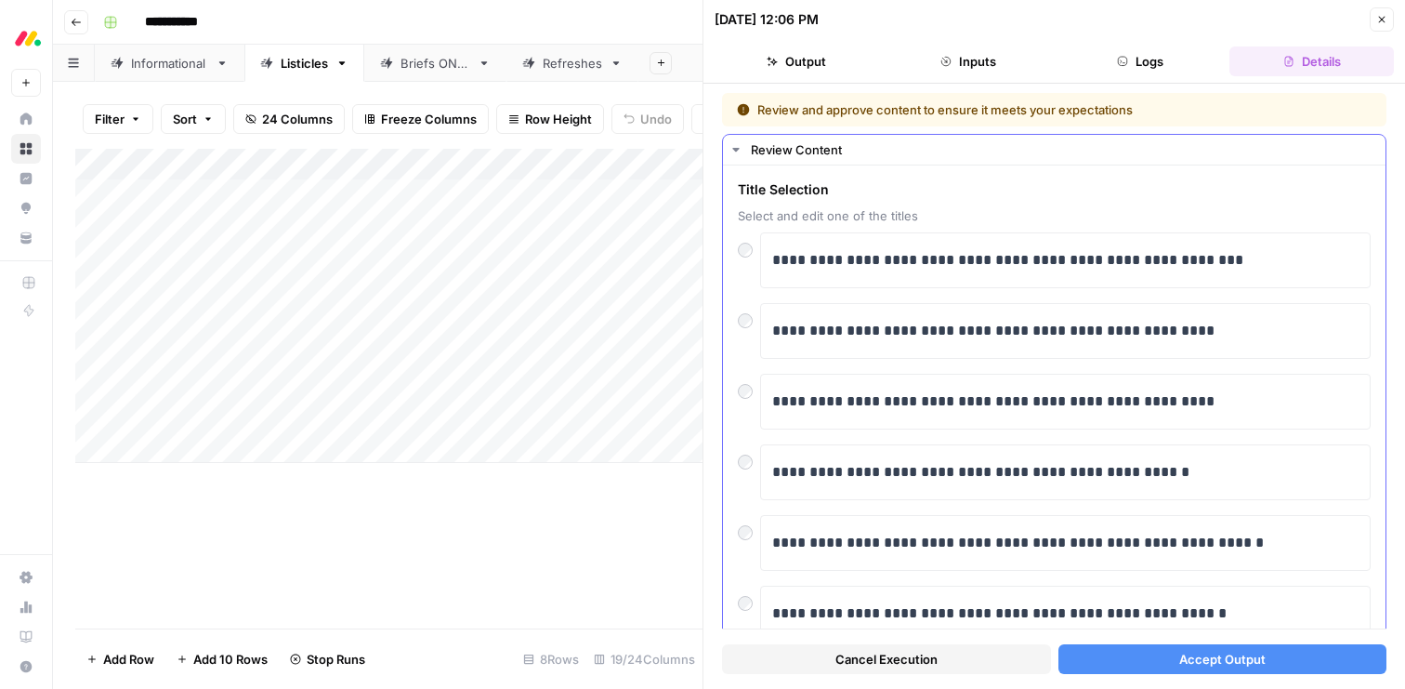
scroll to position [18, 0]
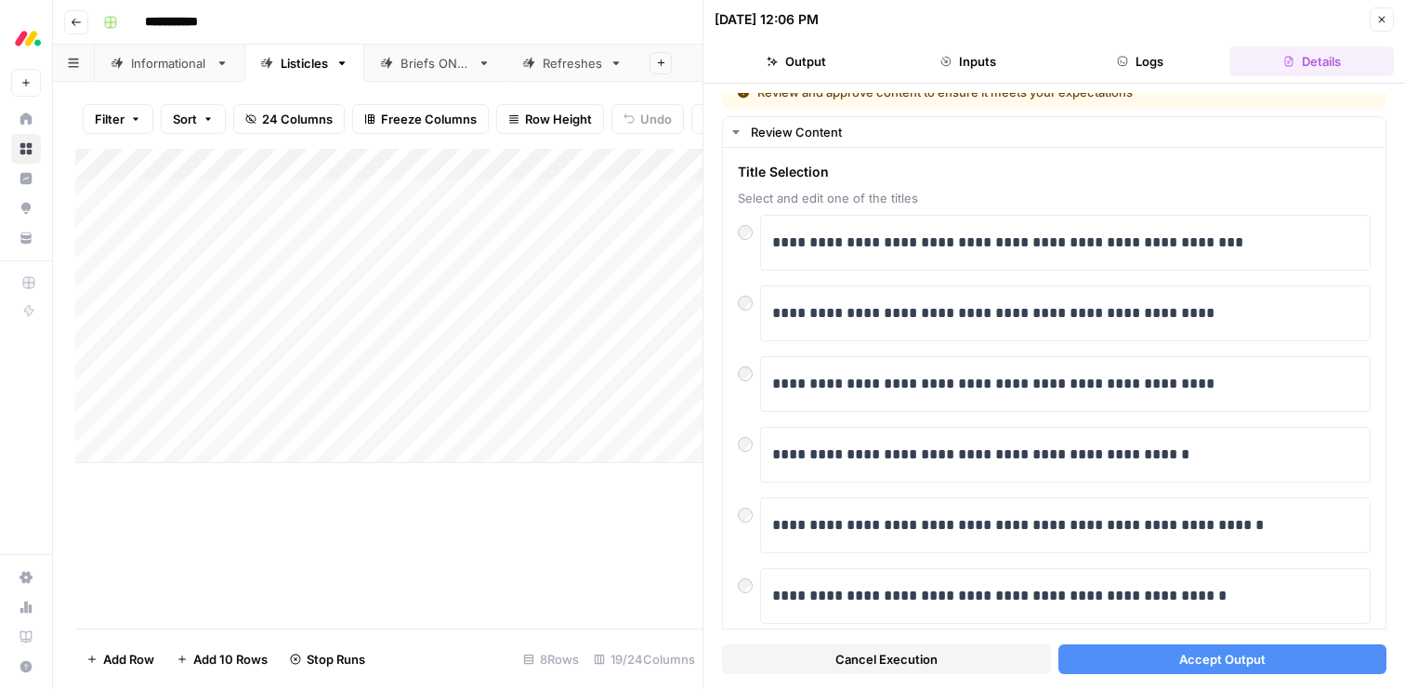
click at [1220, 661] on span "Accept Output" at bounding box center [1222, 659] width 86 height 19
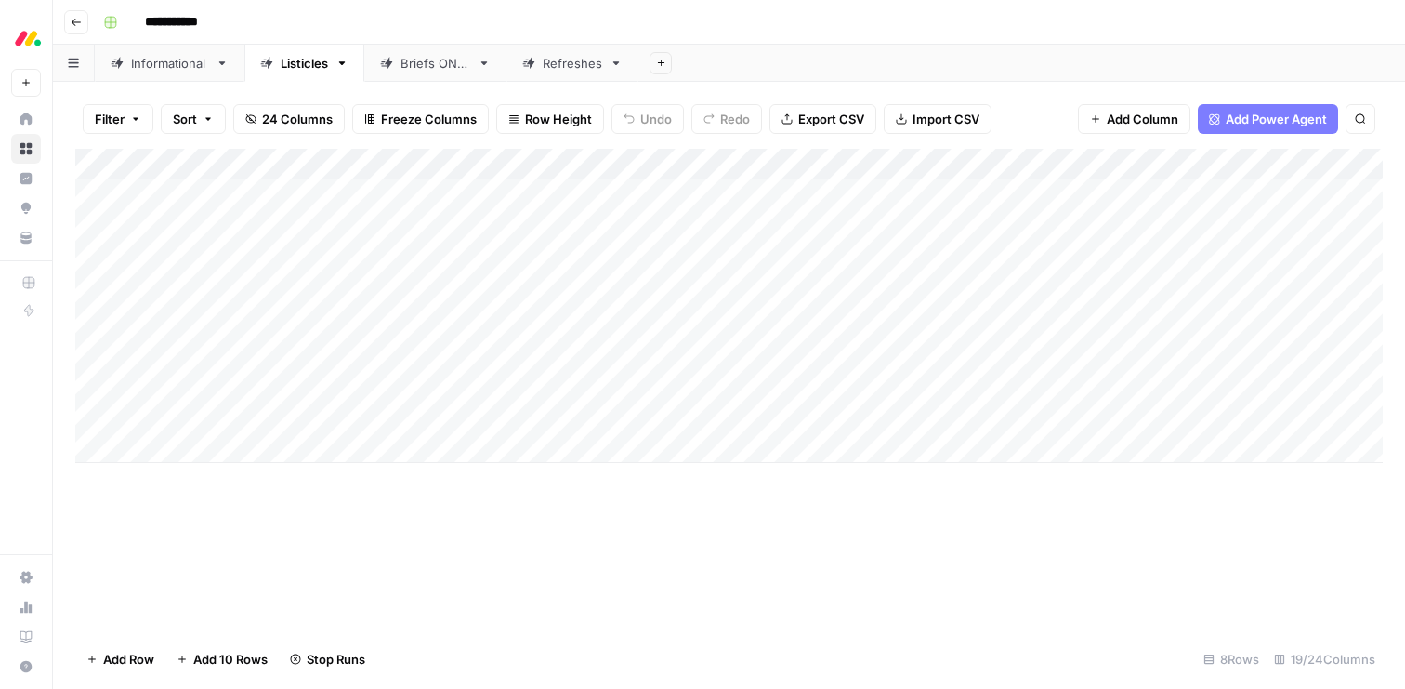
click at [150, 71] on div "Informational" at bounding box center [169, 63] width 77 height 19
click at [773, 454] on div "Add Column" at bounding box center [729, 389] width 1308 height 480
click at [770, 487] on div "Add Column" at bounding box center [729, 389] width 1308 height 480
click at [771, 518] on div "Add Column" at bounding box center [729, 389] width 1308 height 480
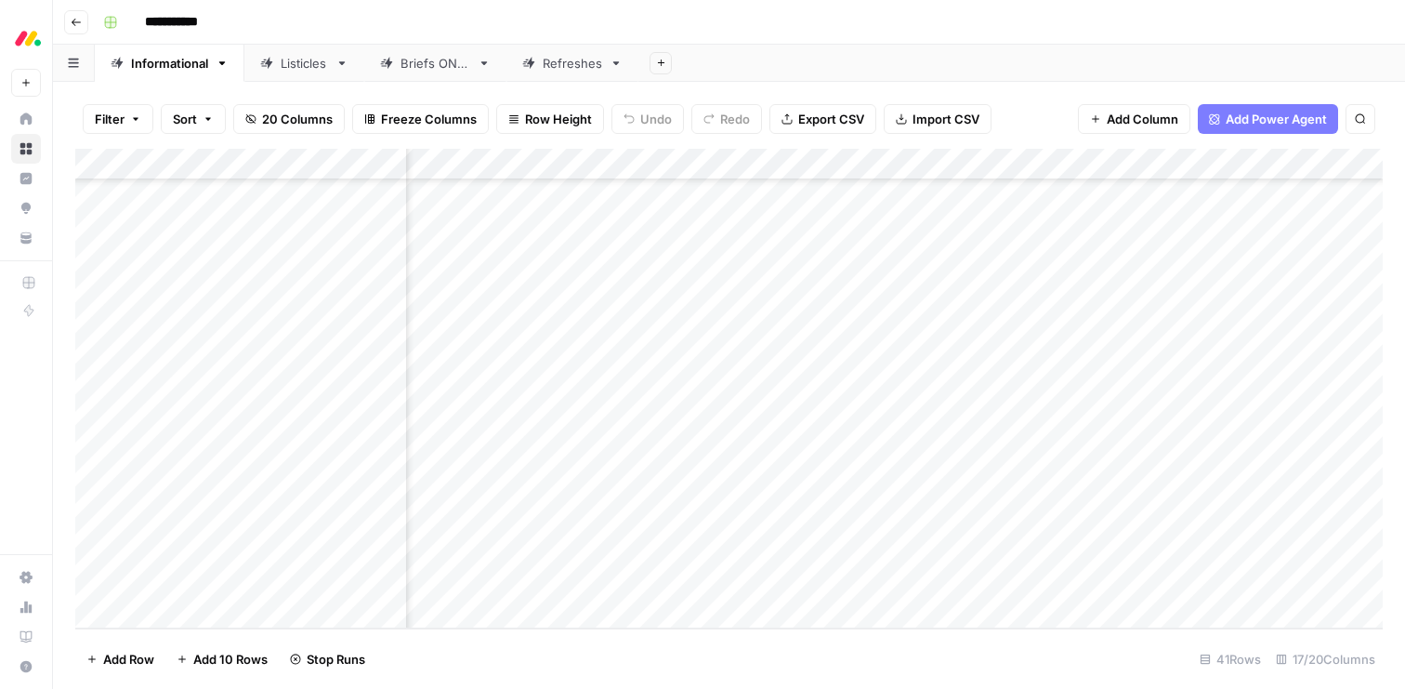
scroll to position [877, 1027]
click at [642, 545] on div "Add Column" at bounding box center [729, 389] width 1308 height 480
click at [642, 579] on div "Add Column" at bounding box center [729, 389] width 1308 height 480
click at [296, 59] on div "Listicles" at bounding box center [304, 63] width 47 height 19
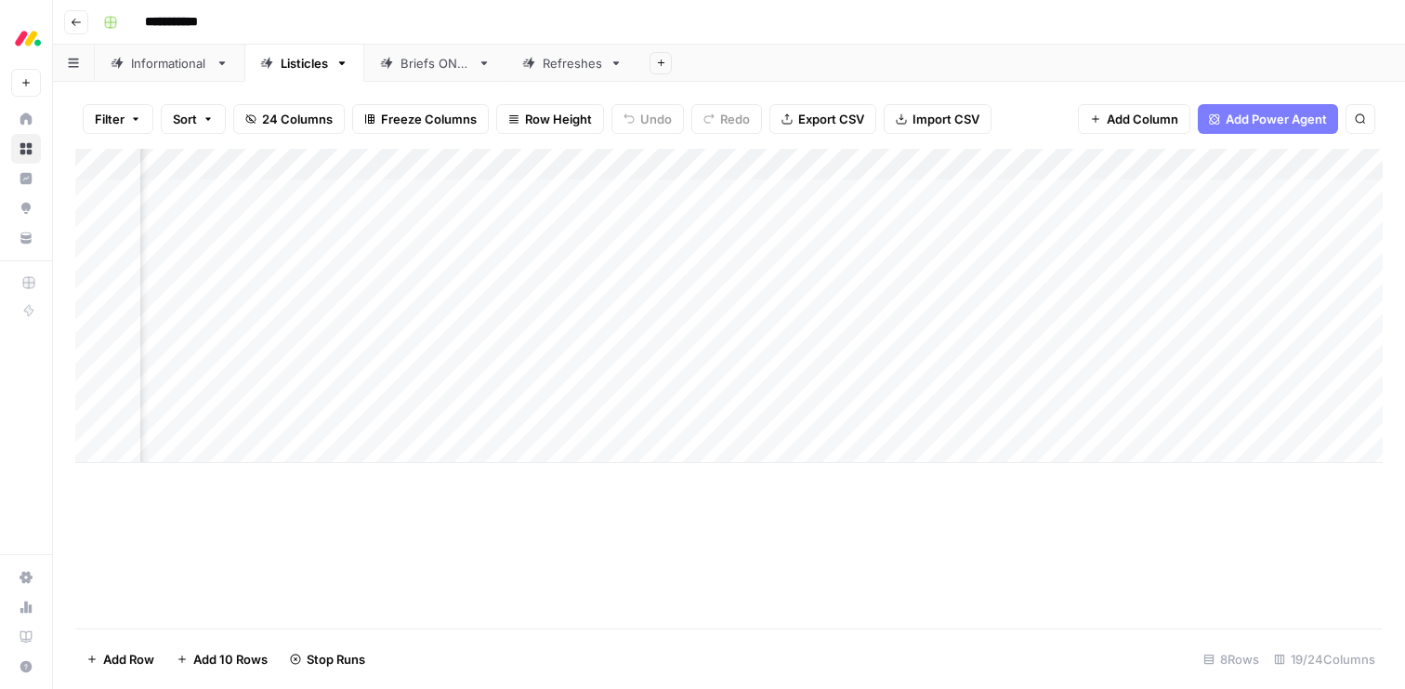
click at [193, 67] on div "Informational" at bounding box center [169, 63] width 77 height 19
click at [823, 453] on div "Add Column" at bounding box center [729, 389] width 1308 height 480
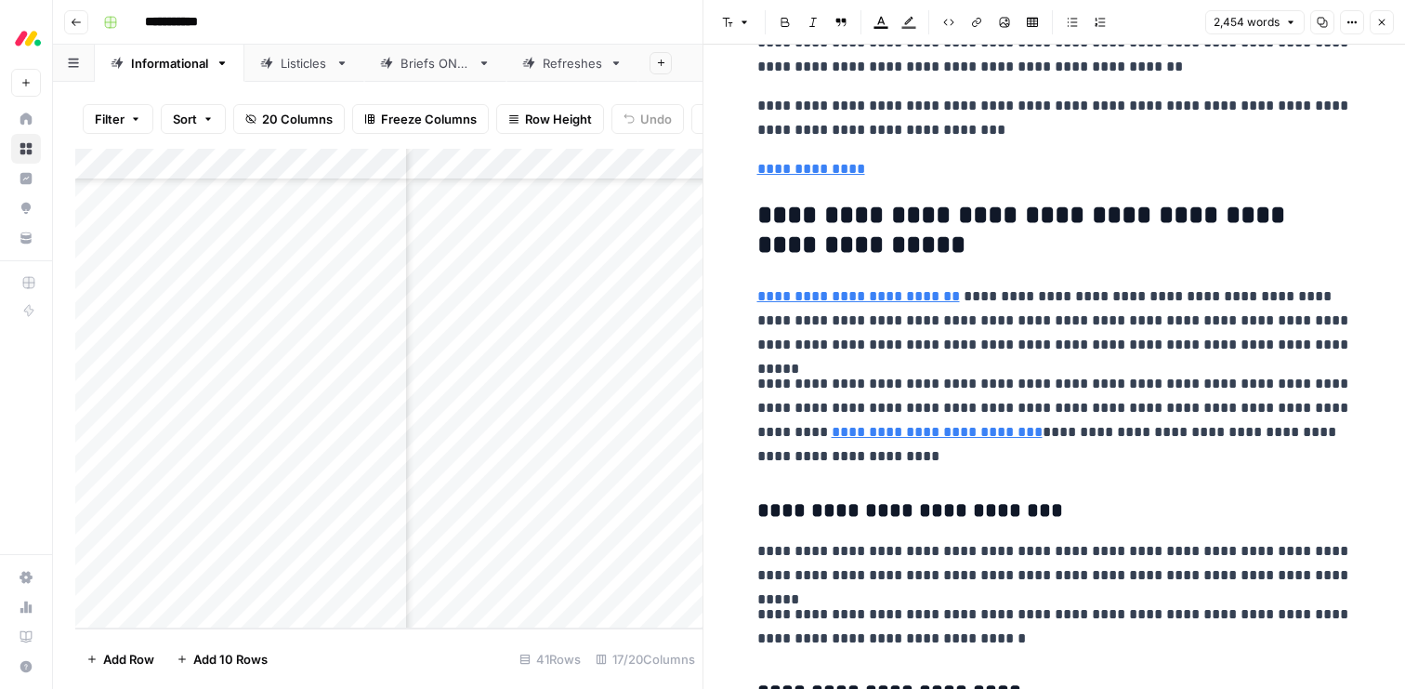
scroll to position [8631, 0]
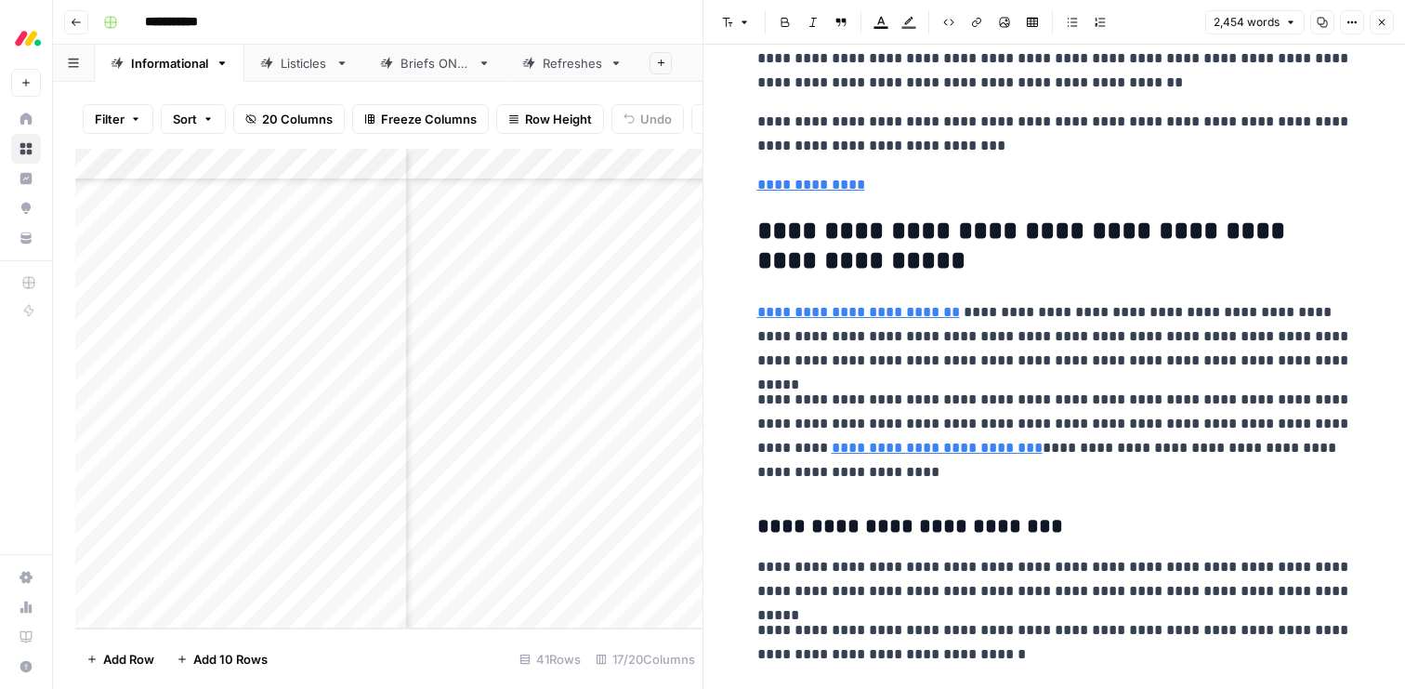
click at [1381, 21] on icon "button" at bounding box center [1382, 23] width 7 height 7
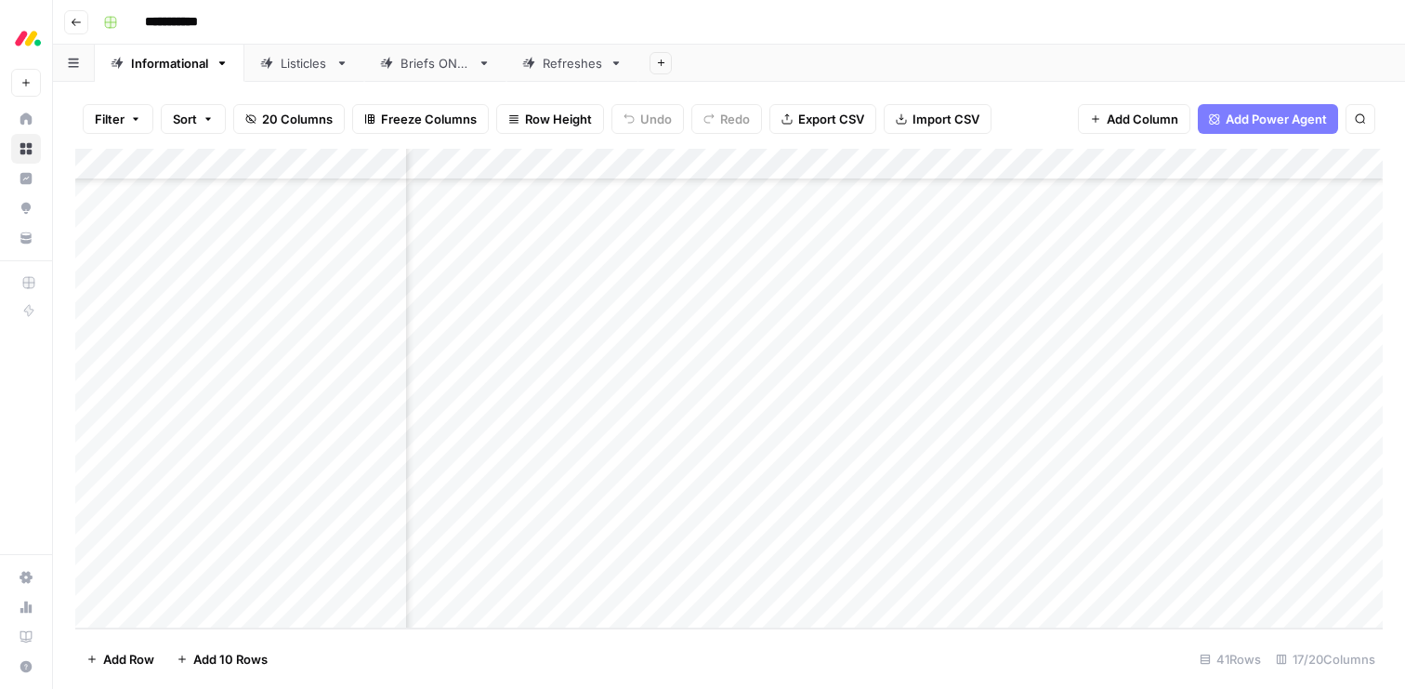
click at [1149, 457] on div "Add Column" at bounding box center [729, 389] width 1308 height 480
click at [1024, 485] on div "Add Column" at bounding box center [729, 389] width 1308 height 480
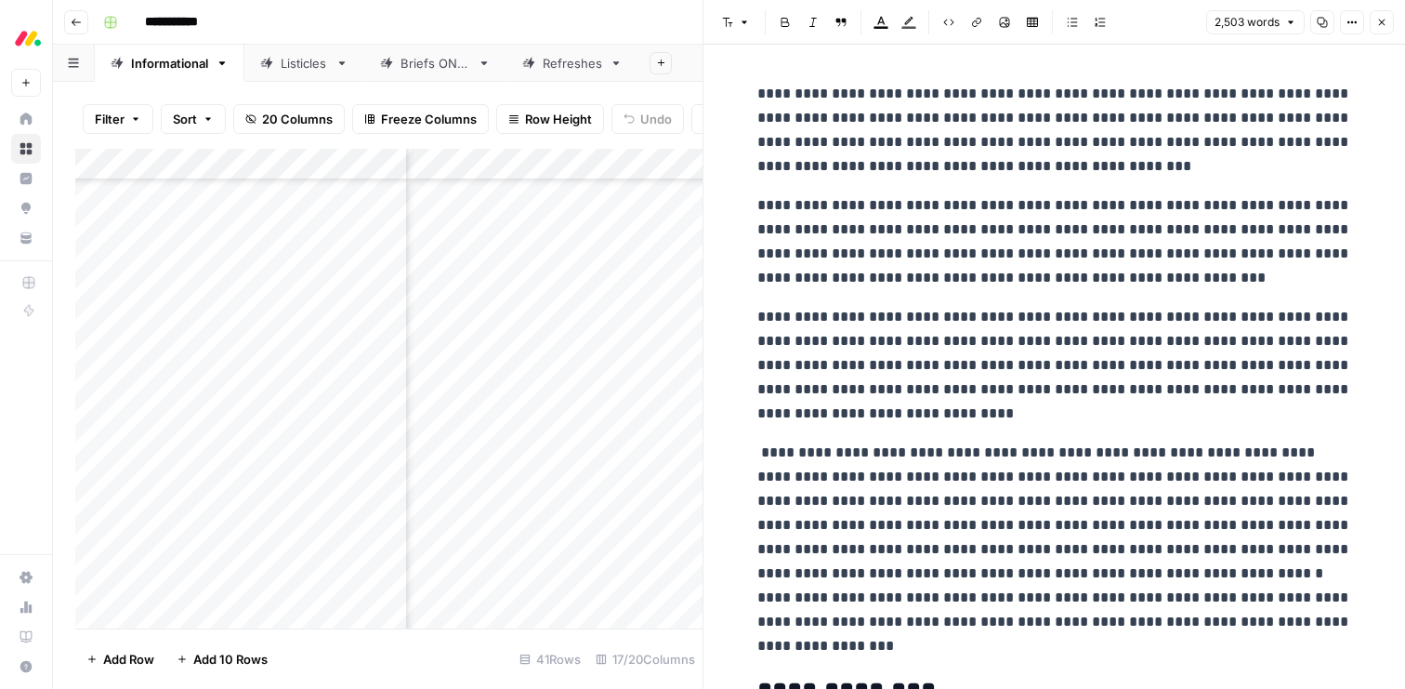
scroll to position [138, 0]
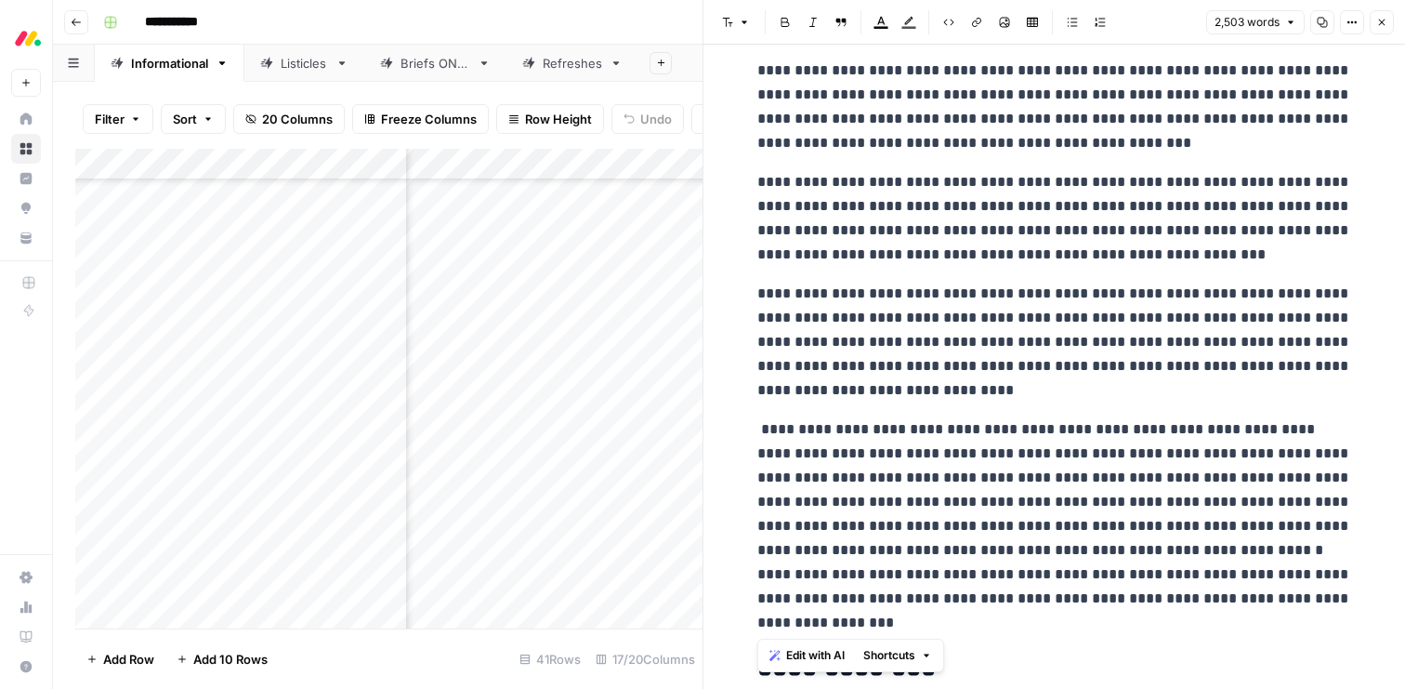
drag, startPoint x: 966, startPoint y: 625, endPoint x: 744, endPoint y: 433, distance: 293.9
click at [825, 659] on span "Edit with AI" at bounding box center [815, 655] width 59 height 17
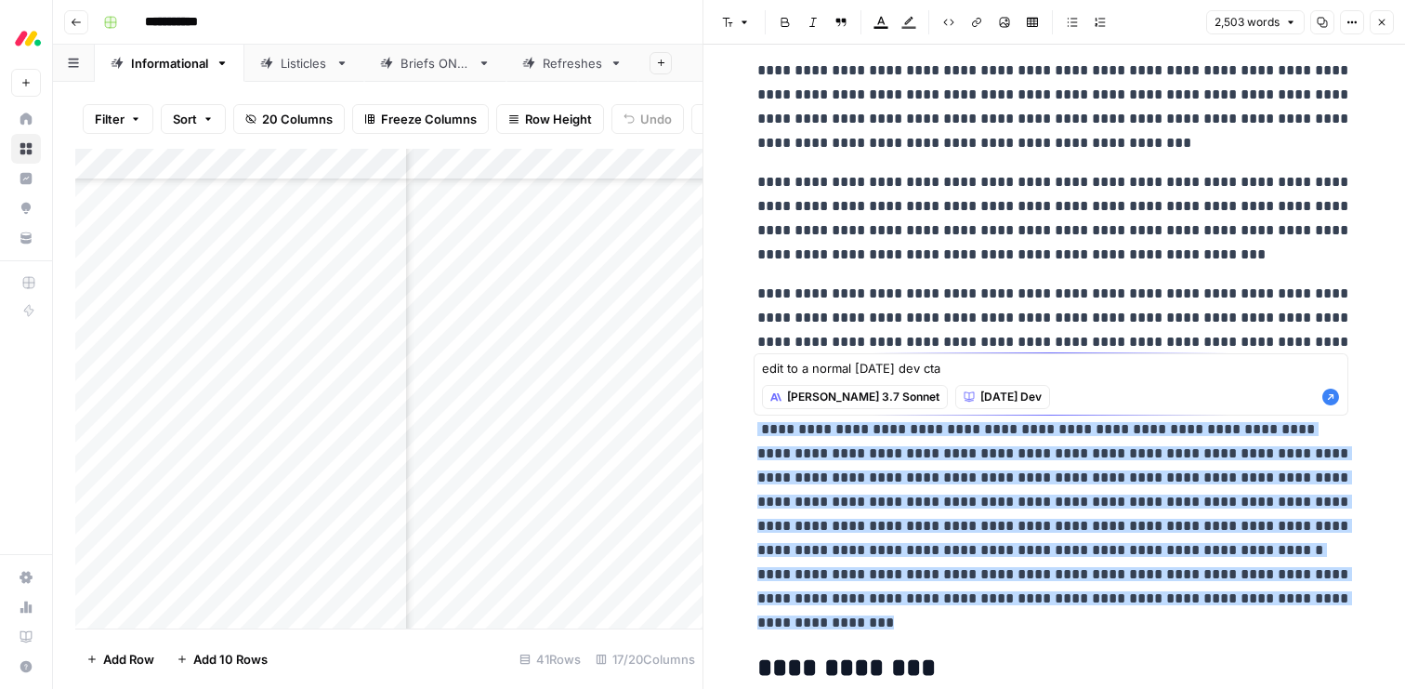
type textarea "edit to a normal [DATE] dev cta"
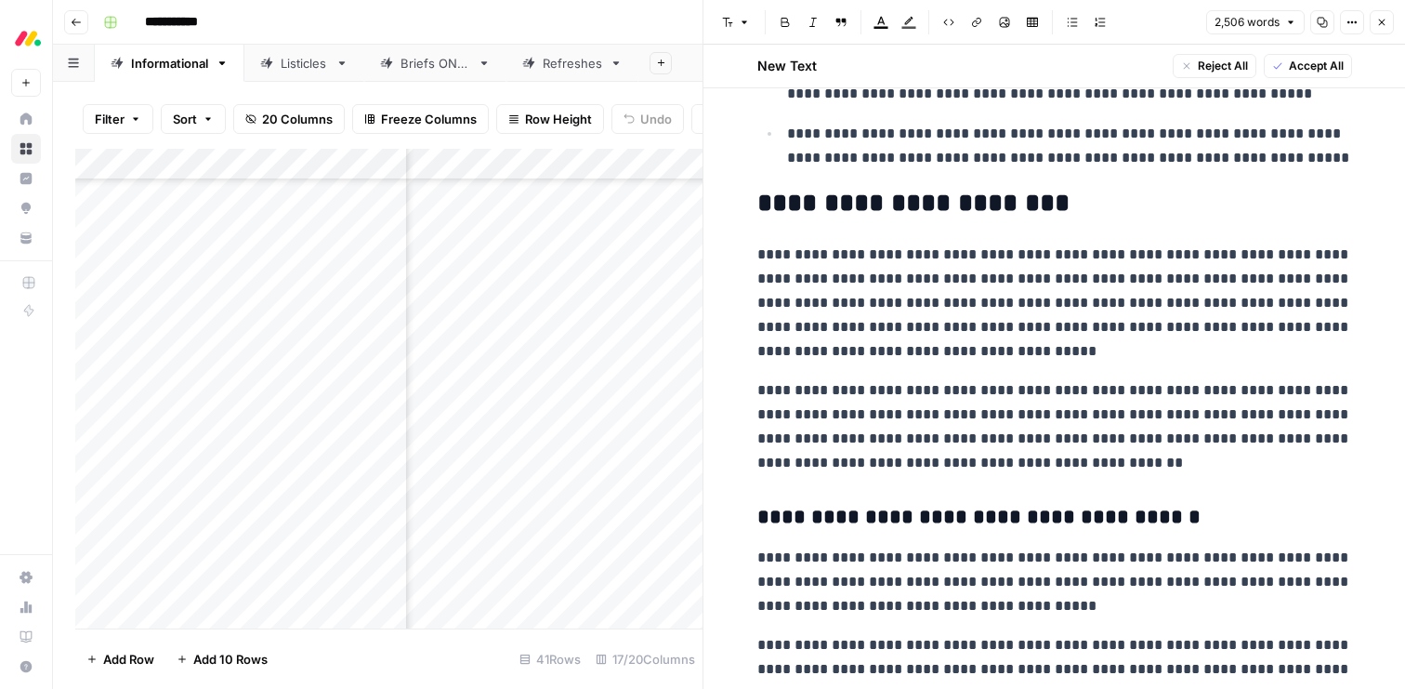
scroll to position [1090, 0]
click at [1295, 70] on span "Accept All" at bounding box center [1316, 66] width 55 height 17
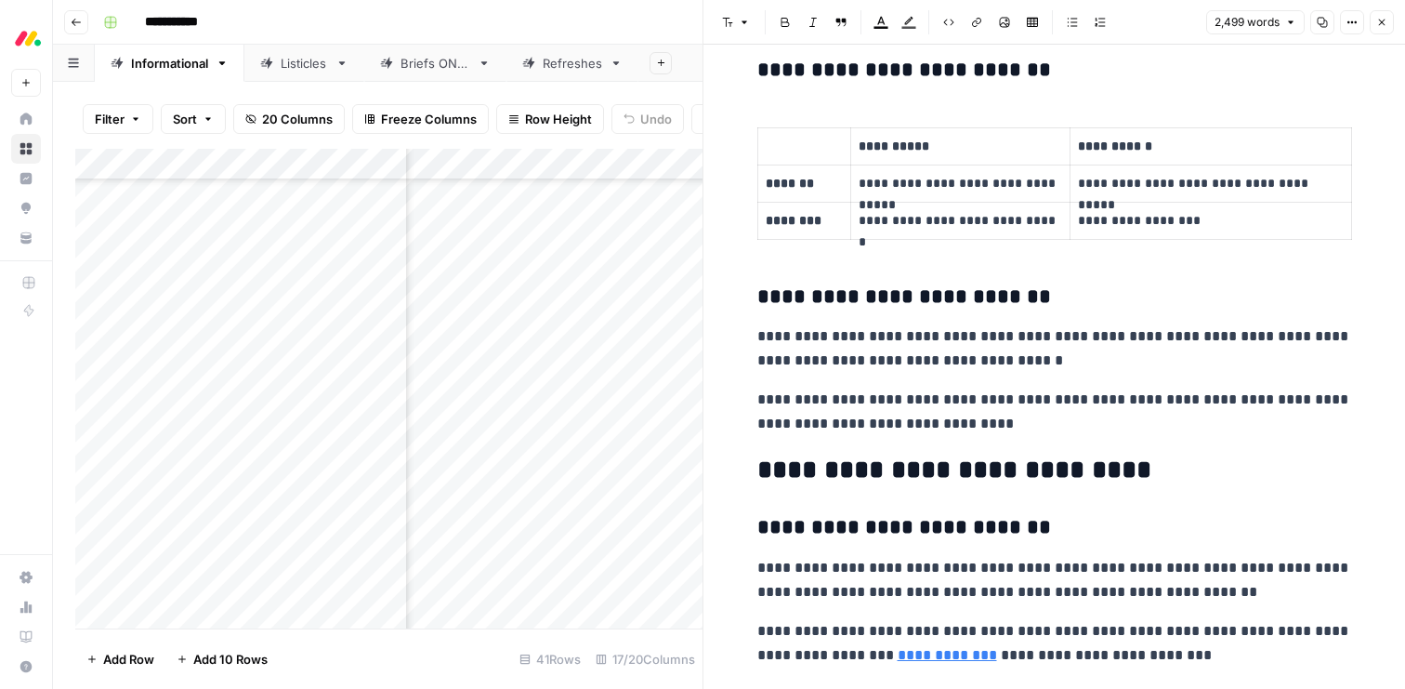
scroll to position [7772, 0]
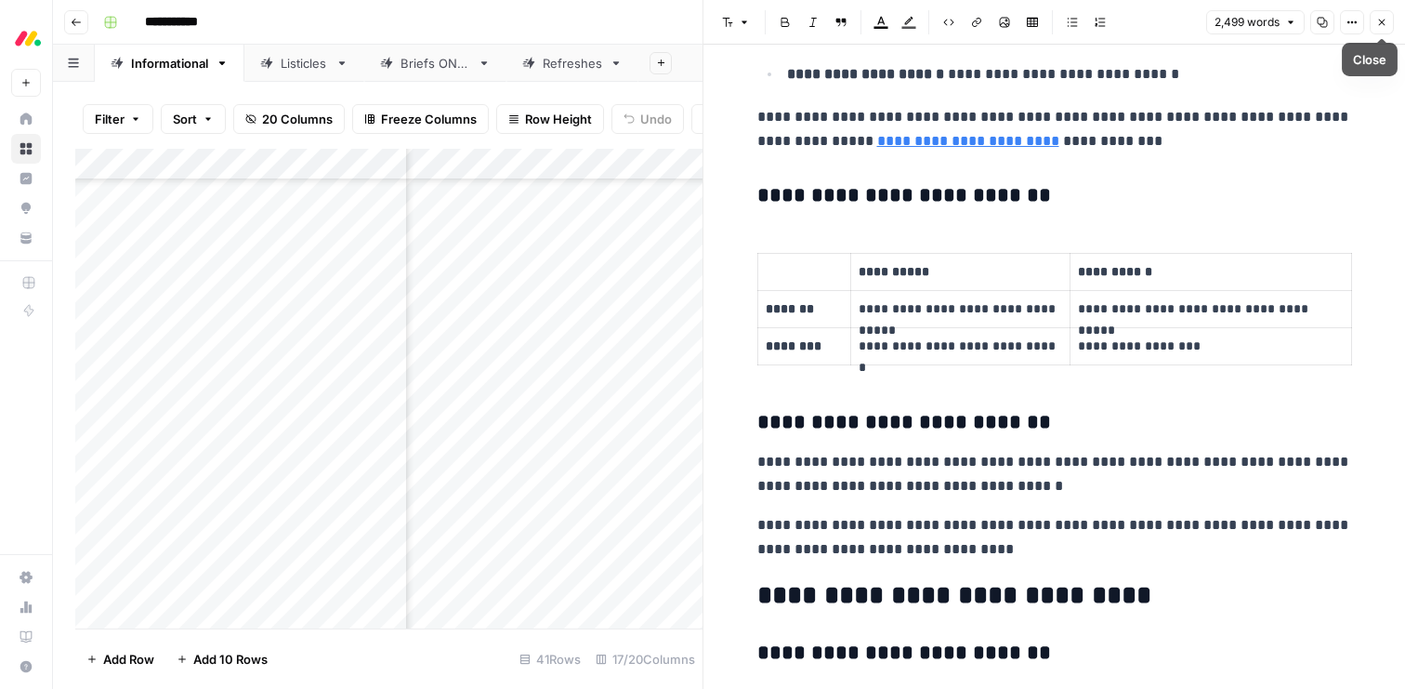
click at [1386, 20] on icon "button" at bounding box center [1381, 22] width 11 height 11
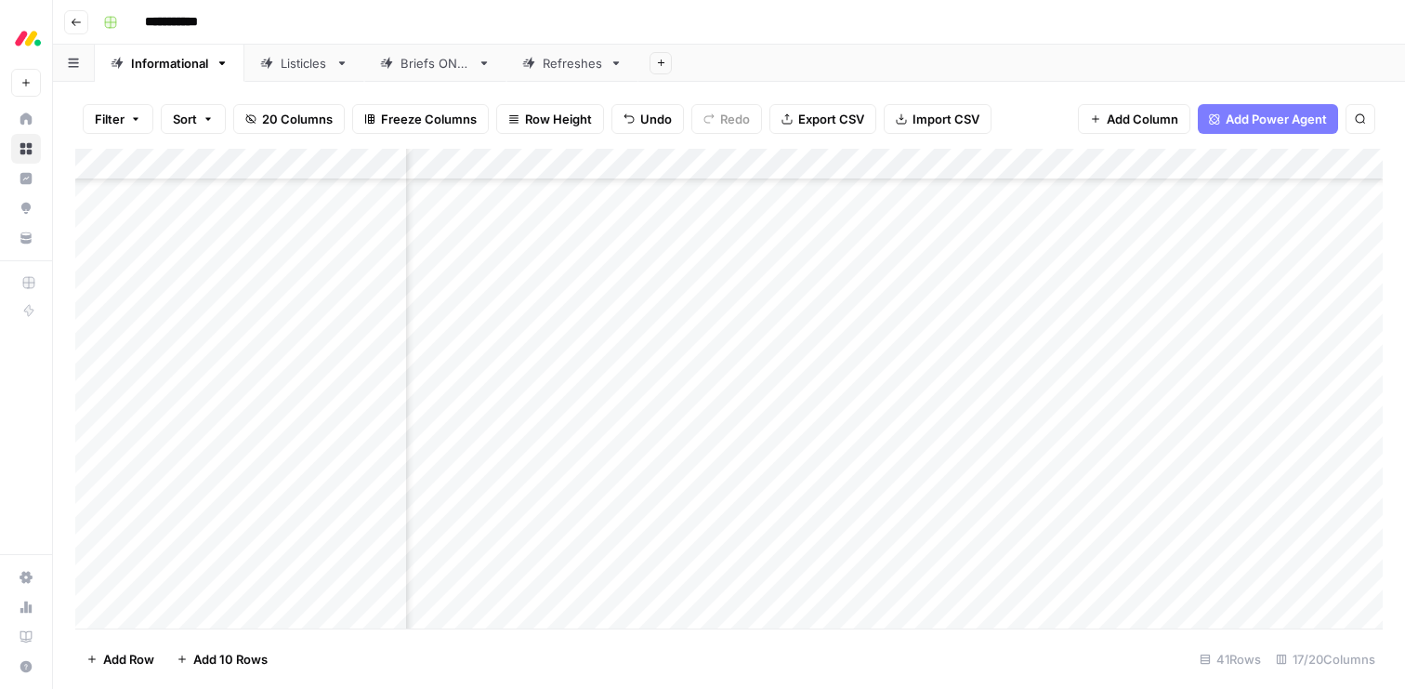
click at [1350, 486] on div "Add Column" at bounding box center [729, 389] width 1308 height 480
click at [1024, 519] on div "Add Column" at bounding box center [729, 389] width 1308 height 480
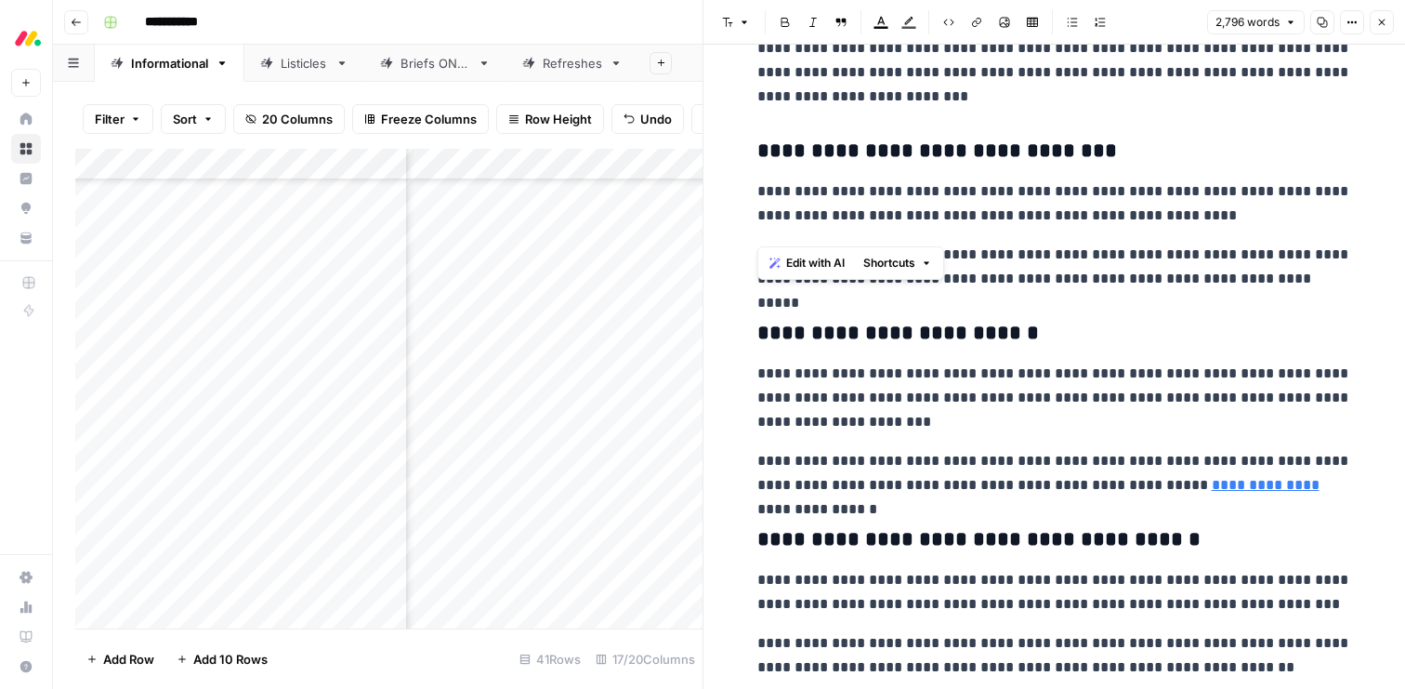
scroll to position [10113, 0]
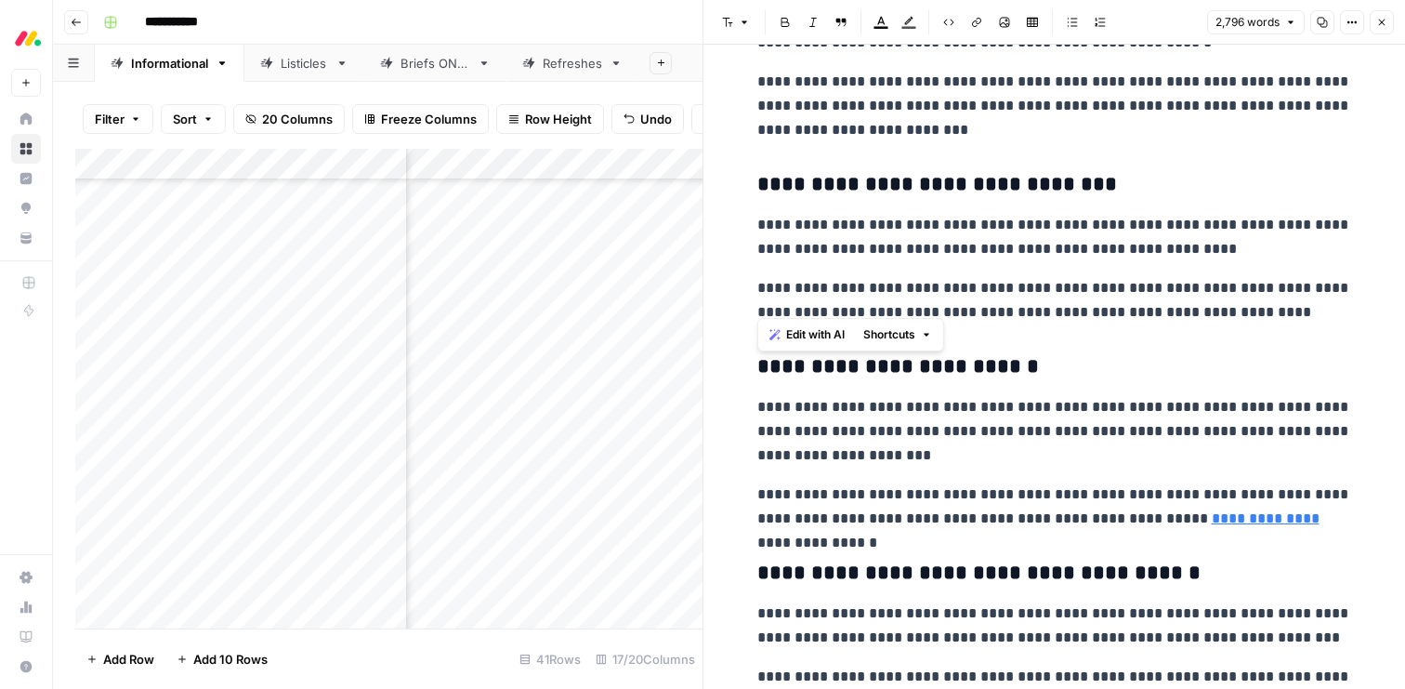
drag, startPoint x: 878, startPoint y: 498, endPoint x: 795, endPoint y: 340, distance: 178.8
click at [795, 340] on body "**********" at bounding box center [702, 344] width 1405 height 689
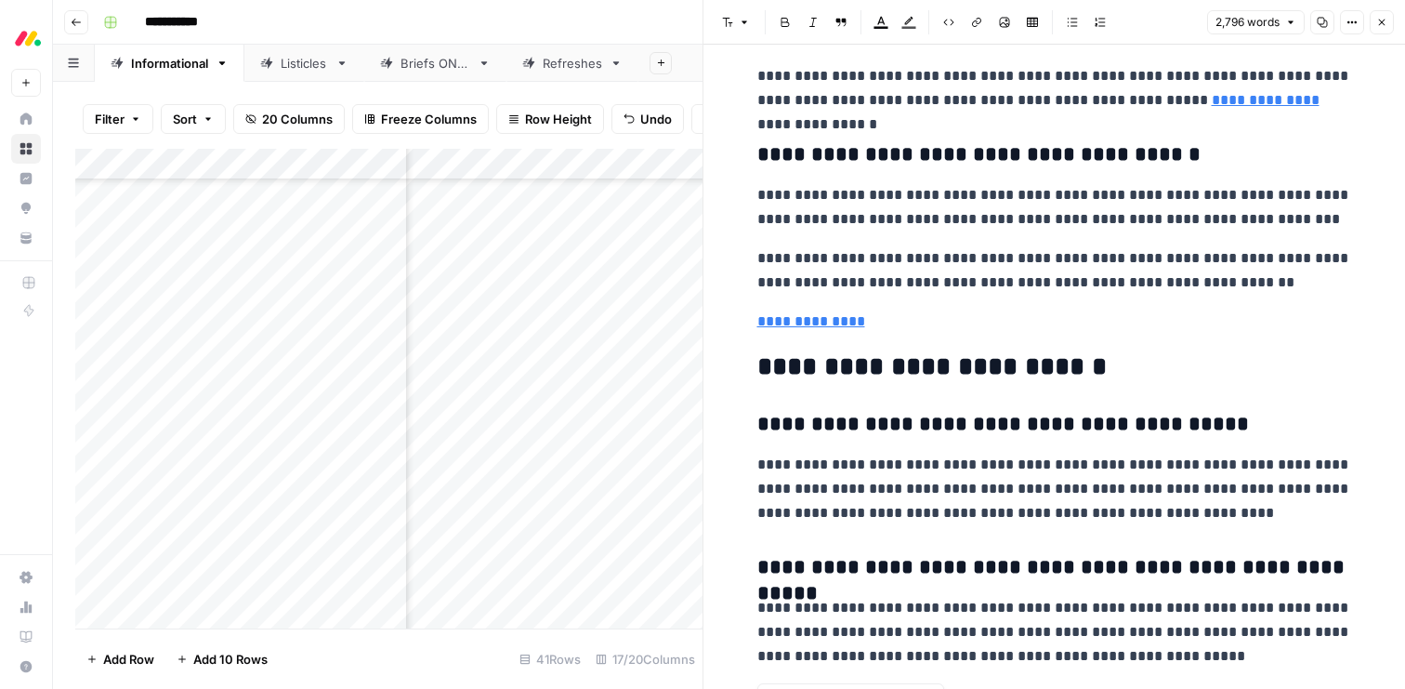
scroll to position [10650, 0]
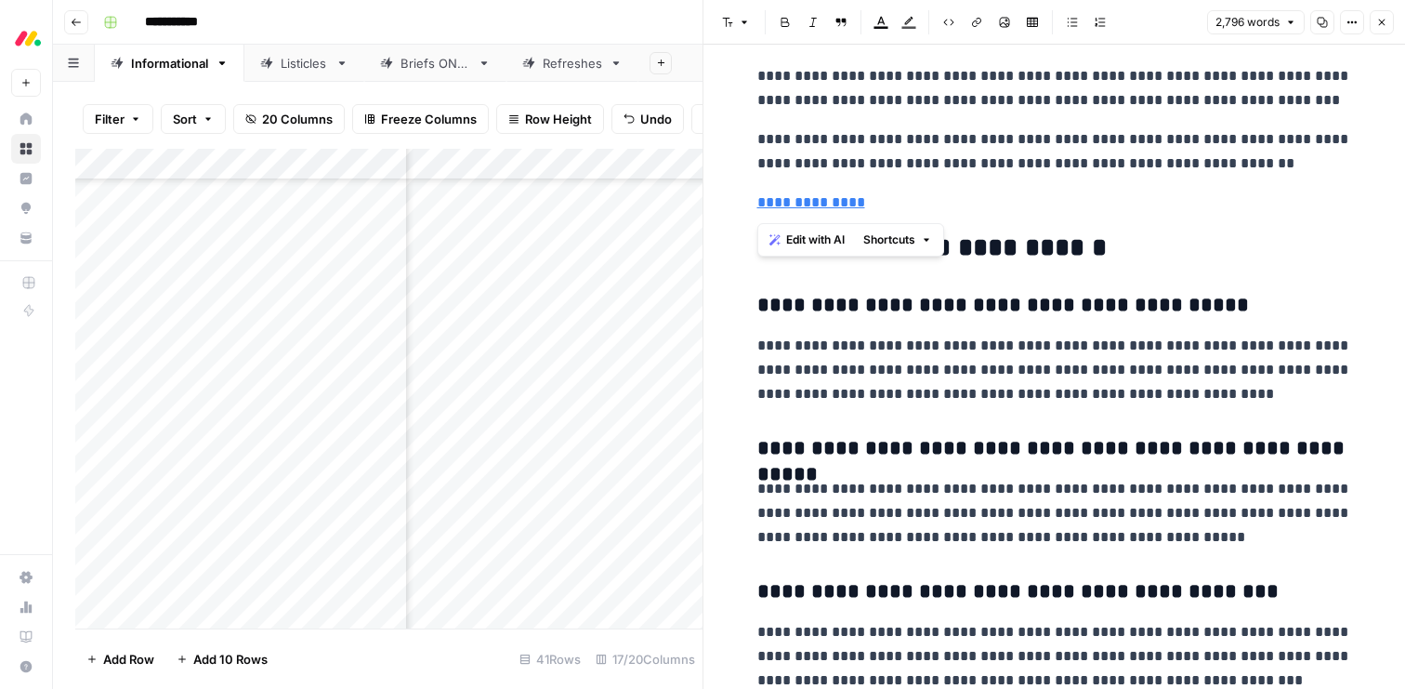
drag, startPoint x: 757, startPoint y: 248, endPoint x: 1007, endPoint y: 213, distance: 252.5
click at [830, 234] on span "Edit with AI" at bounding box center [815, 239] width 59 height 17
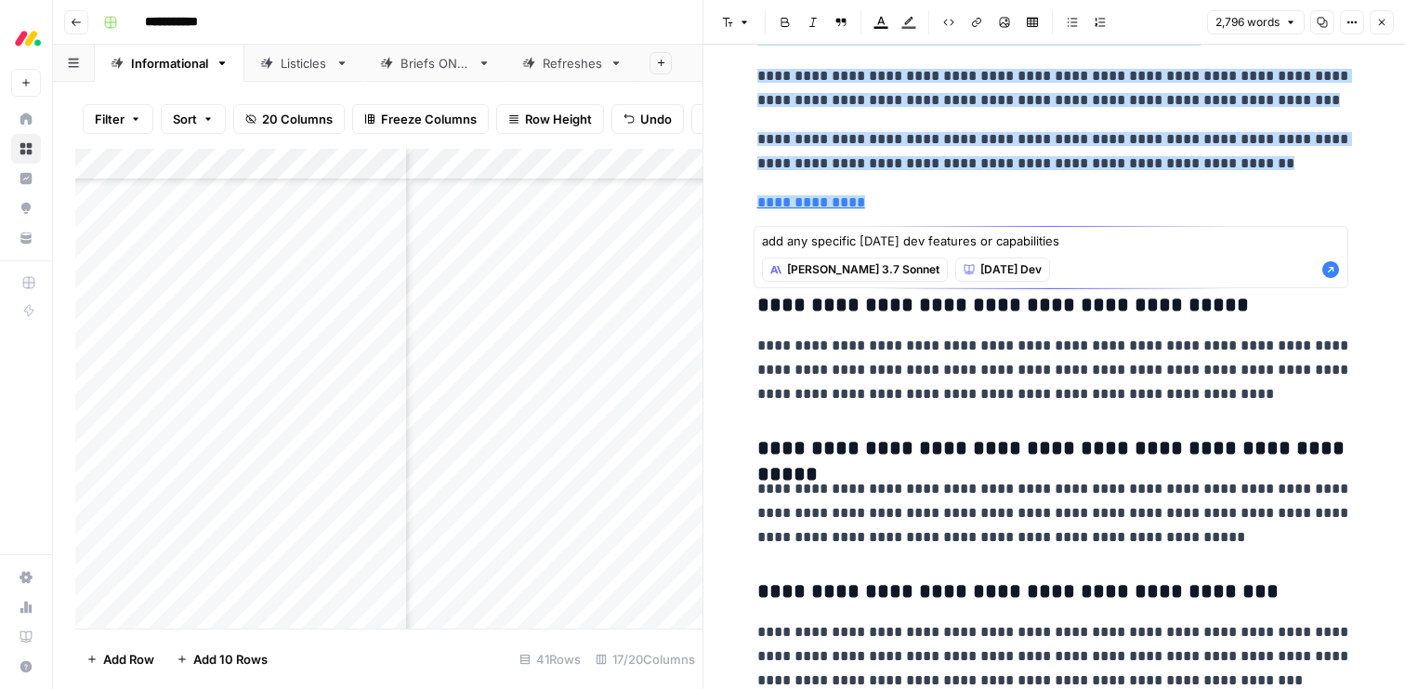
type textarea "add any specific [DATE] dev features or capabilities"
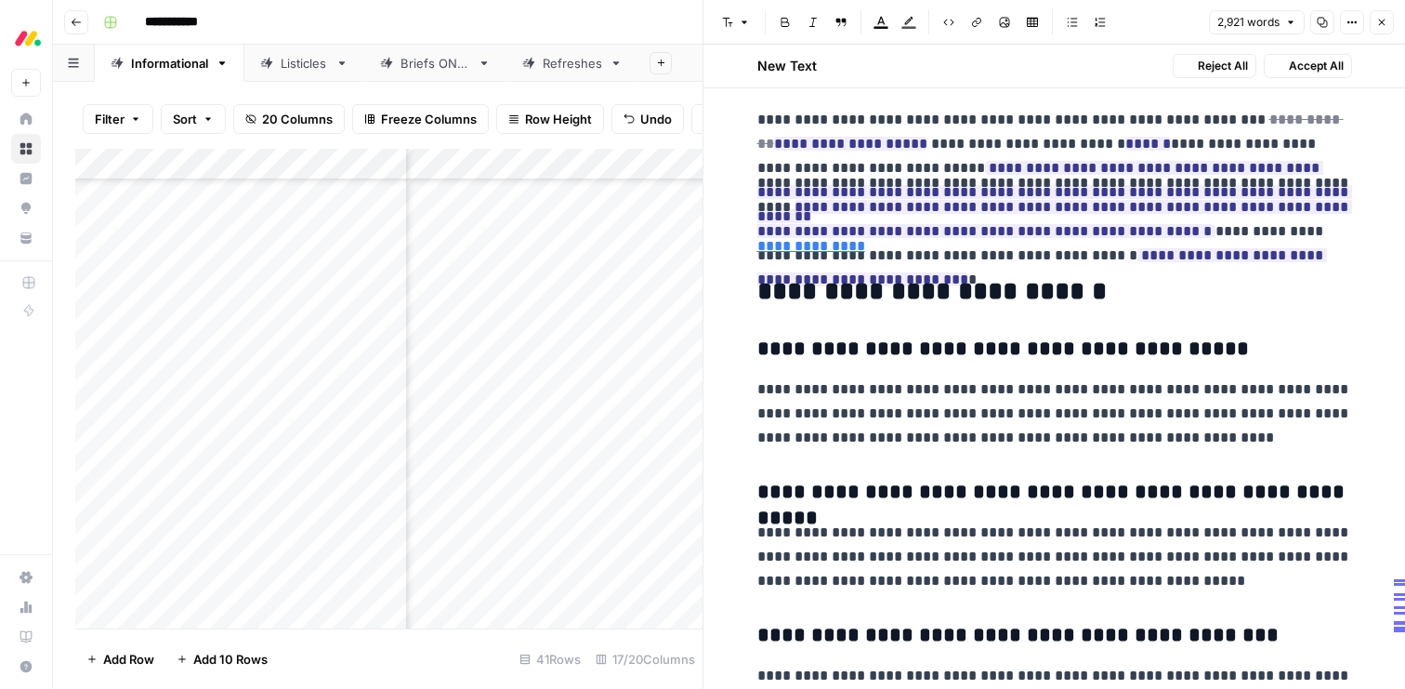
scroll to position [10887, 0]
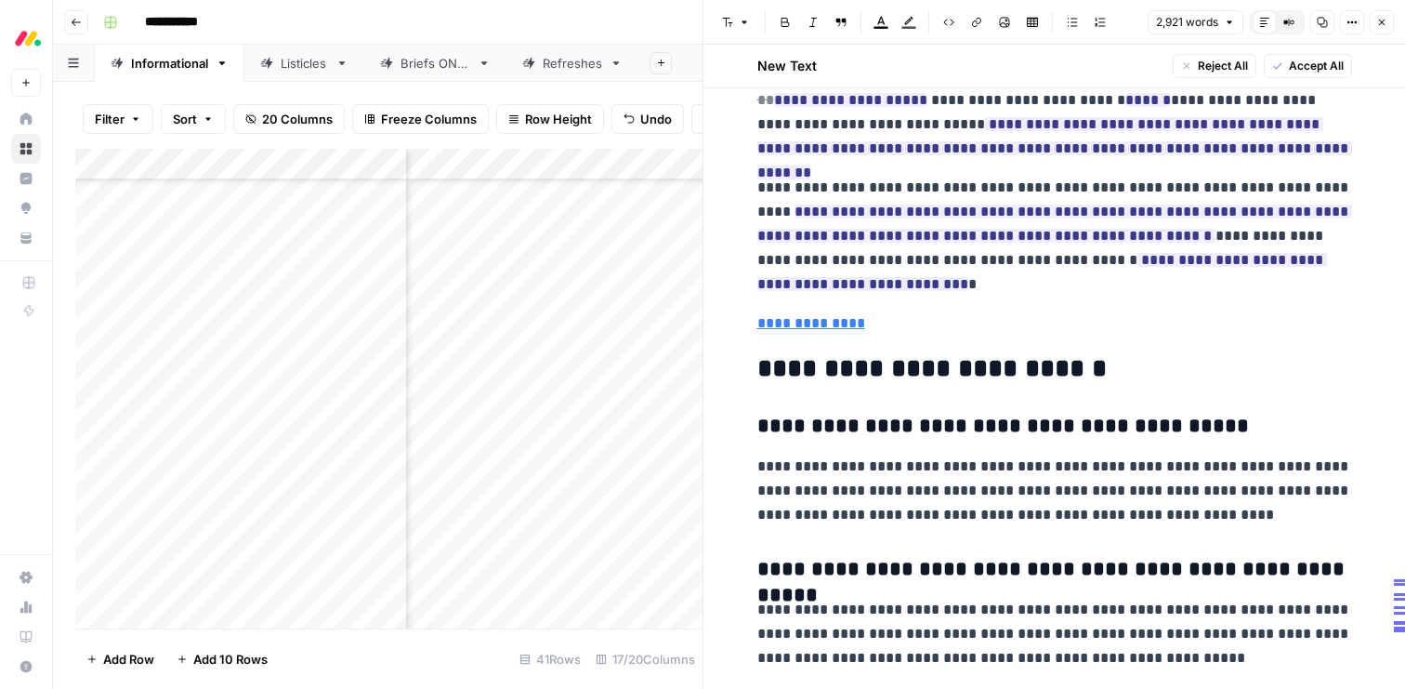
click at [1294, 68] on span "Accept All" at bounding box center [1316, 66] width 55 height 17
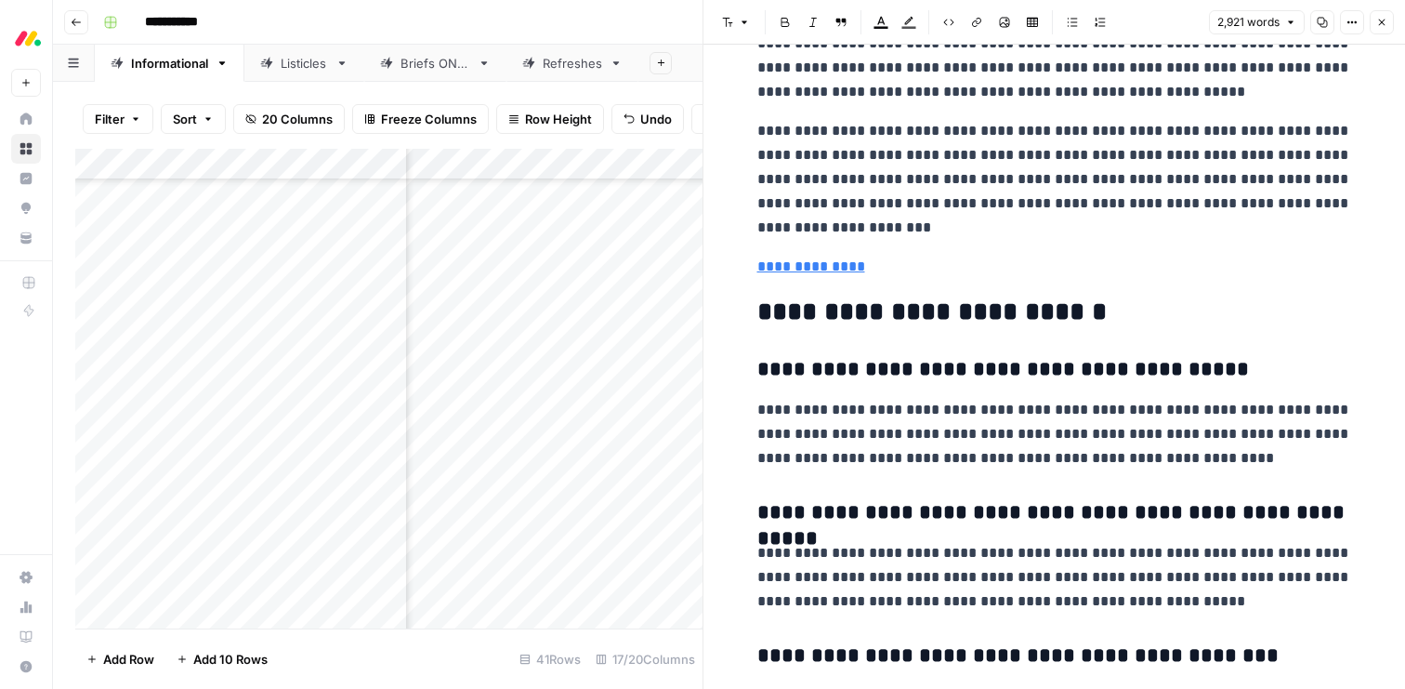
scroll to position [11533, 0]
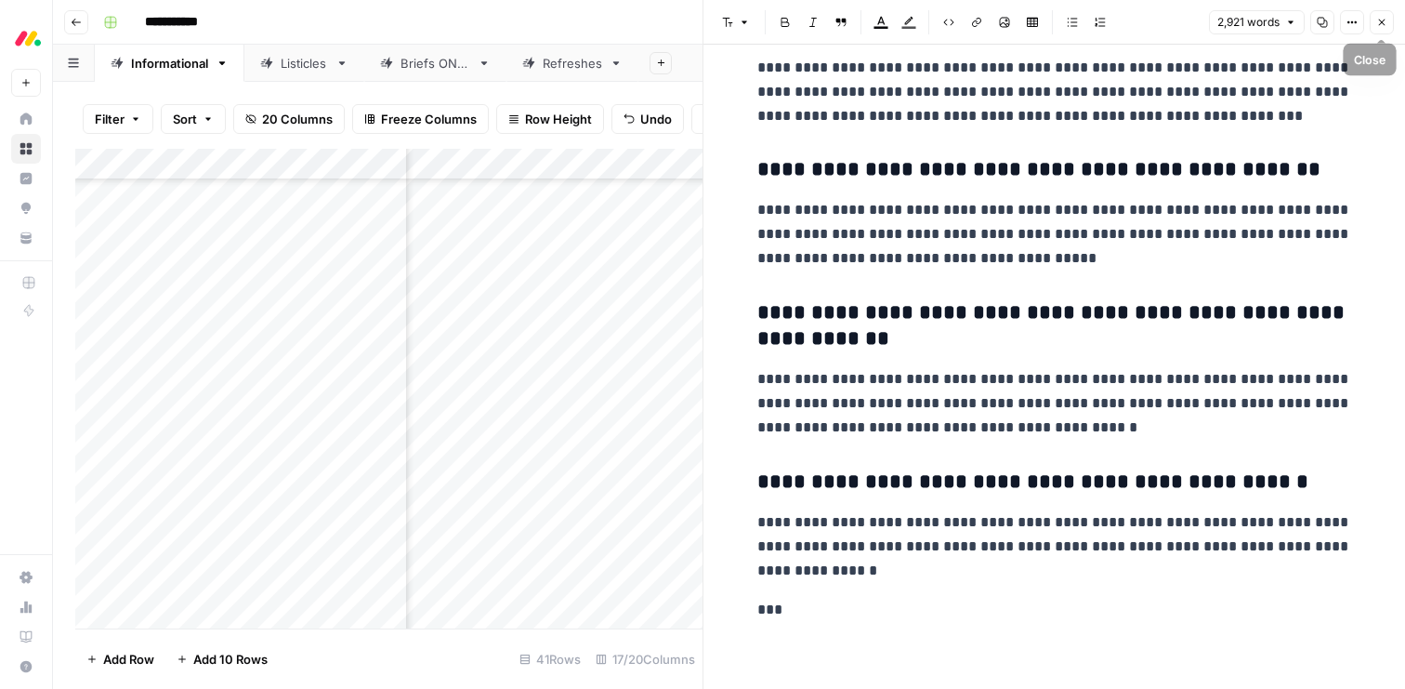
click at [1377, 21] on icon "button" at bounding box center [1381, 22] width 11 height 11
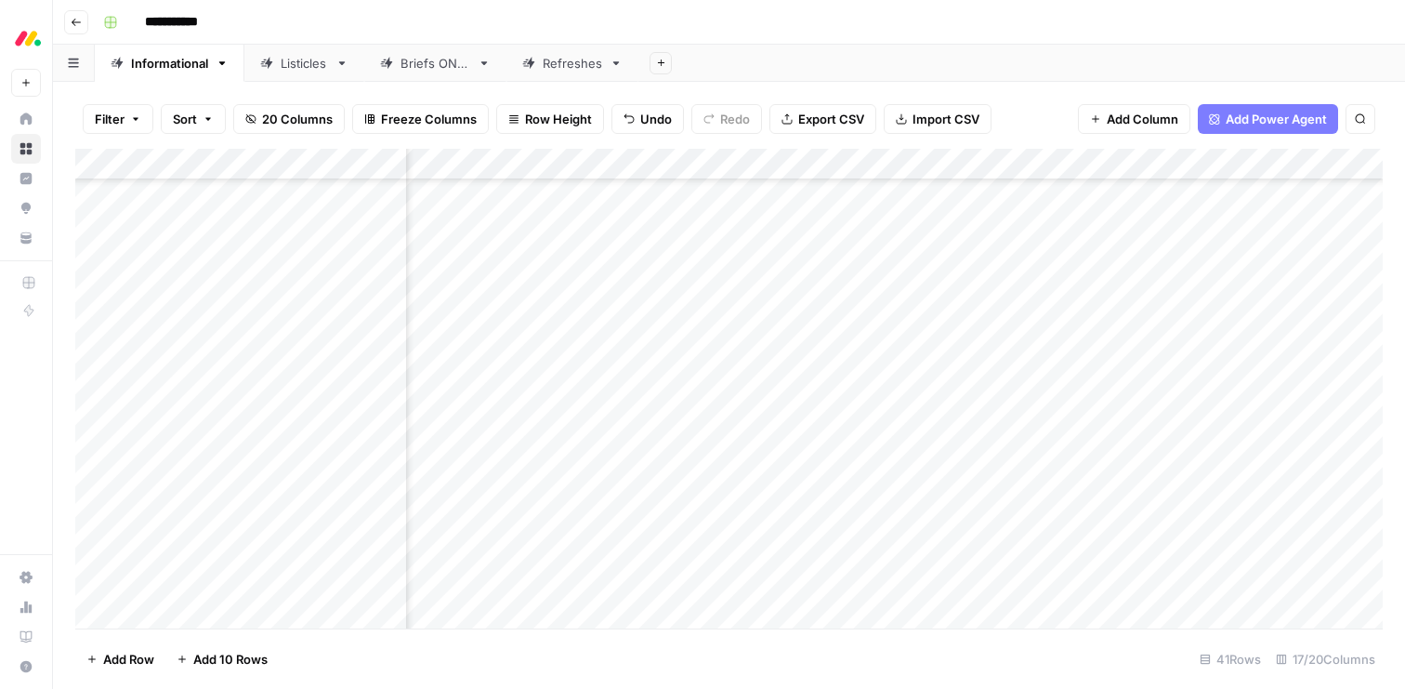
scroll to position [873, 1971]
click at [1219, 523] on div "Add Column" at bounding box center [729, 389] width 1308 height 480
click at [1027, 551] on div "Add Column" at bounding box center [729, 389] width 1308 height 480
click at [884, 553] on div "Add Column" at bounding box center [729, 389] width 1308 height 480
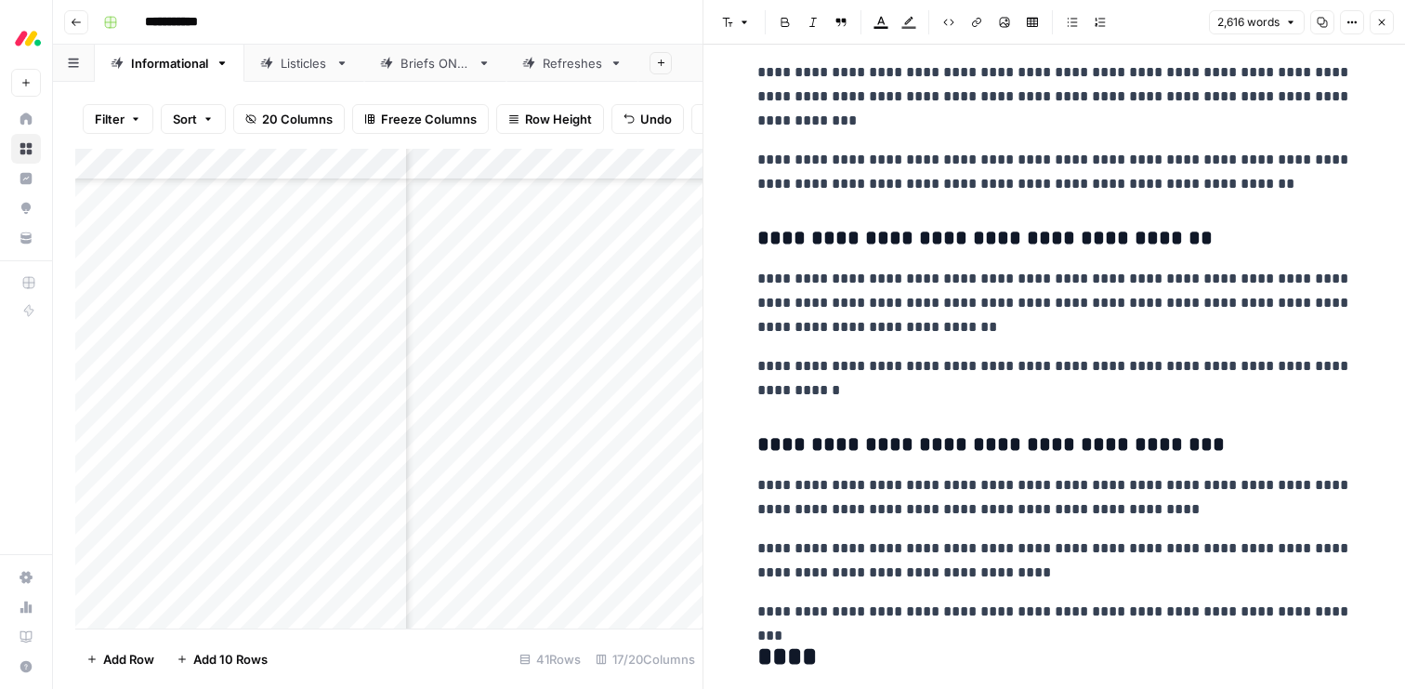
scroll to position [8963, 0]
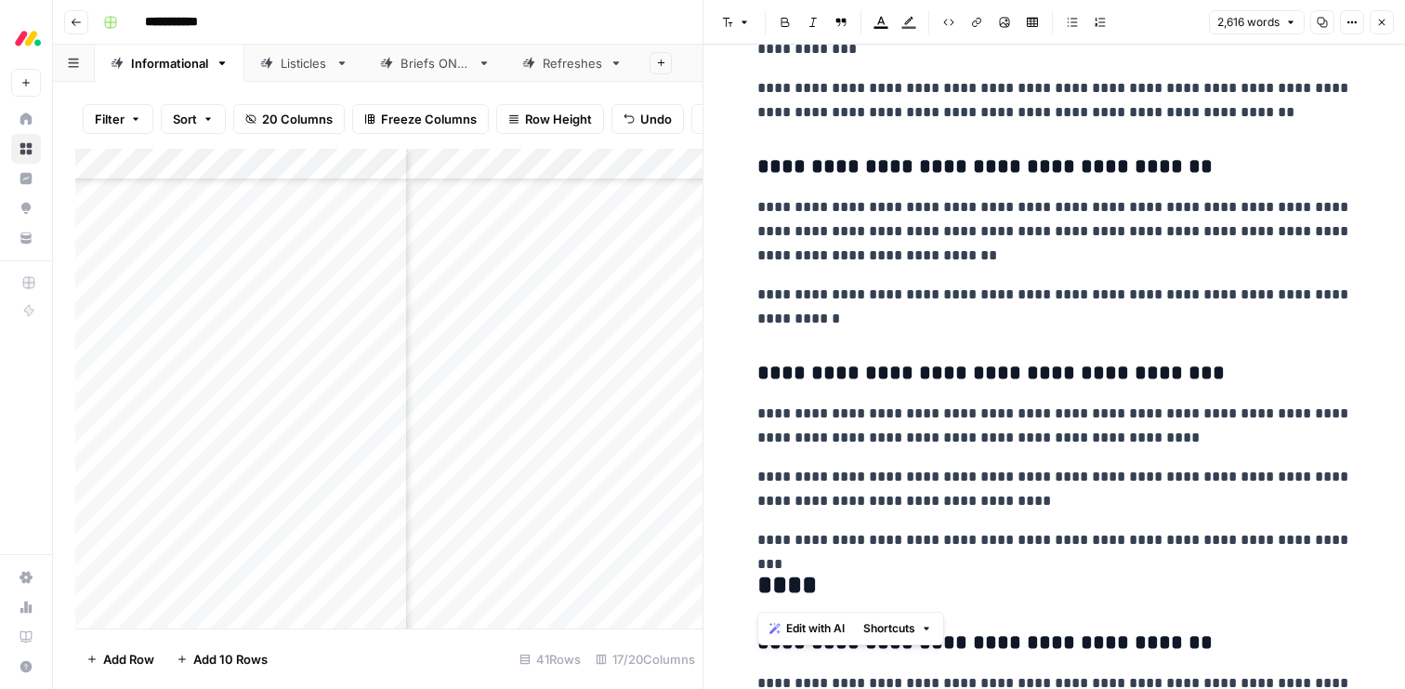
drag, startPoint x: 758, startPoint y: 400, endPoint x: 1287, endPoint y: 560, distance: 552.5
click at [823, 629] on span "Edit with AI" at bounding box center [815, 628] width 59 height 17
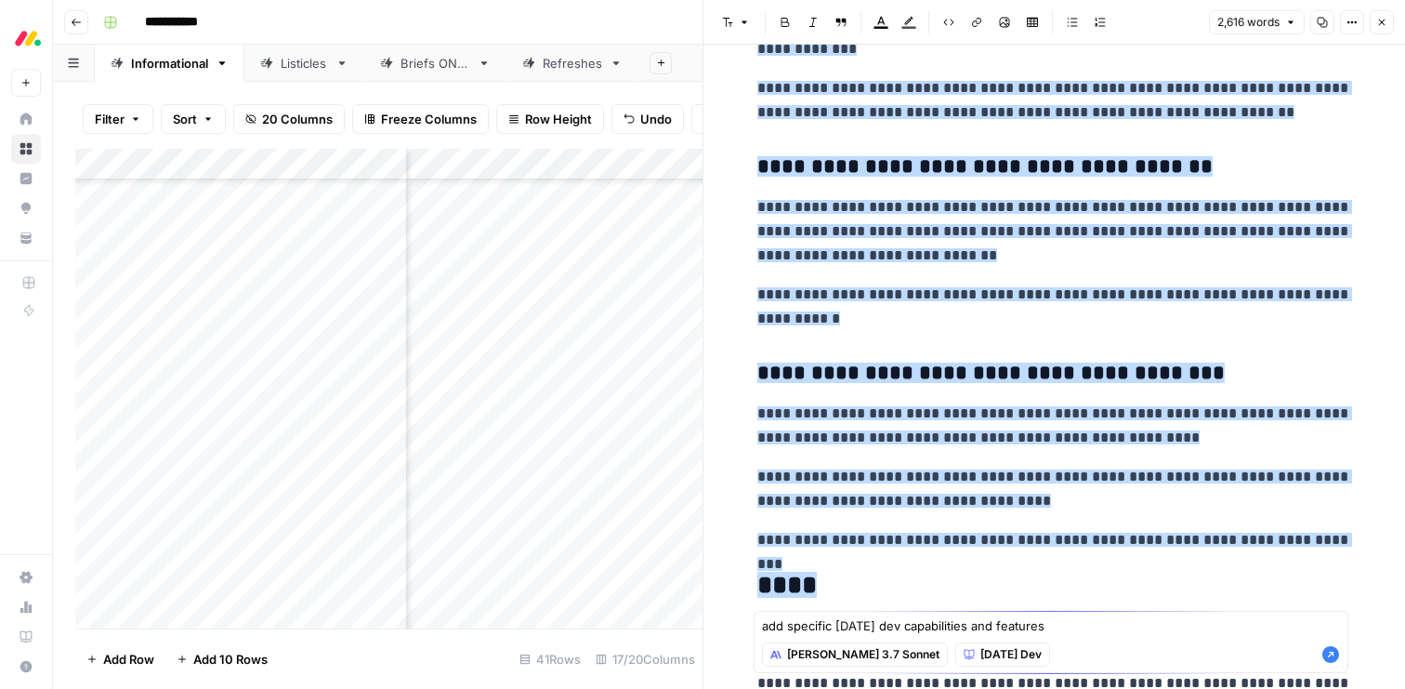
type textarea "add specific [DATE] dev capabilities and features"
click at [1329, 652] on icon "button" at bounding box center [1331, 654] width 17 height 17
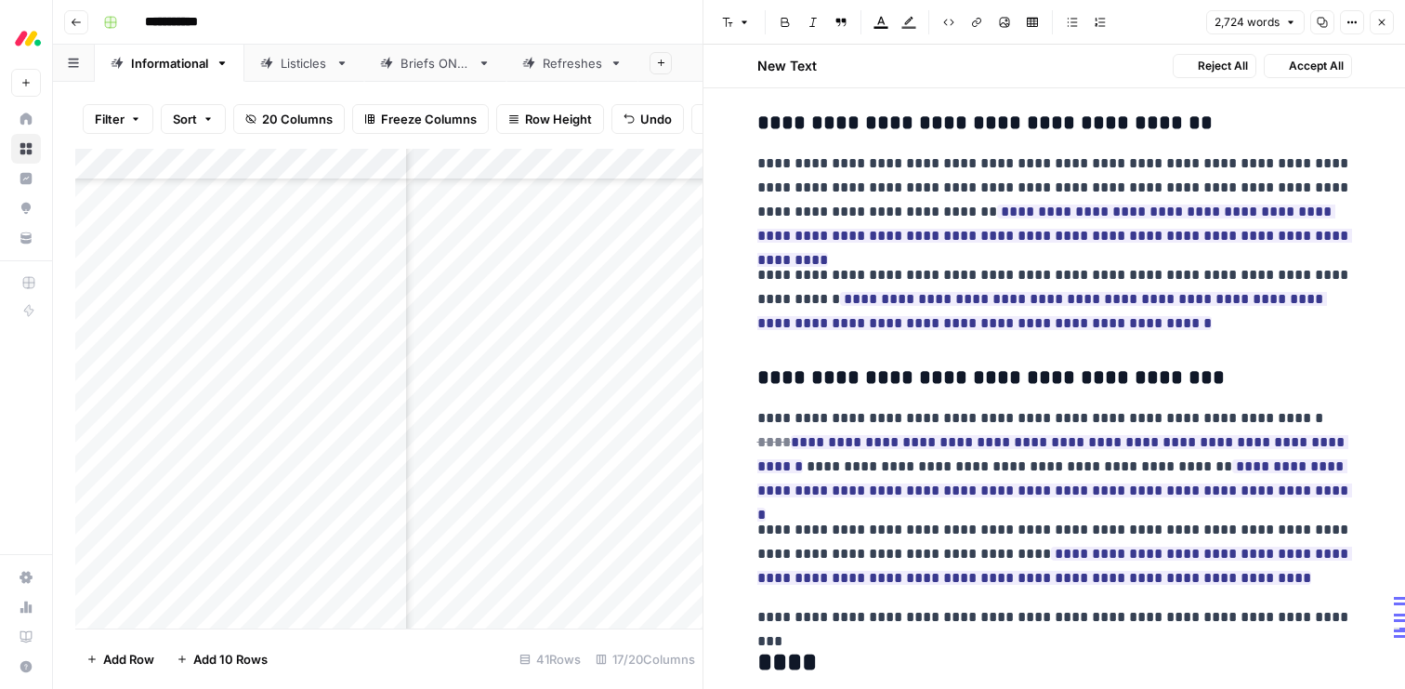
scroll to position [9124, 0]
click at [1321, 62] on span "Accept All" at bounding box center [1316, 66] width 55 height 17
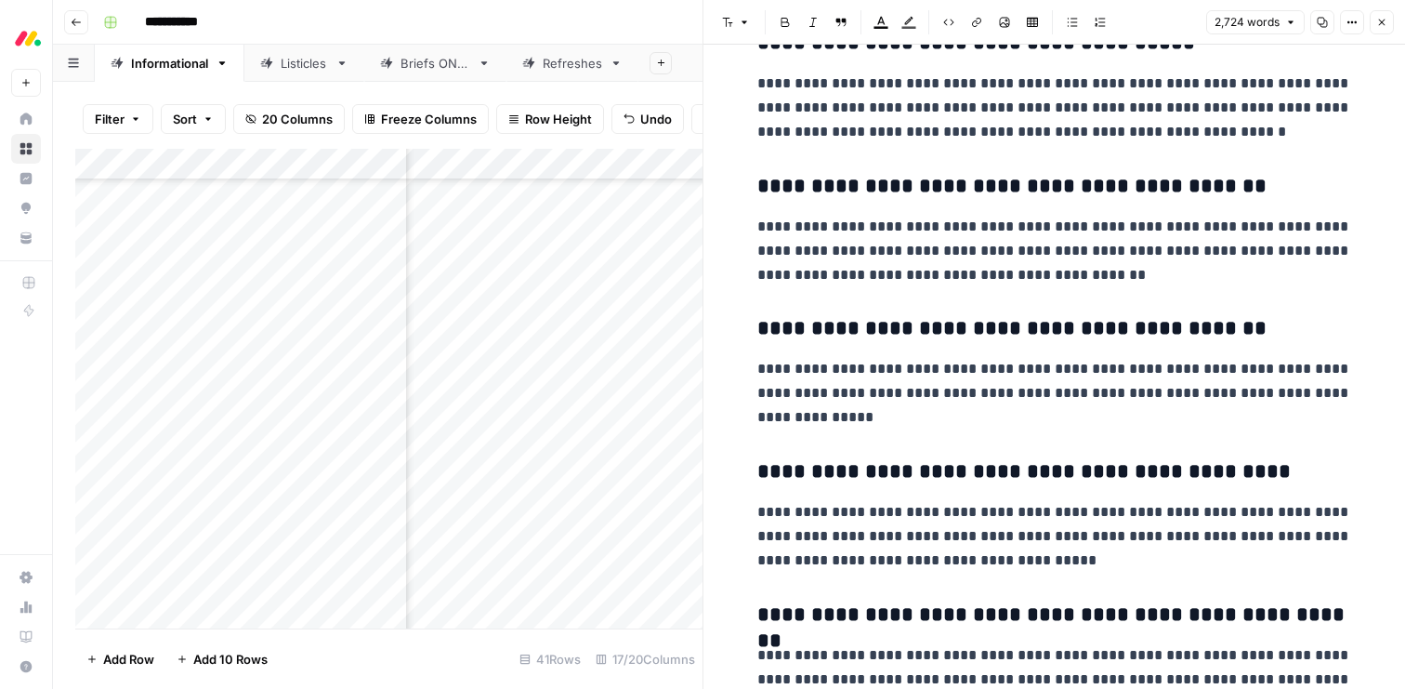
scroll to position [10021, 0]
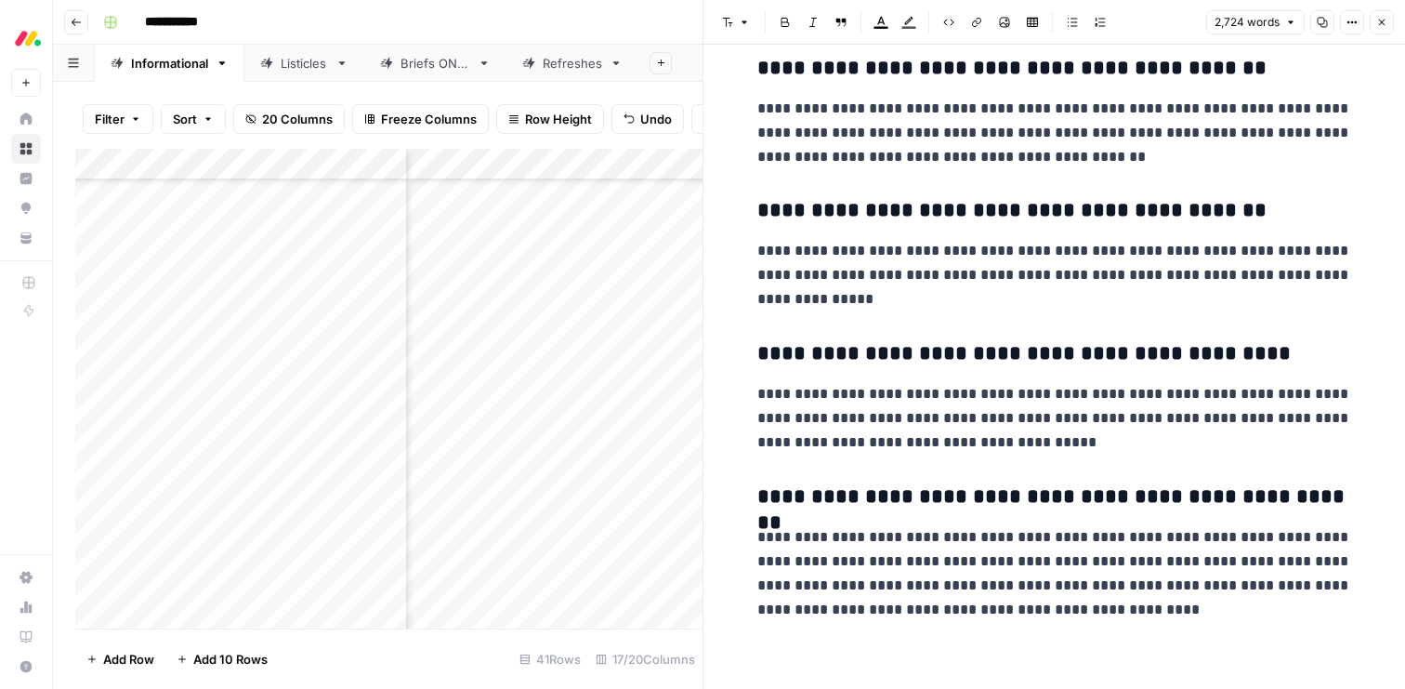
click at [1381, 19] on icon "button" at bounding box center [1381, 22] width 11 height 11
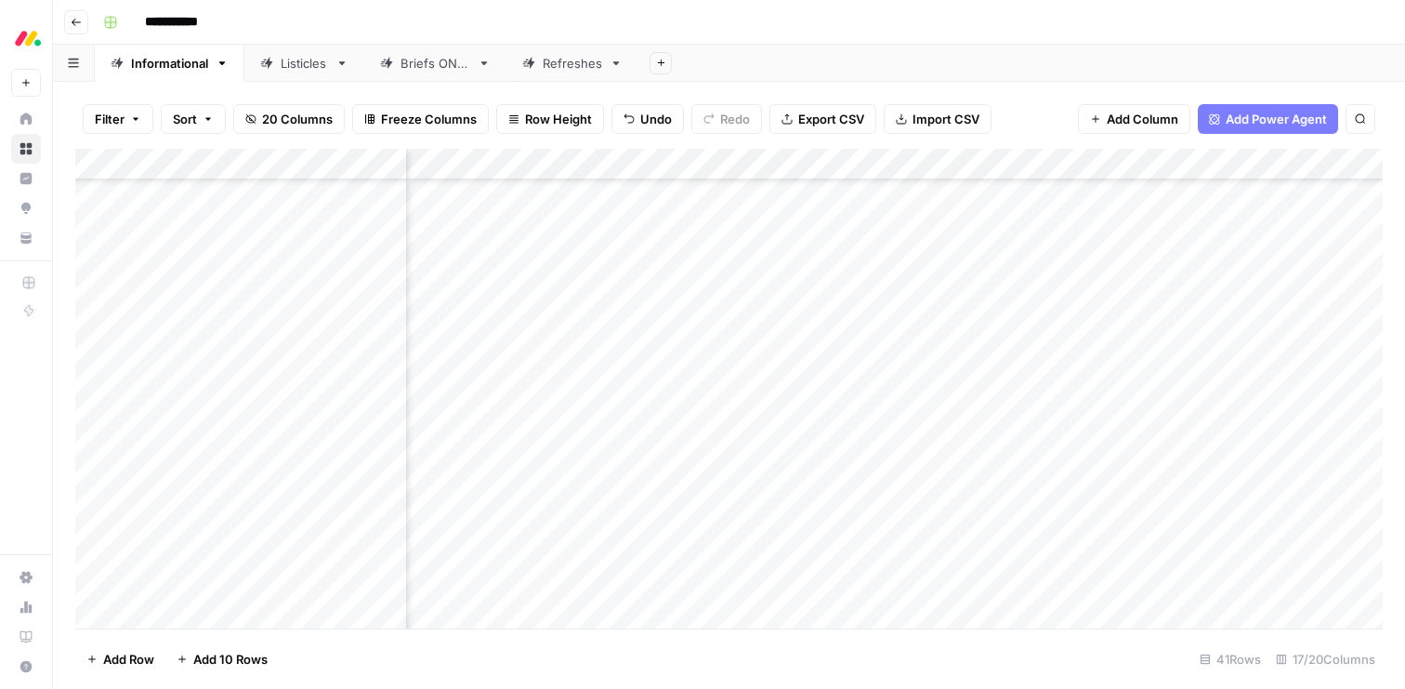
click at [1214, 553] on div "Add Column" at bounding box center [729, 389] width 1308 height 480
click at [914, 582] on div "Add Column" at bounding box center [729, 389] width 1308 height 480
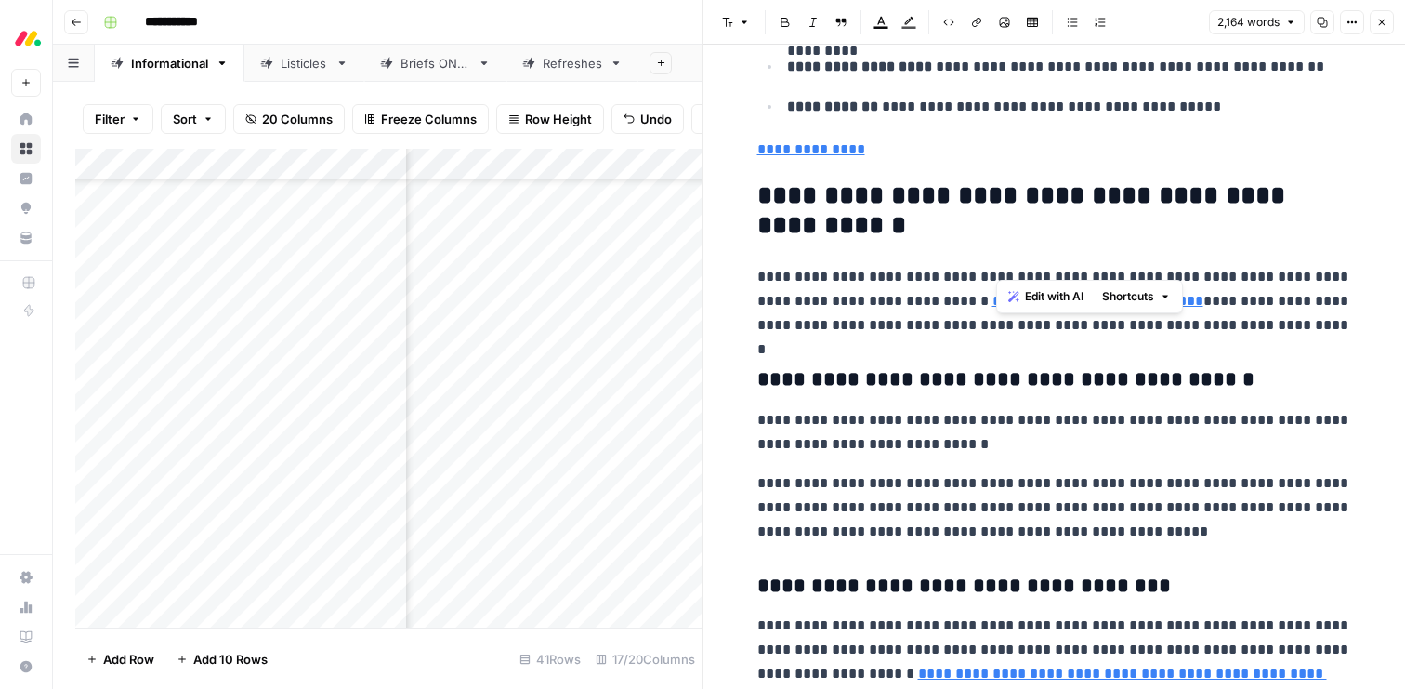
scroll to position [6204, 0]
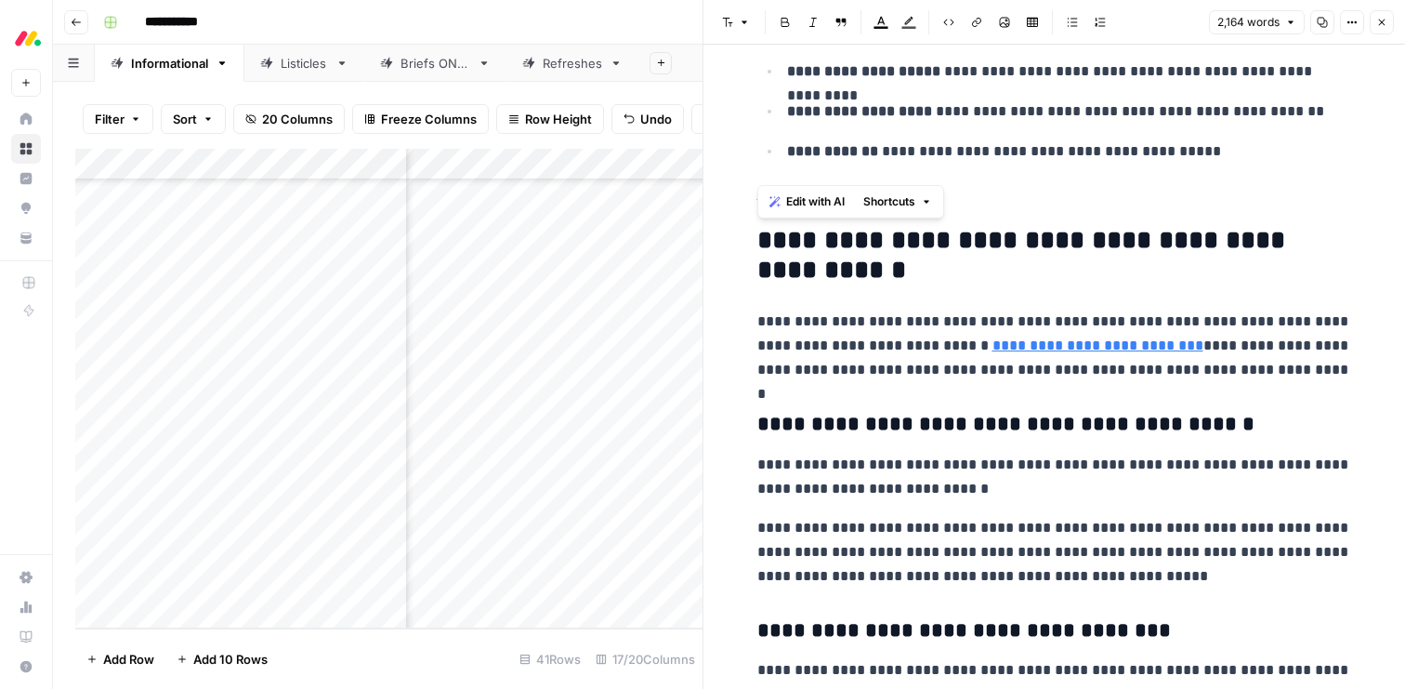
drag, startPoint x: 1267, startPoint y: 507, endPoint x: 747, endPoint y: 253, distance: 578.6
click at [787, 204] on span "Edit with AI" at bounding box center [815, 201] width 59 height 17
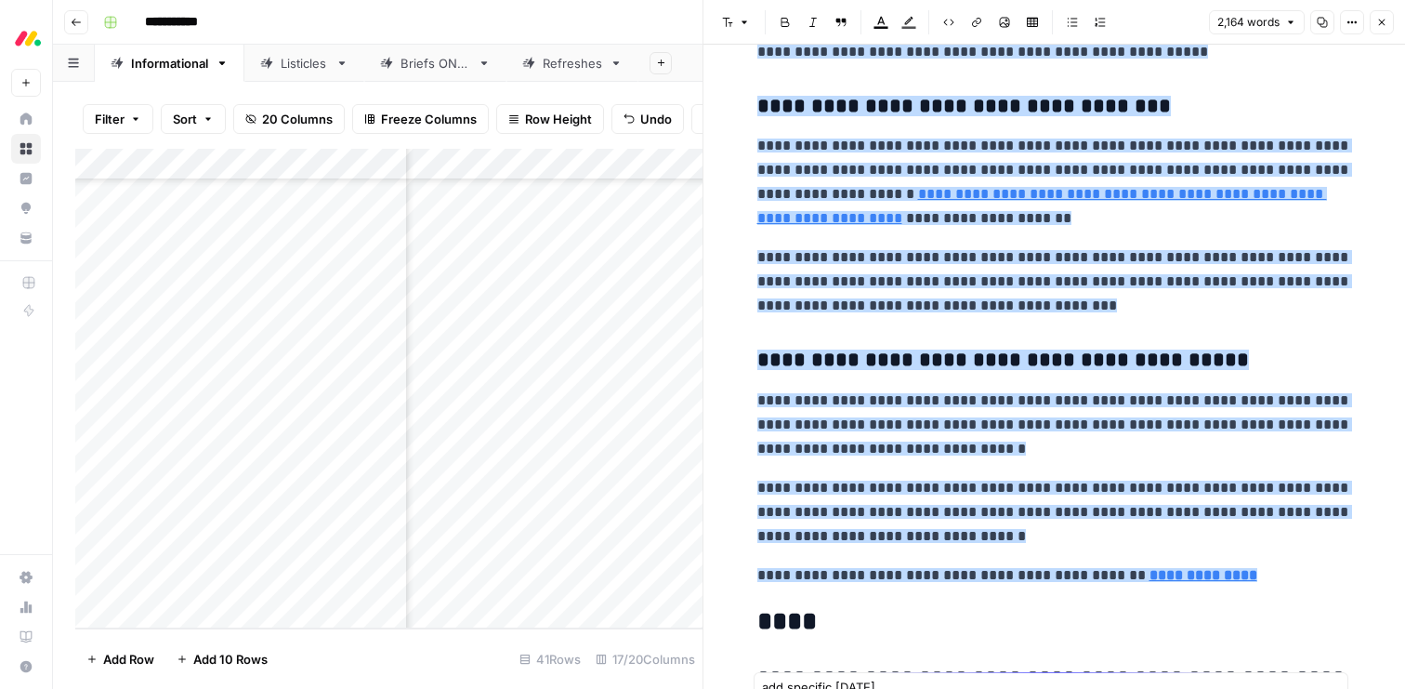
scroll to position [6751, 0]
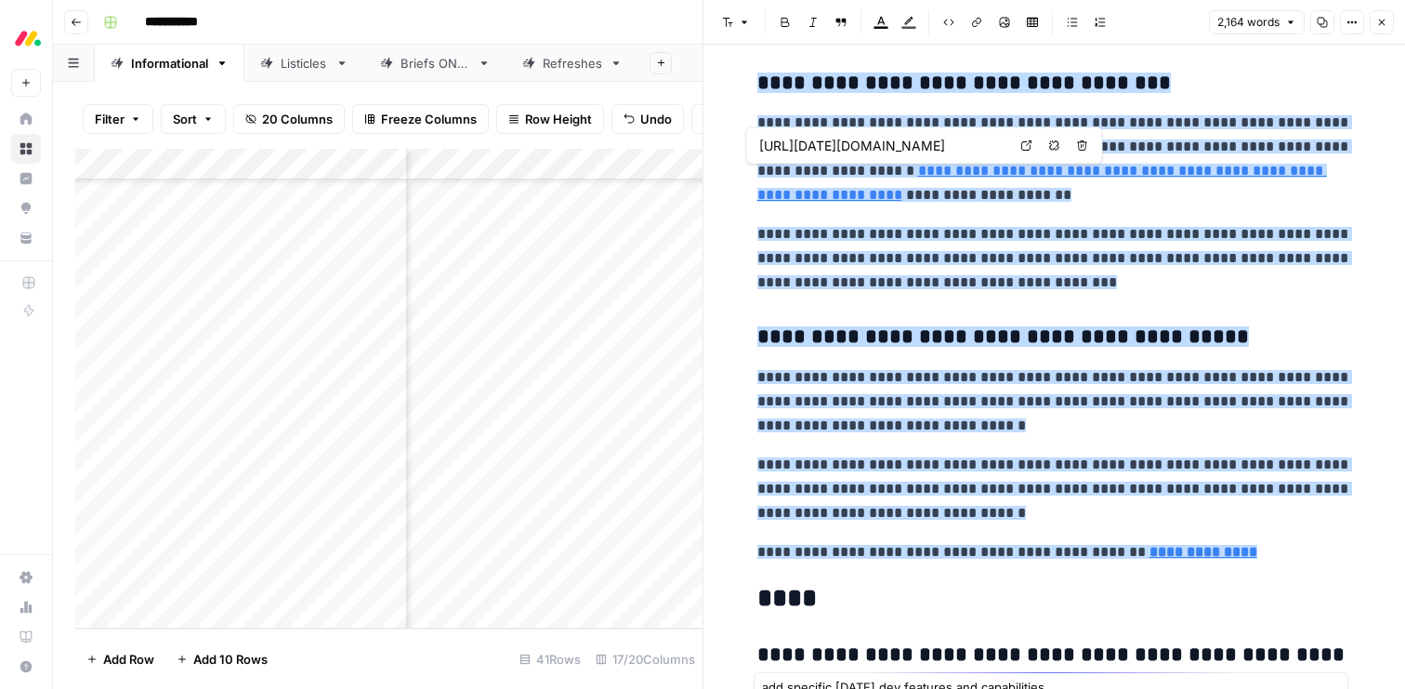
type textarea "add specific [DATE] dev features and capabilities"
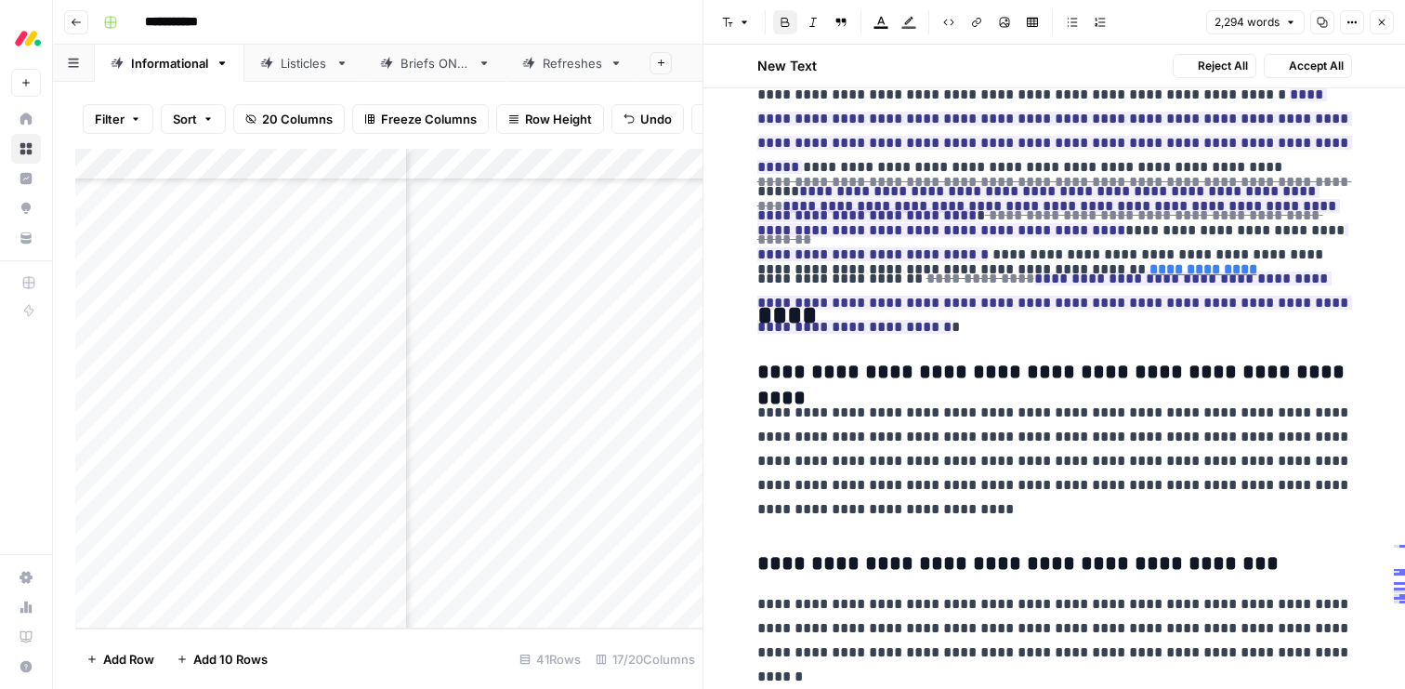
scroll to position [7242, 0]
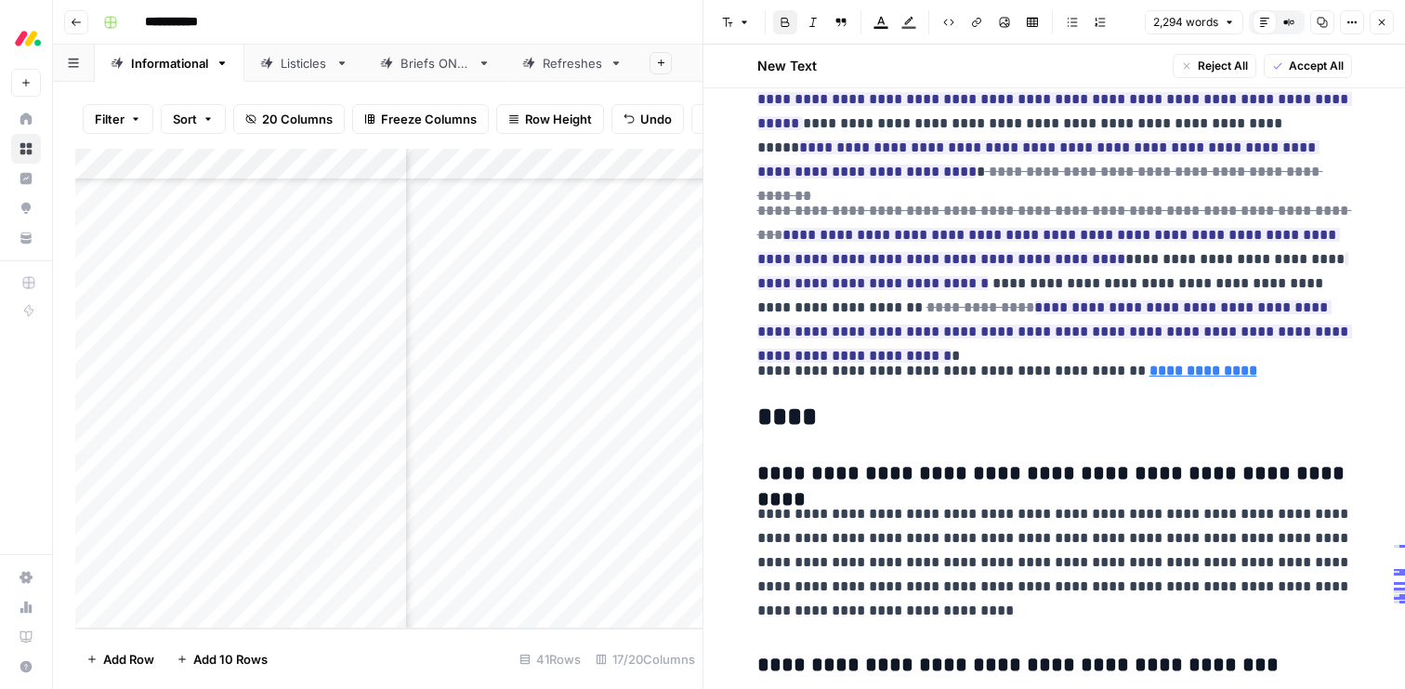
click at [1316, 59] on span "Accept All" at bounding box center [1316, 66] width 55 height 17
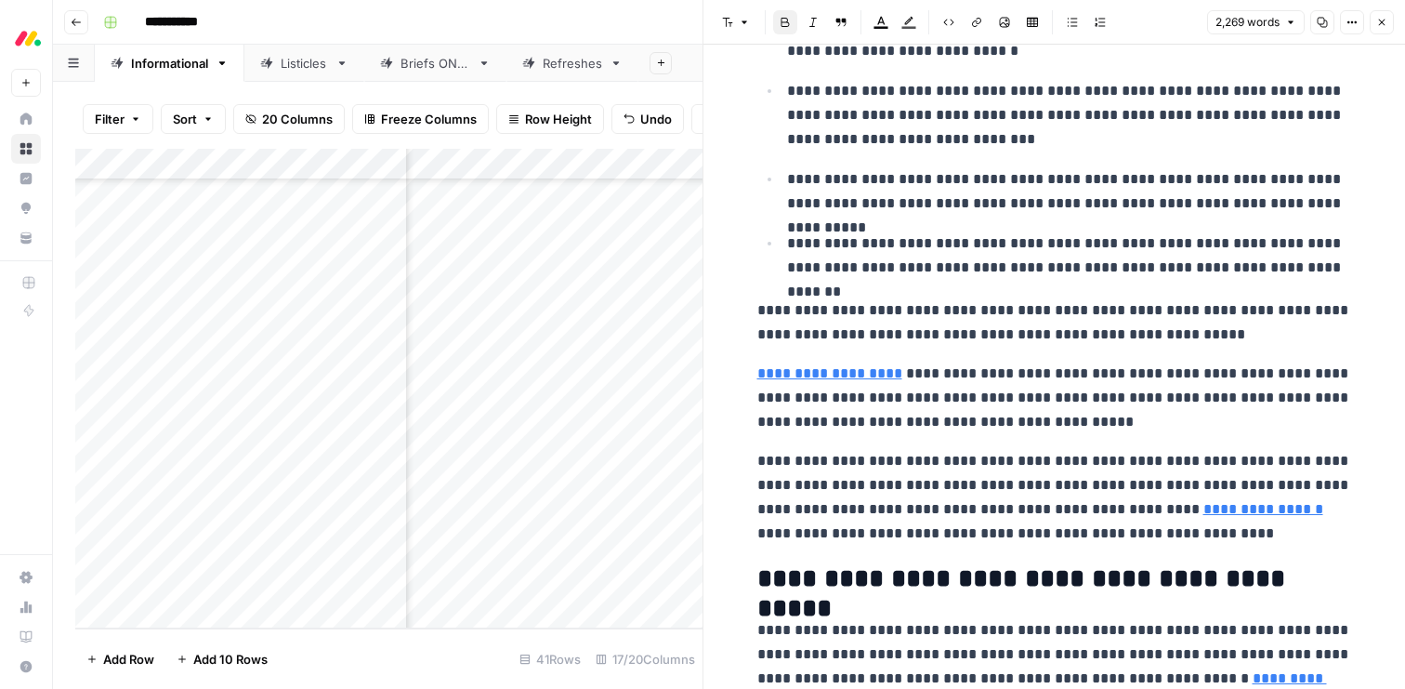
scroll to position [0, 0]
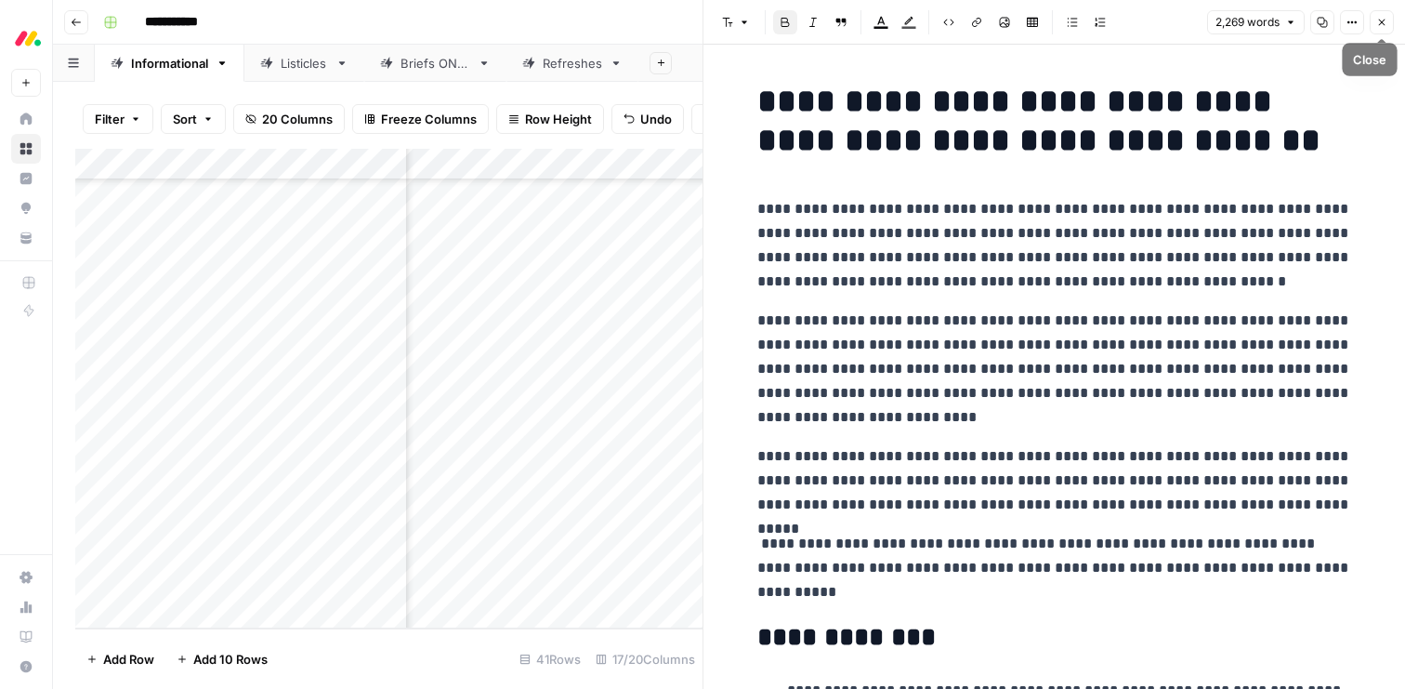
click at [1381, 20] on icon "button" at bounding box center [1381, 22] width 11 height 11
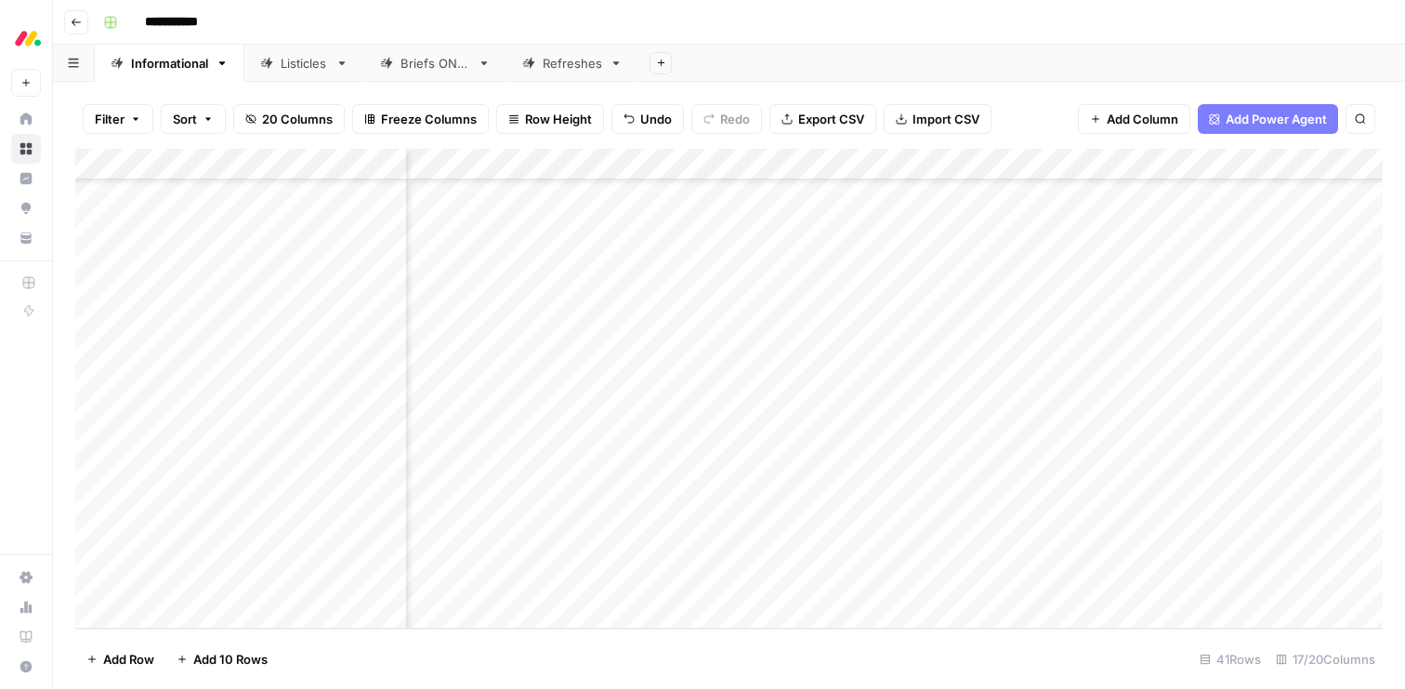
click at [1243, 584] on div "Add Column" at bounding box center [729, 389] width 1308 height 480
click at [297, 72] on div "Listicles" at bounding box center [304, 63] width 47 height 19
click at [444, 287] on div "Add Column" at bounding box center [729, 306] width 1308 height 314
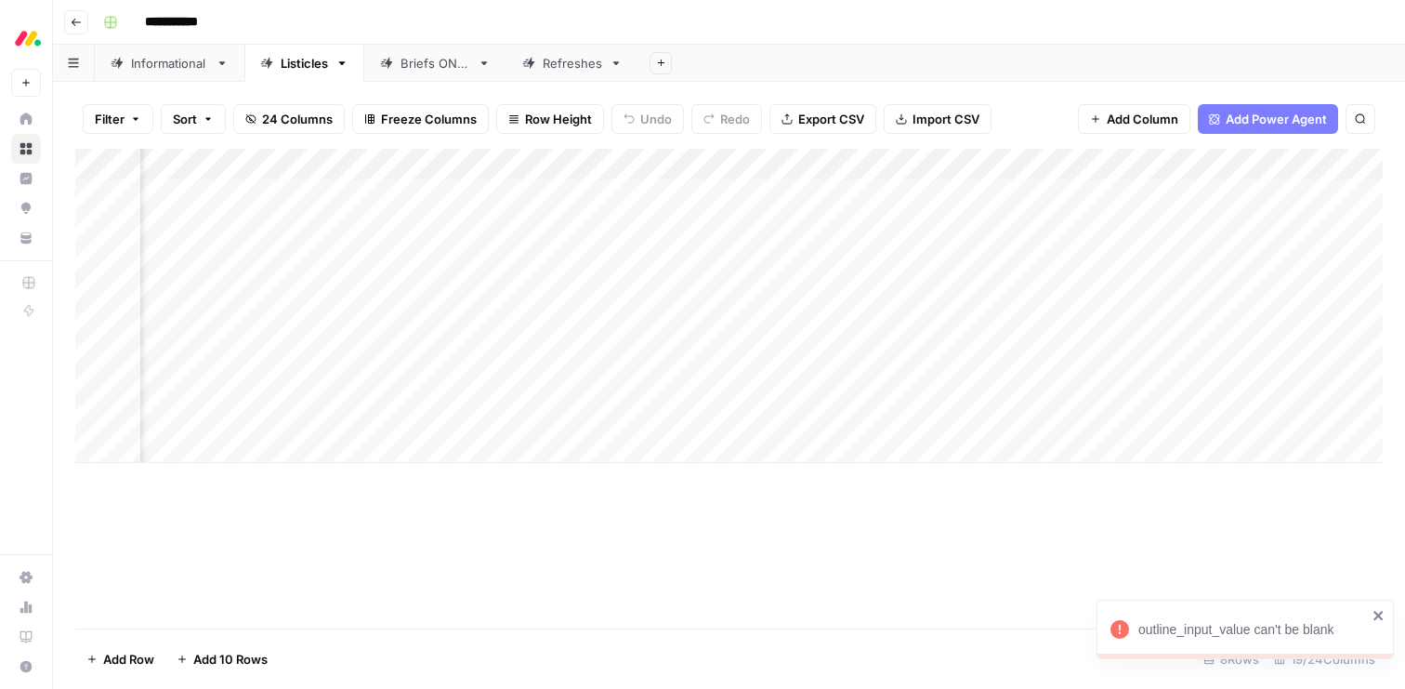
click at [442, 317] on div "Add Column" at bounding box center [729, 306] width 1308 height 314
click at [780, 287] on div "Add Column" at bounding box center [729, 306] width 1308 height 314
click at [780, 317] on div "Add Column" at bounding box center [729, 306] width 1308 height 314
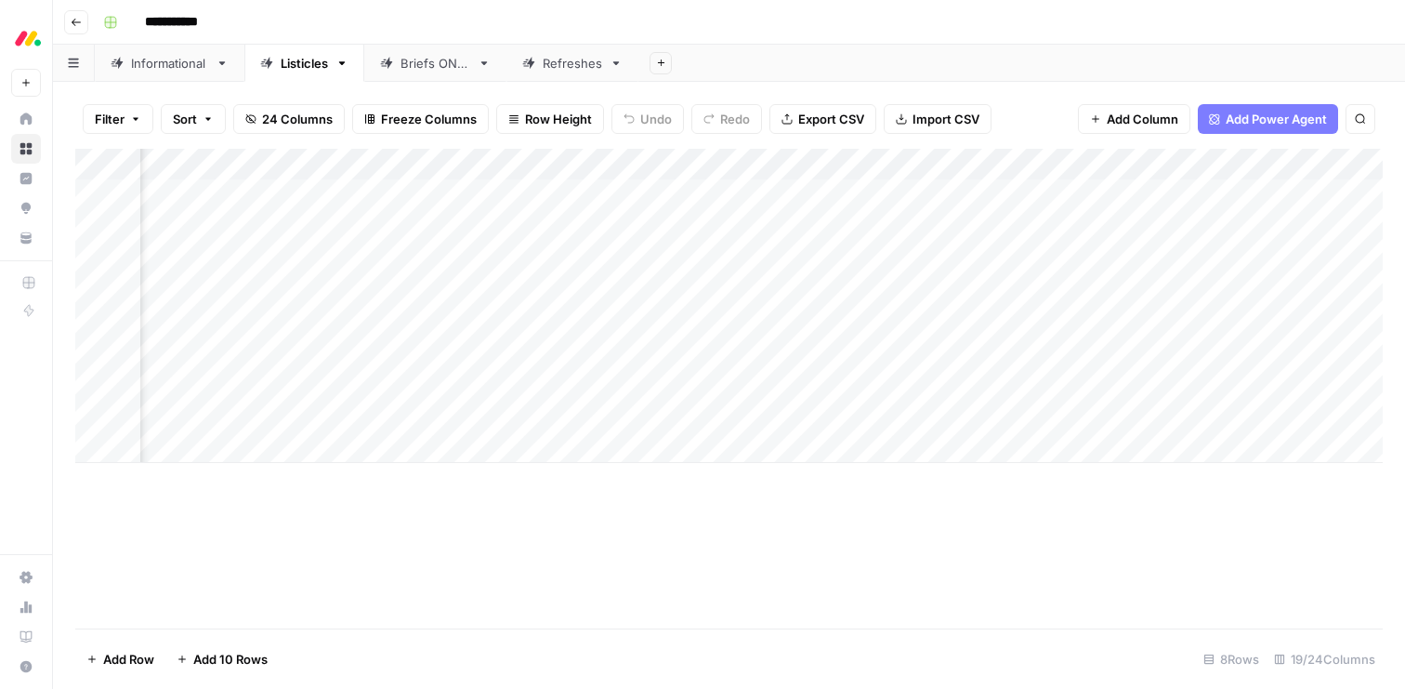
click at [987, 288] on div "Add Column" at bounding box center [729, 306] width 1308 height 314
click at [639, 162] on div "Add Column" at bounding box center [729, 306] width 1308 height 314
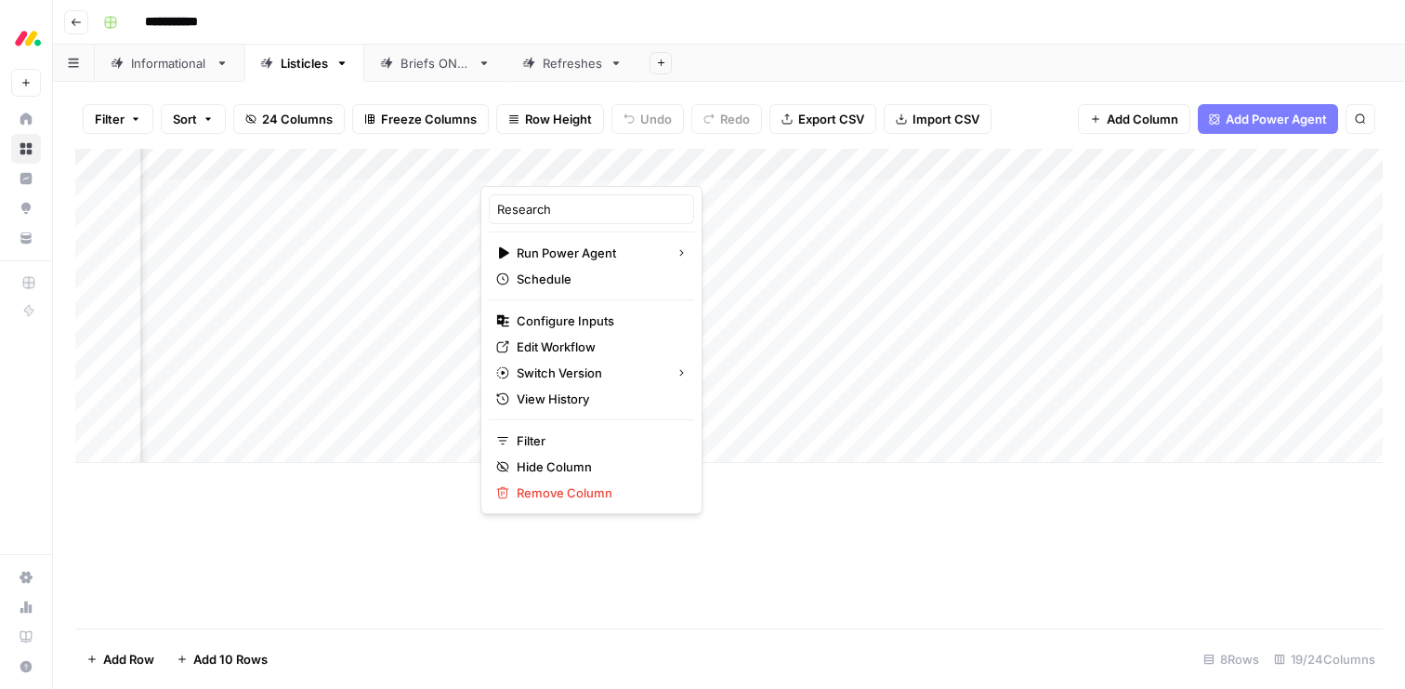
click at [392, 545] on div "Add Column" at bounding box center [729, 389] width 1308 height 480
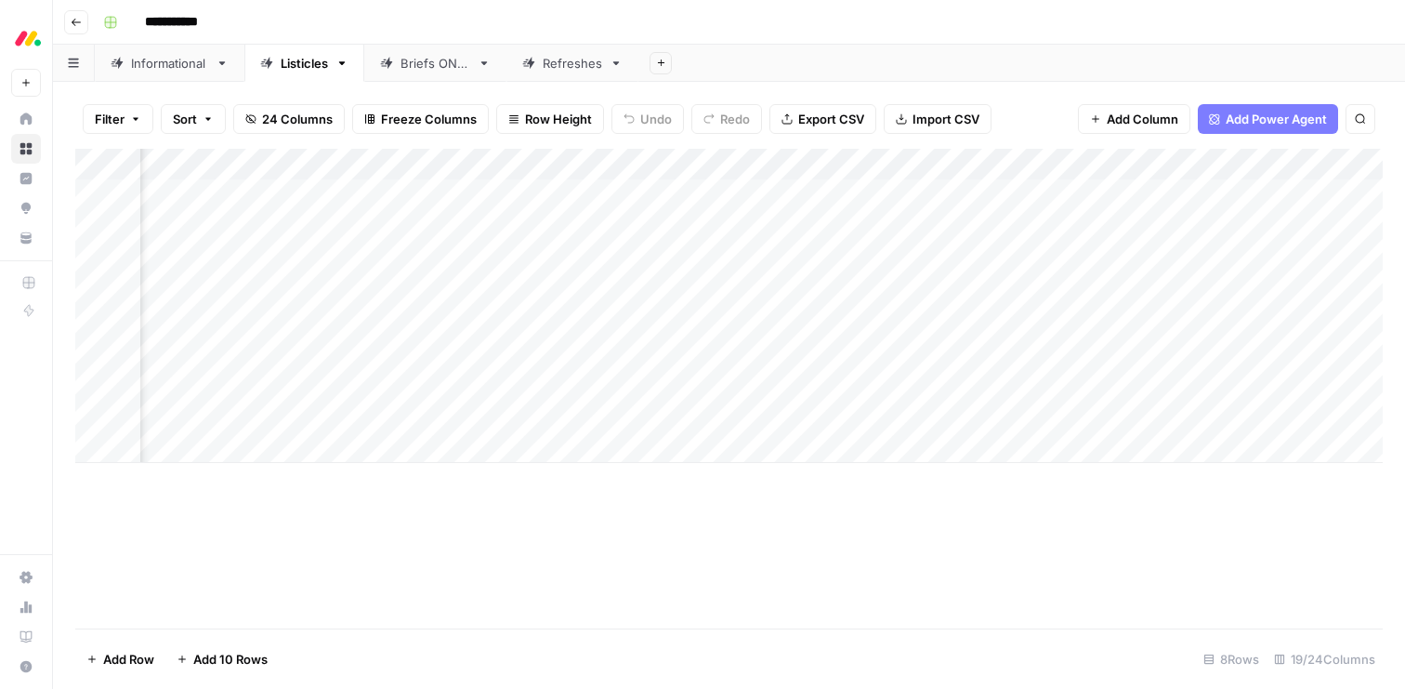
scroll to position [0, 552]
click at [1062, 164] on div "Add Column" at bounding box center [729, 306] width 1308 height 314
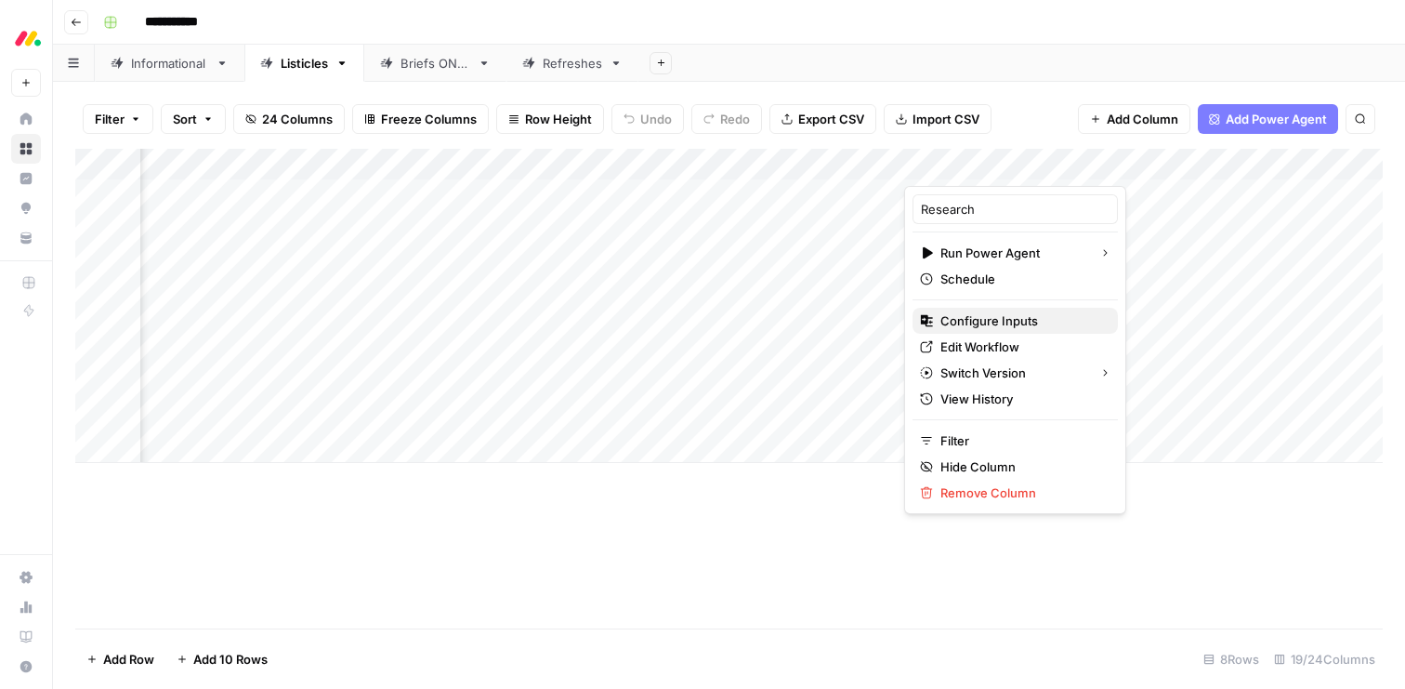
click at [1000, 322] on span "Configure Inputs" at bounding box center [1022, 320] width 163 height 19
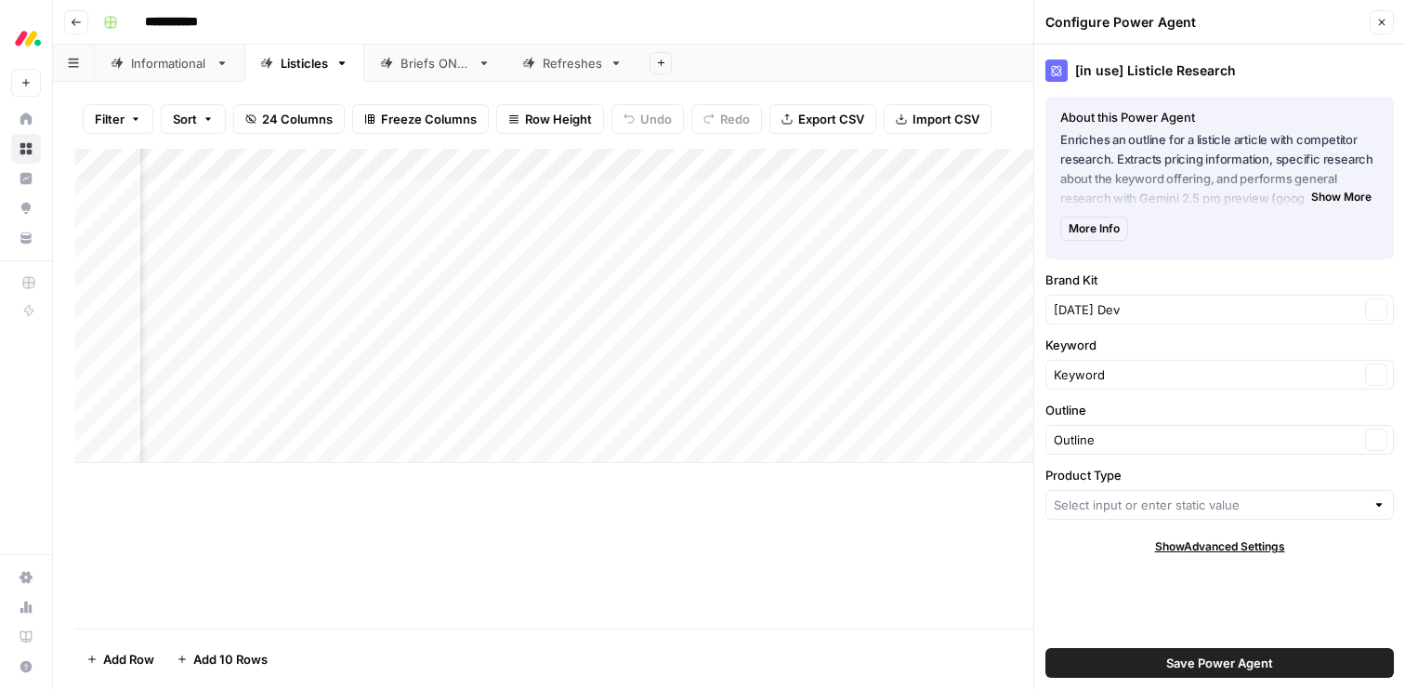
type input "Product Type"
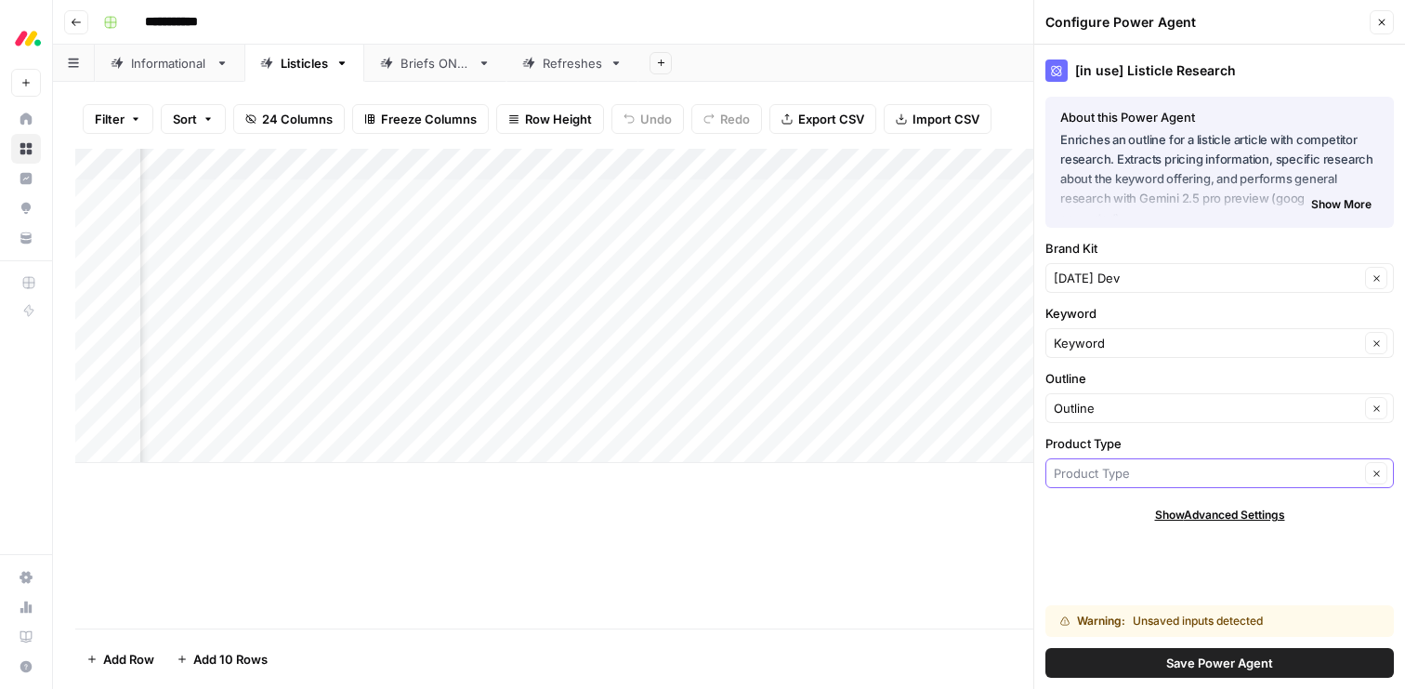
click at [1157, 470] on input "Product Type" at bounding box center [1207, 473] width 306 height 19
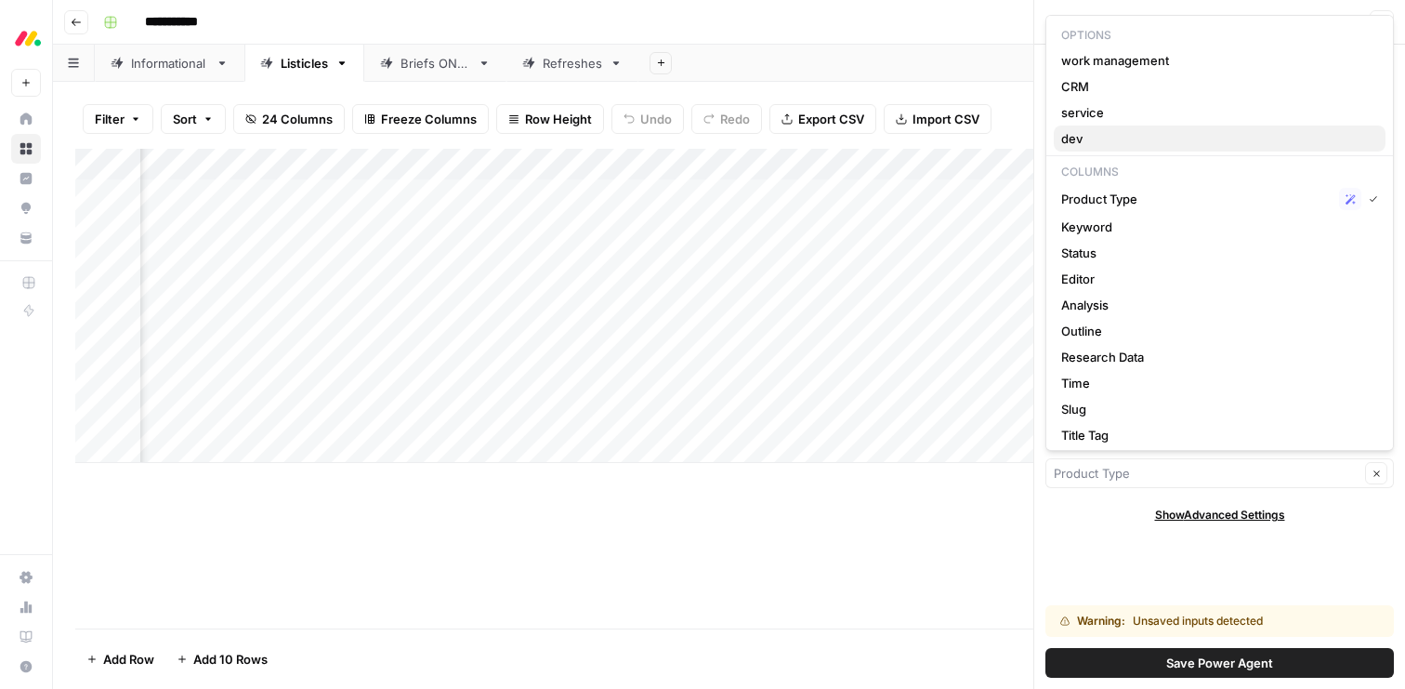
click at [1104, 137] on span "dev" at bounding box center [1215, 138] width 309 height 19
type input "dev"
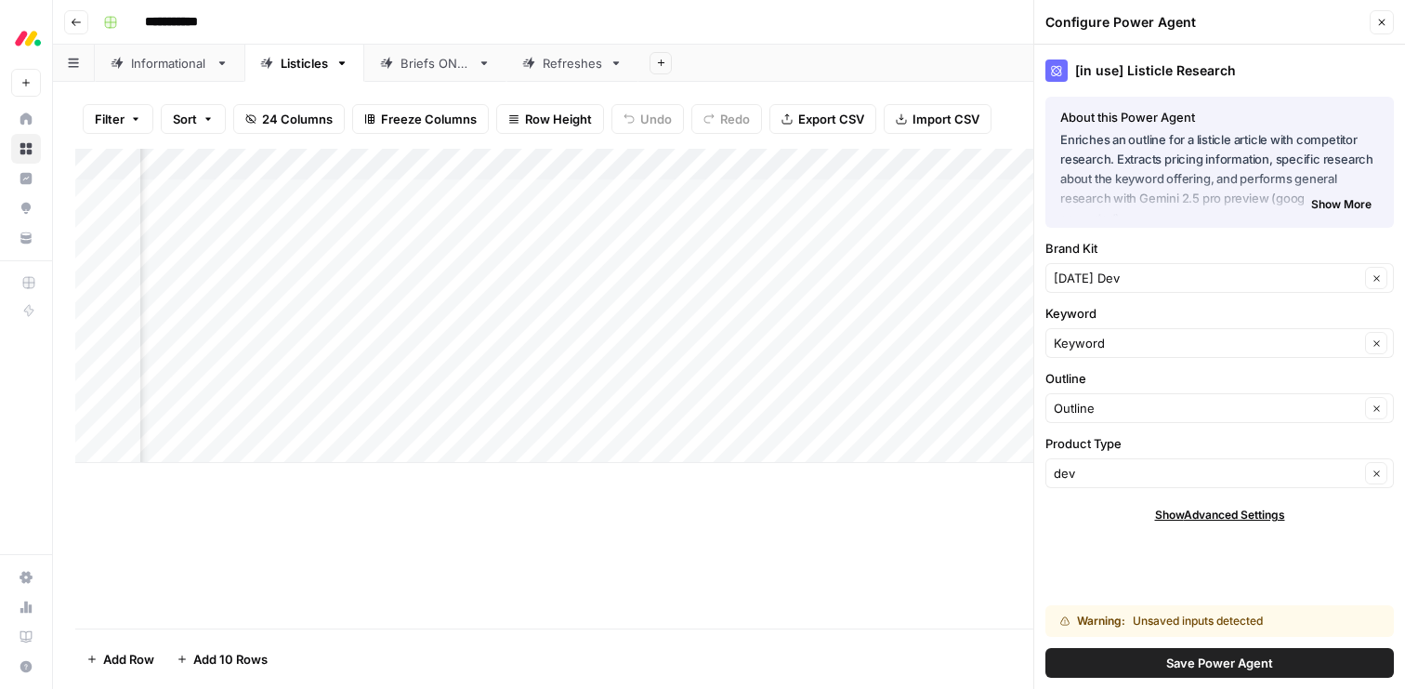
click at [1161, 666] on button "Save Power Agent" at bounding box center [1220, 663] width 349 height 30
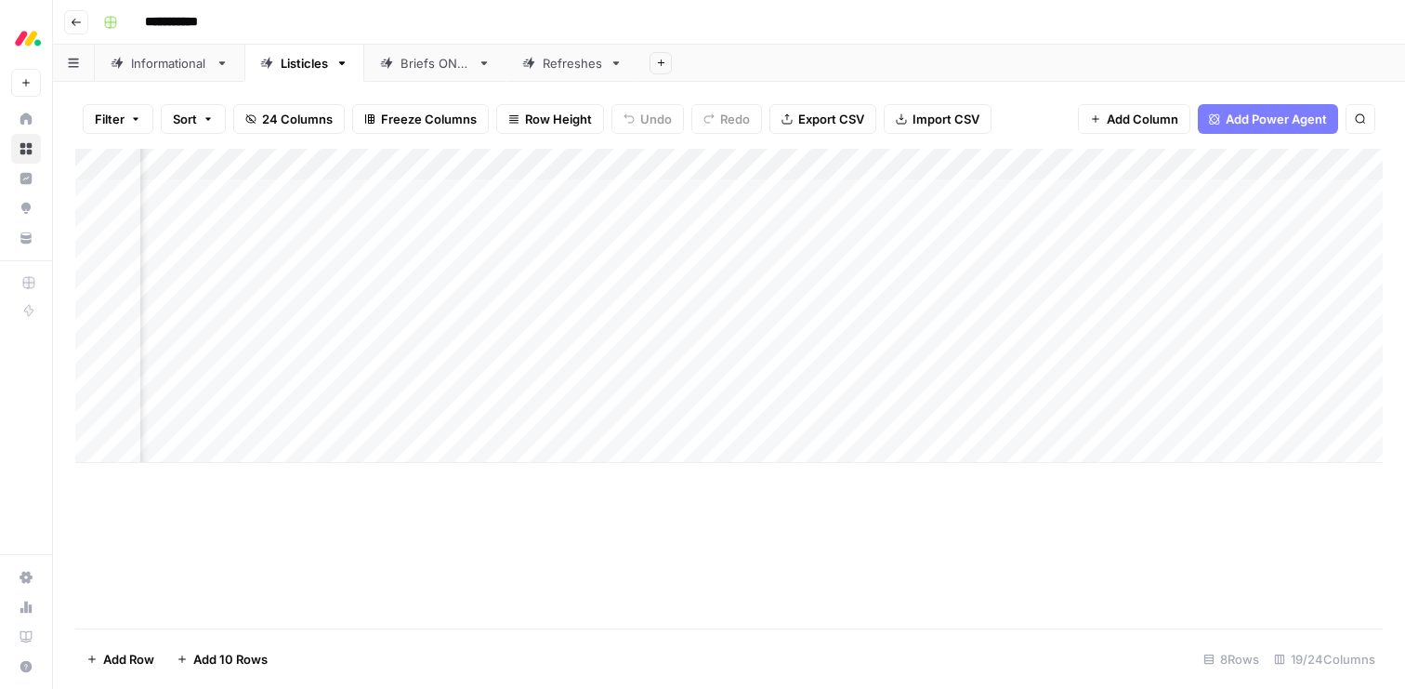
click at [999, 288] on div "Add Column" at bounding box center [729, 306] width 1308 height 314
click at [1006, 323] on div "Add Column" at bounding box center [729, 306] width 1308 height 314
click at [1004, 347] on div "Add Column" at bounding box center [729, 306] width 1308 height 314
click at [1000, 381] on div "Add Column" at bounding box center [729, 306] width 1308 height 314
click at [1002, 410] on div "Add Column" at bounding box center [729, 306] width 1308 height 314
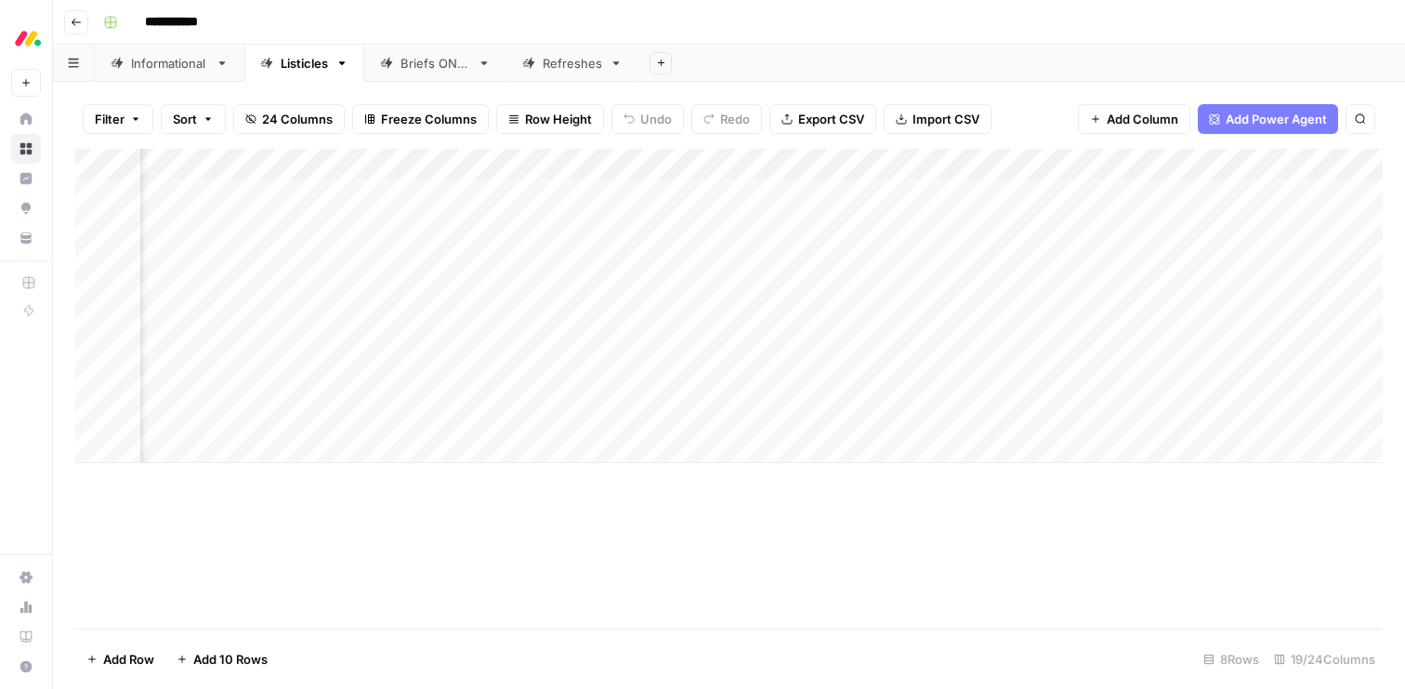
scroll to position [0, 1152]
click at [758, 354] on div "Add Column" at bounding box center [729, 306] width 1308 height 314
click at [759, 287] on div "Add Column" at bounding box center [729, 306] width 1308 height 314
